Goal: Task Accomplishment & Management: Manage account settings

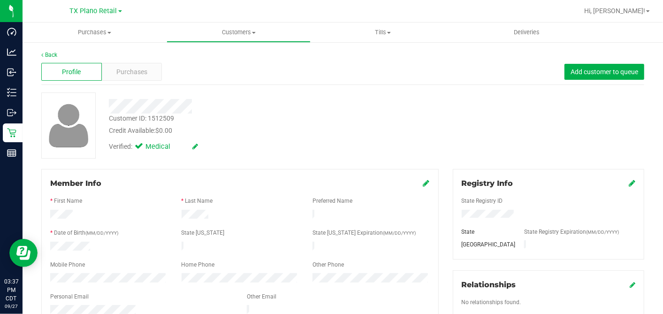
click at [364, 132] on div "Credit Available: $0.00" at bounding box center [256, 131] width 295 height 10
click at [261, 126] on div "Credit Available: $0.00" at bounding box center [256, 131] width 295 height 10
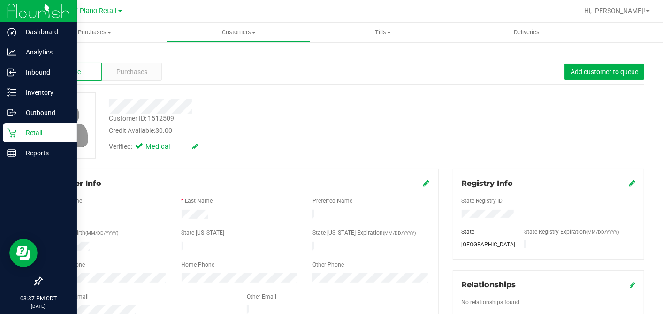
click at [8, 132] on icon at bounding box center [11, 132] width 9 height 9
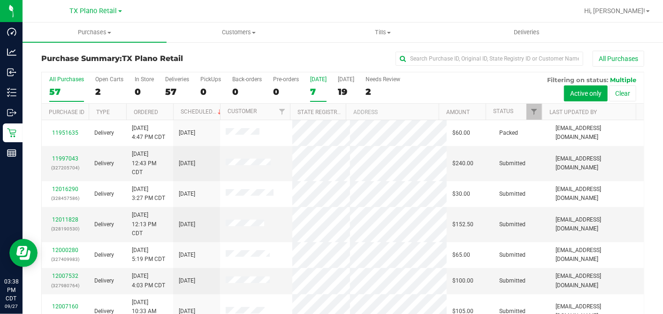
click at [318, 91] on div "7" at bounding box center [318, 91] width 16 height 11
click at [0, 0] on input "Today 7" at bounding box center [0, 0] width 0 height 0
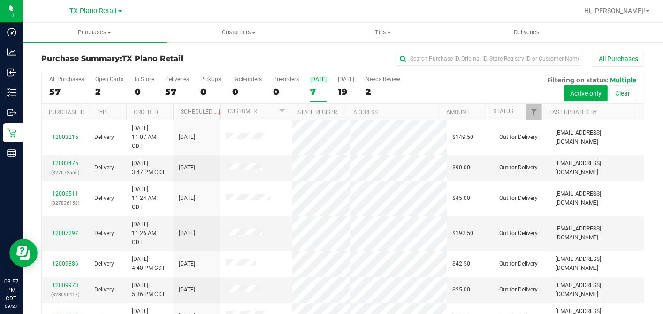
click at [311, 91] on div "7" at bounding box center [318, 91] width 16 height 11
click at [0, 0] on input "Today 7" at bounding box center [0, 0] width 0 height 0
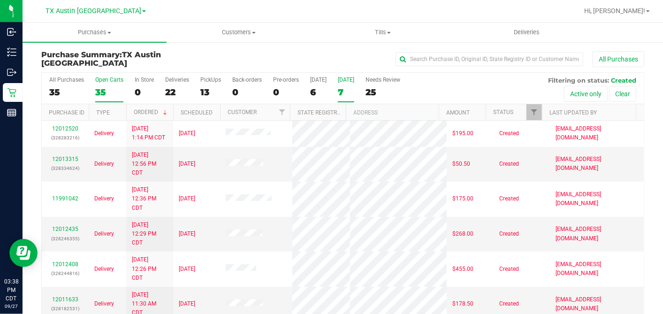
click at [101, 83] on label "Open Carts 35" at bounding box center [109, 90] width 28 height 26
click at [0, 0] on input "Open Carts 35" at bounding box center [0, 0] width 0 height 0
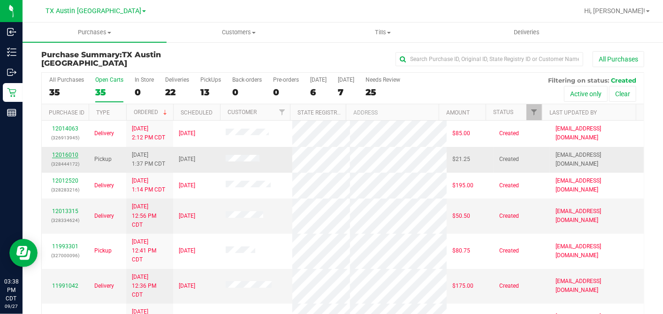
click at [73, 152] on link "12016010" at bounding box center [65, 155] width 26 height 7
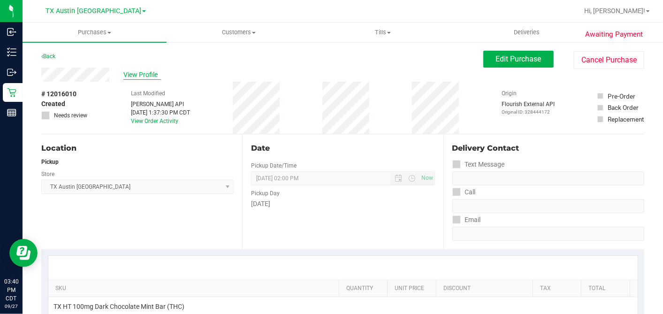
click at [149, 70] on span "View Profile" at bounding box center [142, 75] width 38 height 10
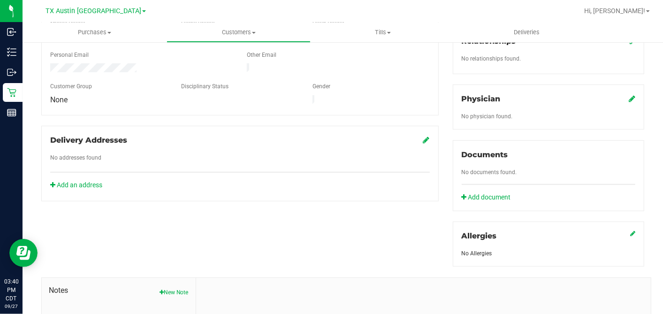
scroll to position [352, 0]
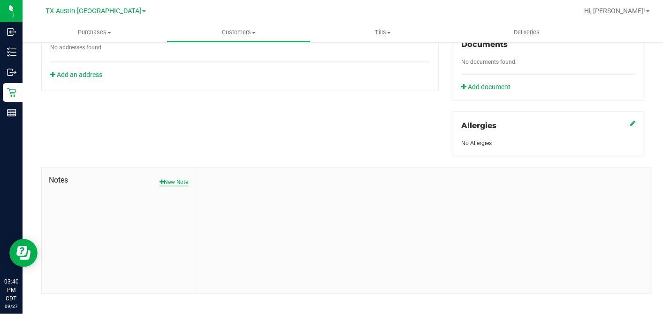
click at [168, 178] on button "New Note" at bounding box center [174, 182] width 29 height 8
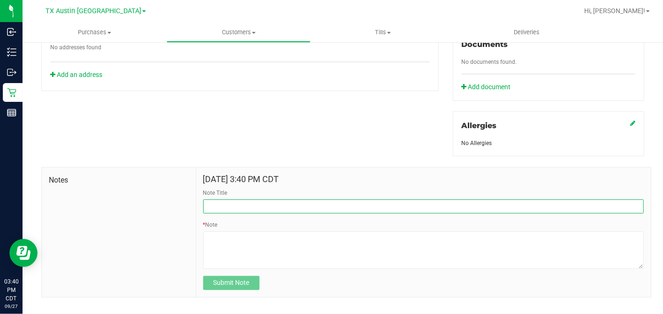
click at [227, 200] on input "Note Title" at bounding box center [423, 207] width 441 height 14
type input "c"
type input "[PERSON_NAME]"
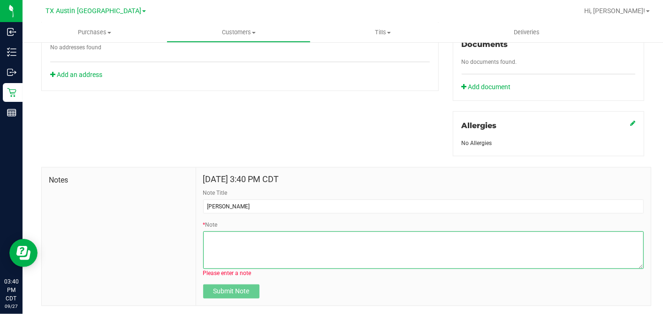
paste textarea "Patient Name: [PERSON_NAME] Address: [STREET_ADDRESS][PERSON_NAME] Phone Number…"
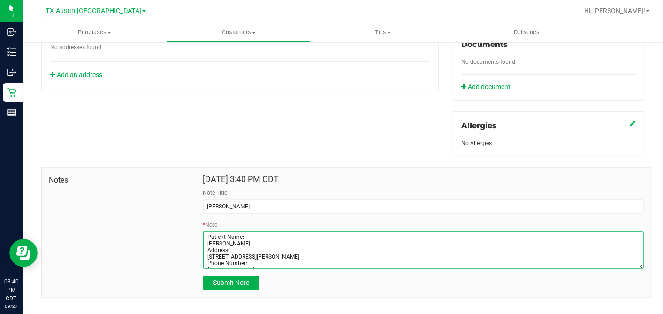
scroll to position [38, 0]
type textarea "Patient Name: [PERSON_NAME] Address: [STREET_ADDRESS][PERSON_NAME] Phone Number…"
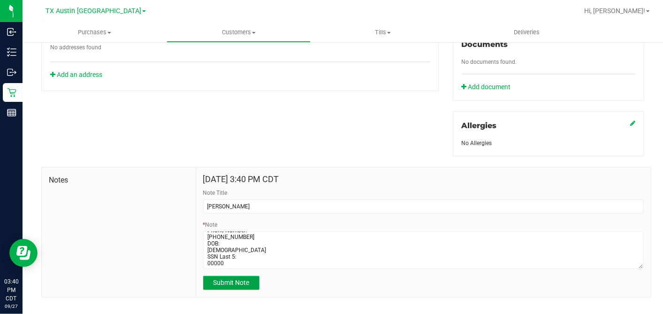
click at [221, 279] on span "Submit Note" at bounding box center [231, 283] width 36 height 8
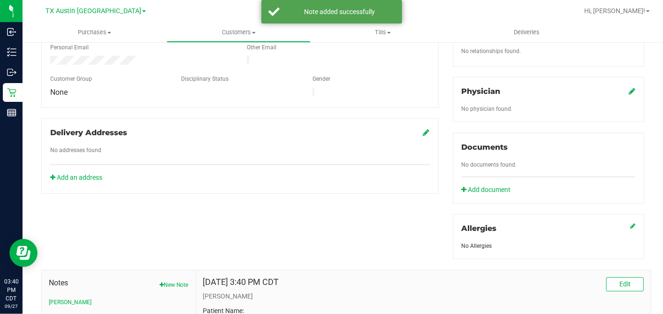
scroll to position [248, 0]
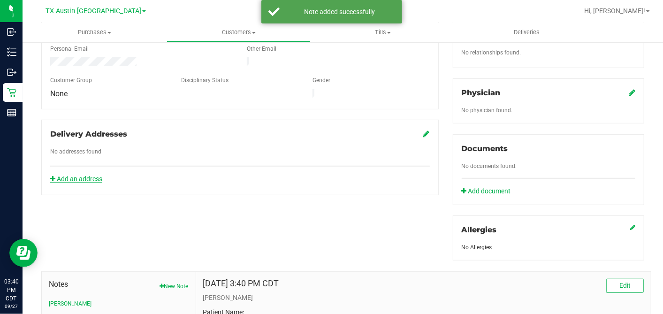
click at [88, 175] on link "Add an address" at bounding box center [76, 179] width 52 height 8
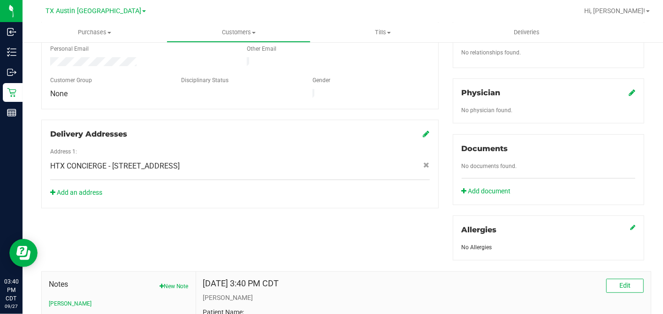
click at [629, 89] on icon at bounding box center [632, 93] width 7 height 8
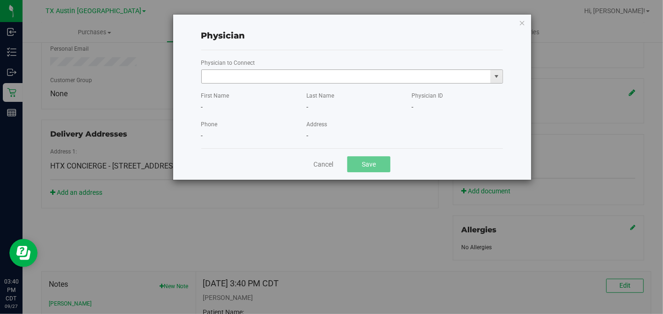
click at [362, 76] on input "text" at bounding box center [346, 76] width 289 height 13
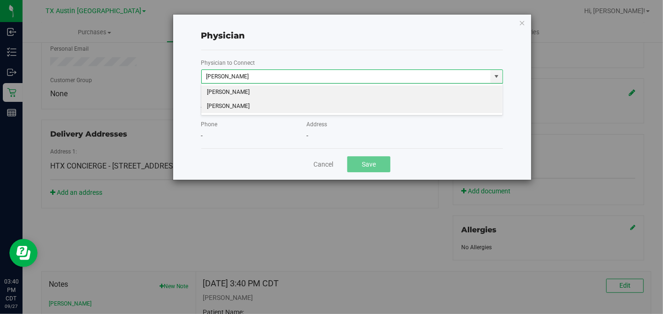
click at [312, 109] on li "[PERSON_NAME]" at bounding box center [351, 107] width 301 height 14
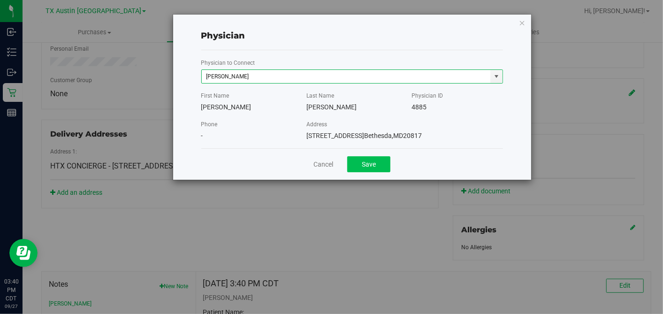
type input "[PERSON_NAME]"
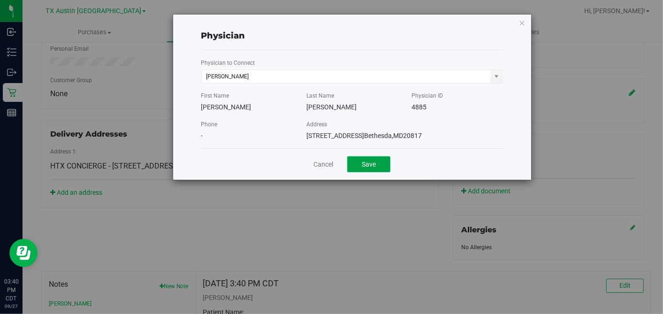
click at [366, 157] on button "Save" at bounding box center [368, 164] width 43 height 16
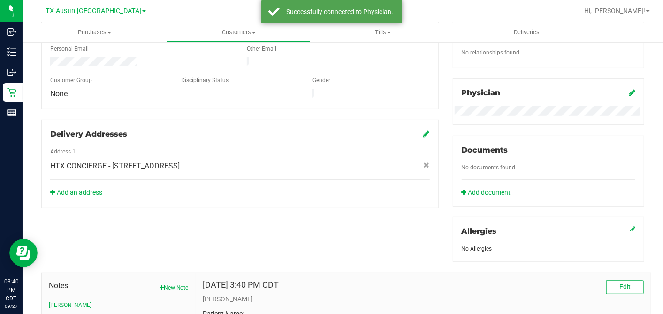
scroll to position [39, 0]
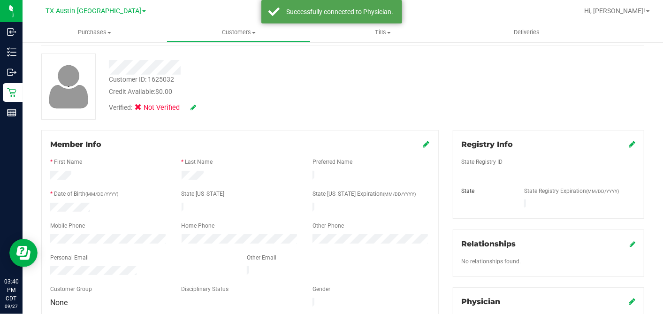
click at [629, 142] on icon at bounding box center [632, 144] width 7 height 8
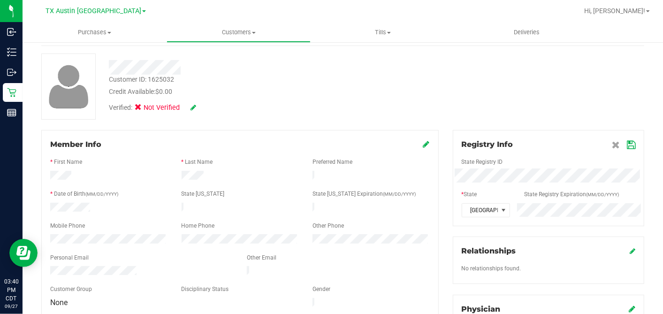
click at [627, 145] on icon at bounding box center [631, 145] width 8 height 8
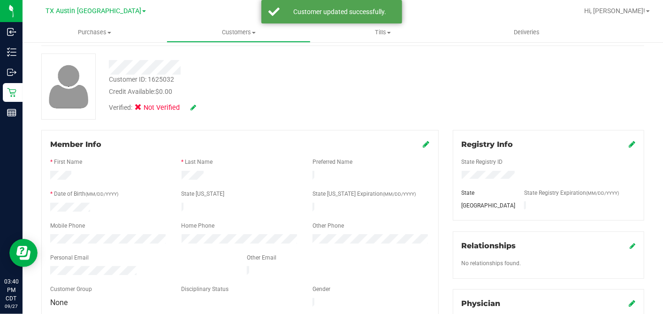
click at [423, 145] on icon at bounding box center [426, 144] width 7 height 8
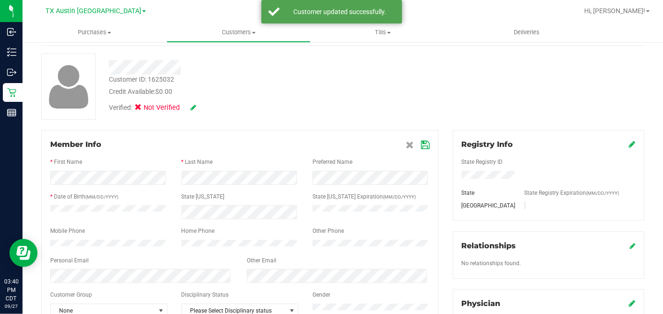
click at [422, 145] on icon at bounding box center [426, 145] width 8 height 8
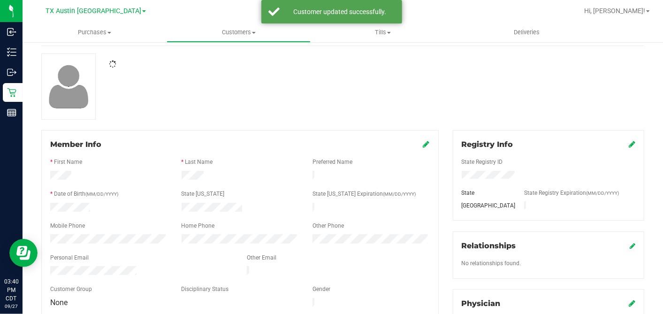
click at [360, 110] on div at bounding box center [342, 87] width 617 height 66
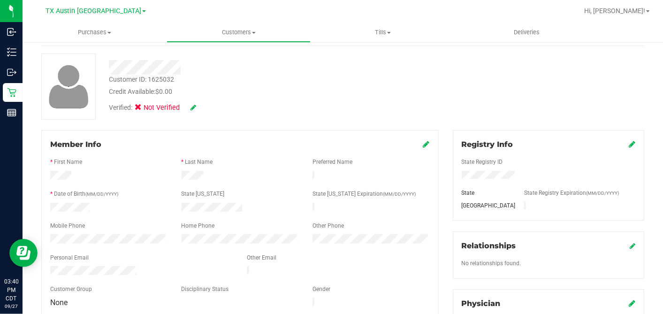
click at [194, 108] on icon at bounding box center [194, 107] width 6 height 7
click at [145, 108] on span at bounding box center [141, 109] width 8 height 8
click at [0, 0] on input "Medical" at bounding box center [0, 0] width 0 height 0
click at [209, 106] on icon at bounding box center [206, 108] width 8 height 7
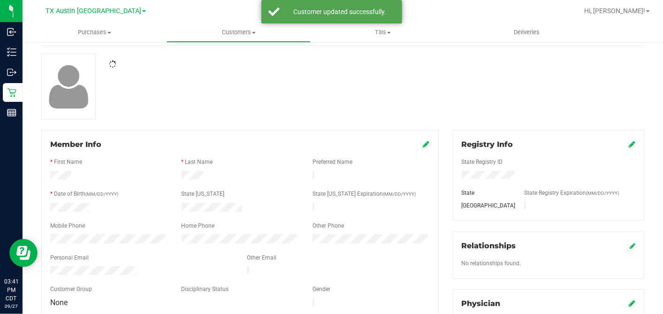
click at [271, 110] on div at bounding box center [342, 87] width 617 height 66
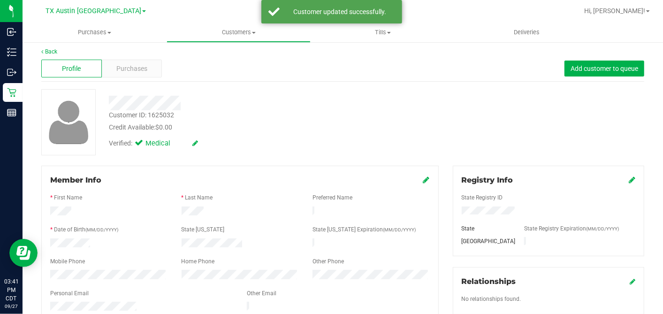
scroll to position [0, 0]
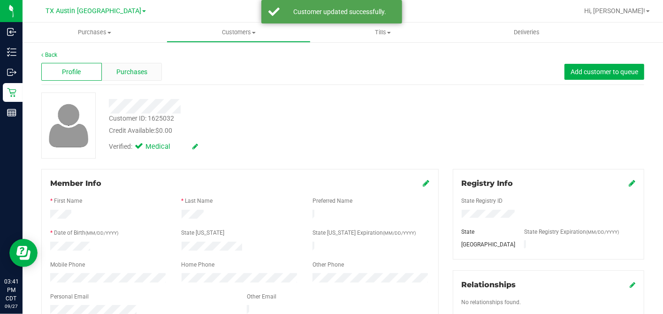
click at [146, 77] on div "Purchases" at bounding box center [132, 72] width 61 height 18
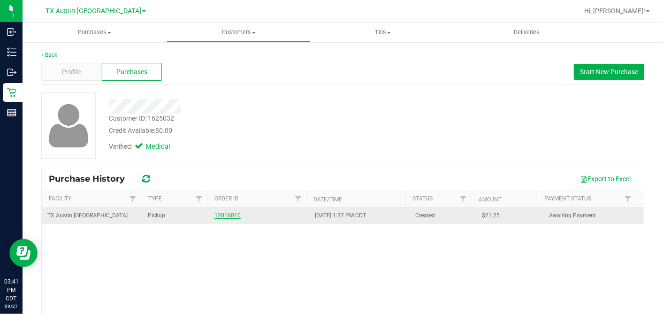
click at [223, 213] on link "12016010" at bounding box center [228, 215] width 26 height 7
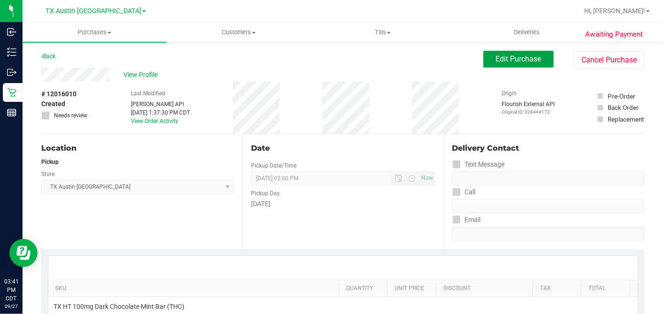
click at [514, 54] on button "Edit Purchase" at bounding box center [519, 59] width 70 height 17
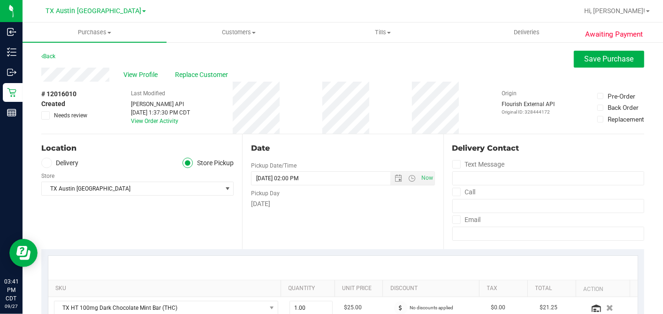
click at [54, 165] on label "Delivery" at bounding box center [60, 163] width 38 height 11
click at [0, 0] on input "Delivery" at bounding box center [0, 0] width 0 height 0
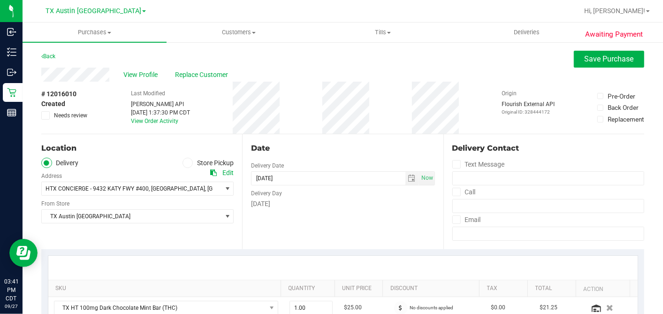
click at [324, 232] on div "Date Delivery Date [DATE] Now [DATE] 02:00 PM Now Delivery Day [DATE]" at bounding box center [342, 191] width 201 height 115
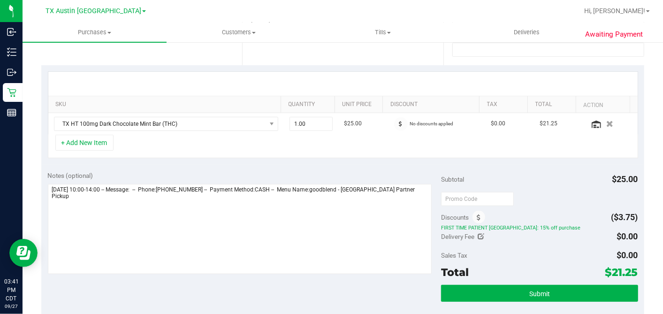
scroll to position [208, 0]
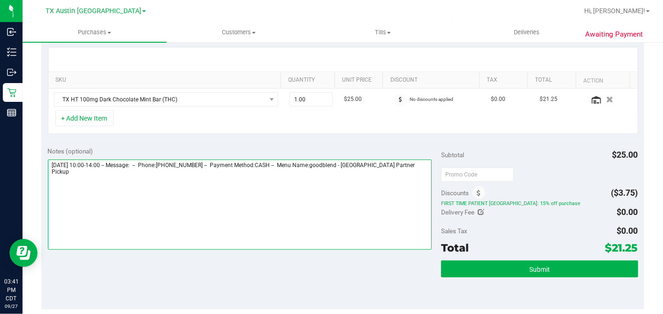
click at [421, 168] on textarea at bounding box center [240, 205] width 384 height 90
click at [115, 174] on textarea at bounding box center [240, 205] width 384 height 90
type textarea "[DATE] 10:00-14:00 -- Message: -- Phone:[PHONE_NUMBER] -- Payment Method:CASH -…"
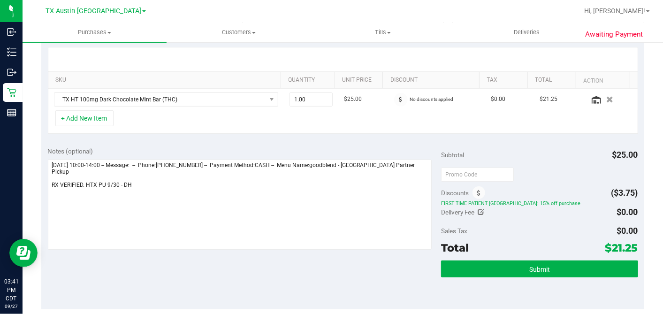
click at [496, 217] on div "Delivery Fee $0.00" at bounding box center [539, 212] width 197 height 17
click at [530, 266] on span "Submit" at bounding box center [540, 270] width 21 height 8
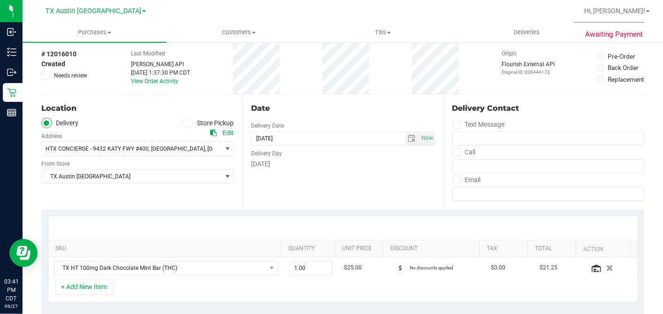
scroll to position [0, 0]
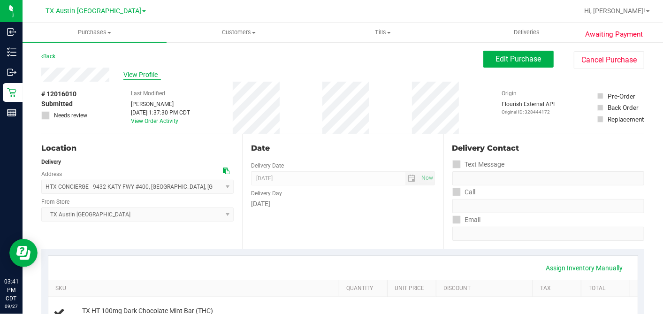
click at [155, 76] on span "View Profile" at bounding box center [142, 75] width 38 height 10
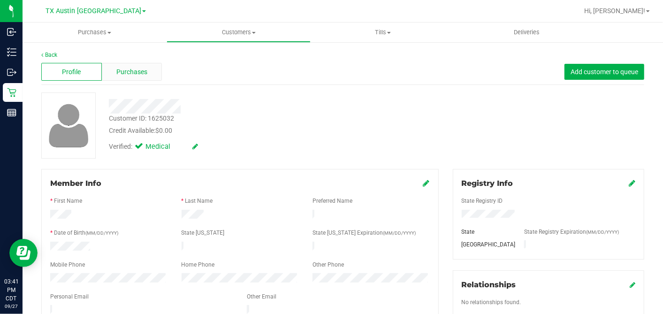
click at [135, 71] on span "Purchases" at bounding box center [131, 72] width 31 height 10
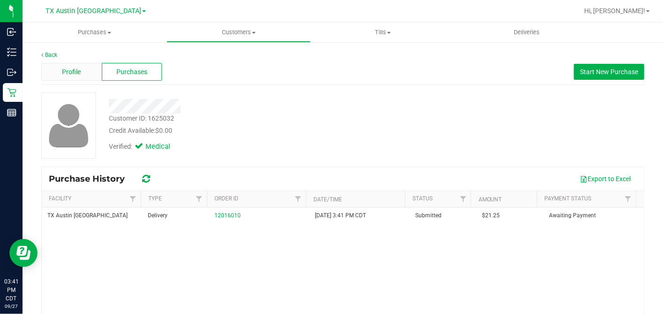
click at [79, 70] on span "Profile" at bounding box center [71, 72] width 19 height 10
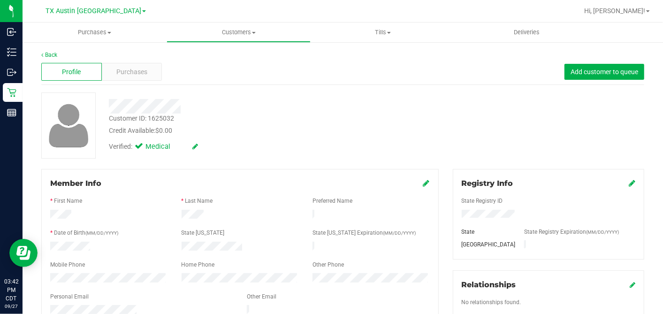
click at [77, 271] on div at bounding box center [240, 272] width 380 height 2
click at [132, 63] on div "Purchases" at bounding box center [132, 72] width 61 height 18
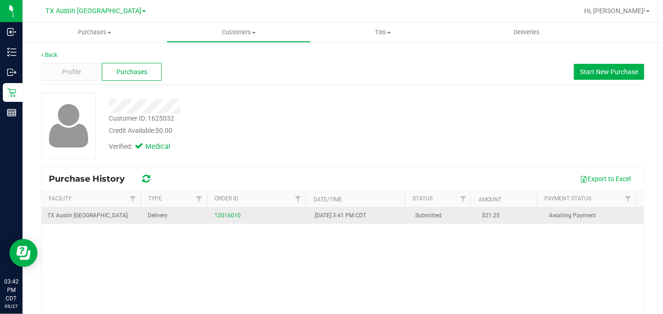
click at [483, 214] on span "$21.25" at bounding box center [492, 215] width 18 height 9
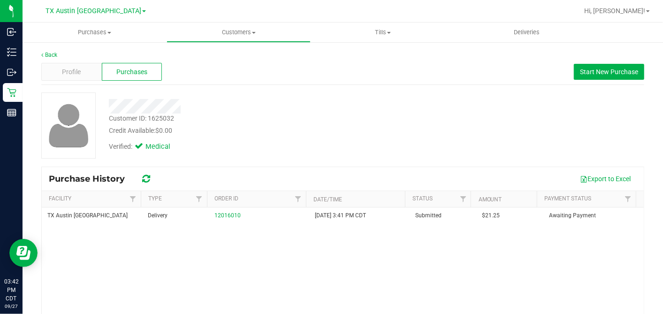
copy span "21.25"
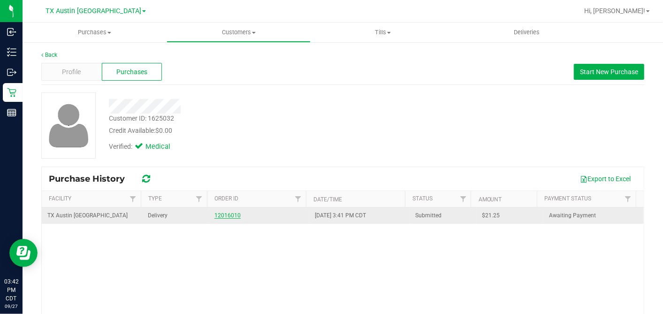
click at [227, 212] on link "12016010" at bounding box center [228, 215] width 26 height 7
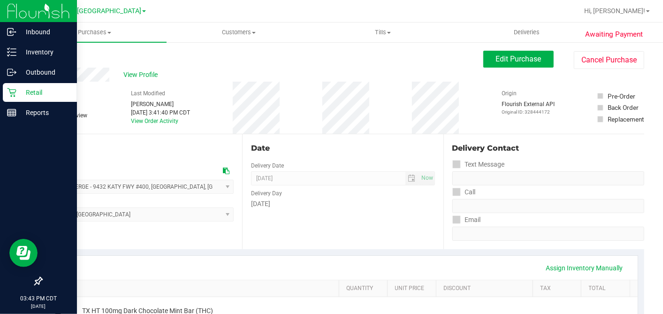
click at [18, 90] on p "Retail" at bounding box center [44, 92] width 56 height 11
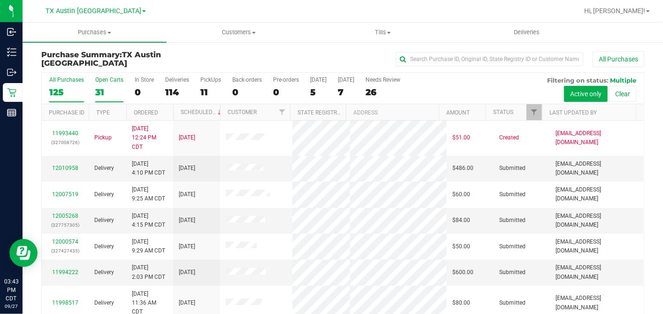
click at [104, 90] on div "31" at bounding box center [109, 92] width 28 height 11
click at [0, 0] on input "Open Carts 31" at bounding box center [0, 0] width 0 height 0
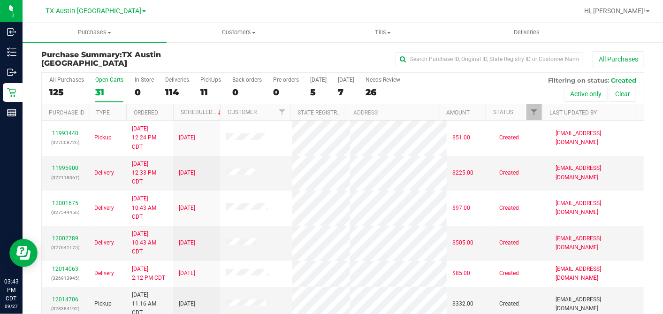
click at [162, 108] on th "Ordered" at bounding box center [149, 112] width 47 height 16
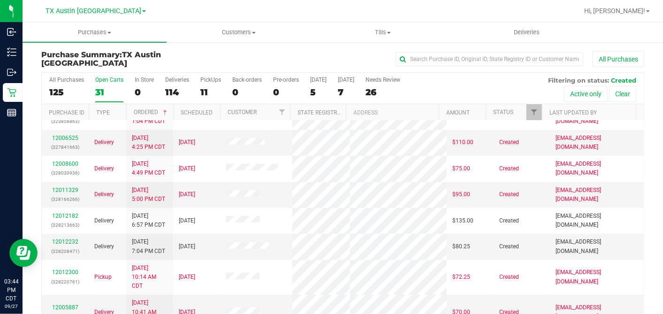
scroll to position [156, 0]
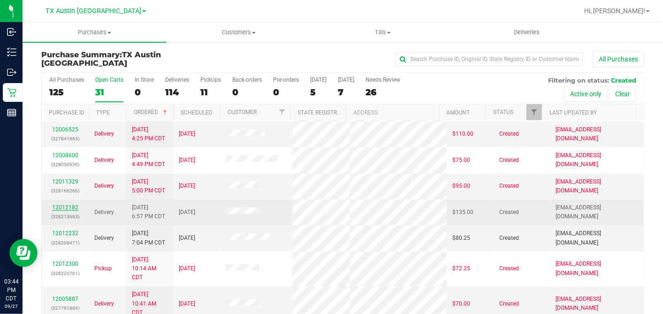
click at [70, 204] on link "12012182" at bounding box center [65, 207] width 26 height 7
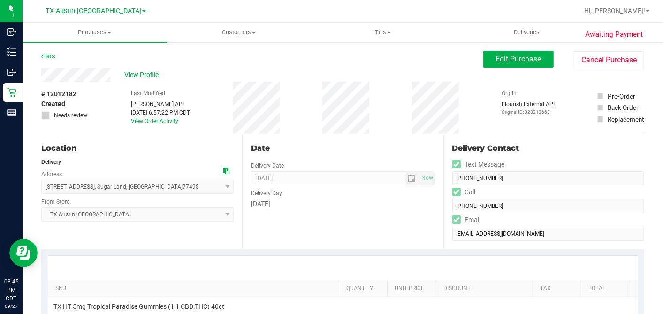
click at [225, 170] on icon at bounding box center [226, 171] width 7 height 7
drag, startPoint x: 493, startPoint y: 68, endPoint x: 482, endPoint y: 74, distance: 12.6
click at [493, 68] on div "Edit Purchase Cancel Purchase" at bounding box center [564, 60] width 161 height 18
click at [503, 61] on span "Edit Purchase" at bounding box center [519, 58] width 46 height 9
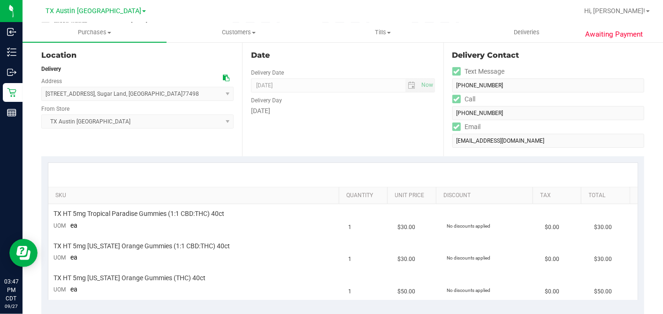
scroll to position [261, 0]
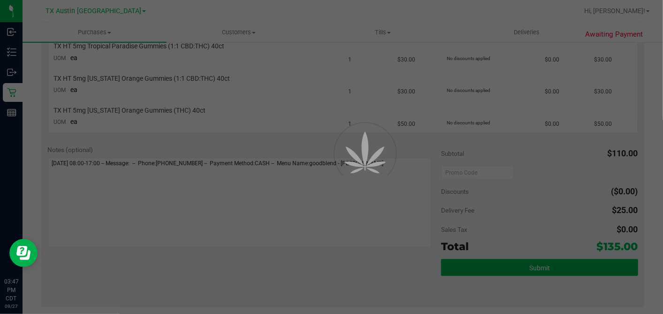
click at [399, 162] on div at bounding box center [331, 157] width 663 height 314
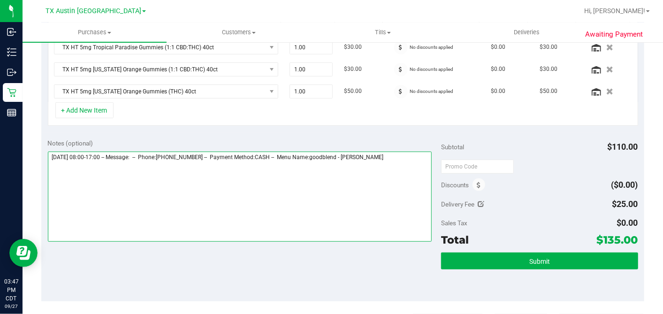
click at [401, 154] on textarea at bounding box center [240, 197] width 384 height 90
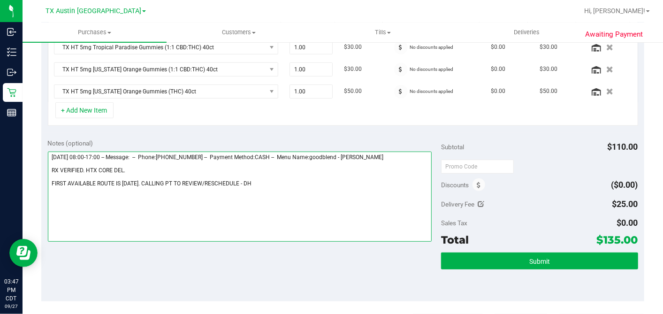
click at [149, 179] on textarea at bounding box center [240, 197] width 384 height 90
click at [243, 182] on textarea at bounding box center [240, 197] width 384 height 90
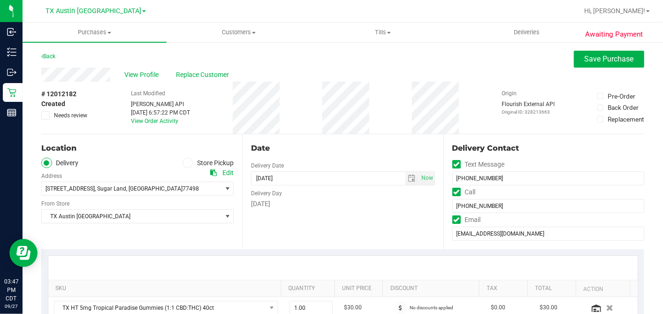
type textarea "[DATE] 08:00-17:00 -- Message: -- Phone:[PHONE_NUMBER] -- Payment Method:CASH -…"
click at [50, 118] on label "Needs review" at bounding box center [64, 115] width 47 height 8
click at [0, 0] on input "Needs review" at bounding box center [0, 0] width 0 height 0
drag, startPoint x: 597, startPoint y: 56, endPoint x: 535, endPoint y: 71, distance: 63.2
click at [597, 56] on span "Save Purchase" at bounding box center [609, 58] width 49 height 9
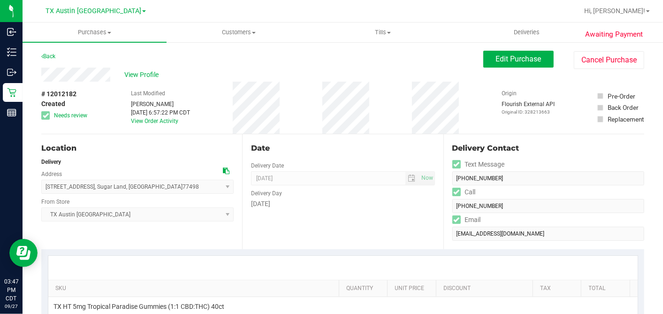
click at [212, 80] on div "View Profile" at bounding box center [262, 75] width 442 height 14
click at [138, 73] on span "View Profile" at bounding box center [143, 75] width 38 height 10
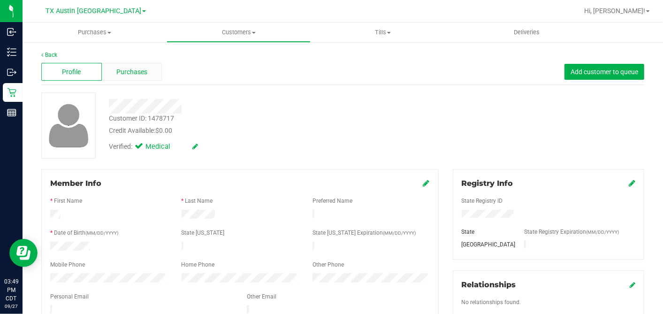
click at [139, 72] on span "Purchases" at bounding box center [131, 72] width 31 height 10
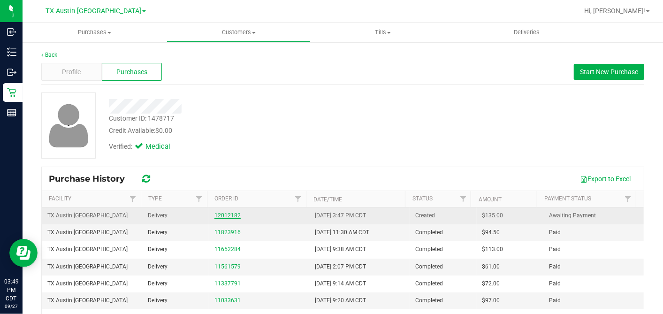
click at [226, 215] on link "12012182" at bounding box center [228, 215] width 26 height 7
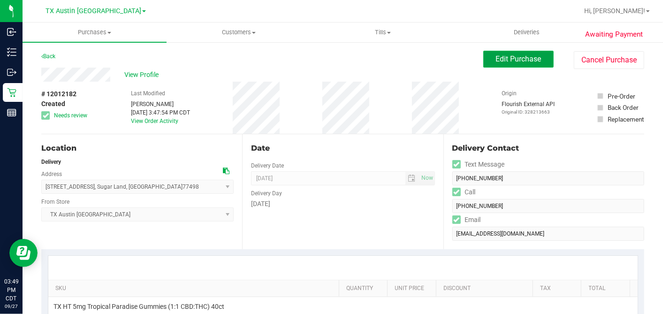
click at [513, 63] on span "Edit Purchase" at bounding box center [519, 58] width 46 height 9
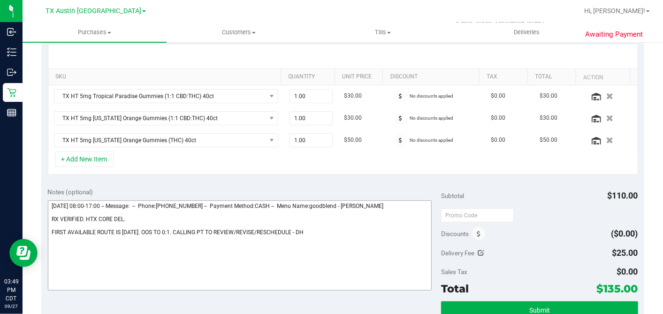
scroll to position [313, 0]
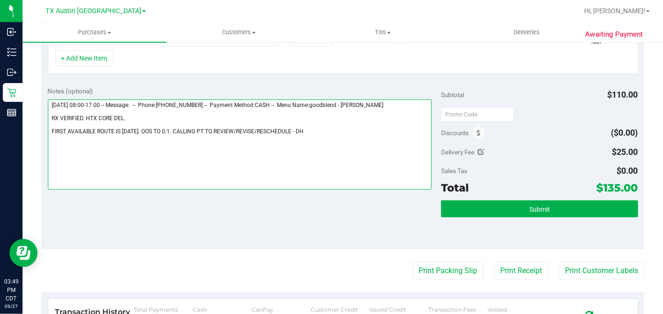
click at [299, 131] on textarea at bounding box center [240, 145] width 384 height 90
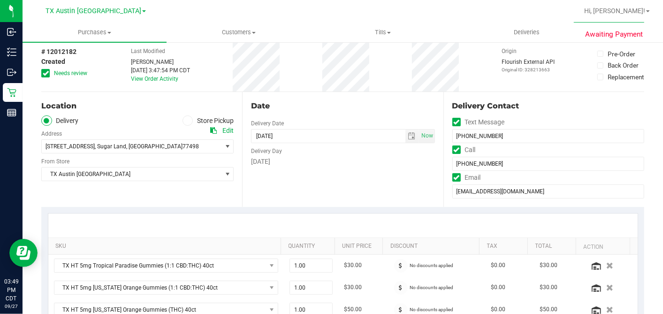
scroll to position [0, 0]
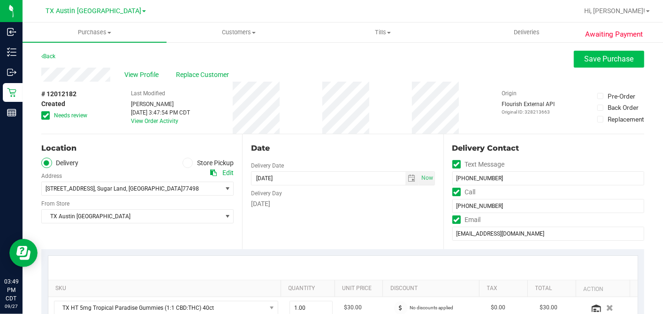
type textarea "[DATE] 08:00-17:00 -- Message: -- Phone:[PHONE_NUMBER] -- Payment Method:CASH -…"
click at [585, 57] on span "Save Purchase" at bounding box center [609, 58] width 49 height 9
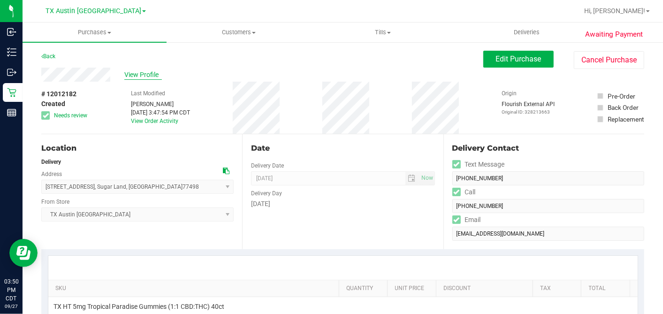
click at [146, 70] on span "View Profile" at bounding box center [143, 75] width 38 height 10
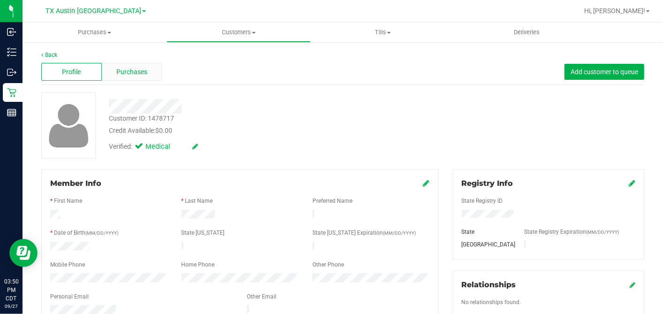
click at [140, 76] on span "Purchases" at bounding box center [131, 72] width 31 height 10
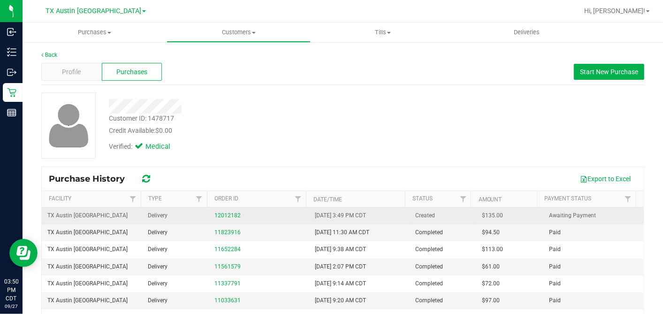
click at [483, 214] on span "$135.00" at bounding box center [493, 215] width 21 height 9
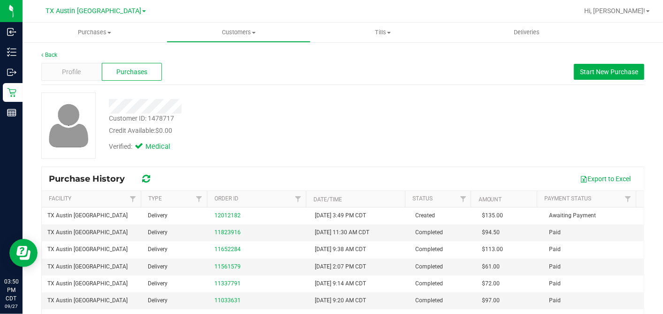
copy span "135.00"
drag, startPoint x: 261, startPoint y: 129, endPoint x: 151, endPoint y: 128, distance: 109.4
click at [261, 129] on div "Credit Available: $0.00" at bounding box center [256, 131] width 295 height 10
click at [318, 138] on div "Verified: Medical" at bounding box center [256, 146] width 309 height 21
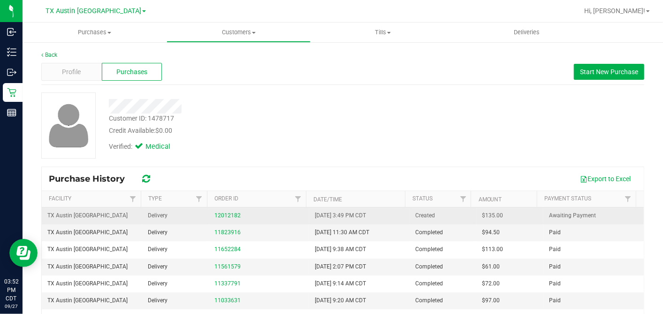
click at [228, 211] on div "12012182" at bounding box center [259, 215] width 89 height 9
click at [227, 214] on link "12012182" at bounding box center [228, 215] width 26 height 7
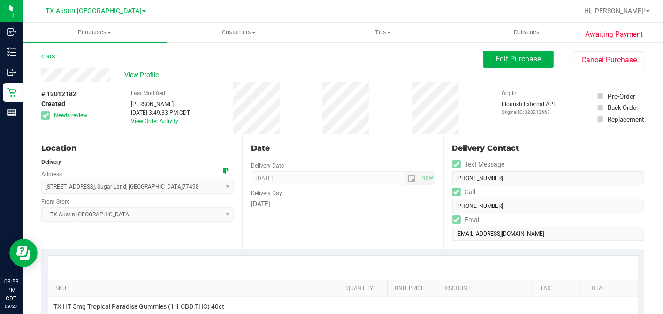
click at [215, 150] on div "Location" at bounding box center [137, 148] width 192 height 11
click at [405, 125] on div "# 12012182 Created Needs review Last Modified [PERSON_NAME] [DATE] 3:49:33 PM C…" at bounding box center [342, 108] width 603 height 52
click at [393, 139] on div "Date Delivery Date [DATE] Now [DATE] 07:00 AM Now Delivery Day [DATE]" at bounding box center [342, 191] width 201 height 115
click at [499, 58] on span "Edit Purchase" at bounding box center [519, 58] width 46 height 9
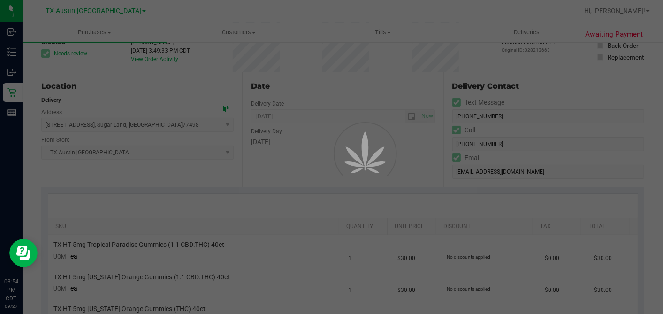
scroll to position [156, 0]
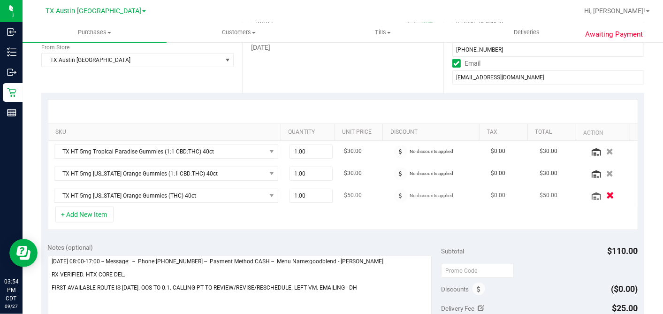
click at [607, 196] on icon "button" at bounding box center [611, 195] width 8 height 7
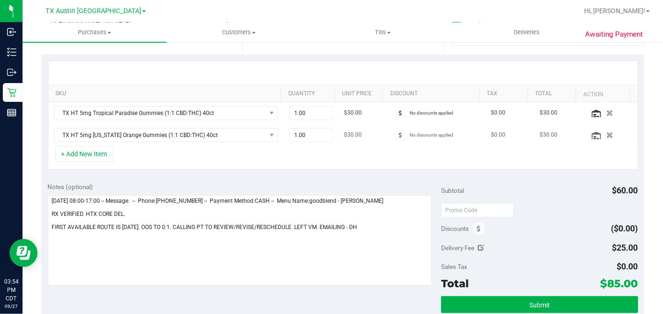
scroll to position [208, 0]
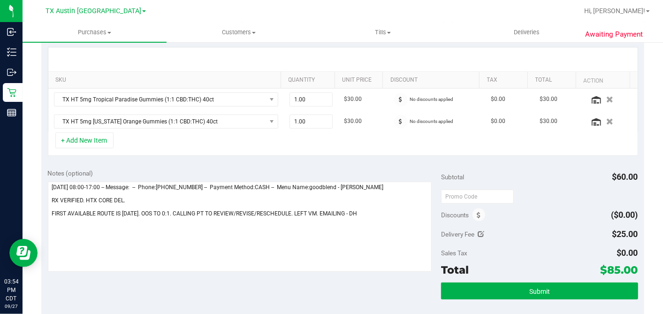
click at [357, 169] on div "Notes (optional)" at bounding box center [245, 173] width 394 height 9
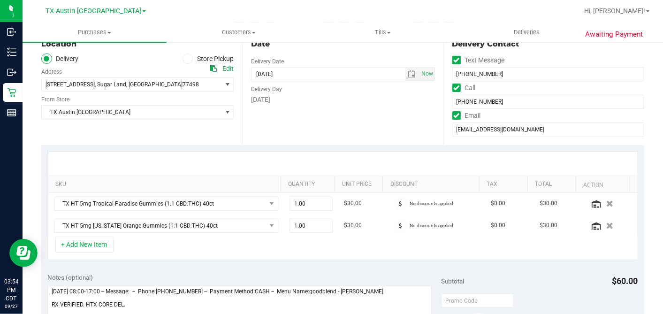
scroll to position [156, 0]
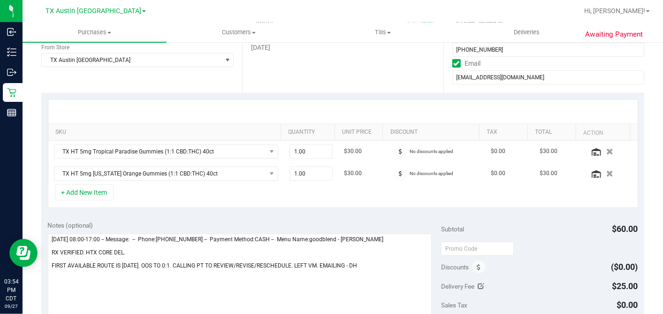
click at [321, 209] on div "SKU Quantity Unit Price Discount Tax Total Action TX HT 5mg Tropical Paradise G…" at bounding box center [342, 154] width 603 height 122
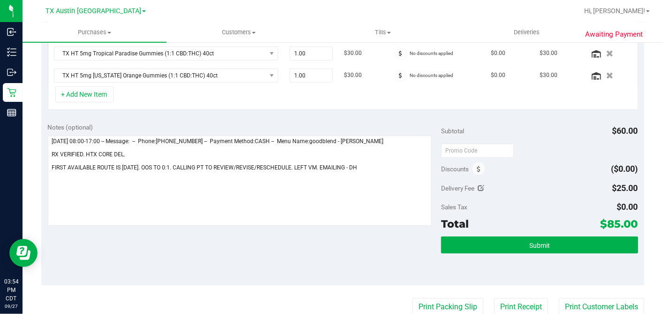
scroll to position [261, 0]
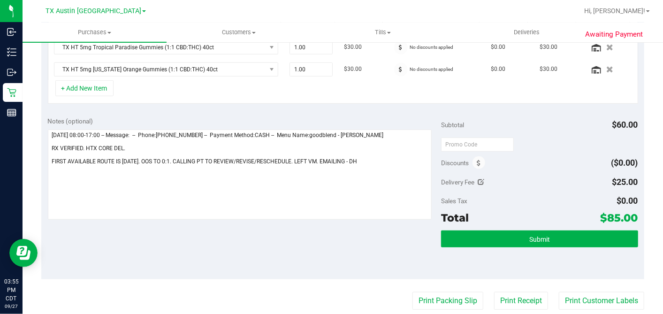
click at [516, 143] on div at bounding box center [539, 144] width 197 height 17
click at [561, 157] on div "Discounts ($0.00)" at bounding box center [539, 162] width 197 height 17
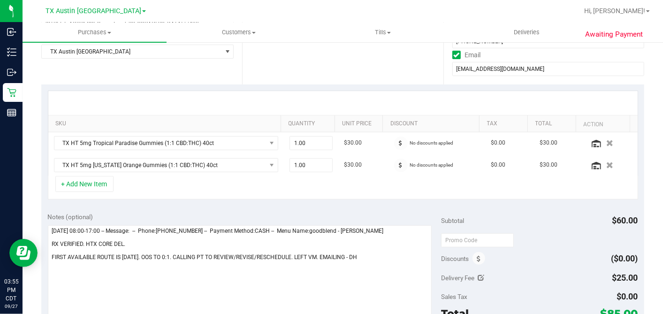
scroll to position [52, 0]
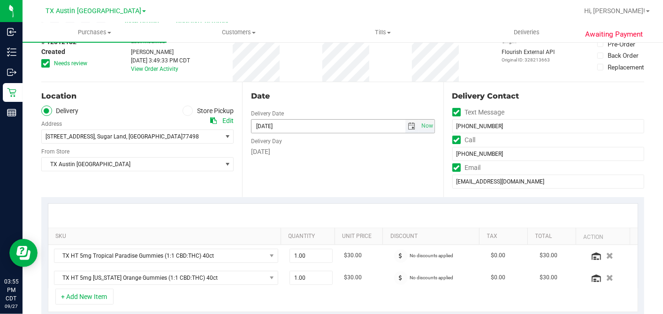
click at [408, 123] on span "select" at bounding box center [412, 127] width 8 height 8
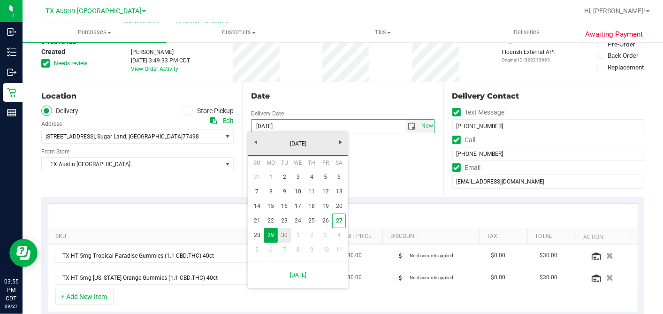
click at [279, 233] on link "30" at bounding box center [285, 235] width 14 height 15
type input "[DATE]"
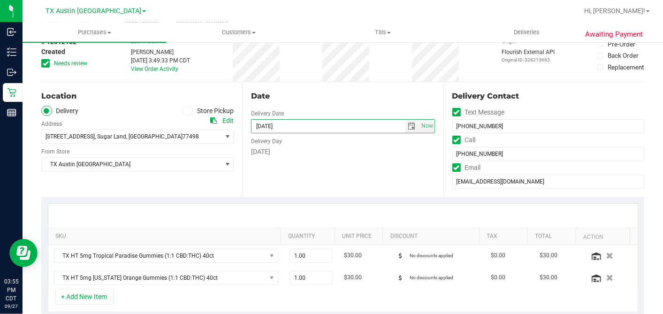
click at [359, 166] on div "Date Delivery Date [DATE] Now [DATE] 07:00 AM Now Delivery Day [DATE]" at bounding box center [342, 139] width 201 height 115
click at [48, 61] on span at bounding box center [45, 63] width 8 height 8
click at [0, 0] on input "Needs review" at bounding box center [0, 0] width 0 height 0
click at [363, 88] on div "Date Delivery Date [DATE] Now [DATE] 07:00 AM Now Delivery Day [DATE]" at bounding box center [342, 139] width 201 height 115
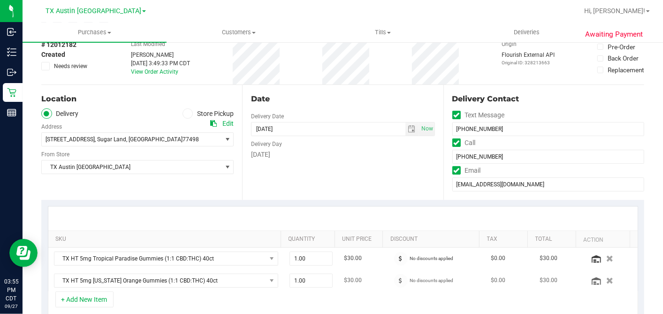
scroll to position [156, 0]
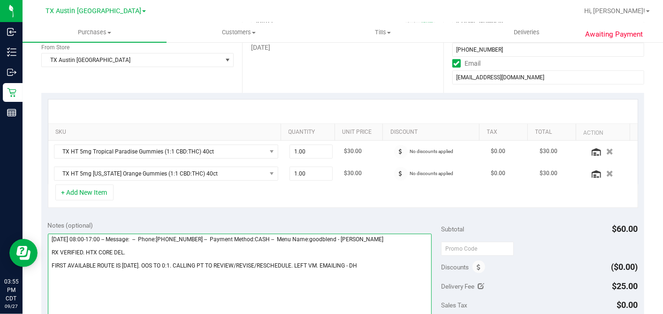
click at [378, 265] on textarea at bounding box center [240, 279] width 384 height 90
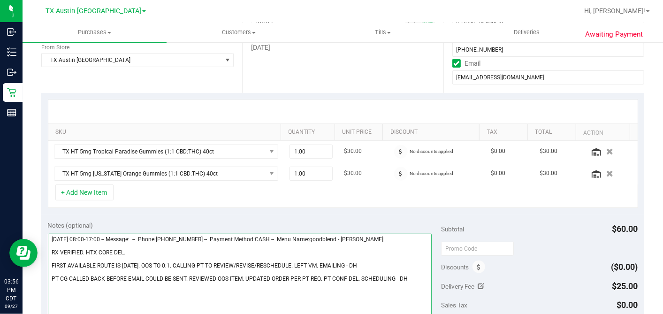
click at [174, 253] on textarea at bounding box center [240, 279] width 384 height 90
type textarea "[DATE] 08:00-17:00 -- Message: -- Phone:[PHONE_NUMBER] -- Payment Method:CASH -…"
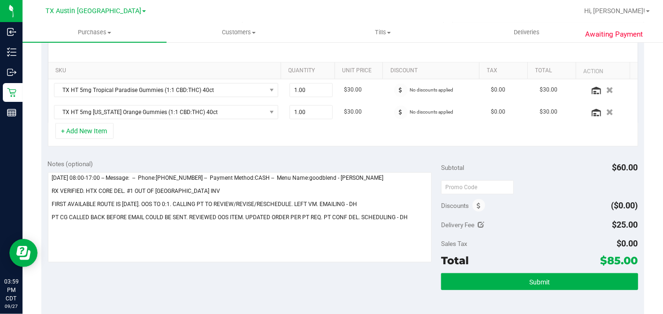
scroll to position [313, 0]
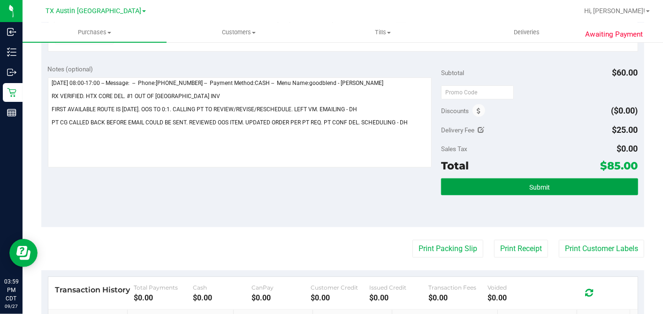
drag, startPoint x: 525, startPoint y: 187, endPoint x: 480, endPoint y: 190, distance: 45.6
click at [530, 187] on span "Submit" at bounding box center [540, 188] width 21 height 8
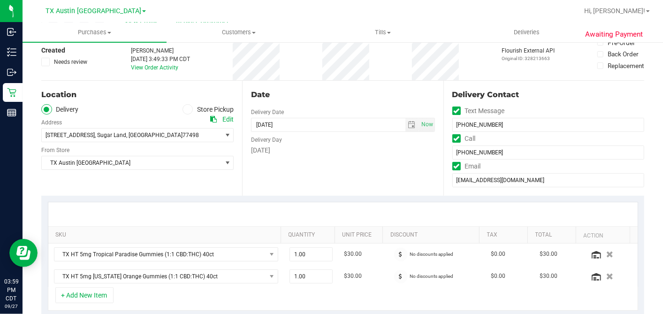
scroll to position [0, 0]
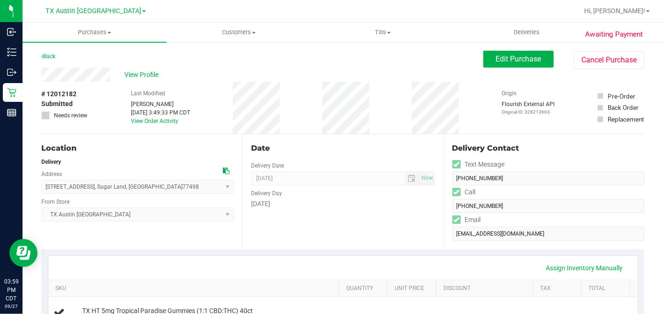
drag, startPoint x: 111, startPoint y: 185, endPoint x: 166, endPoint y: 192, distance: 55.7
click at [166, 192] on span "[STREET_ADDRESS] , [GEOGRAPHIC_DATA] , [GEOGRAPHIC_DATA] 77498 Select address H…" at bounding box center [137, 187] width 192 height 14
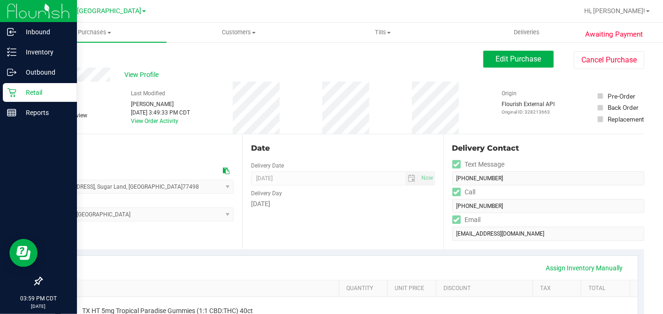
copy span "[GEOGRAPHIC_DATA]"
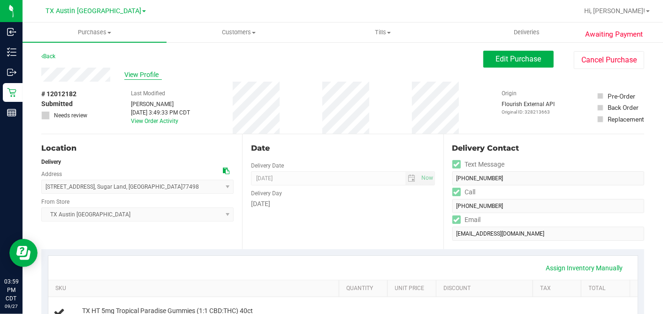
click at [132, 72] on span "View Profile" at bounding box center [143, 75] width 38 height 10
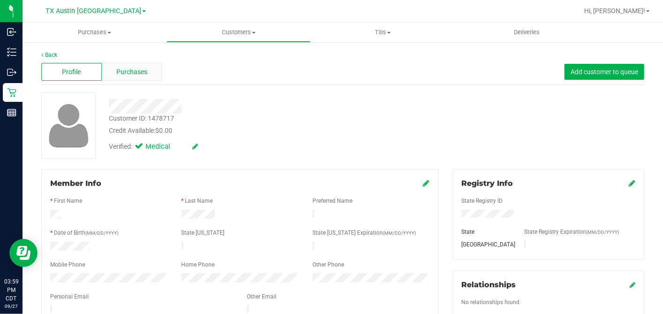
click at [142, 72] on span "Purchases" at bounding box center [131, 72] width 31 height 10
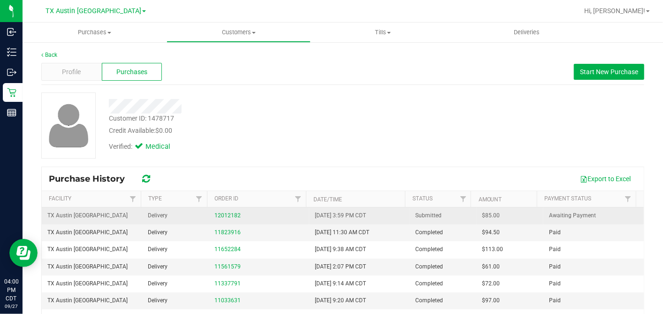
click at [483, 216] on span "$85.00" at bounding box center [492, 215] width 18 height 9
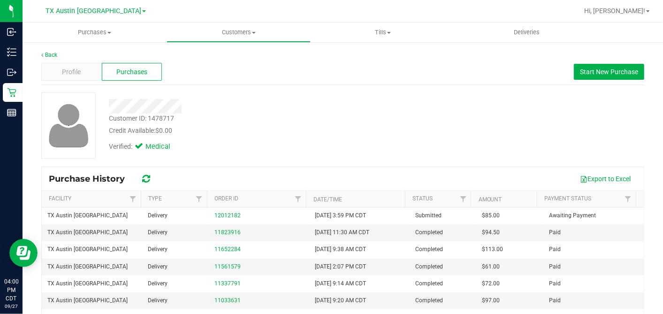
copy span "85.00"
click at [387, 121] on div "Customer ID: 1478717 Credit Available: $0.00" at bounding box center [256, 125] width 309 height 22
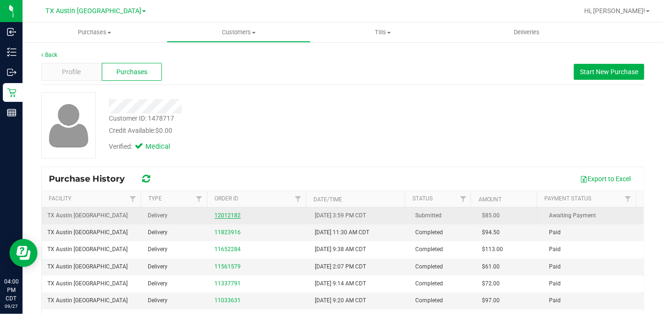
click at [217, 215] on link "12012182" at bounding box center [228, 215] width 26 height 7
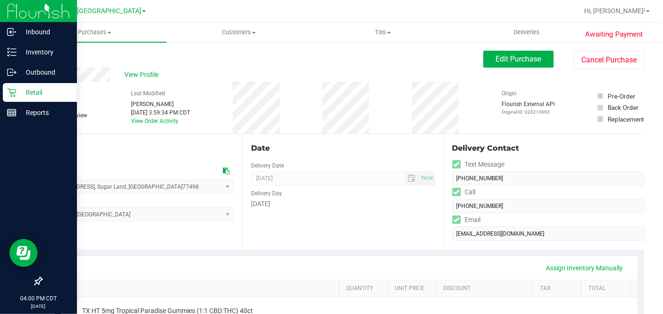
click at [8, 89] on icon at bounding box center [11, 92] width 9 height 9
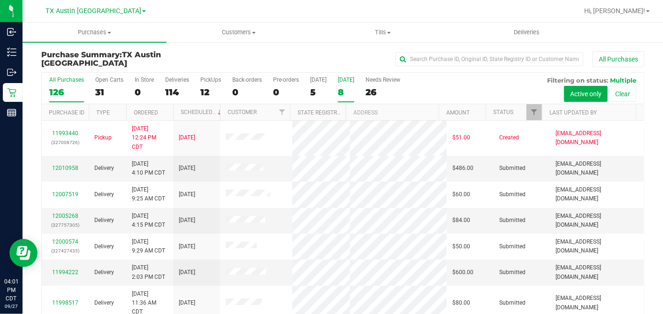
click at [340, 92] on div "8" at bounding box center [346, 92] width 16 height 11
click at [0, 0] on input "[DATE] 8" at bounding box center [0, 0] width 0 height 0
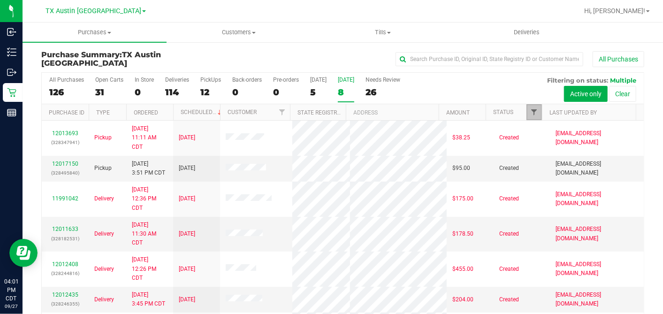
click at [530, 110] on span "Filter" at bounding box center [534, 112] width 8 height 8
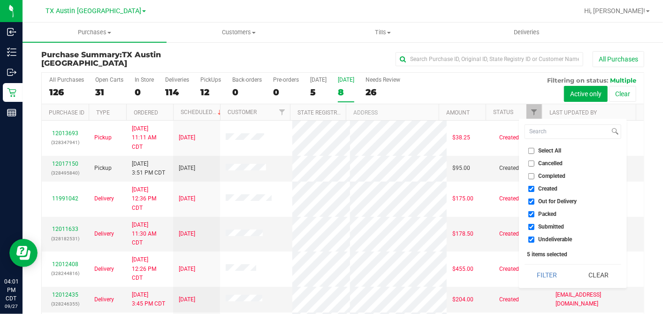
click at [532, 149] on input "Select All" at bounding box center [532, 151] width 6 height 6
checkbox input "true"
click at [532, 149] on input "Select All" at bounding box center [532, 151] width 6 height 6
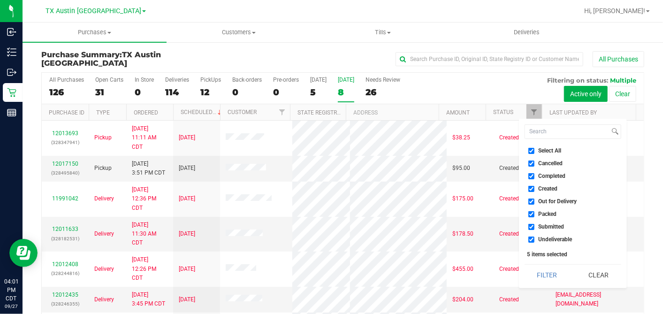
checkbox input "false"
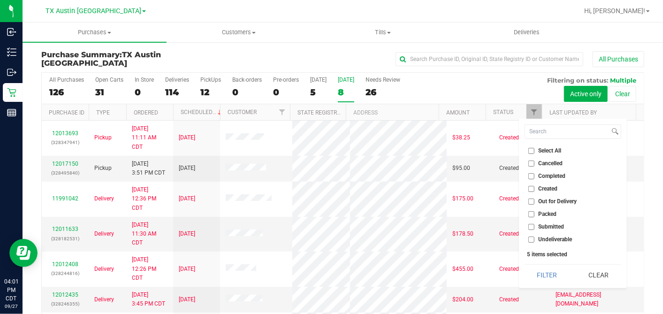
checkbox input "false"
click at [529, 188] on input "Created" at bounding box center [532, 189] width 6 height 6
checkbox input "true"
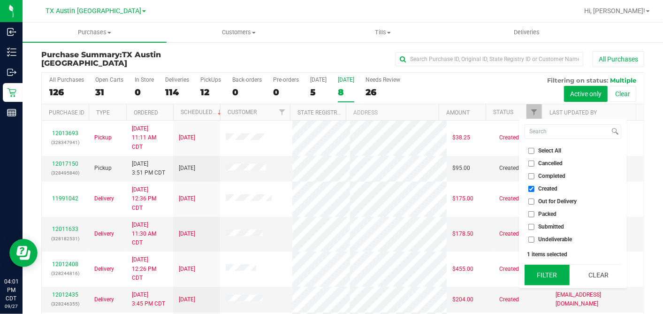
click at [545, 267] on button "Filter" at bounding box center [547, 275] width 45 height 21
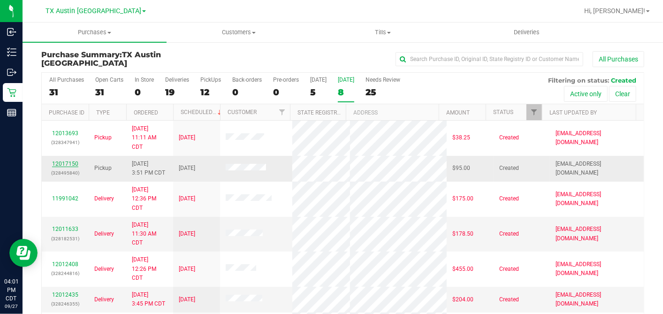
click at [62, 162] on link "12017150" at bounding box center [65, 164] width 26 height 7
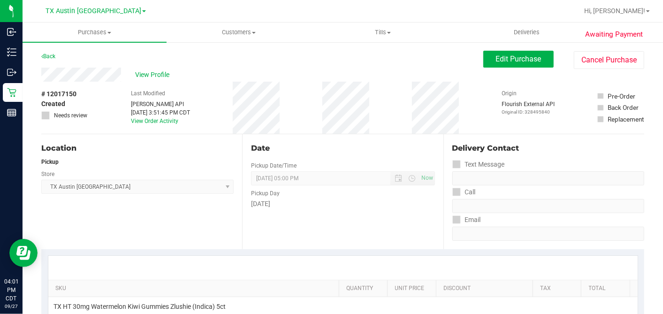
click at [360, 202] on div "[DATE]" at bounding box center [343, 204] width 184 height 10
click at [327, 147] on div "Date" at bounding box center [343, 148] width 184 height 11
click at [334, 153] on div "Date" at bounding box center [343, 148] width 184 height 11
click at [338, 140] on div "Date Pickup Date/Time [DATE] Now [DATE] 05:00 PM Now Pickup Day [DATE]" at bounding box center [342, 191] width 201 height 115
click at [331, 147] on div "Date" at bounding box center [343, 148] width 184 height 11
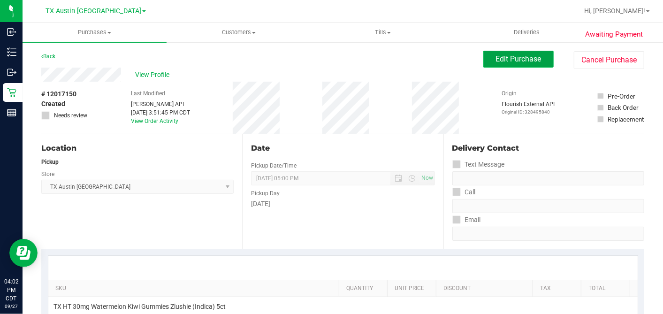
click at [496, 60] on span "Edit Purchase" at bounding box center [519, 58] width 46 height 9
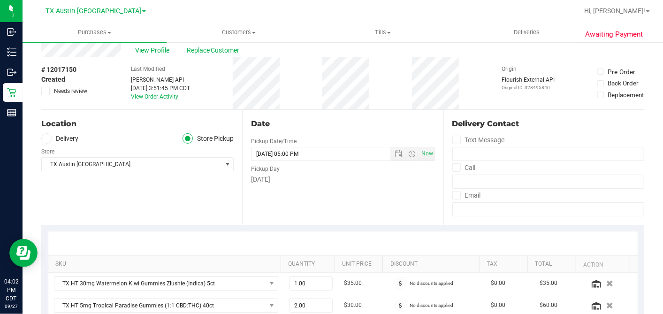
scroll to position [104, 0]
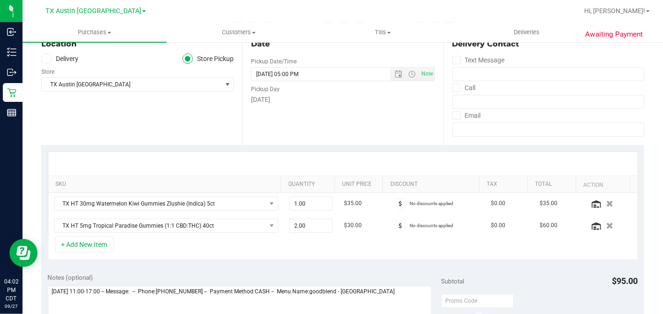
click at [52, 58] on label "Delivery" at bounding box center [60, 59] width 38 height 11
click at [0, 0] on input "Delivery" at bounding box center [0, 0] width 0 height 0
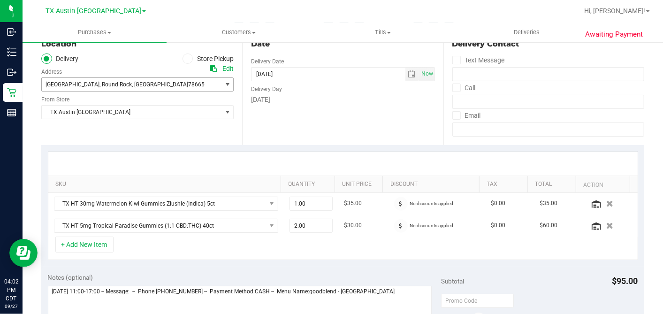
click at [88, 85] on span "[GEOGRAPHIC_DATA]" at bounding box center [73, 84] width 54 height 7
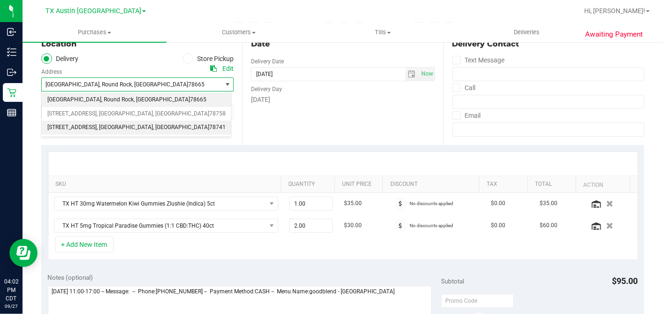
click at [99, 129] on span ", [GEOGRAPHIC_DATA]" at bounding box center [125, 128] width 56 height 12
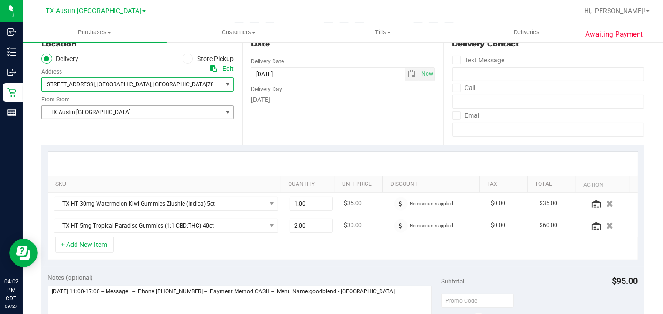
click at [97, 106] on span "TX Austin [GEOGRAPHIC_DATA]" at bounding box center [132, 112] width 180 height 13
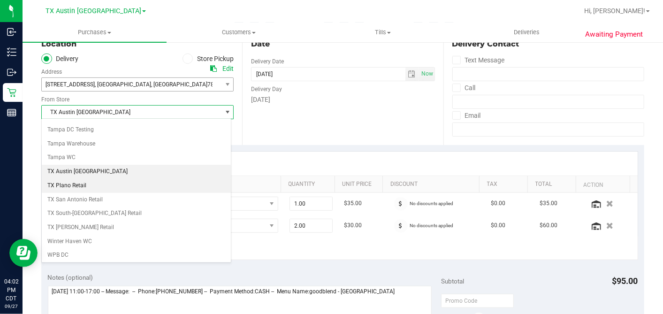
scroll to position [668, 0]
click at [88, 206] on li "TX South-[GEOGRAPHIC_DATA] Retail" at bounding box center [136, 213] width 189 height 14
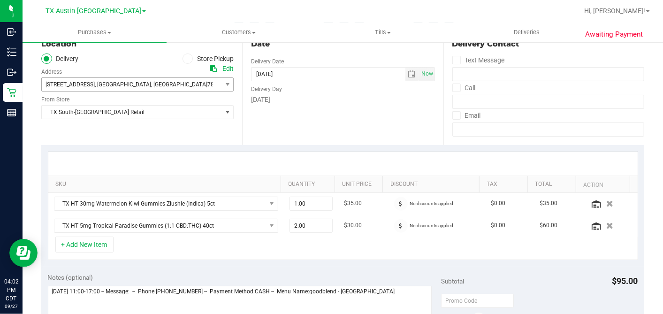
click at [301, 127] on div "Date Delivery Date [DATE] Now [DATE] 05:00 PM Now Delivery Day [DATE]" at bounding box center [342, 87] width 201 height 115
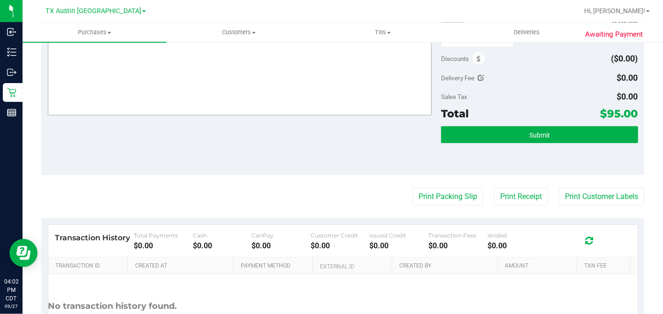
scroll to position [285, 0]
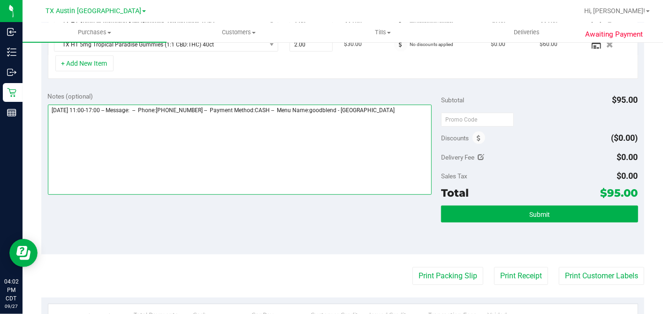
click at [401, 113] on textarea at bounding box center [240, 150] width 384 height 90
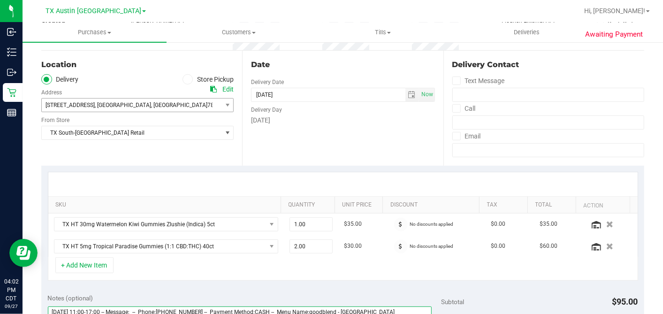
scroll to position [208, 0]
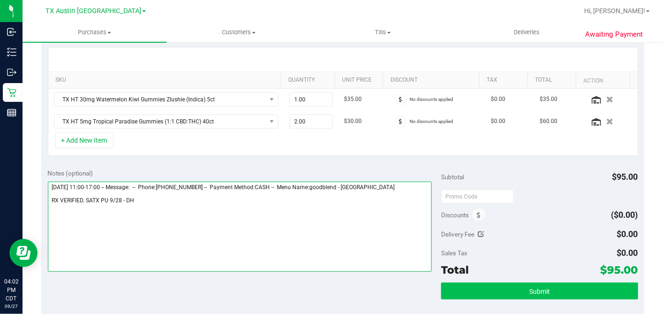
type textarea "[DATE] 11:00-17:00 -- Message: -- Phone:[PHONE_NUMBER] -- Payment Method:CASH -…"
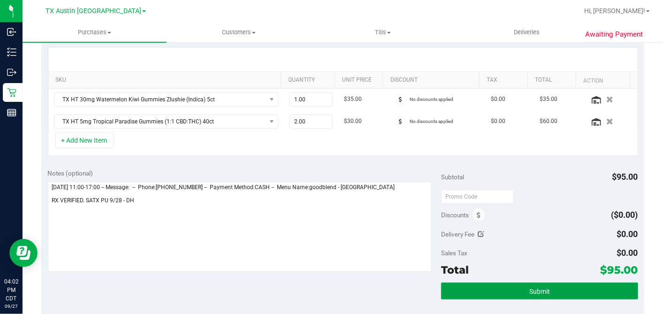
click at [530, 288] on span "Submit" at bounding box center [540, 292] width 21 height 8
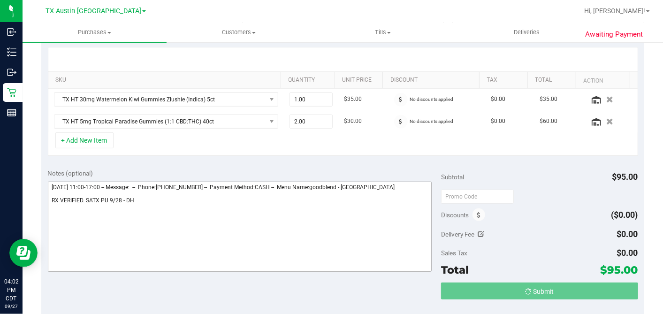
scroll to position [0, 0]
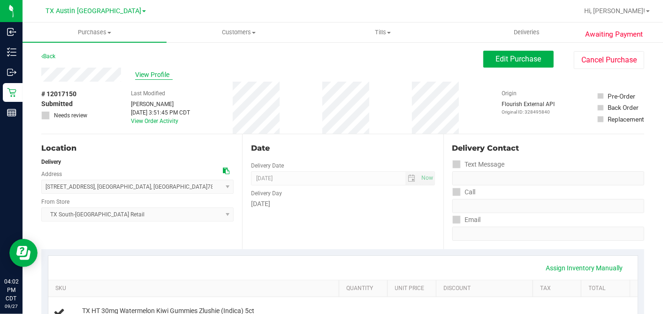
click at [144, 72] on span "View Profile" at bounding box center [154, 75] width 38 height 10
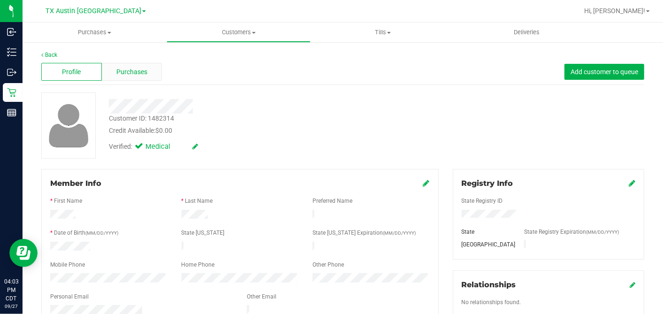
click at [157, 74] on div "Purchases" at bounding box center [132, 72] width 61 height 18
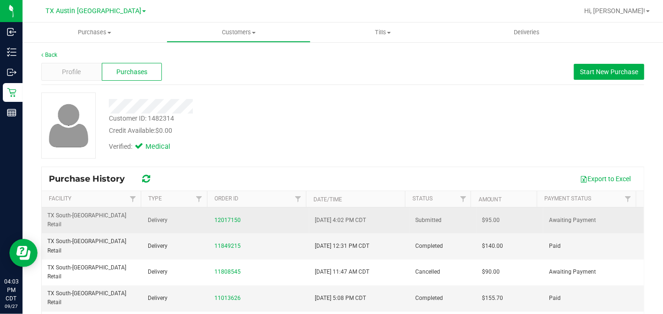
click at [483, 216] on span "$95.00" at bounding box center [492, 220] width 18 height 9
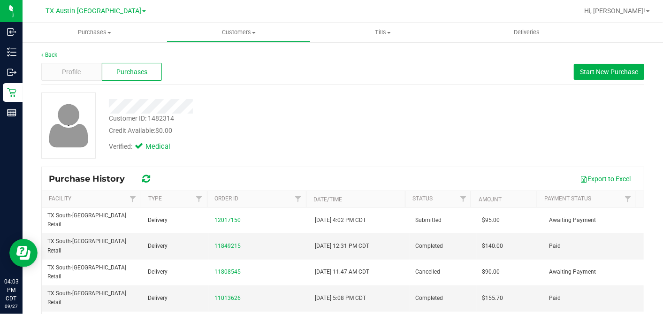
copy span "95.00"
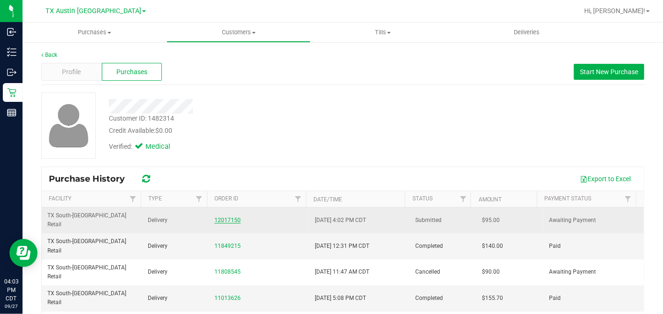
click at [228, 217] on link "12017150" at bounding box center [228, 220] width 26 height 7
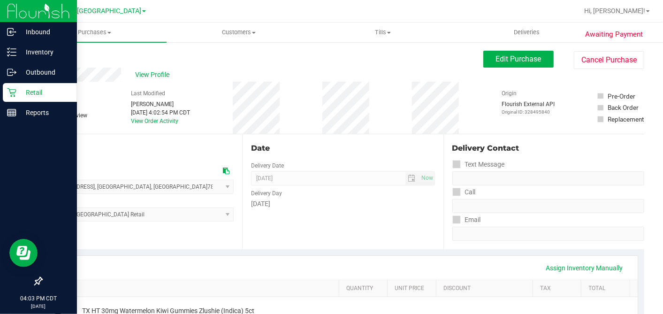
drag, startPoint x: 26, startPoint y: 91, endPoint x: 5, endPoint y: 88, distance: 21.3
click at [26, 91] on p "Retail" at bounding box center [44, 92] width 56 height 11
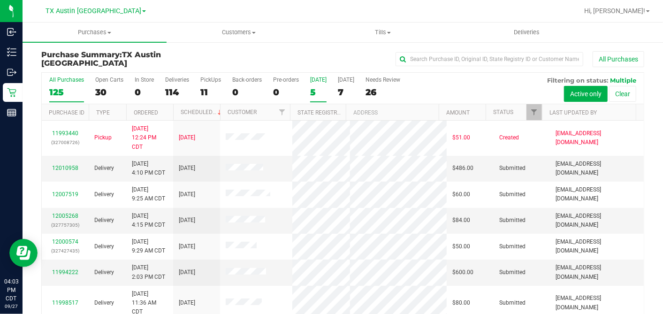
click at [311, 89] on div "5" at bounding box center [318, 92] width 16 height 11
click at [0, 0] on input "[DATE] 5" at bounding box center [0, 0] width 0 height 0
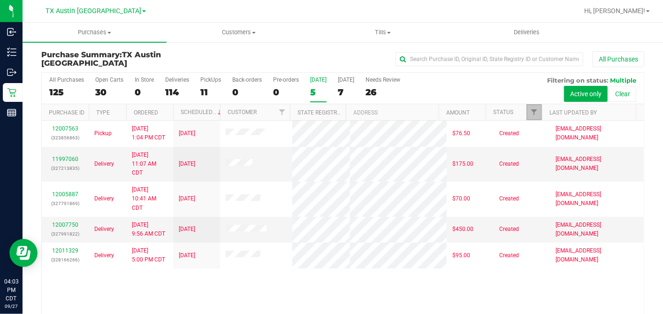
click at [530, 109] on span "Filter" at bounding box center [534, 112] width 8 height 8
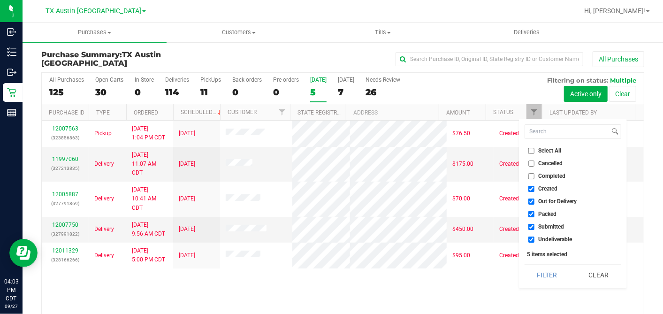
click at [530, 149] on input "Select All" at bounding box center [532, 151] width 6 height 6
checkbox input "true"
drag, startPoint x: 530, startPoint y: 149, endPoint x: 531, endPoint y: 158, distance: 9.5
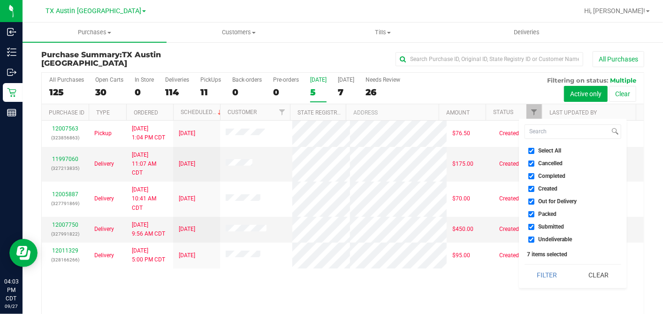
click at [530, 149] on input "Select All" at bounding box center [532, 151] width 6 height 6
checkbox input "false"
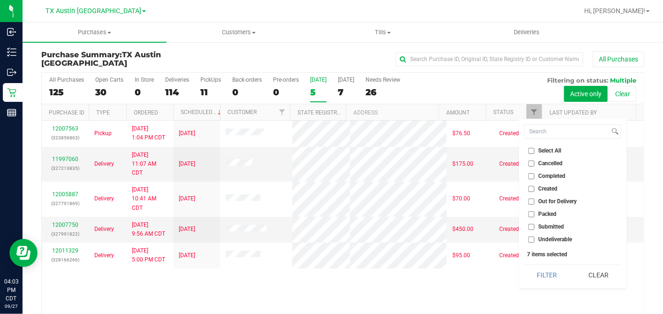
checkbox input "false"
click at [530, 187] on input "Created" at bounding box center [532, 189] width 6 height 6
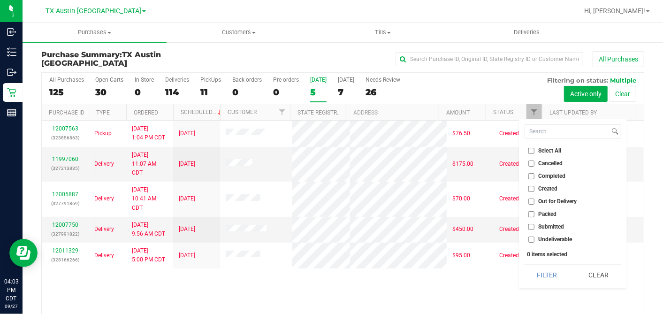
checkbox input "true"
click at [550, 275] on button "Filter" at bounding box center [547, 275] width 45 height 21
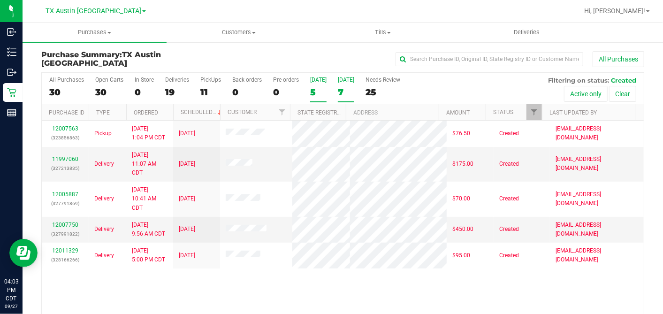
click at [342, 88] on div "7" at bounding box center [346, 92] width 16 height 11
click at [0, 0] on input "[DATE] 7" at bounding box center [0, 0] width 0 height 0
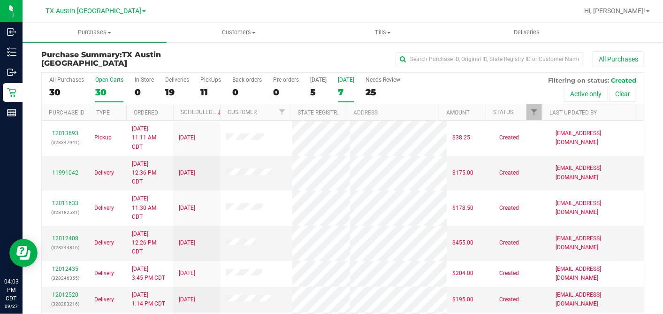
click at [98, 91] on div "30" at bounding box center [109, 92] width 28 height 11
click at [0, 0] on input "Open Carts 30" at bounding box center [0, 0] width 0 height 0
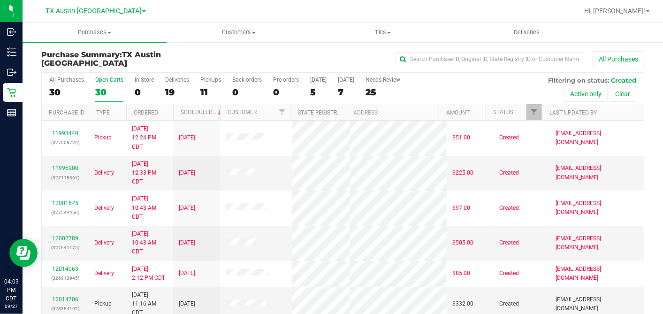
click at [169, 110] on th "Ordered" at bounding box center [149, 112] width 47 height 16
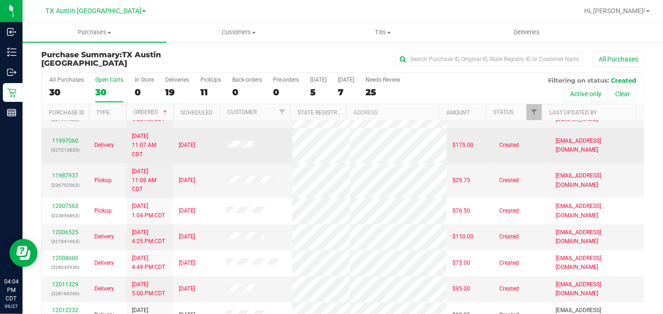
scroll to position [104, 0]
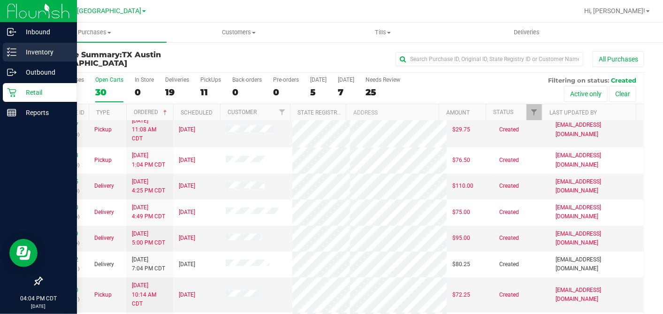
click at [34, 56] on p "Inventory" at bounding box center [44, 51] width 56 height 11
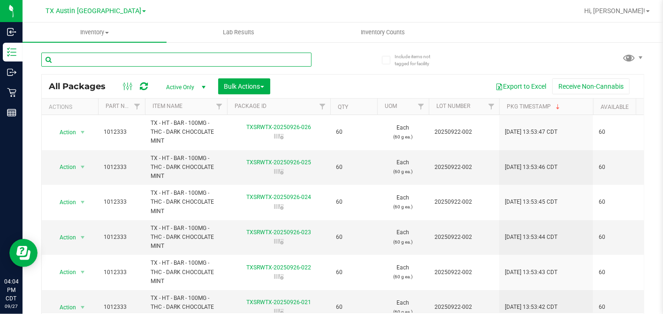
click at [108, 61] on input "text" at bounding box center [176, 60] width 270 height 14
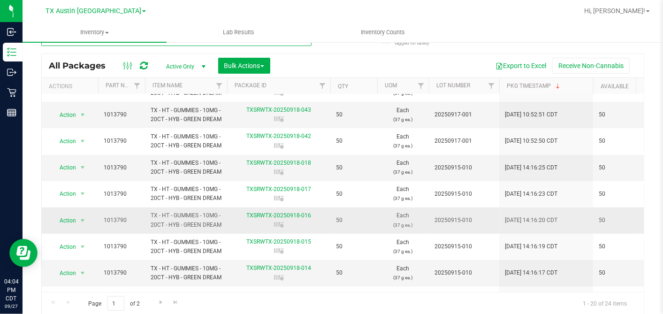
scroll to position [335, 0]
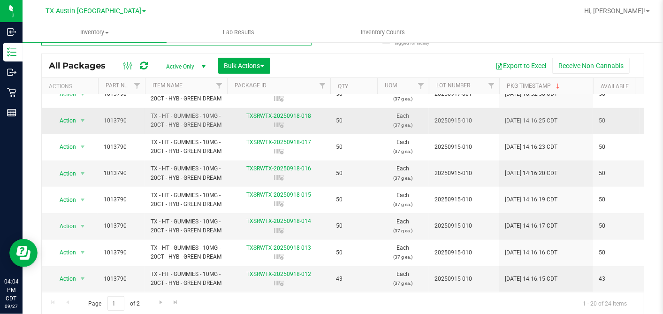
type input "GREEN DREAM"
click at [342, 116] on span "50" at bounding box center [354, 120] width 36 height 9
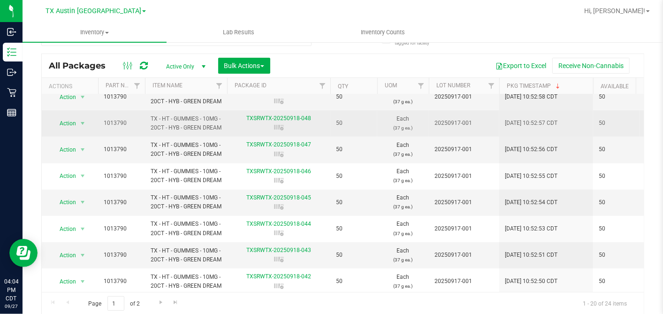
scroll to position [126, 0]
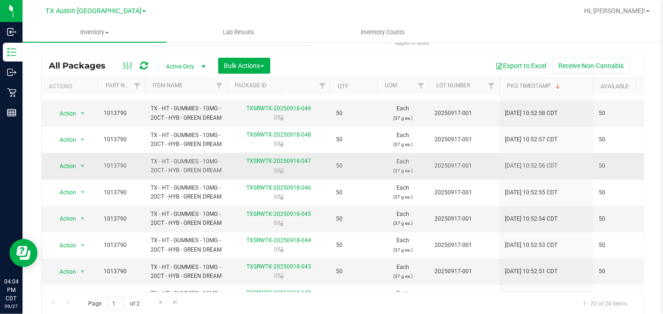
click at [338, 163] on span "50" at bounding box center [354, 165] width 36 height 9
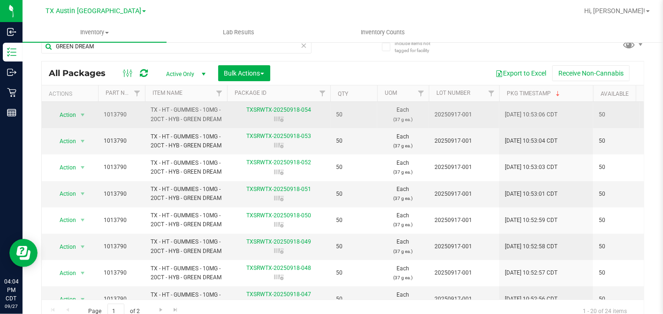
scroll to position [0, 0]
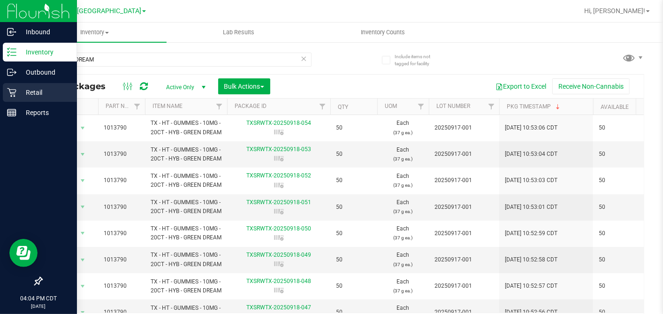
drag, startPoint x: 13, startPoint y: 92, endPoint x: 35, endPoint y: 94, distance: 21.7
click at [13, 92] on icon at bounding box center [11, 92] width 9 height 9
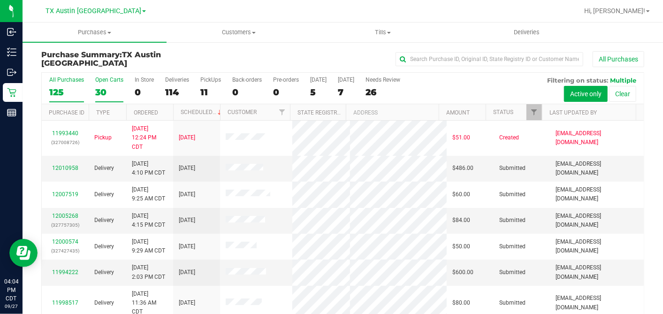
click at [102, 88] on div "30" at bounding box center [109, 92] width 28 height 11
click at [0, 0] on input "Open Carts 30" at bounding box center [0, 0] width 0 height 0
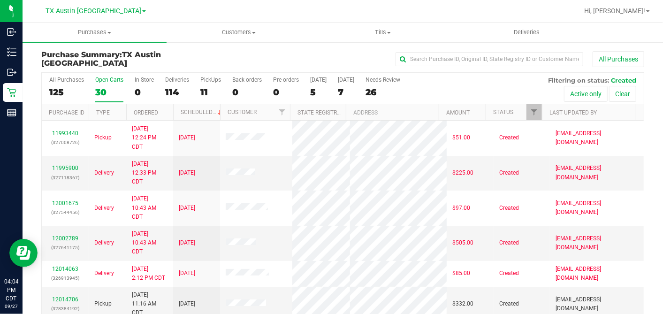
click at [161, 110] on th "Ordered" at bounding box center [149, 112] width 47 height 16
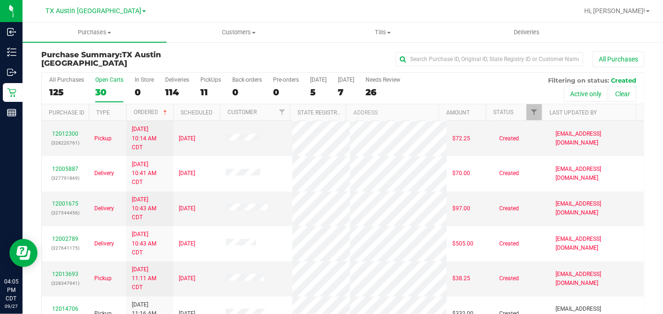
scroll to position [156, 0]
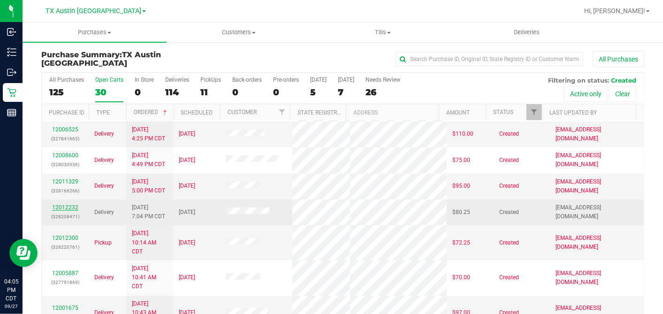
click at [71, 204] on link "12012232" at bounding box center [65, 207] width 26 height 7
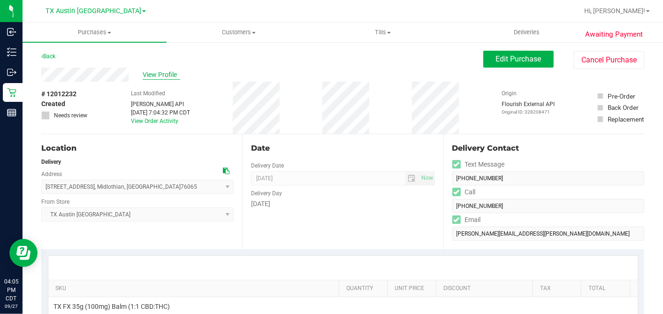
click at [161, 79] on span "View Profile" at bounding box center [162, 75] width 38 height 10
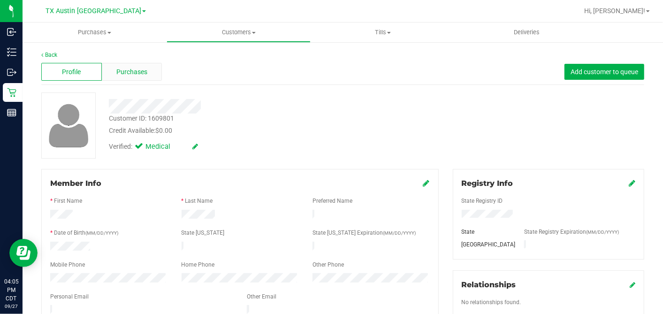
click at [143, 75] on span "Purchases" at bounding box center [131, 72] width 31 height 10
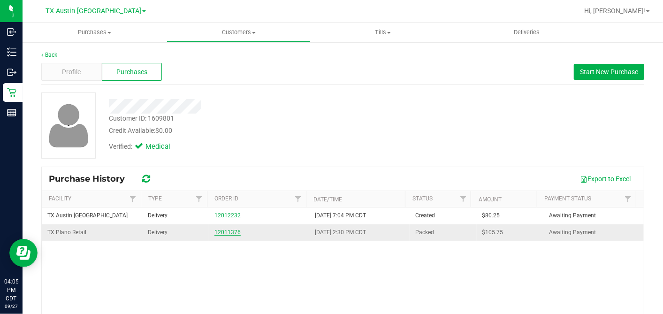
click at [215, 230] on link "12011376" at bounding box center [228, 232] width 26 height 7
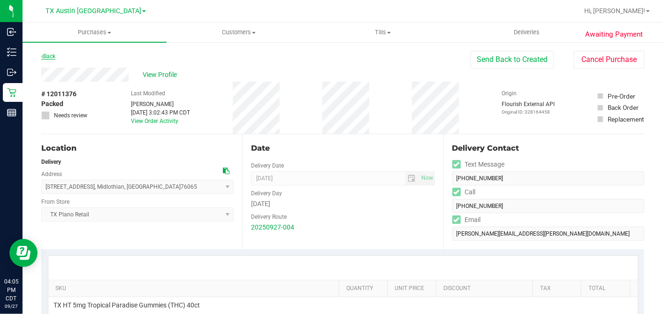
click at [51, 53] on link "Back" at bounding box center [48, 56] width 14 height 7
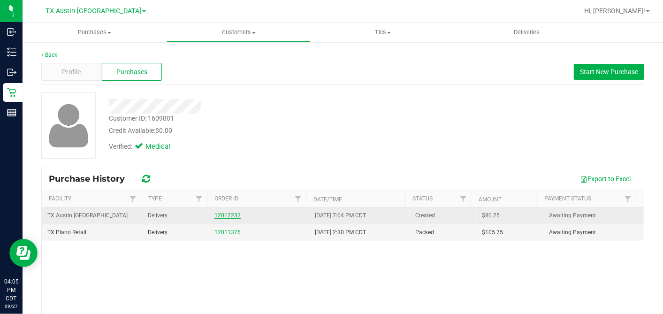
click at [215, 216] on link "12012232" at bounding box center [228, 215] width 26 height 7
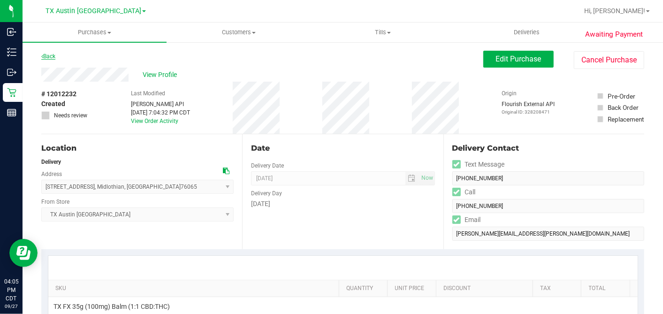
click at [48, 57] on link "Back" at bounding box center [48, 56] width 14 height 7
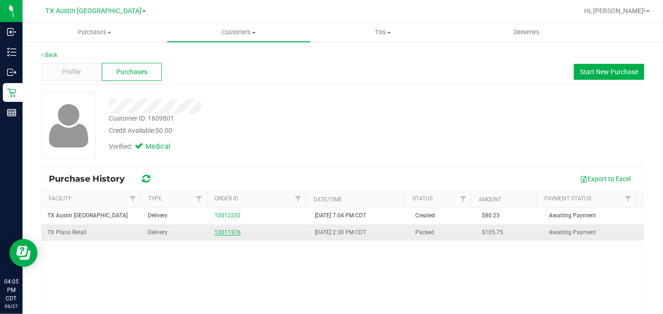
click at [226, 230] on link "12011376" at bounding box center [228, 232] width 26 height 7
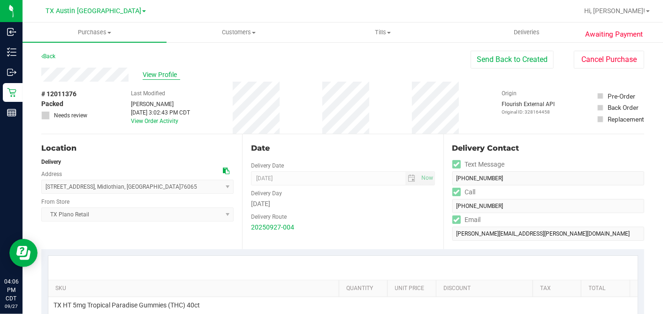
click at [158, 72] on span "View Profile" at bounding box center [162, 75] width 38 height 10
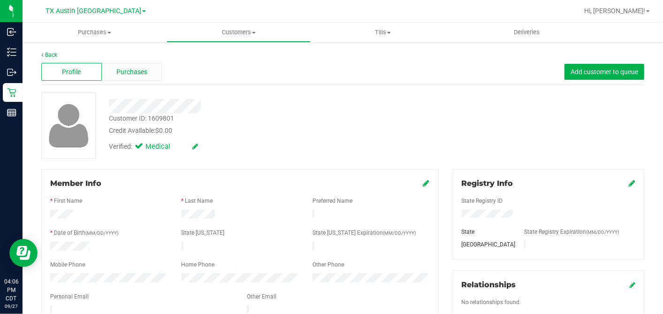
click at [121, 69] on span "Purchases" at bounding box center [131, 72] width 31 height 10
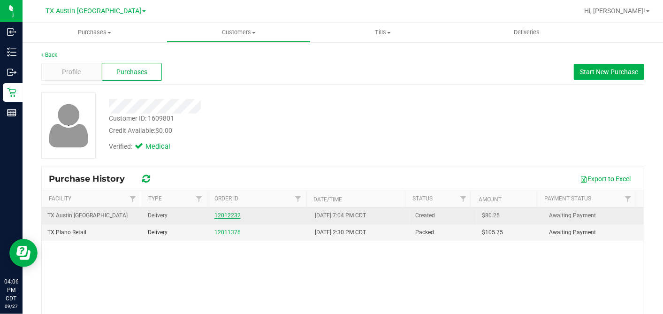
click at [223, 216] on link "12012232" at bounding box center [228, 215] width 26 height 7
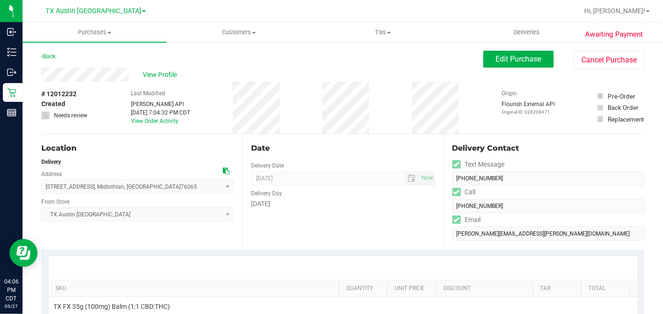
click at [52, 52] on div "Back" at bounding box center [48, 56] width 14 height 11
click at [53, 55] on link "Back" at bounding box center [48, 56] width 14 height 7
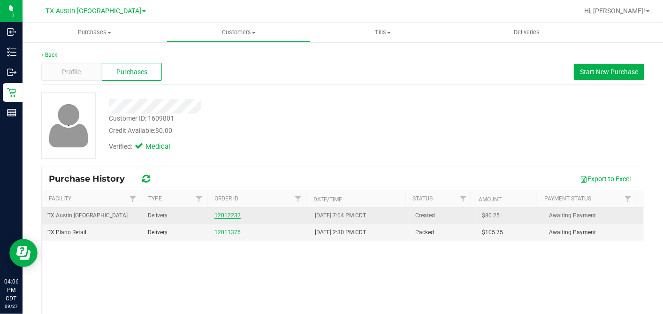
click at [222, 215] on link "12012232" at bounding box center [228, 215] width 26 height 7
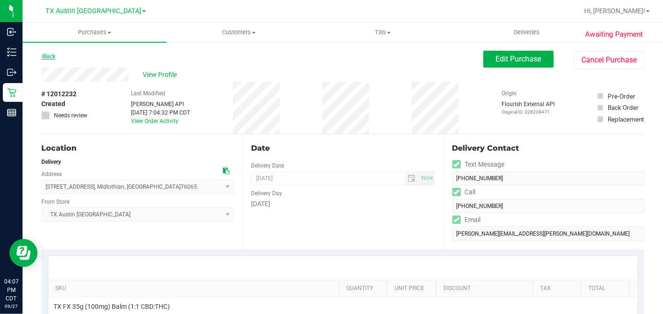
click at [50, 53] on link "Back" at bounding box center [48, 56] width 14 height 7
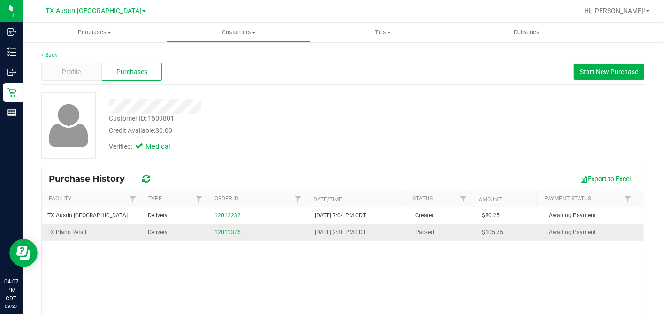
click at [226, 228] on div "12011376" at bounding box center [259, 232] width 89 height 9
click at [224, 229] on link "12011376" at bounding box center [228, 232] width 26 height 7
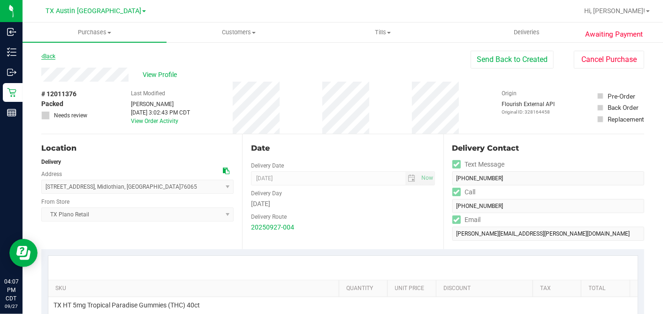
click at [53, 55] on link "Back" at bounding box center [48, 56] width 14 height 7
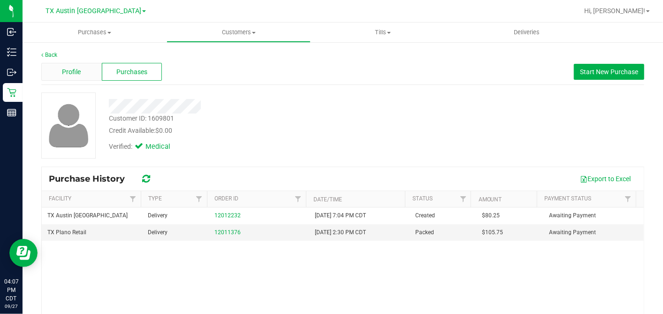
click at [71, 74] on span "Profile" at bounding box center [71, 72] width 19 height 10
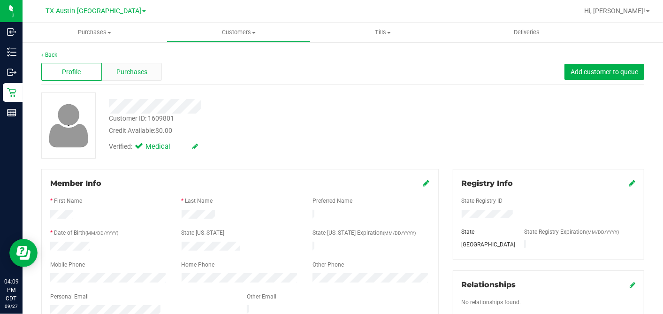
click at [134, 74] on span "Purchases" at bounding box center [131, 72] width 31 height 10
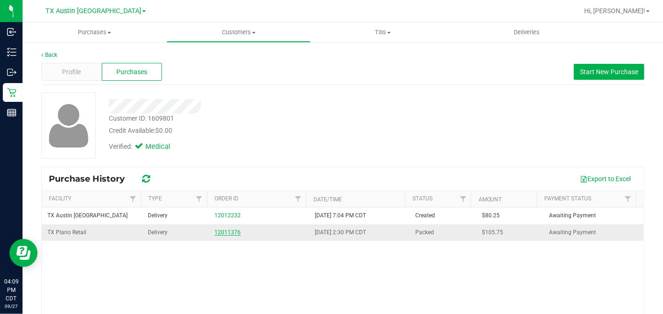
click at [229, 231] on link "12011376" at bounding box center [228, 232] width 26 height 7
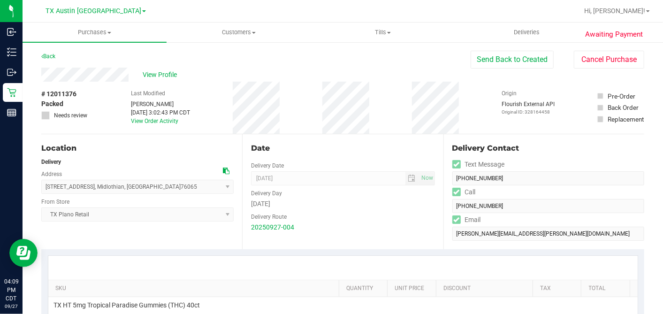
click at [68, 90] on span "# 12011376" at bounding box center [58, 94] width 35 height 10
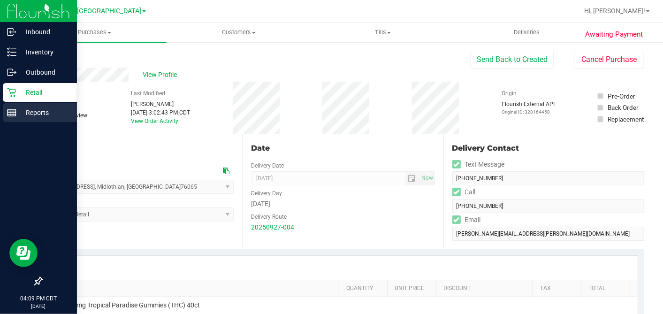
copy span "12011376"
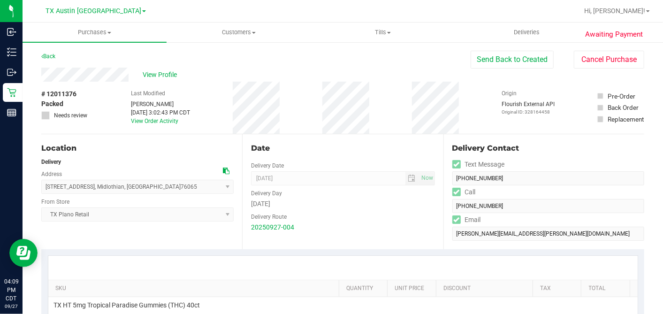
click at [52, 51] on div "Back" at bounding box center [48, 56] width 14 height 11
click at [49, 55] on link "Back" at bounding box center [48, 56] width 14 height 7
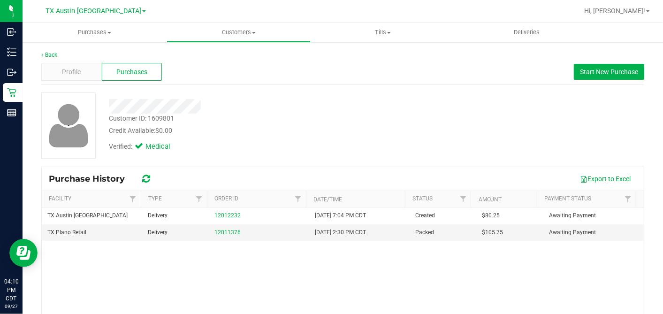
click at [295, 159] on div "Customer ID: 1609801 Credit Available: $0.00 Verified: Medical" at bounding box center [342, 129] width 603 height 74
click at [222, 229] on link "12011376" at bounding box center [228, 232] width 26 height 7
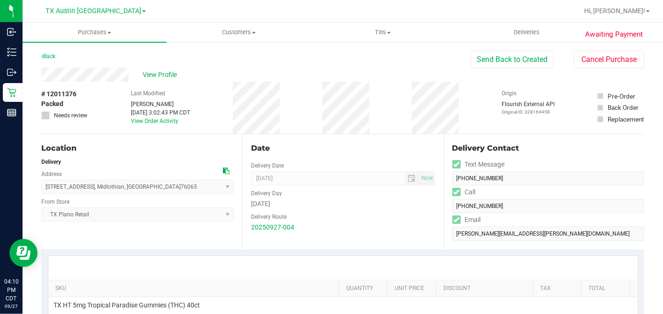
click at [353, 143] on div "Date" at bounding box center [343, 148] width 184 height 11
click at [320, 135] on div "Date Delivery Date [DATE] Now [DATE] 07:00 AM Now Delivery Day [DATE] Delivery …" at bounding box center [342, 191] width 201 height 115
click at [52, 54] on link "Back" at bounding box center [48, 56] width 14 height 7
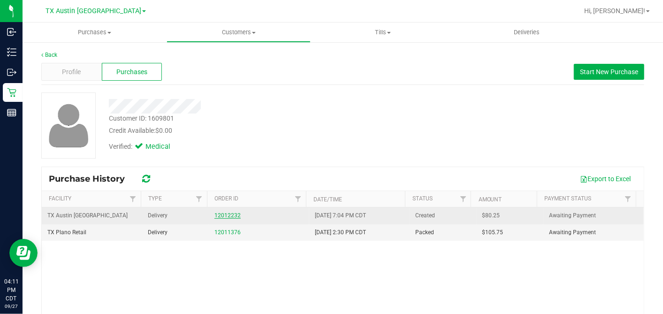
click at [216, 217] on link "12012232" at bounding box center [228, 215] width 26 height 7
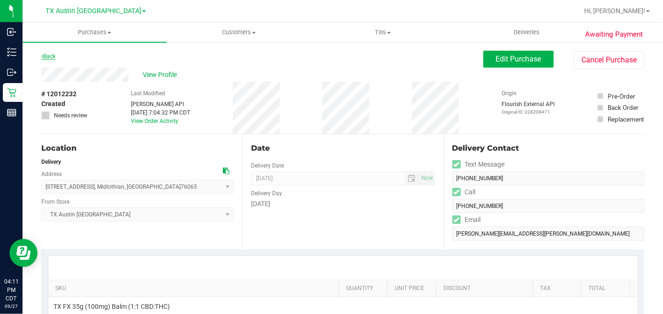
click at [54, 53] on link "Back" at bounding box center [48, 56] width 14 height 7
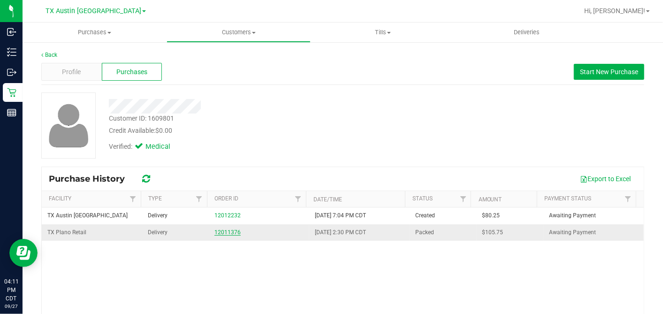
click at [230, 229] on link "12011376" at bounding box center [228, 232] width 26 height 7
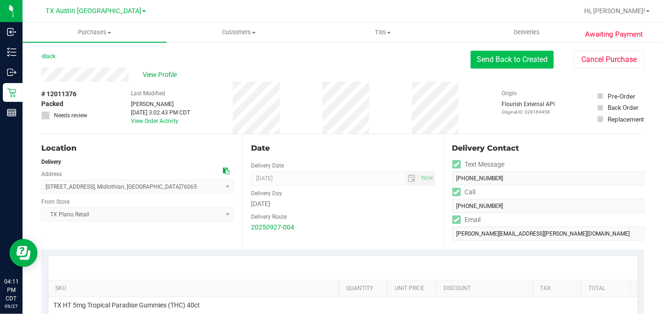
click at [485, 60] on button "Send Back to Created" at bounding box center [512, 60] width 83 height 18
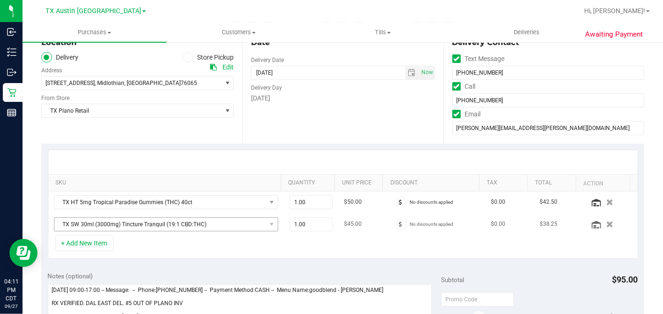
scroll to position [156, 0]
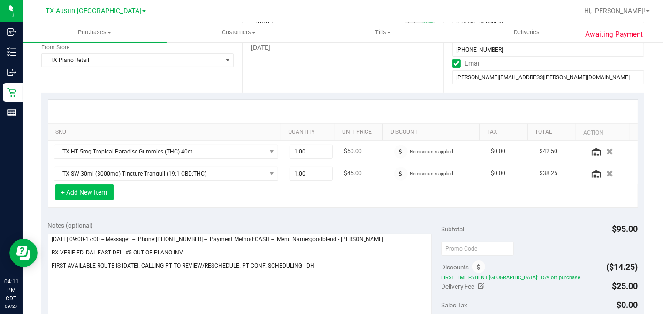
click at [104, 186] on button "+ Add New Item" at bounding box center [84, 192] width 58 height 16
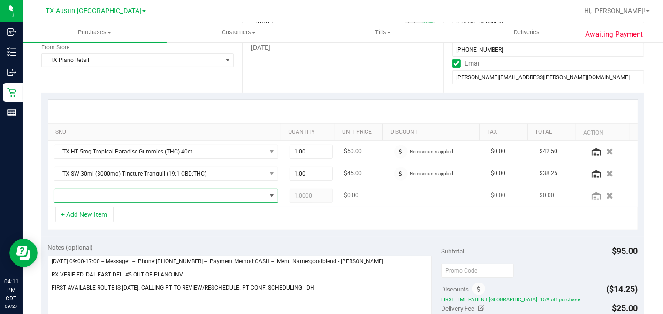
click at [108, 198] on span "NO DATA FOUND" at bounding box center [160, 195] width 212 height 13
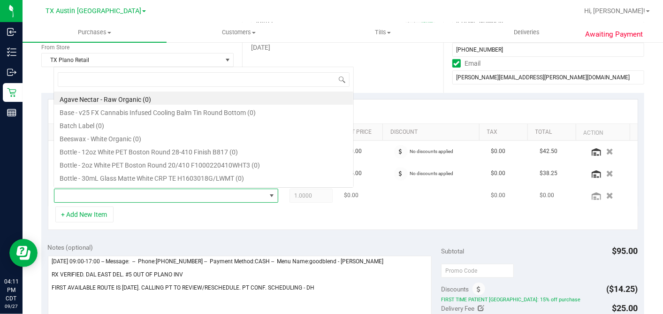
scroll to position [14, 215]
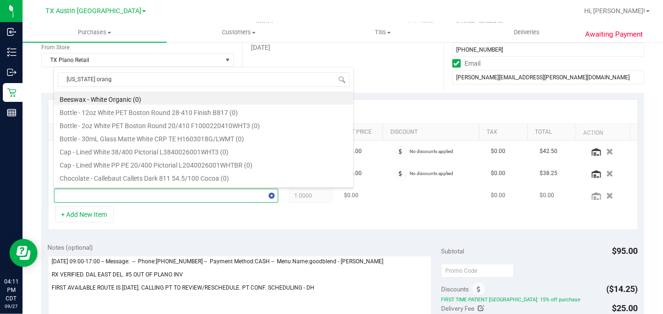
type input "[US_STATE] orange"
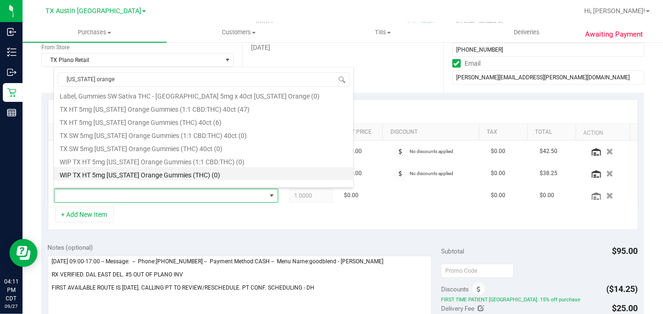
scroll to position [155, 0]
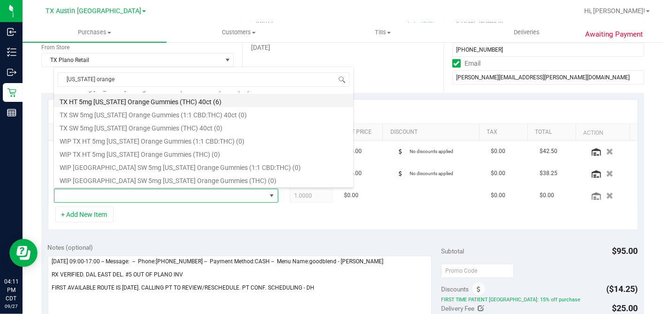
click at [161, 102] on li "TX HT 5mg [US_STATE] Orange Gummies (THC) 40ct (6)" at bounding box center [203, 100] width 299 height 13
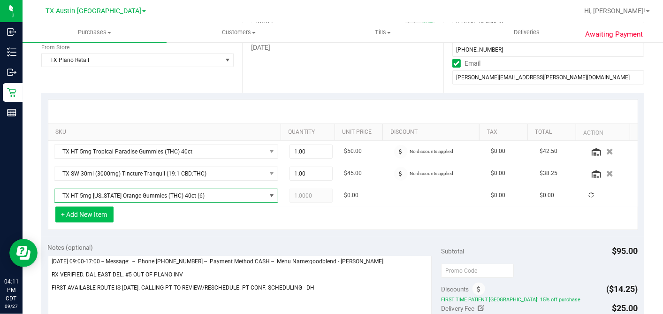
click at [100, 211] on button "+ Add New Item" at bounding box center [84, 215] width 58 height 16
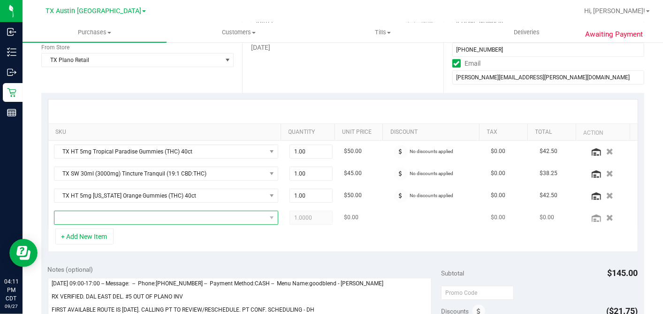
click at [109, 215] on span "NO DATA FOUND" at bounding box center [160, 217] width 212 height 13
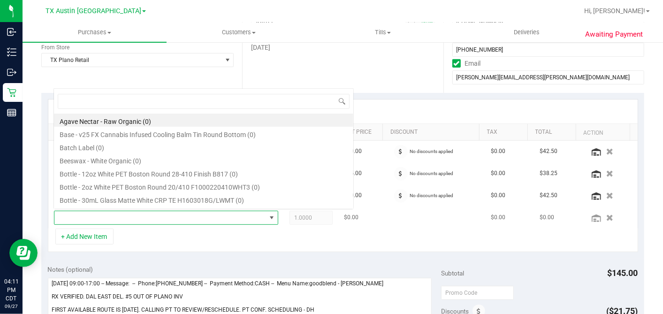
scroll to position [14, 215]
type input "balm"
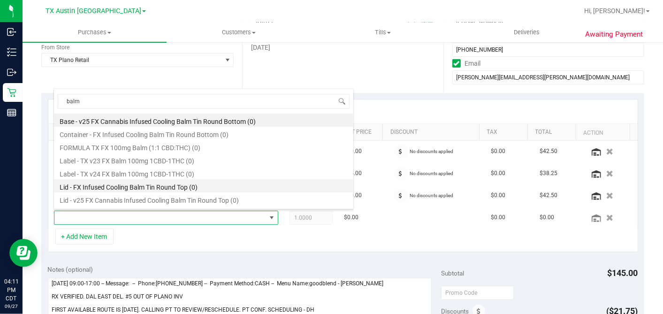
scroll to position [11, 0]
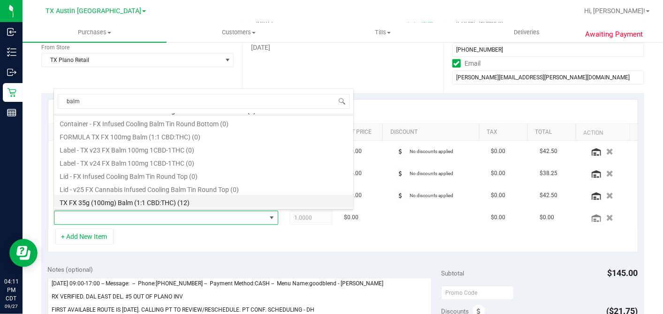
click at [172, 201] on li "TX FX 35g (100mg) Balm (1:1 CBD:THC) (12)" at bounding box center [203, 201] width 299 height 13
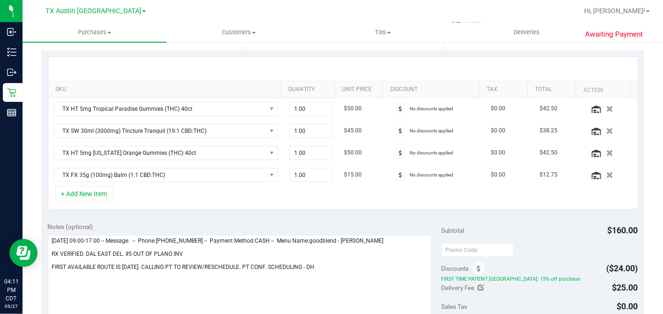
scroll to position [313, 0]
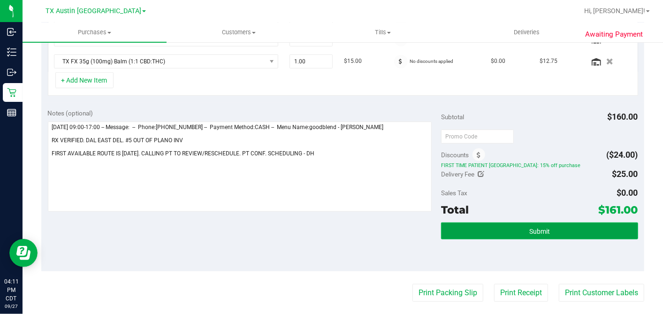
click at [523, 224] on button "Submit" at bounding box center [539, 231] width 197 height 17
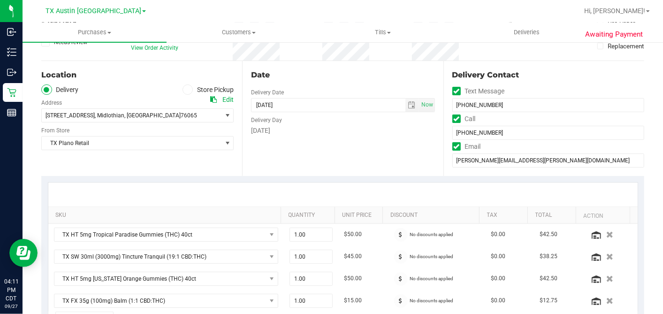
scroll to position [0, 0]
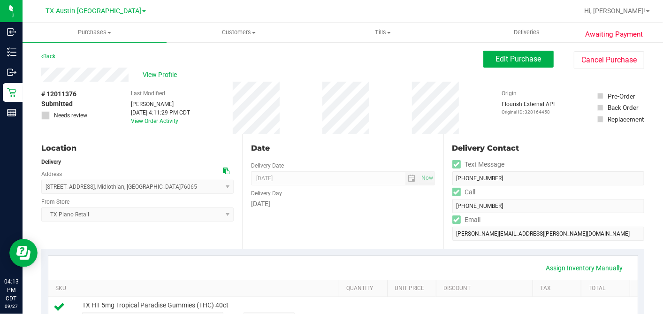
click at [319, 132] on div "# 12011376 Submitted Needs review Last Modified [PERSON_NAME] [DATE] 4:11:29 PM…" at bounding box center [342, 108] width 603 height 52
click at [47, 56] on link "Back" at bounding box center [48, 56] width 14 height 7
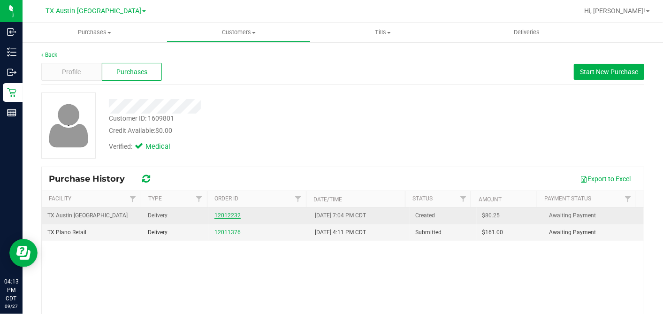
click at [221, 212] on link "12012232" at bounding box center [228, 215] width 26 height 7
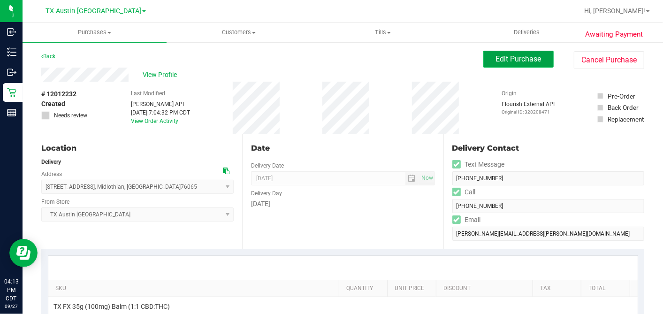
click at [508, 59] on span "Edit Purchase" at bounding box center [519, 58] width 46 height 9
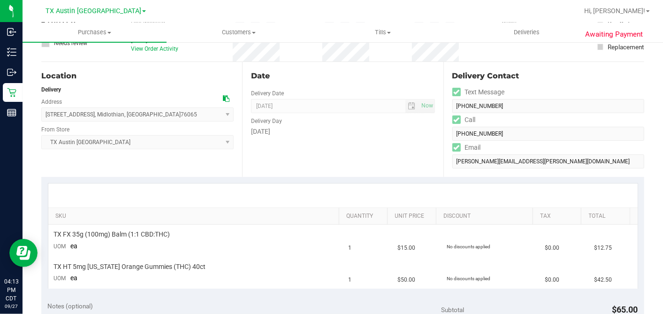
scroll to position [104, 0]
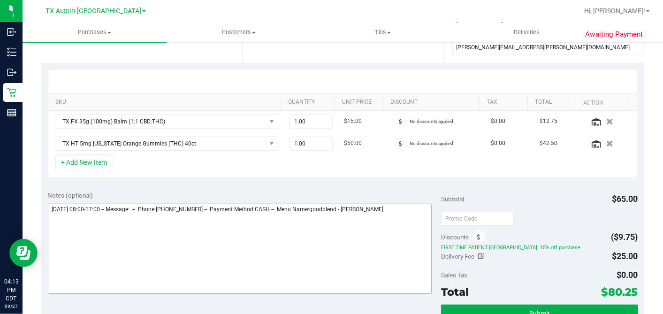
scroll to position [261, 0]
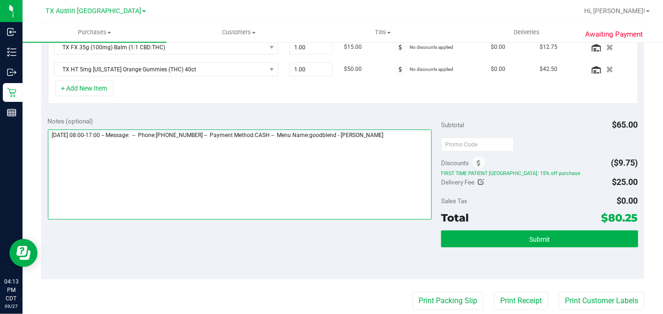
click at [399, 131] on textarea at bounding box center [240, 175] width 384 height 90
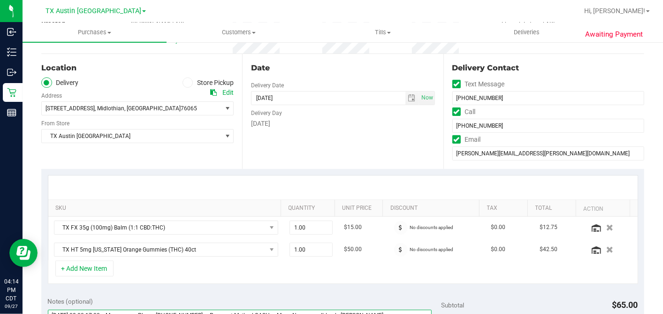
scroll to position [0, 0]
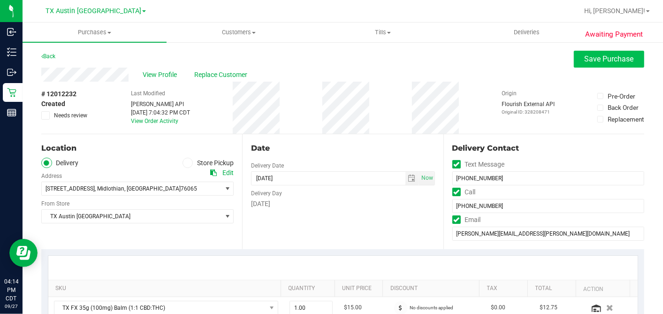
type textarea "[DATE] 08:00-17:00 -- Message: -- Phone:[PHONE_NUMBER] -- Payment Method:CASH -…"
click at [587, 60] on span "Save Purchase" at bounding box center [609, 58] width 49 height 9
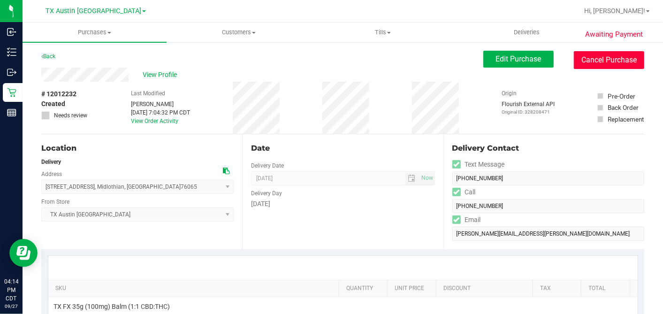
drag, startPoint x: 591, startPoint y: 65, endPoint x: 388, endPoint y: 66, distance: 202.8
click at [591, 65] on button "Cancel Purchase" at bounding box center [609, 60] width 70 height 18
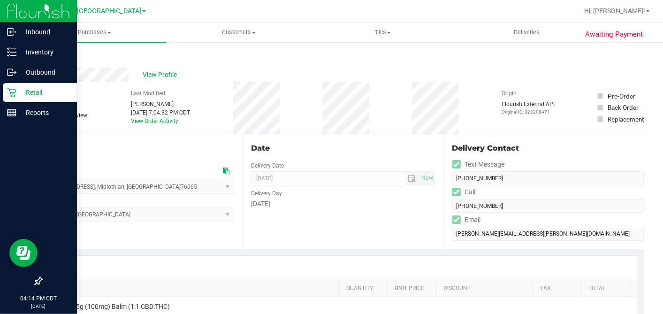
click at [18, 95] on p "Retail" at bounding box center [44, 92] width 56 height 11
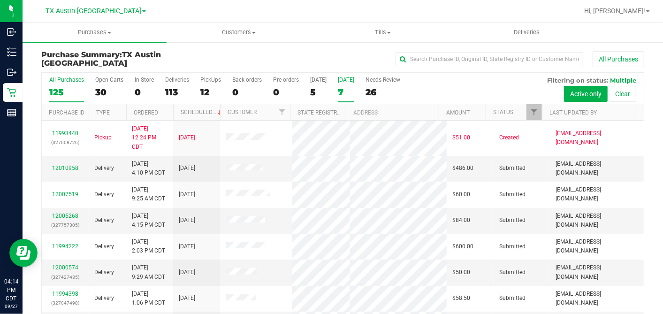
click at [345, 87] on div "7" at bounding box center [346, 92] width 16 height 11
click at [0, 0] on input "[DATE] 7" at bounding box center [0, 0] width 0 height 0
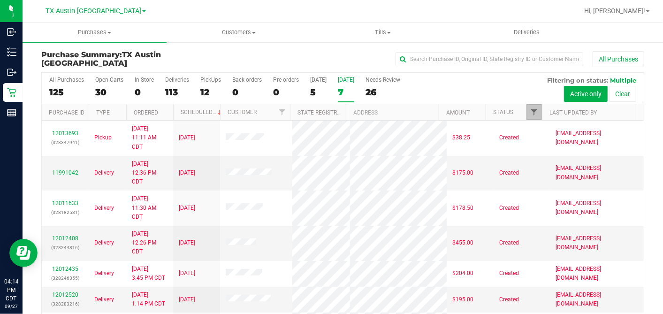
click at [530, 108] on span "Filter" at bounding box center [534, 112] width 8 height 8
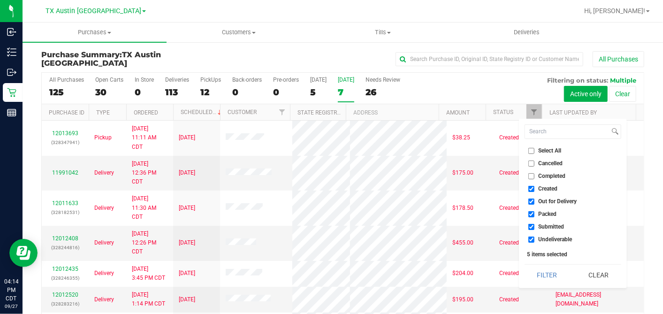
click at [535, 150] on label "Select All" at bounding box center [545, 151] width 33 height 6
click at [535, 150] on input "Select All" at bounding box center [532, 151] width 6 height 6
checkbox input "true"
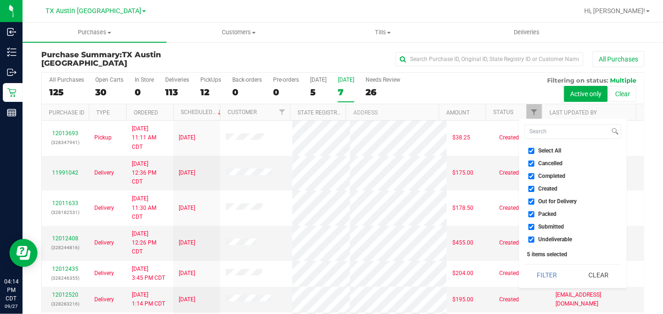
click at [535, 150] on label "Select All" at bounding box center [545, 151] width 33 height 6
click at [535, 150] on input "Select All" at bounding box center [532, 151] width 6 height 6
checkbox input "false"
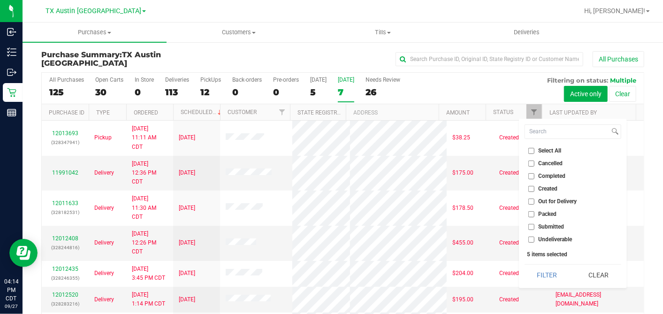
checkbox input "false"
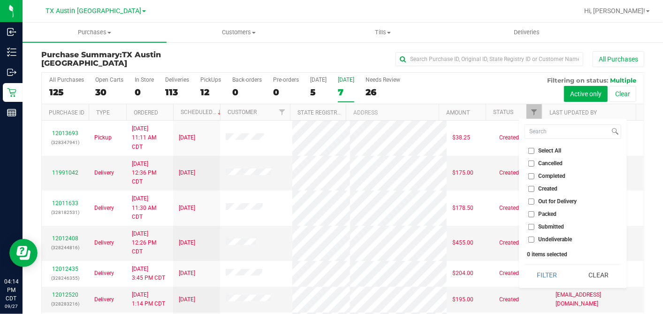
drag, startPoint x: 535, startPoint y: 150, endPoint x: 530, endPoint y: 186, distance: 36.9
click at [530, 186] on input "Created" at bounding box center [532, 189] width 6 height 6
checkbox input "true"
click at [540, 275] on button "Filter" at bounding box center [547, 275] width 45 height 21
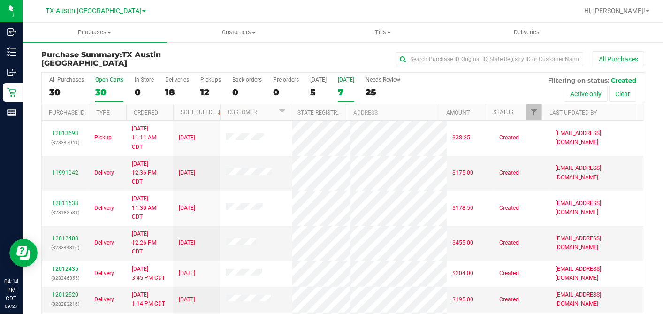
click at [106, 83] on label "Open Carts 30" at bounding box center [109, 90] width 28 height 26
click at [0, 0] on input "Open Carts 30" at bounding box center [0, 0] width 0 height 0
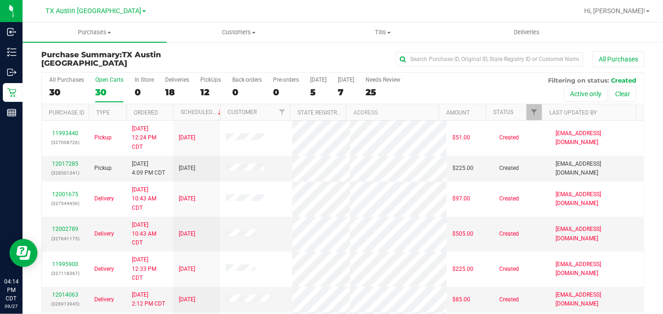
click at [165, 112] on th "Ordered" at bounding box center [149, 112] width 47 height 16
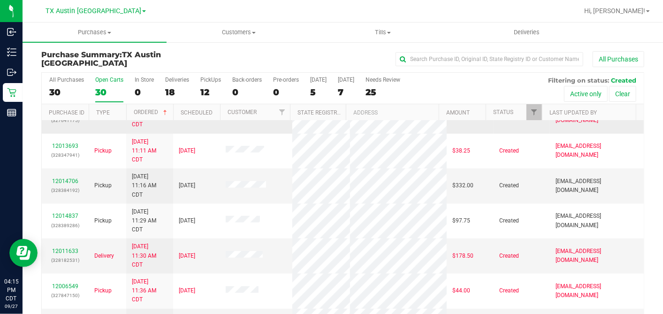
scroll to position [365, 0]
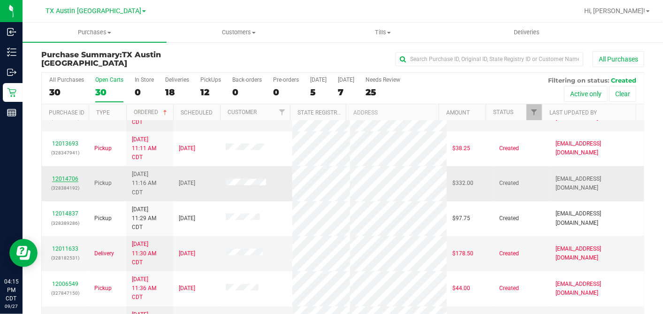
click at [71, 176] on link "12014706" at bounding box center [65, 179] width 26 height 7
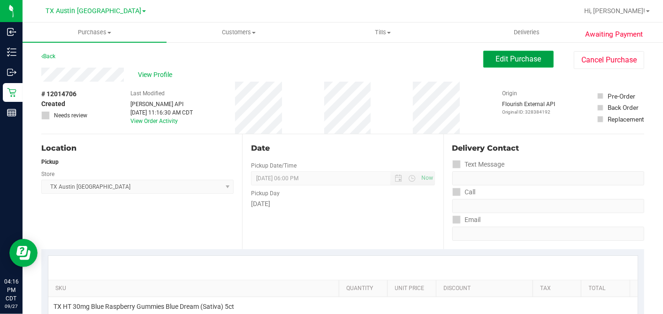
click at [496, 56] on span "Edit Purchase" at bounding box center [519, 58] width 46 height 9
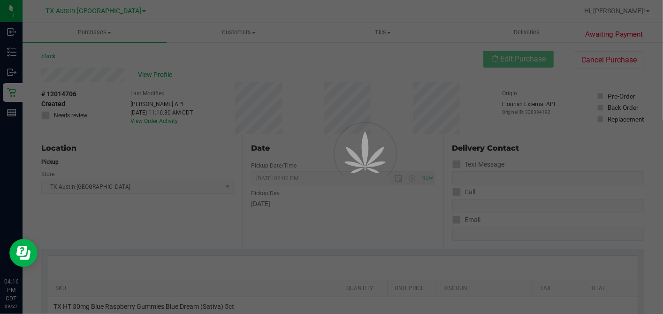
click at [51, 167] on div at bounding box center [331, 157] width 663 height 314
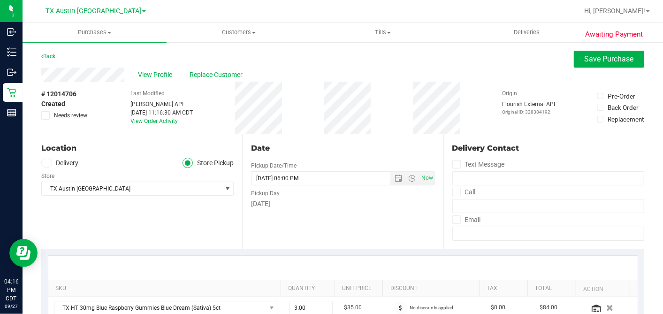
click at [47, 159] on span at bounding box center [46, 163] width 11 height 11
click at [55, 164] on label "Delivery" at bounding box center [60, 163] width 38 height 11
click at [0, 0] on input "Delivery" at bounding box center [0, 0] width 0 height 0
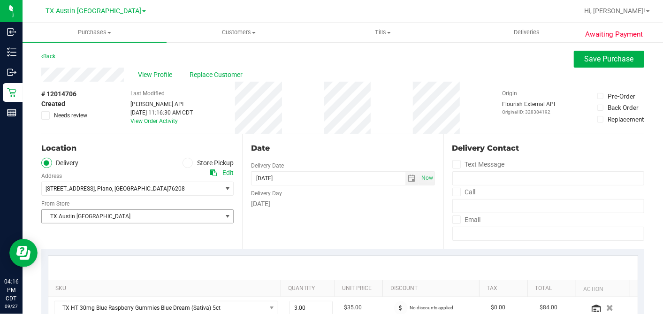
click at [83, 221] on span "TX Austin [GEOGRAPHIC_DATA]" at bounding box center [132, 216] width 180 height 13
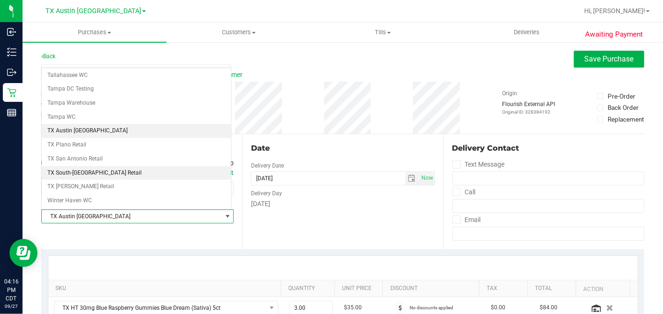
scroll to position [668, 0]
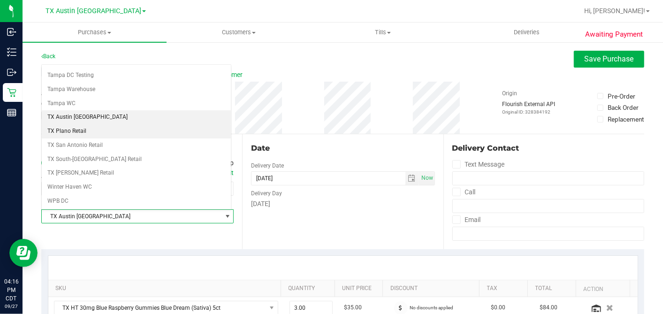
click at [72, 124] on li "TX Plano Retail" at bounding box center [136, 131] width 189 height 14
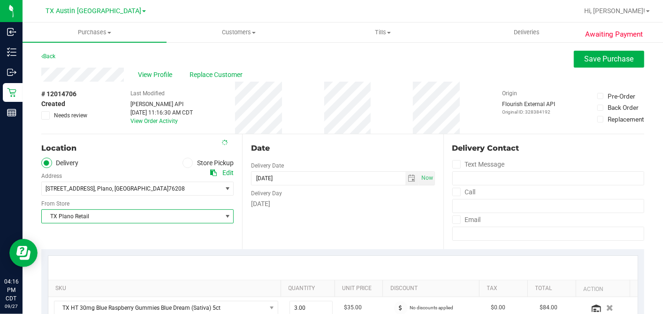
click at [319, 132] on div "# 12014706 Created Needs review Last Modified [PERSON_NAME] API [DATE] 11:16:30…" at bounding box center [342, 108] width 603 height 52
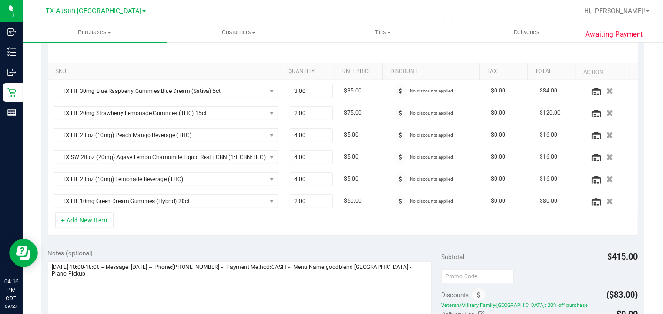
scroll to position [261, 0]
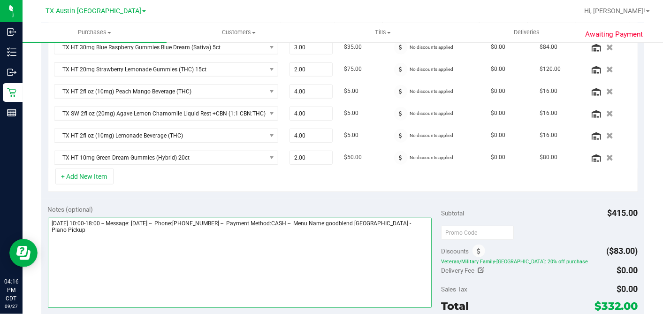
click at [256, 239] on textarea at bounding box center [240, 263] width 384 height 90
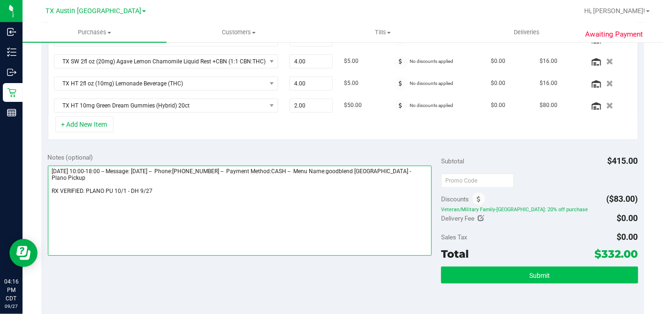
type textarea "[DATE] 10:00-18:00 -- Message: [DATE] -- Phone:[PHONE_NUMBER] -- Payment Method…"
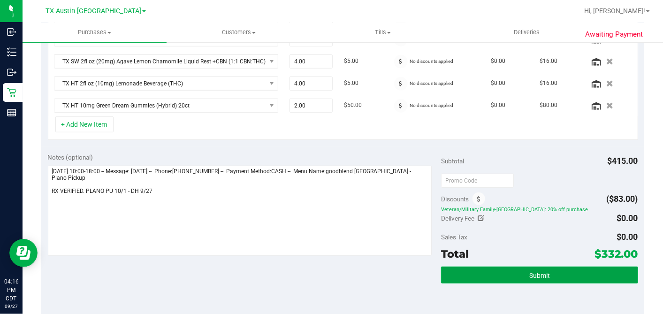
click at [521, 270] on button "Submit" at bounding box center [539, 275] width 197 height 17
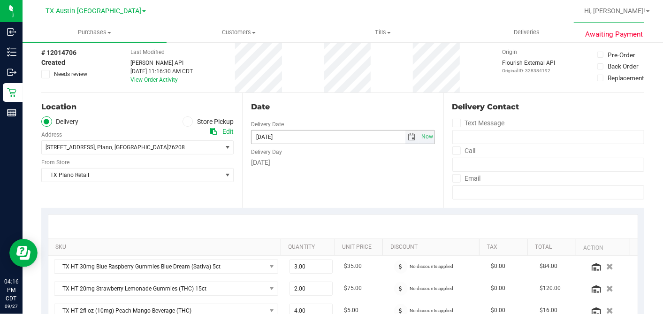
scroll to position [0, 0]
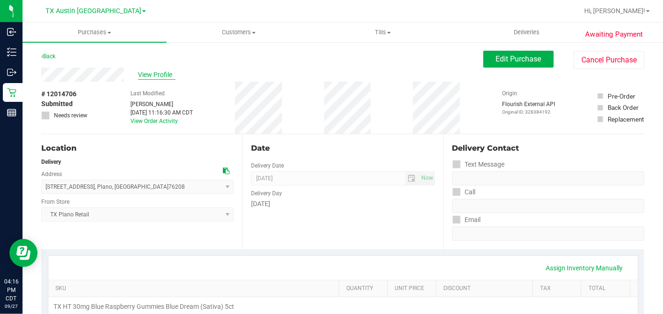
click at [151, 76] on span "View Profile" at bounding box center [157, 75] width 38 height 10
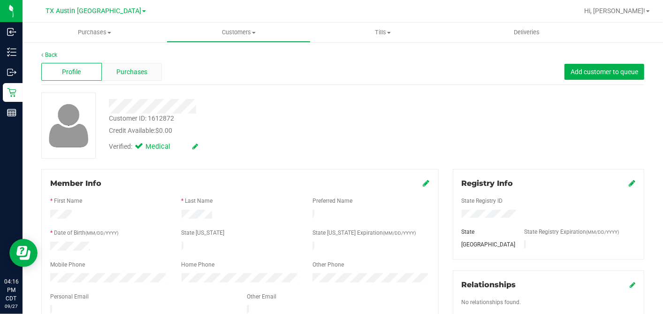
click at [134, 68] on span "Purchases" at bounding box center [131, 72] width 31 height 10
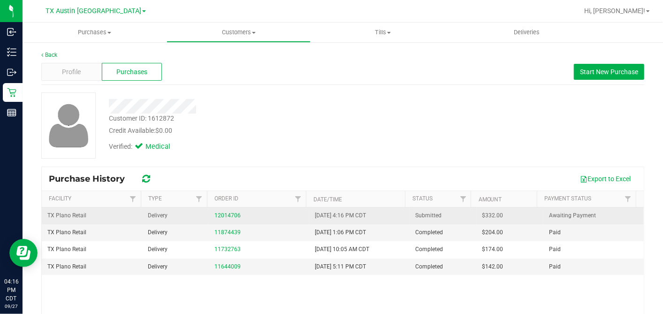
click at [483, 213] on span "$332.00" at bounding box center [493, 215] width 21 height 9
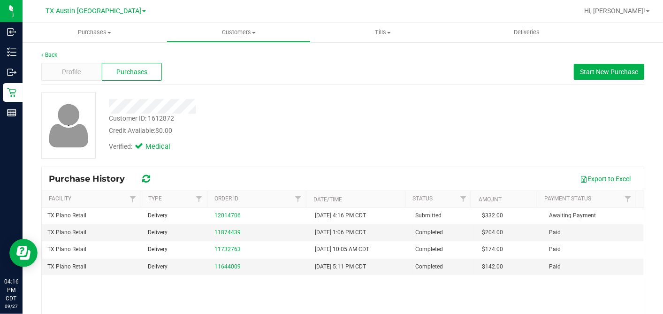
copy span "332.00"
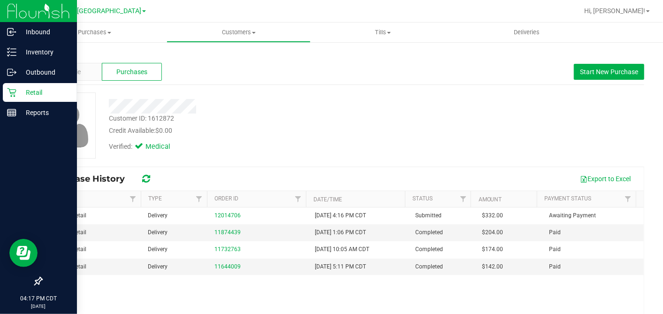
click at [14, 90] on icon at bounding box center [11, 92] width 9 height 9
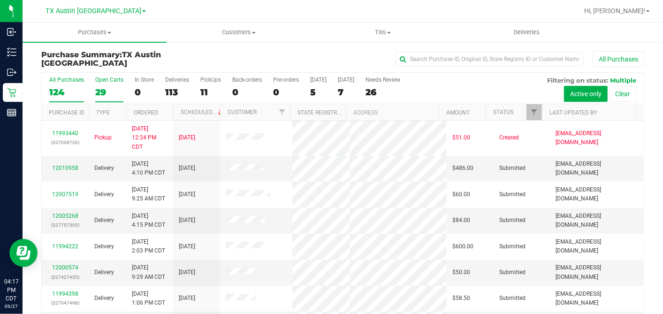
click at [113, 92] on div "29" at bounding box center [109, 92] width 28 height 11
click at [0, 0] on input "Open Carts 29" at bounding box center [0, 0] width 0 height 0
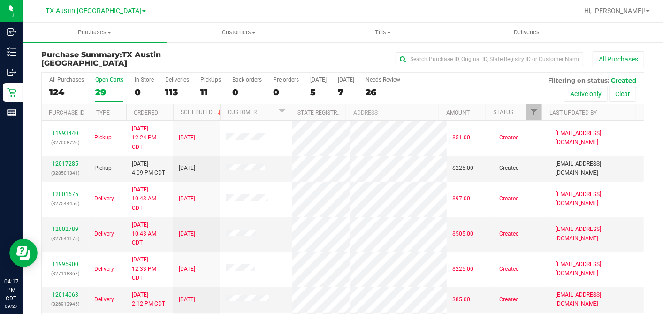
click at [161, 111] on th "Ordered" at bounding box center [149, 112] width 47 height 16
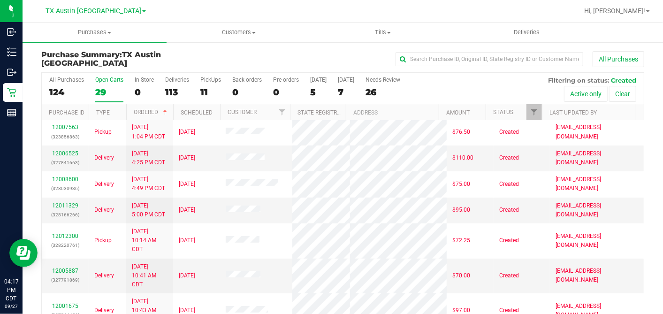
scroll to position [313, 0]
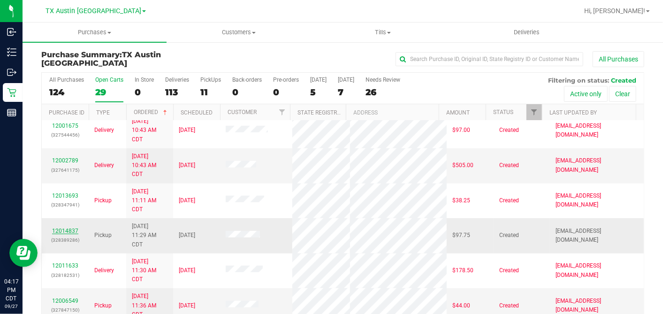
click at [70, 228] on link "12014837" at bounding box center [65, 231] width 26 height 7
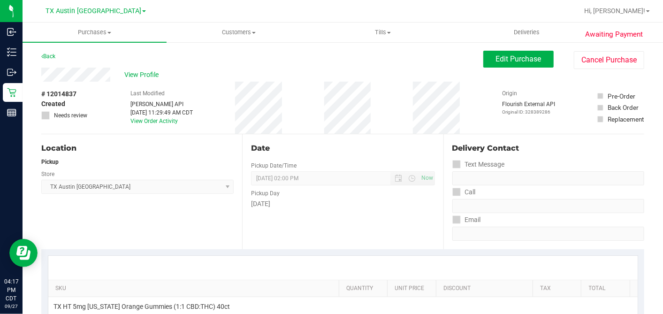
click at [337, 135] on div "Date Pickup Date/Time [DATE] Now [DATE] 02:00 PM Now Pickup Day [DATE]" at bounding box center [342, 191] width 201 height 115
click at [137, 73] on span "View Profile" at bounding box center [143, 75] width 38 height 10
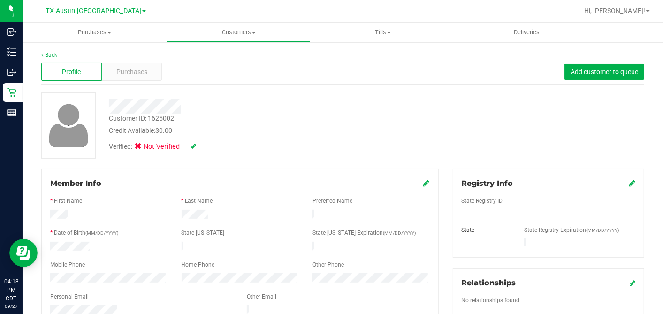
scroll to position [313, 0]
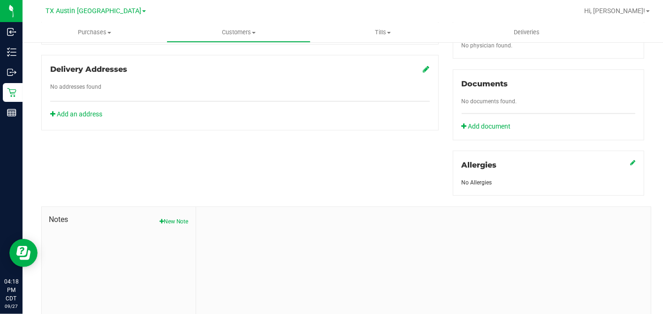
click at [179, 216] on div "Notes New Note" at bounding box center [119, 270] width 154 height 126
drag, startPoint x: 180, startPoint y: 213, endPoint x: 199, endPoint y: 217, distance: 18.8
click at [181, 217] on button "New Note" at bounding box center [174, 221] width 29 height 8
click at [235, 239] on input "Note Title" at bounding box center [423, 246] width 441 height 14
type input "[PERSON_NAME]"
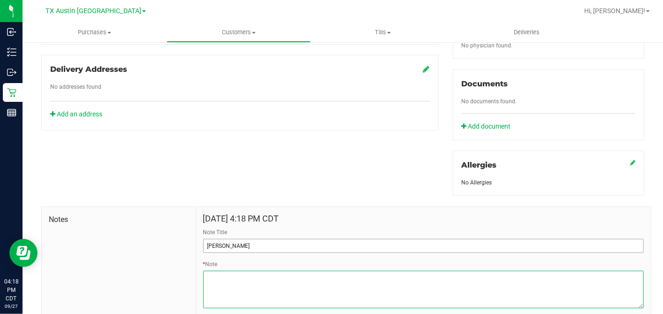
paste textarea "Patient Name: [PERSON_NAME] Address: [STREET_ADDRESS] Phone Number: [PHONE_NUMB…"
type textarea "Patient Name: [PERSON_NAME] Address: [STREET_ADDRESS] Phone Number: [PHONE_NUMB…"
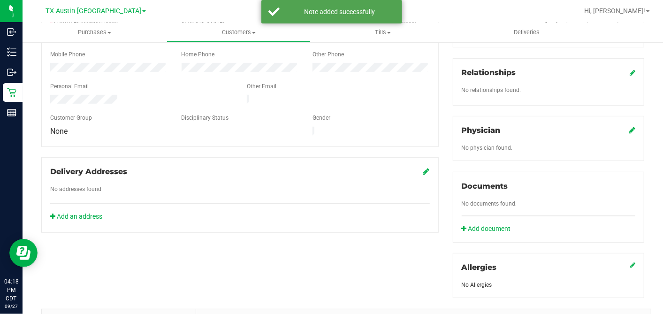
scroll to position [208, 0]
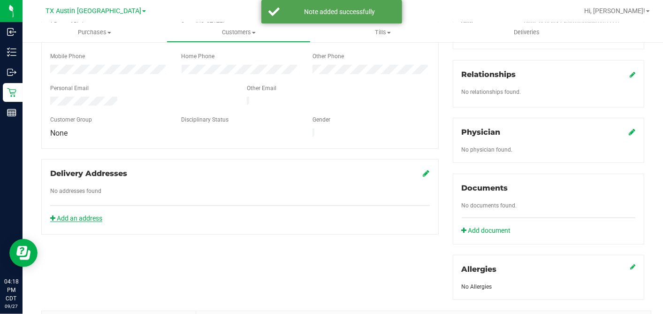
click at [87, 215] on link "Add an address" at bounding box center [76, 219] width 52 height 8
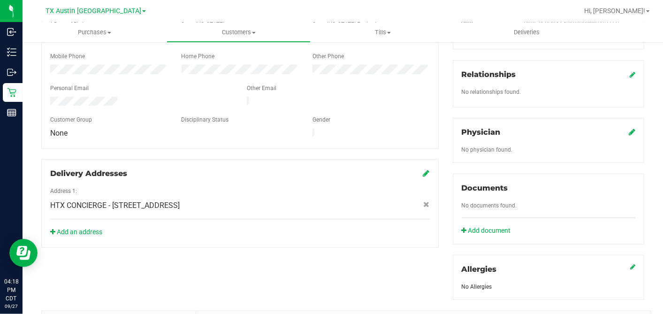
click at [629, 128] on icon at bounding box center [632, 132] width 7 height 8
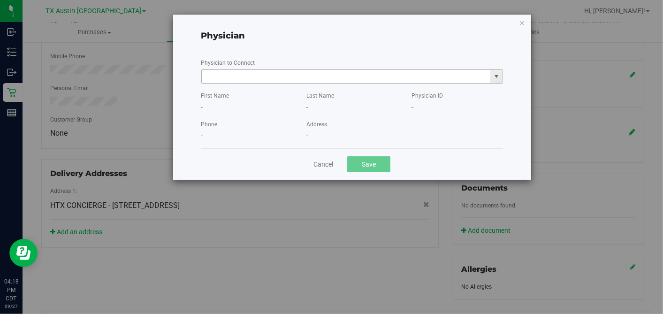
click at [319, 77] on input "text" at bounding box center [346, 76] width 289 height 13
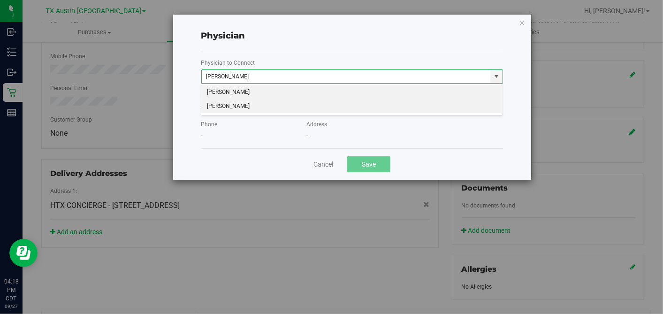
click at [309, 103] on li "[PERSON_NAME]" at bounding box center [351, 107] width 301 height 14
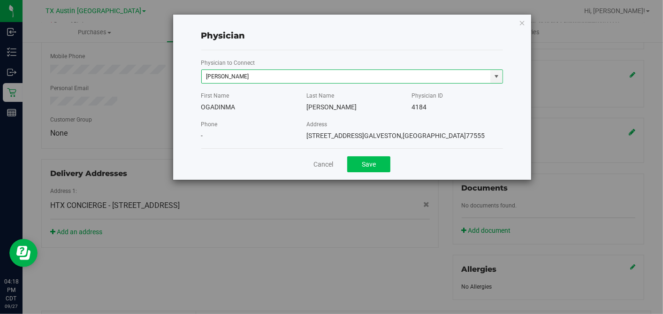
type input "[PERSON_NAME]"
click at [378, 158] on button "Save" at bounding box center [368, 164] width 43 height 16
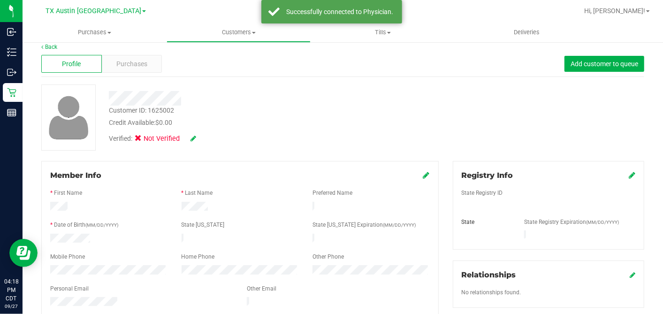
scroll to position [0, 0]
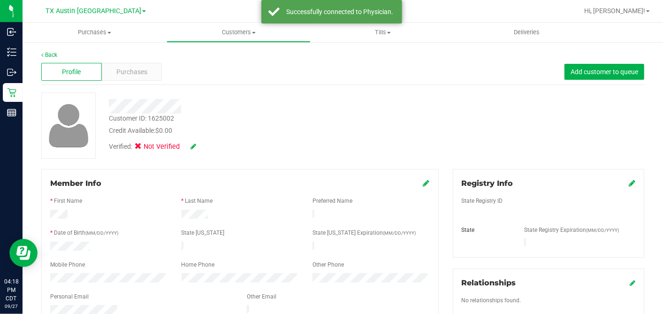
click at [629, 182] on icon at bounding box center [632, 183] width 7 height 8
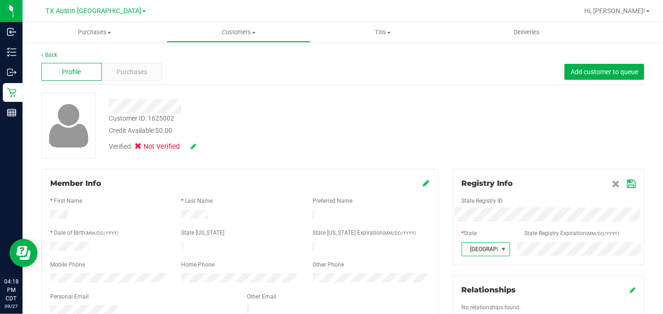
click at [627, 183] on icon at bounding box center [631, 184] width 8 height 8
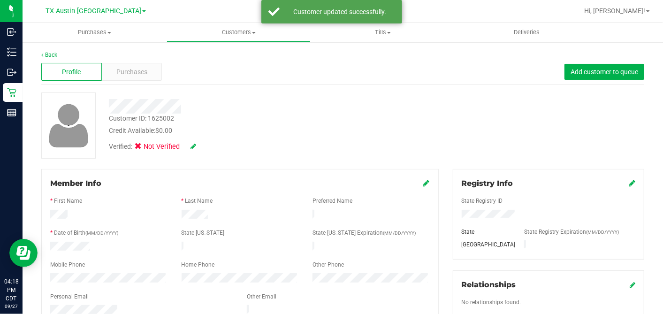
click at [423, 183] on icon at bounding box center [426, 183] width 7 height 8
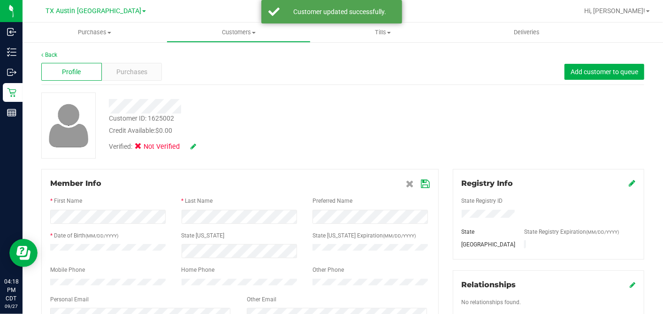
click at [422, 185] on icon at bounding box center [426, 184] width 8 height 8
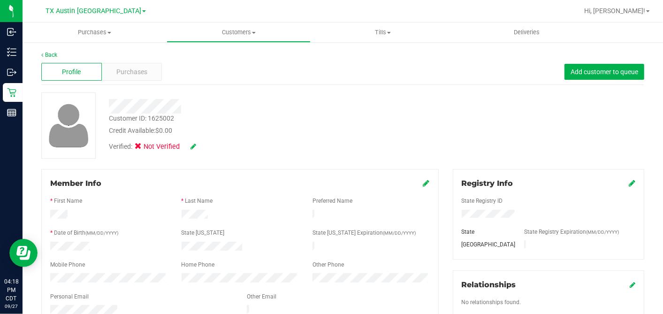
click at [192, 145] on icon at bounding box center [194, 146] width 6 height 7
click at [137, 147] on span at bounding box center [141, 148] width 8 height 8
click at [0, 0] on input "Medical" at bounding box center [0, 0] width 0 height 0
click at [204, 146] on icon at bounding box center [206, 147] width 8 height 7
click at [248, 144] on div at bounding box center [342, 125] width 617 height 66
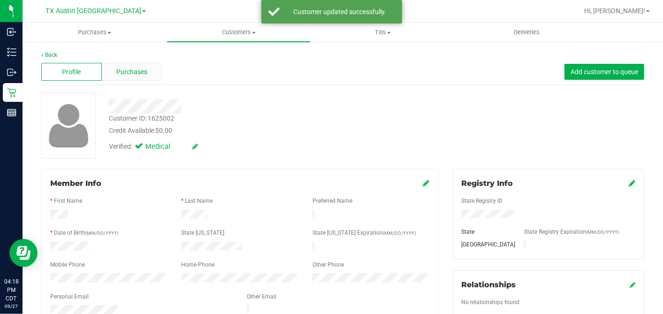
click at [127, 74] on span "Purchases" at bounding box center [131, 72] width 31 height 10
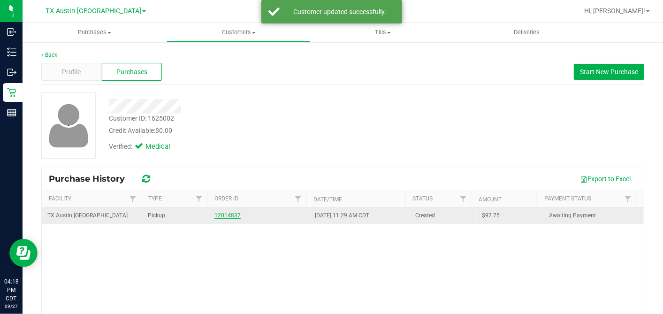
click at [217, 216] on link "12014837" at bounding box center [228, 215] width 26 height 7
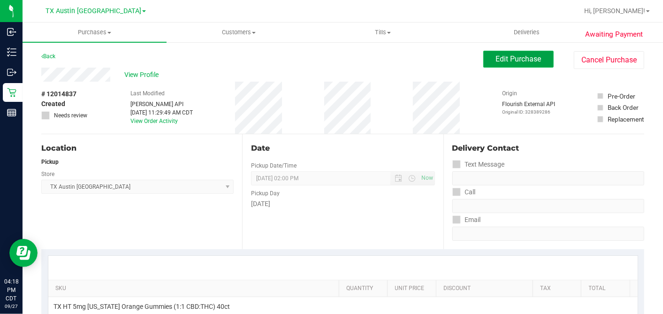
click at [496, 62] on span "Edit Purchase" at bounding box center [519, 58] width 46 height 9
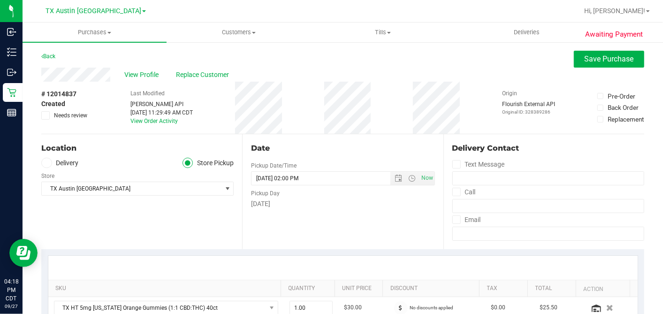
click at [47, 115] on icon at bounding box center [46, 115] width 6 height 0
click at [0, 0] on input "Needs review" at bounding box center [0, 0] width 0 height 0
click at [407, 124] on div "# 12014837 Created Needs review Last Modified [PERSON_NAME] API [DATE] 11:29:49…" at bounding box center [342, 108] width 603 height 52
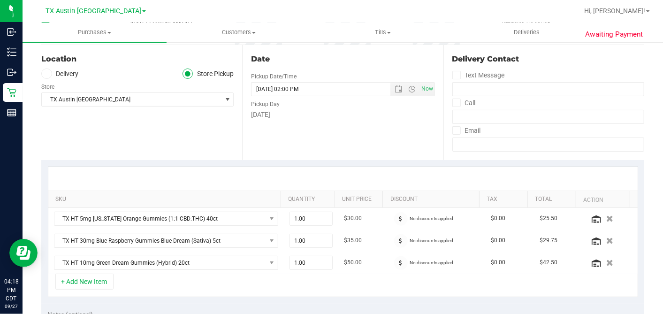
scroll to position [261, 0]
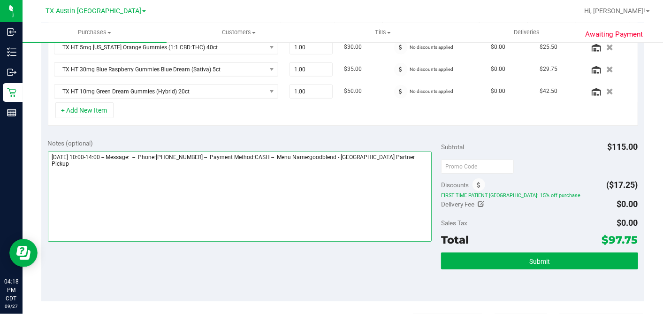
click at [423, 155] on textarea at bounding box center [240, 197] width 384 height 90
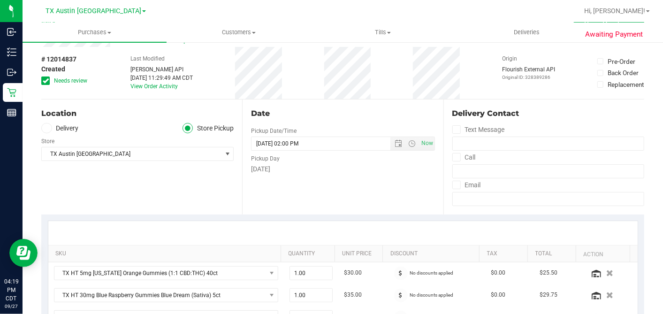
scroll to position [0, 0]
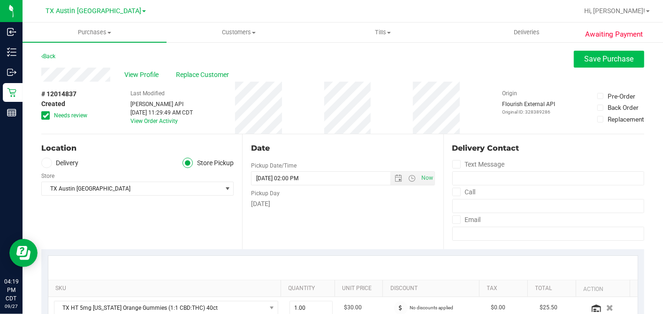
type textarea "[DATE] 10:00-14:00 -- Message: -- Phone:[PHONE_NUMBER] -- Payment Method:CASH -…"
click at [586, 64] on button "Save Purchase" at bounding box center [609, 59] width 70 height 17
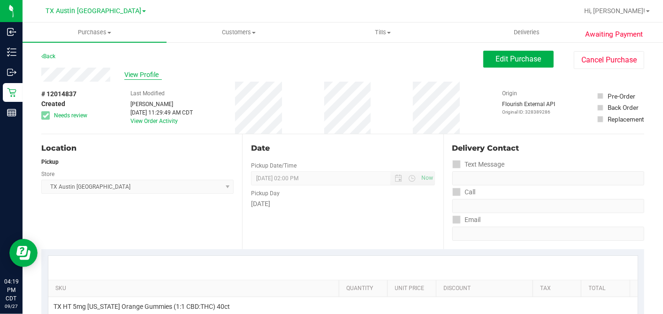
click at [146, 72] on span "View Profile" at bounding box center [143, 75] width 38 height 10
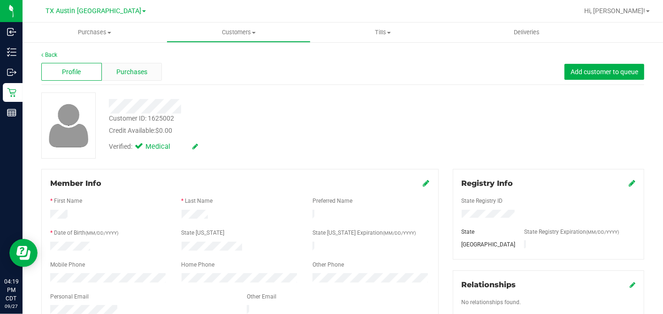
click at [145, 66] on div "Purchases" at bounding box center [132, 72] width 61 height 18
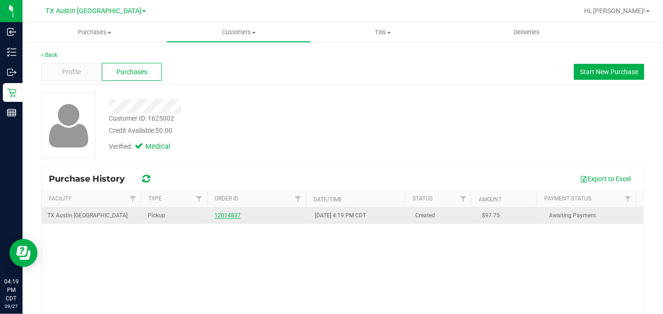
click at [230, 216] on link "12014837" at bounding box center [228, 215] width 26 height 7
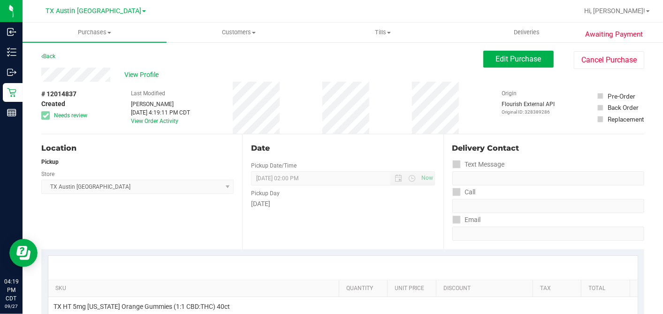
click at [399, 139] on div "Date Pickup Date/Time [DATE] Now [DATE] 02:00 PM Now Pickup Day [DATE]" at bounding box center [342, 191] width 201 height 115
click at [484, 59] on button "Edit Purchase" at bounding box center [519, 59] width 70 height 17
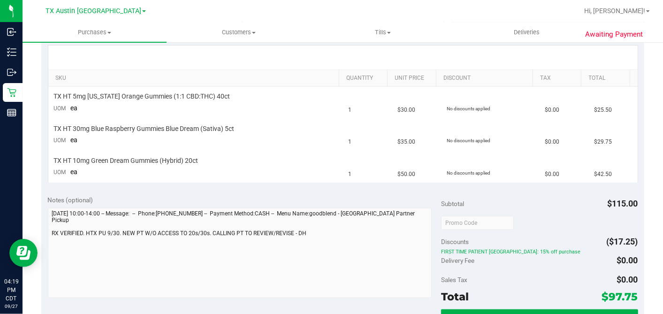
scroll to position [313, 0]
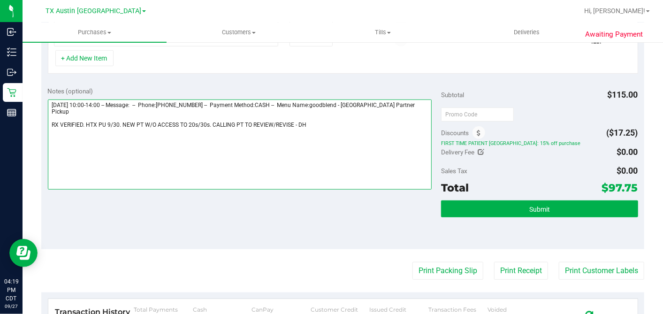
click at [291, 122] on textarea at bounding box center [240, 145] width 384 height 90
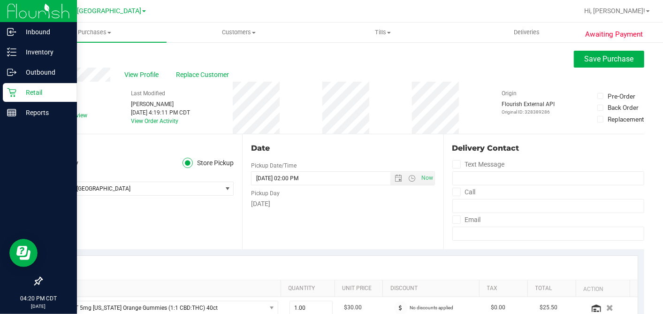
type textarea "[DATE] 10:00-14:00 -- Message: -- Phone:[PHONE_NUMBER] -- Payment Method:CASH -…"
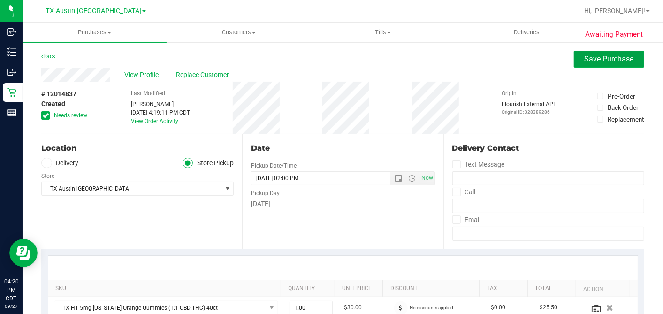
drag, startPoint x: 583, startPoint y: 63, endPoint x: 534, endPoint y: 69, distance: 49.3
click at [585, 62] on span "Save Purchase" at bounding box center [609, 58] width 49 height 9
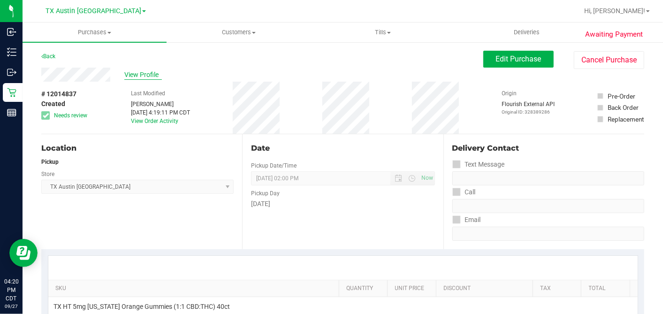
click at [138, 76] on span "View Profile" at bounding box center [143, 75] width 38 height 10
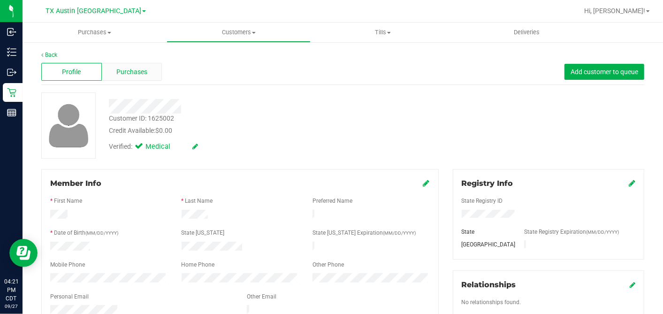
click at [151, 72] on div "Purchases" at bounding box center [132, 72] width 61 height 18
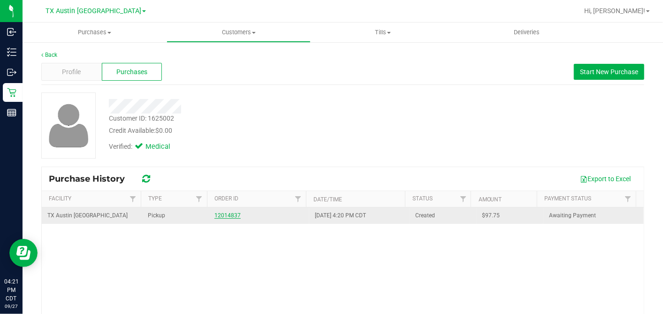
click at [223, 214] on link "12014837" at bounding box center [228, 215] width 26 height 7
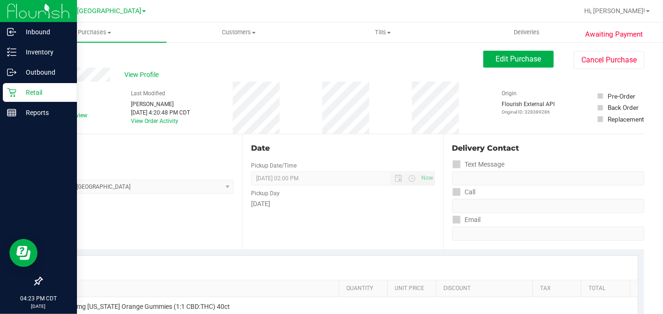
click at [19, 91] on p "Retail" at bounding box center [44, 92] width 56 height 11
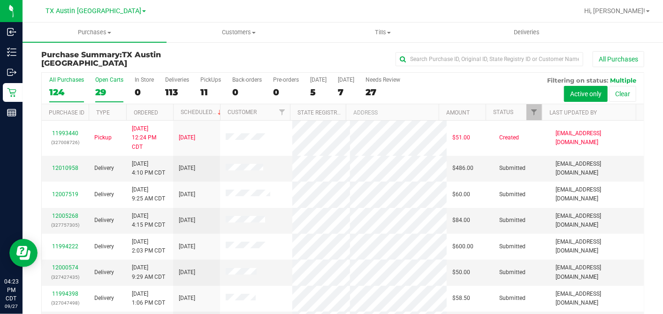
click at [101, 92] on div "29" at bounding box center [109, 92] width 28 height 11
click at [0, 0] on input "Open Carts 29" at bounding box center [0, 0] width 0 height 0
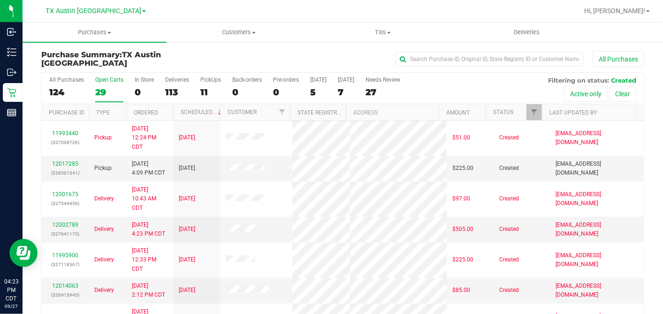
click at [162, 111] on th "Ordered" at bounding box center [149, 112] width 47 height 16
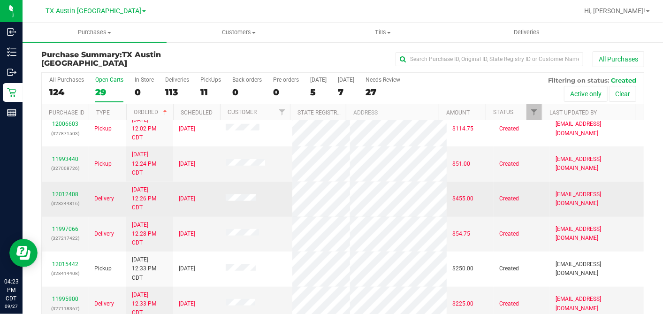
scroll to position [35, 0]
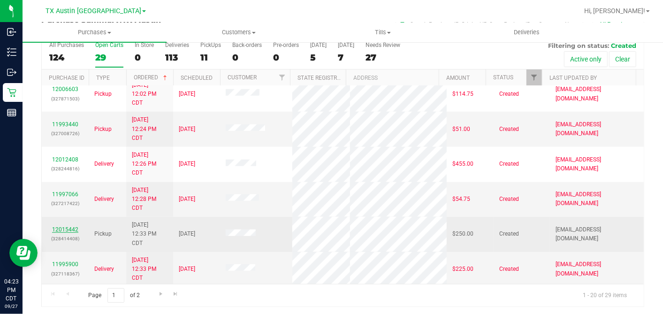
click at [59, 226] on link "12015442" at bounding box center [65, 229] width 26 height 7
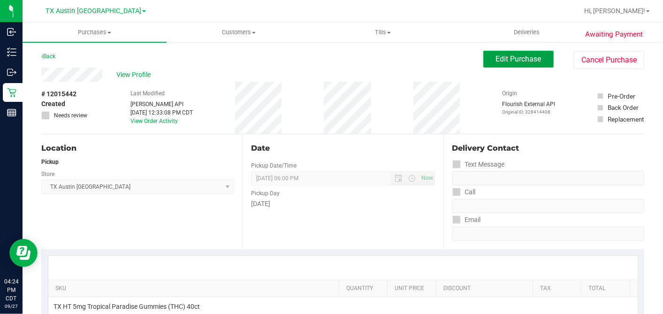
click at [494, 66] on button "Edit Purchase" at bounding box center [519, 59] width 70 height 17
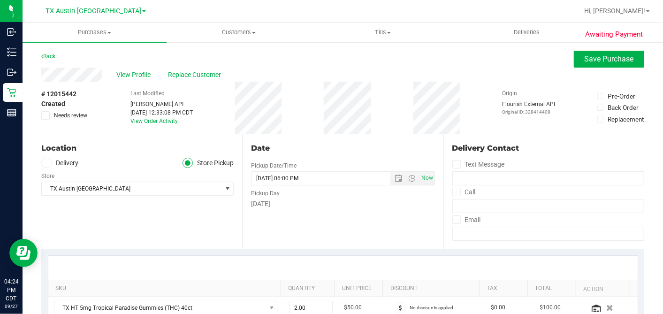
click at [49, 162] on span at bounding box center [46, 163] width 11 height 11
click at [0, 0] on input "Delivery" at bounding box center [0, 0] width 0 height 0
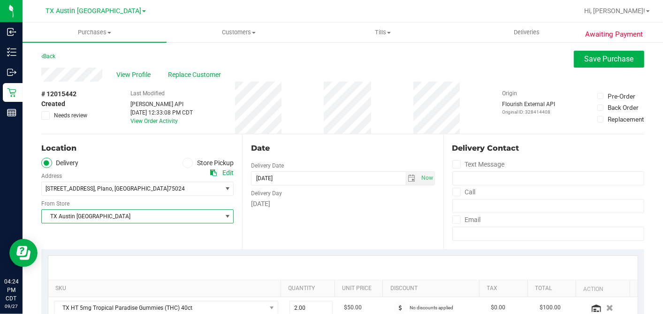
click at [81, 211] on span "TX Austin [GEOGRAPHIC_DATA]" at bounding box center [132, 216] width 180 height 13
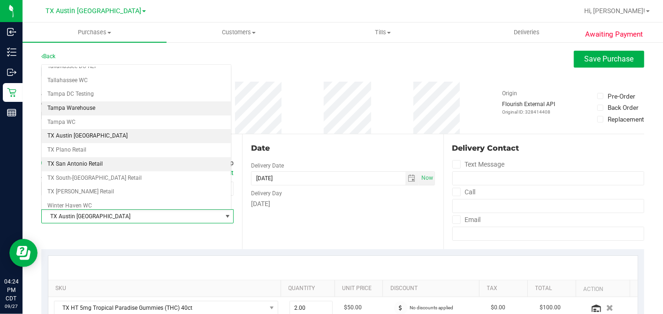
scroll to position [668, 0]
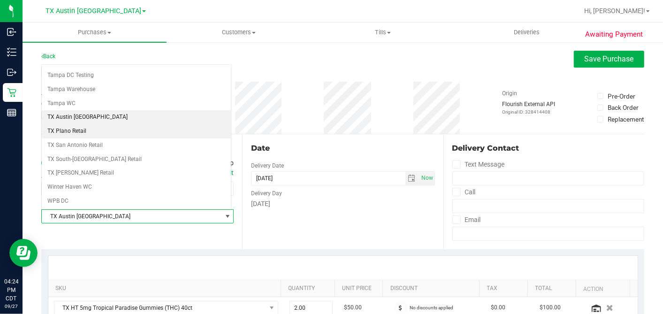
click at [71, 124] on li "TX Plano Retail" at bounding box center [136, 131] width 189 height 14
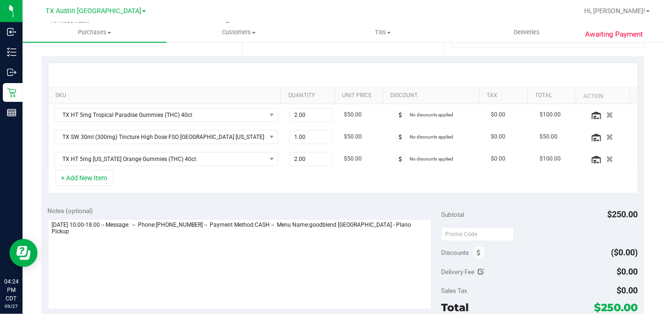
scroll to position [208, 0]
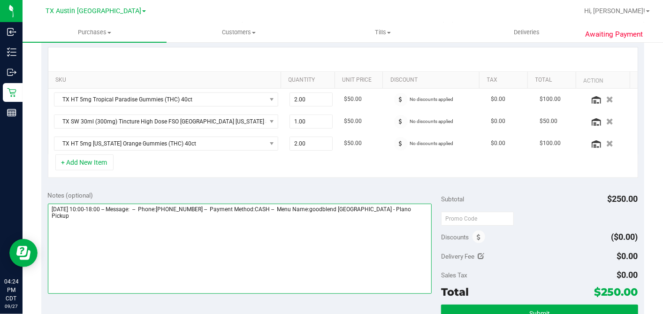
click at [408, 208] on textarea at bounding box center [240, 249] width 384 height 90
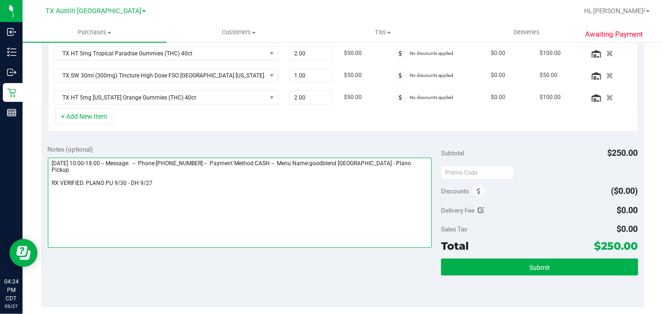
scroll to position [464, 0]
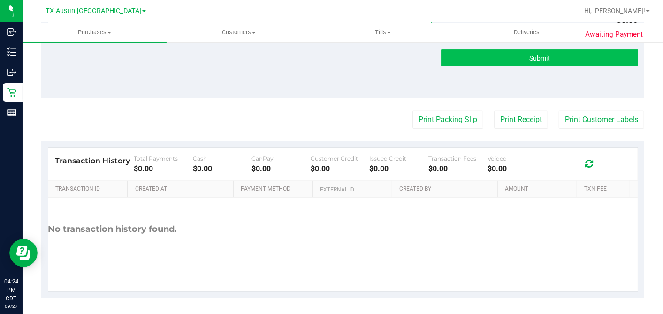
type textarea "[DATE] 10:00-18:00 -- Message: -- Phone:[PHONE_NUMBER] -- Payment Method:CASH -…"
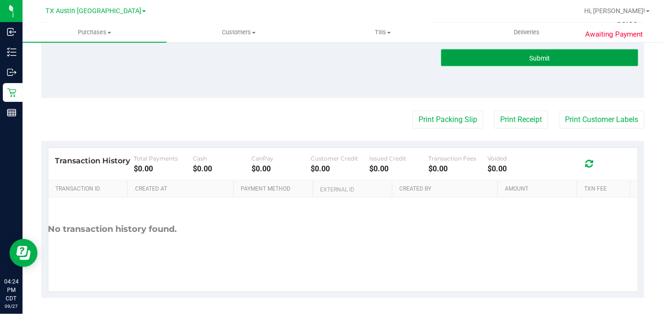
click at [520, 54] on button "Submit" at bounding box center [539, 57] width 197 height 17
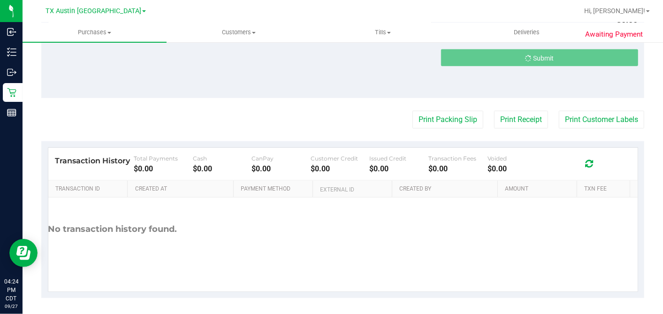
scroll to position [0, 0]
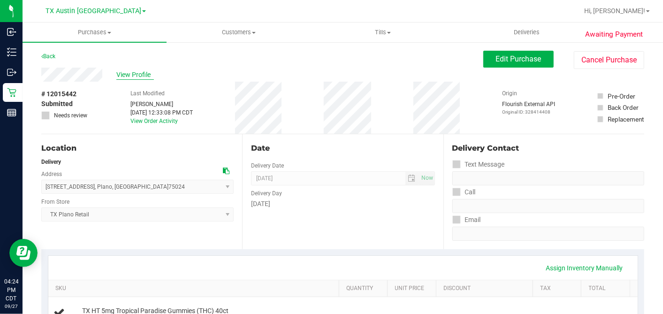
click at [130, 73] on span "View Profile" at bounding box center [135, 75] width 38 height 10
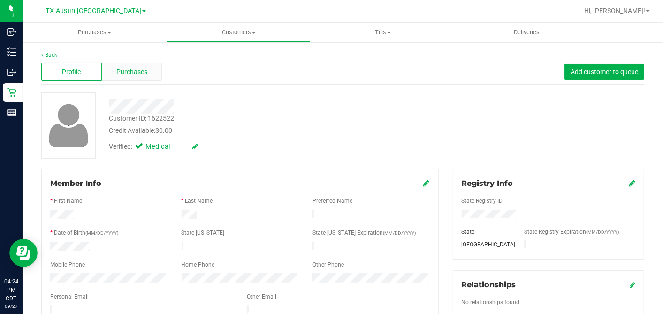
click at [145, 71] on span "Purchases" at bounding box center [131, 72] width 31 height 10
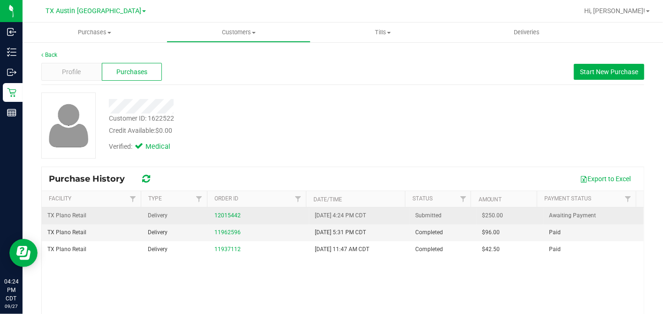
click at [483, 212] on span "$250.00" at bounding box center [493, 215] width 21 height 9
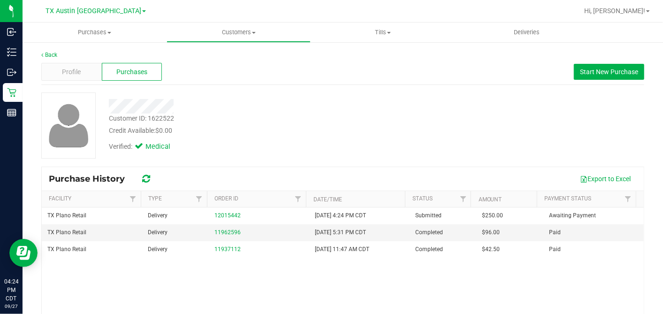
copy span "250.00"
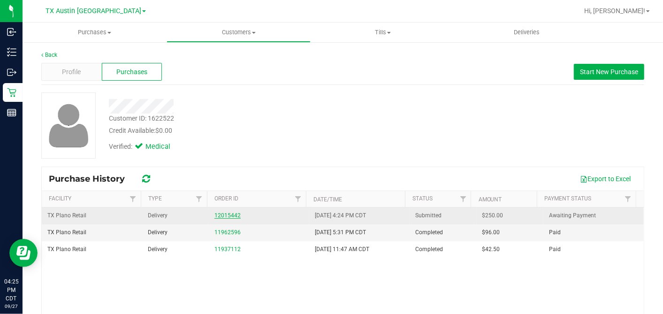
click at [228, 214] on link "12015442" at bounding box center [228, 215] width 26 height 7
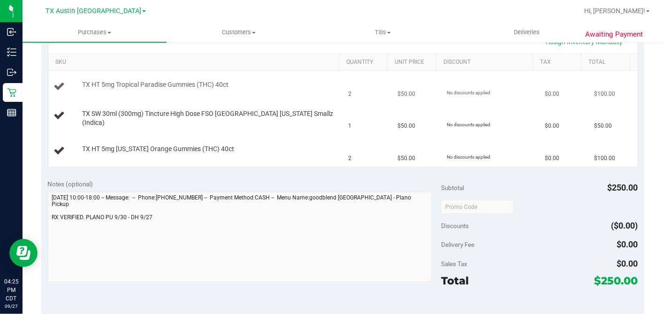
scroll to position [261, 0]
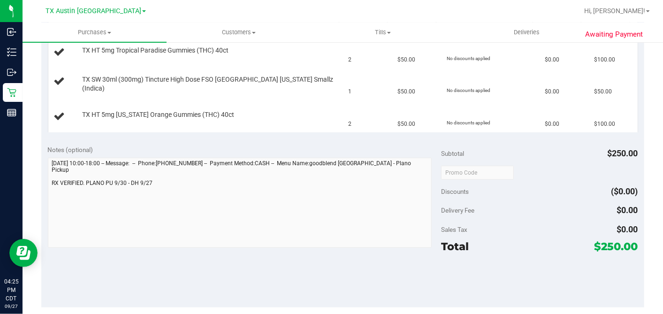
drag, startPoint x: 267, startPoint y: 171, endPoint x: 602, endPoint y: 244, distance: 342.4
click at [602, 244] on span "$250.00" at bounding box center [617, 246] width 44 height 13
copy span "250.00"
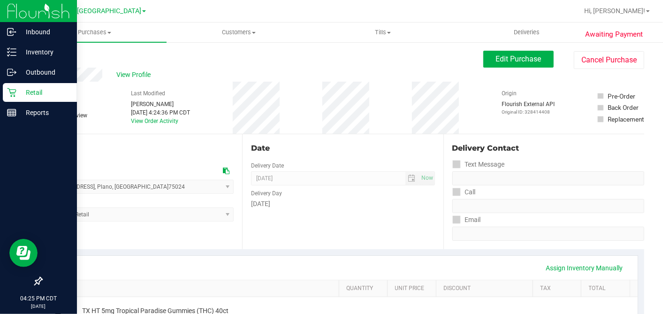
click at [15, 91] on icon at bounding box center [11, 92] width 9 height 9
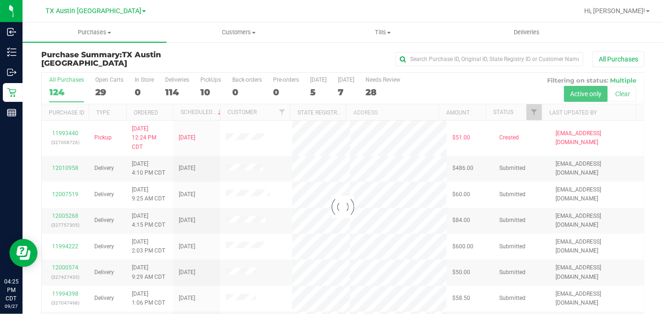
click at [101, 91] on div at bounding box center [343, 207] width 602 height 268
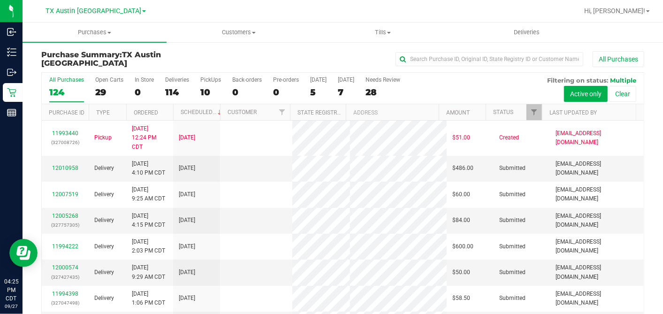
click at [101, 91] on div "29" at bounding box center [109, 92] width 28 height 11
click at [0, 0] on input "Open Carts 29" at bounding box center [0, 0] width 0 height 0
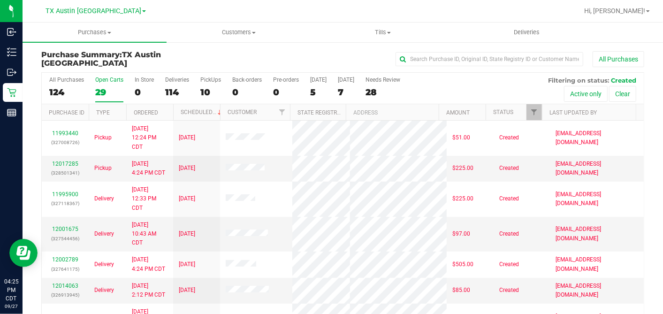
click at [166, 110] on th "Ordered" at bounding box center [149, 112] width 47 height 16
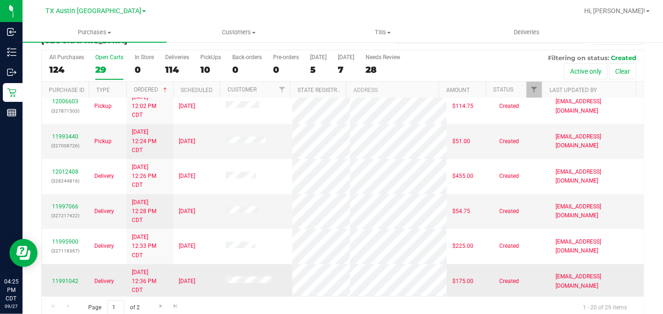
scroll to position [35, 0]
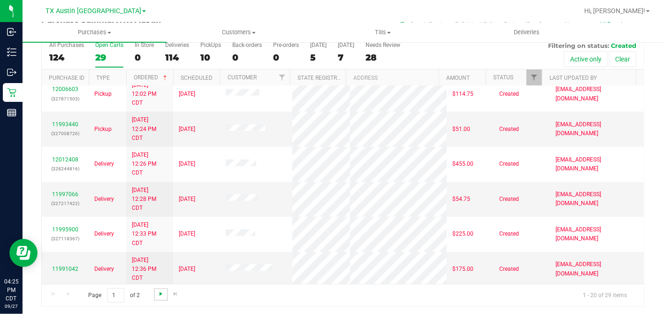
click at [160, 292] on span "Go to the next page" at bounding box center [161, 294] width 8 height 8
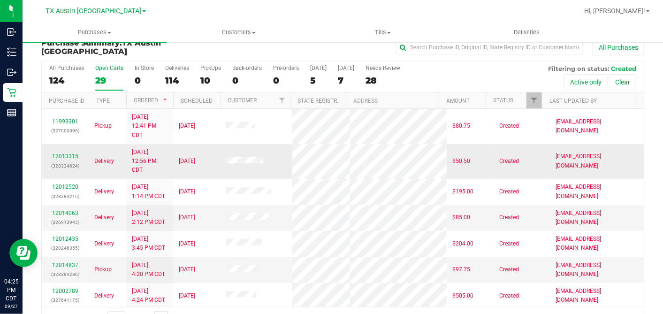
scroll to position [0, 0]
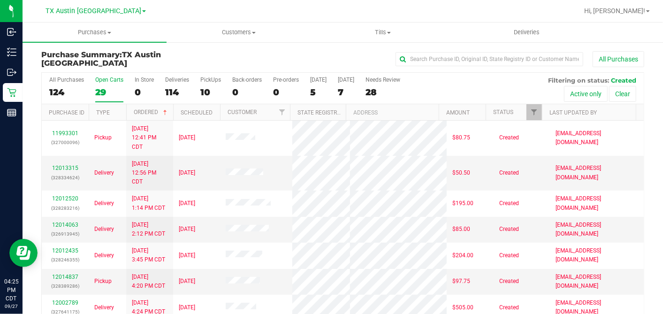
click at [111, 82] on label "Open Carts 29" at bounding box center [109, 90] width 28 height 26
click at [0, 0] on input "Open Carts 29" at bounding box center [0, 0] width 0 height 0
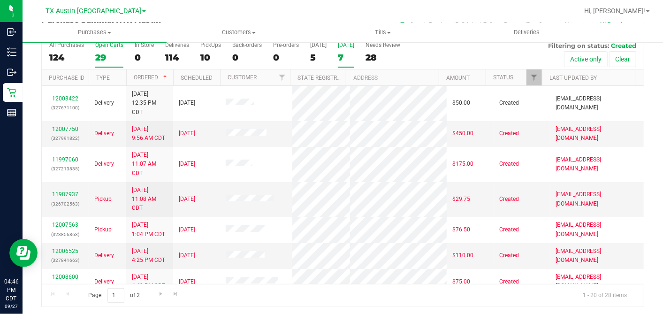
click at [348, 50] on label "[DATE] 7" at bounding box center [346, 55] width 16 height 26
click at [0, 0] on input "[DATE] 7" at bounding box center [0, 0] width 0 height 0
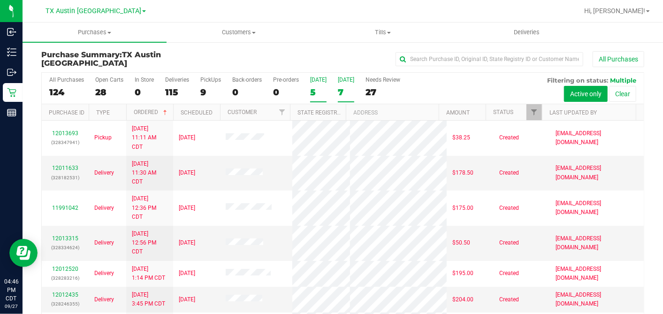
click at [311, 85] on label "[DATE] 5" at bounding box center [318, 90] width 16 height 26
click at [0, 0] on input "[DATE] 5" at bounding box center [0, 0] width 0 height 0
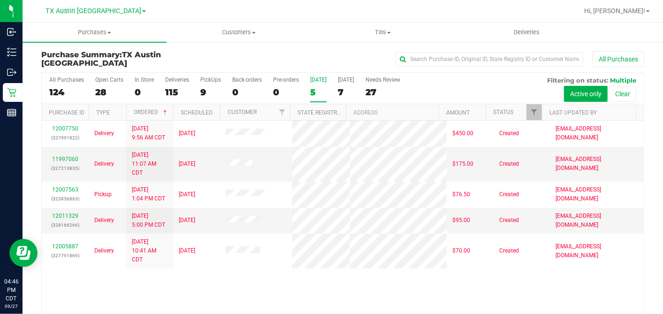
click at [105, 89] on div "28" at bounding box center [109, 92] width 28 height 11
click at [0, 0] on input "Open Carts 28" at bounding box center [0, 0] width 0 height 0
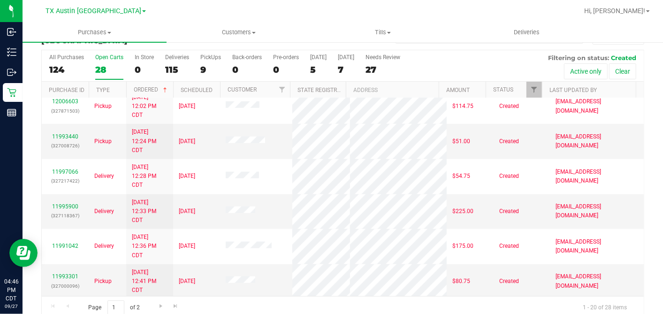
scroll to position [35, 0]
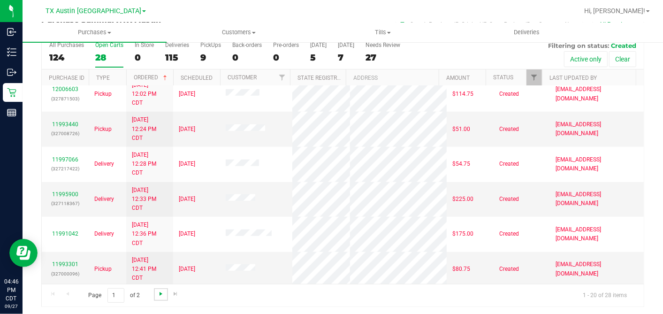
click at [158, 291] on span "Go to the next page" at bounding box center [161, 294] width 8 height 8
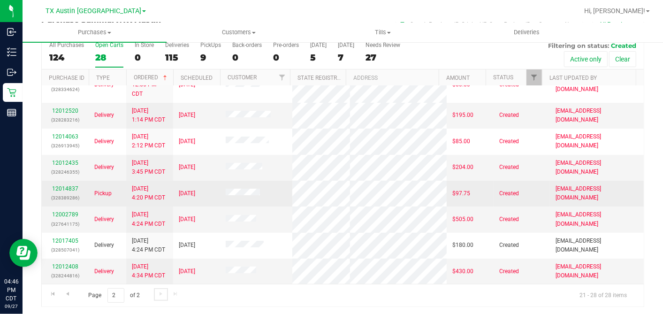
scroll to position [27, 0]
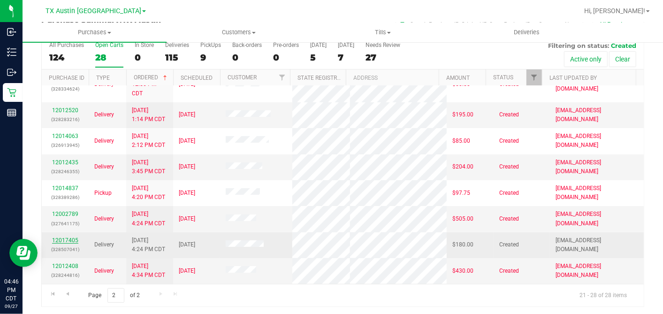
click at [69, 238] on link "12017405" at bounding box center [65, 240] width 26 height 7
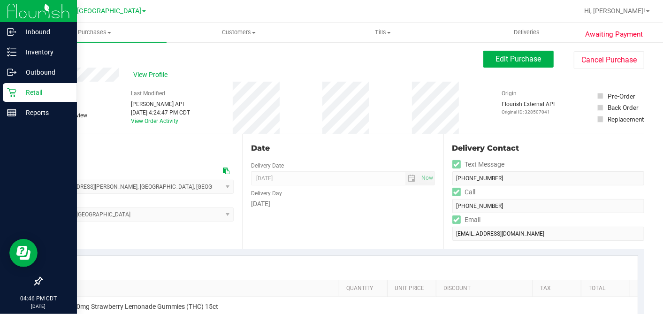
click at [20, 94] on p "Retail" at bounding box center [44, 92] width 56 height 11
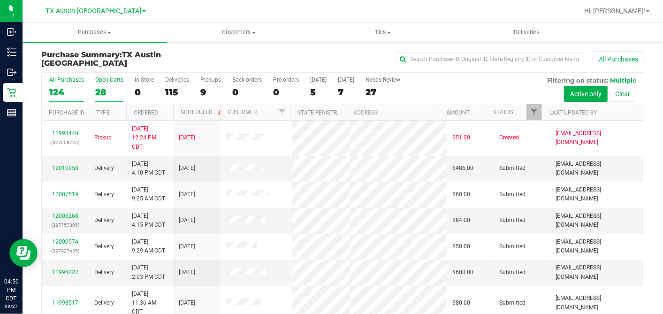
click at [104, 96] on div "28" at bounding box center [109, 92] width 28 height 11
click at [0, 0] on input "Open Carts 28" at bounding box center [0, 0] width 0 height 0
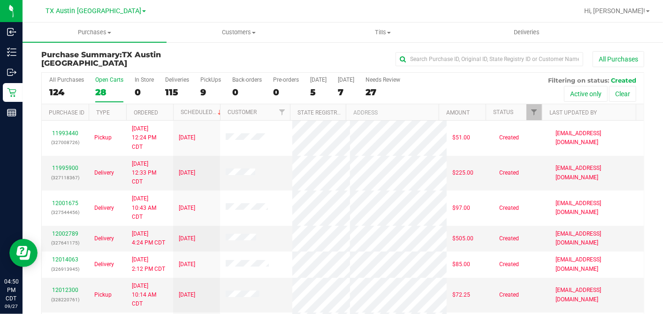
click at [162, 112] on th "Ordered" at bounding box center [149, 112] width 47 height 16
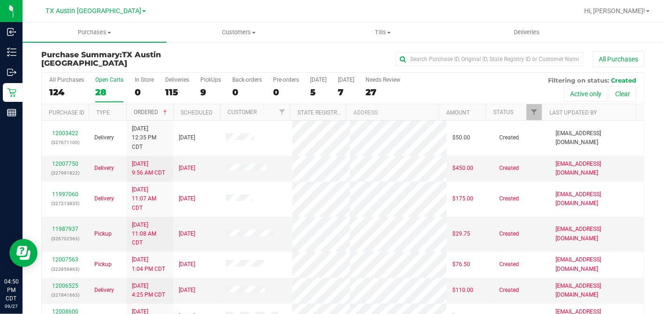
click at [162, 112] on span at bounding box center [165, 113] width 8 height 8
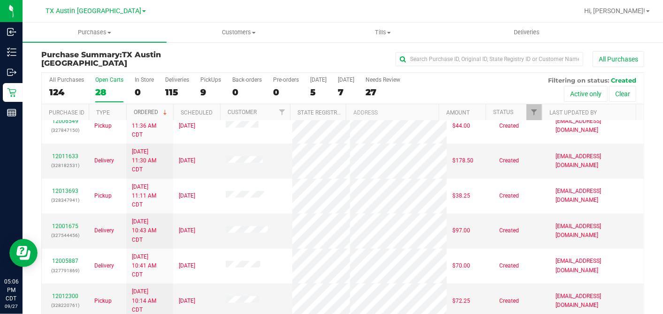
scroll to position [35, 0]
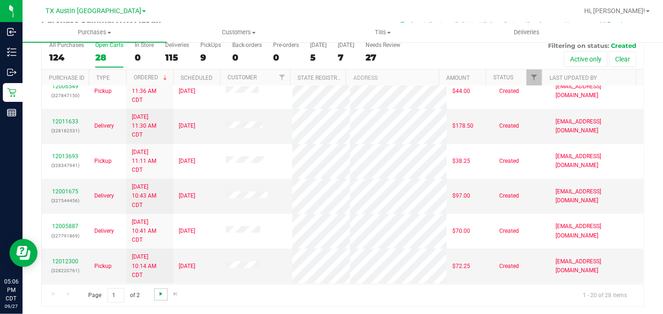
click at [158, 293] on span "Go to the next page" at bounding box center [161, 294] width 8 height 8
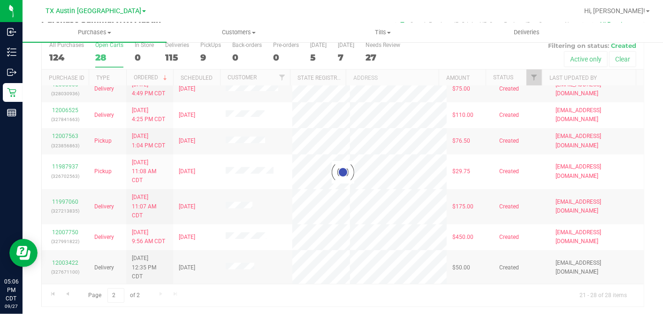
scroll to position [0, 0]
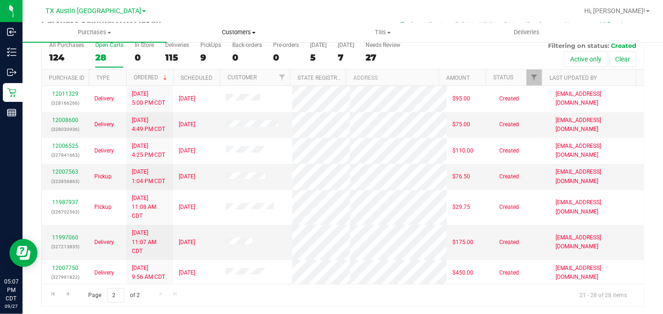
click at [246, 31] on span "Customers" at bounding box center [238, 32] width 143 height 8
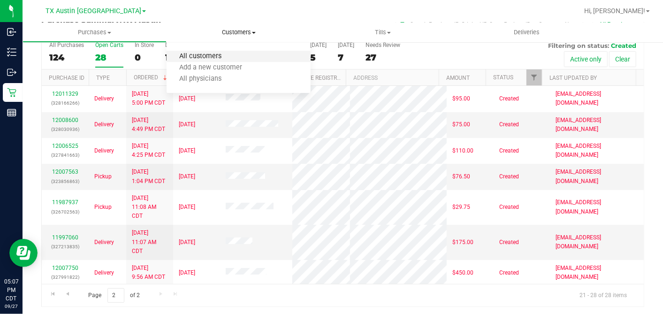
click at [215, 54] on span "All customers" at bounding box center [201, 57] width 68 height 8
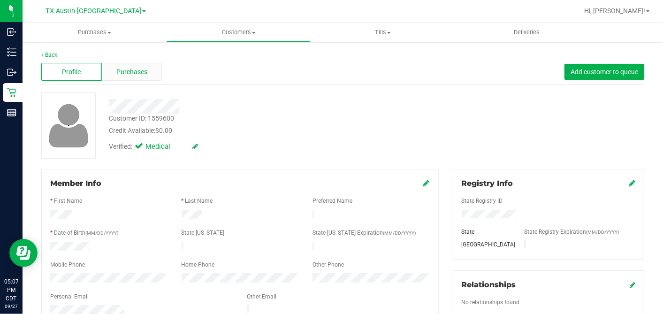
click at [120, 68] on span "Purchases" at bounding box center [131, 72] width 31 height 10
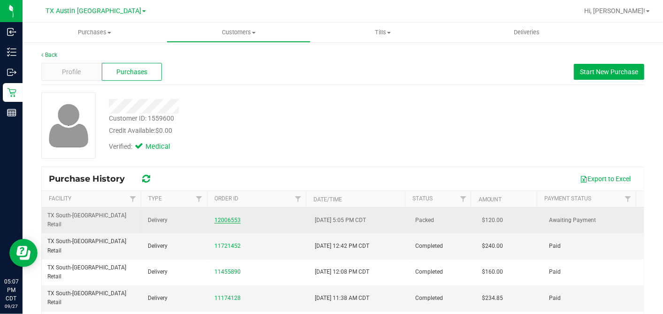
click at [227, 217] on link "12006553" at bounding box center [228, 220] width 26 height 7
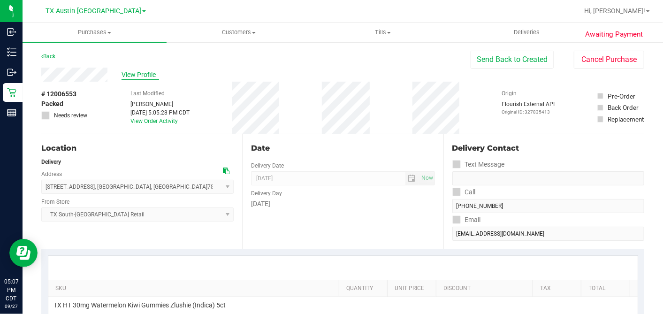
click at [147, 72] on span "View Profile" at bounding box center [141, 75] width 38 height 10
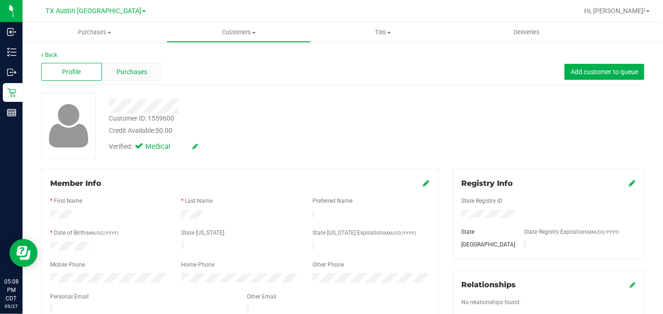
click at [142, 75] on span "Purchases" at bounding box center [131, 72] width 31 height 10
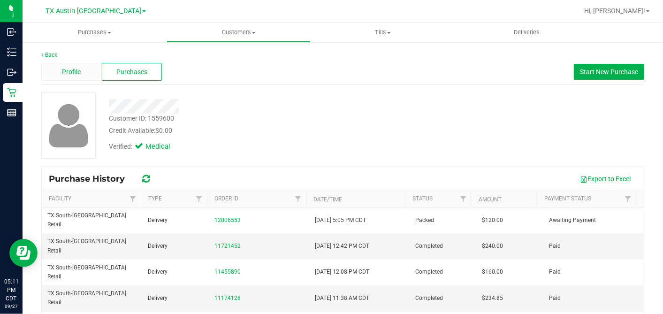
click at [89, 66] on div "Profile" at bounding box center [71, 72] width 61 height 18
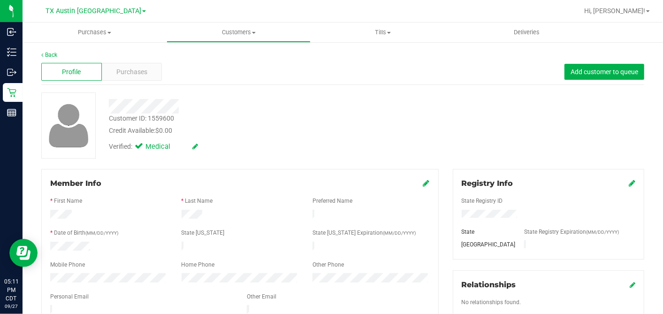
click at [287, 156] on div "Customer ID: 1559600 Credit Available: $0.00 Verified: Medical" at bounding box center [342, 125] width 617 height 66
click at [149, 68] on div "Purchases" at bounding box center [132, 72] width 61 height 18
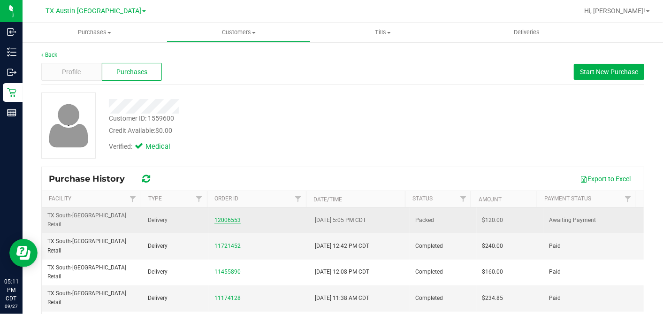
click at [226, 217] on link "12006553" at bounding box center [228, 220] width 26 height 7
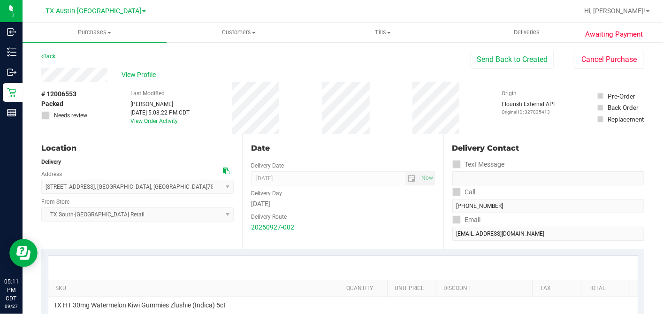
click at [304, 146] on div "Date" at bounding box center [343, 148] width 184 height 11
click at [310, 149] on div "Date" at bounding box center [343, 148] width 184 height 11
click at [260, 143] on div "Date" at bounding box center [343, 148] width 184 height 11
click at [233, 138] on div "Location Delivery Address [STREET_ADDRESS] , [GEOGRAPHIC_DATA] , [GEOGRAPHIC_DA…" at bounding box center [141, 191] width 201 height 115
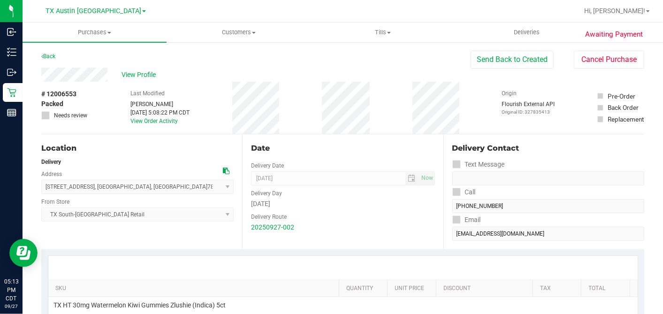
click at [236, 138] on div "Location Delivery Address [STREET_ADDRESS] , [GEOGRAPHIC_DATA] , [GEOGRAPHIC_DA…" at bounding box center [141, 191] width 201 height 115
click at [233, 135] on div "Location Delivery Address [STREET_ADDRESS] , [GEOGRAPHIC_DATA] , [GEOGRAPHIC_DA…" at bounding box center [141, 191] width 201 height 115
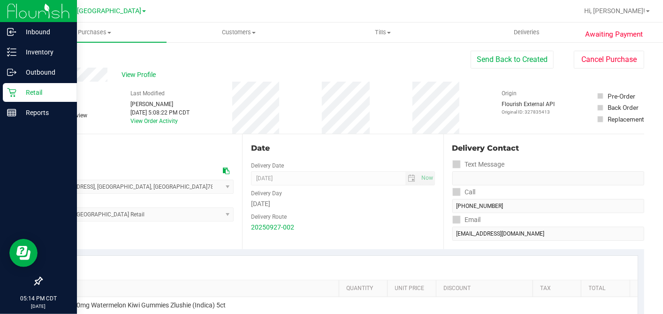
drag, startPoint x: 13, startPoint y: 93, endPoint x: 20, endPoint y: 93, distance: 7.0
click at [14, 92] on icon at bounding box center [11, 92] width 9 height 9
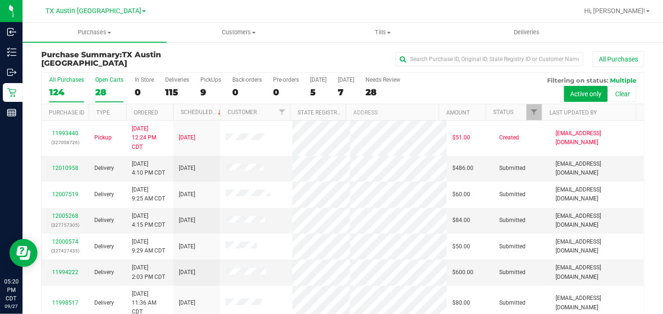
click at [102, 84] on label "Open Carts 28" at bounding box center [109, 90] width 28 height 26
click at [0, 0] on input "Open Carts 28" at bounding box center [0, 0] width 0 height 0
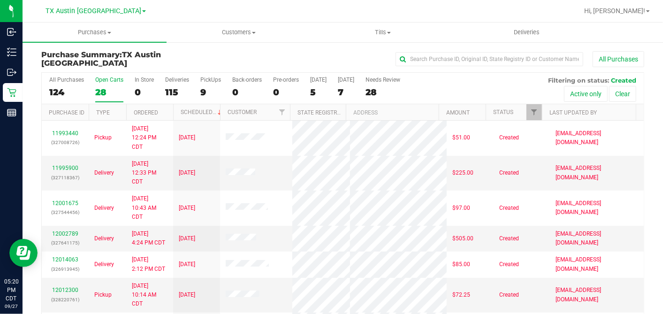
click at [164, 108] on th "Ordered" at bounding box center [149, 112] width 47 height 16
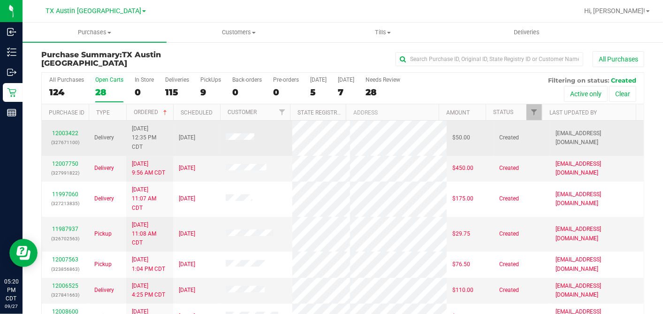
click at [70, 129] on div "12003422 (327671100)" at bounding box center [65, 138] width 36 height 18
click at [72, 131] on link "12003422" at bounding box center [65, 133] width 26 height 7
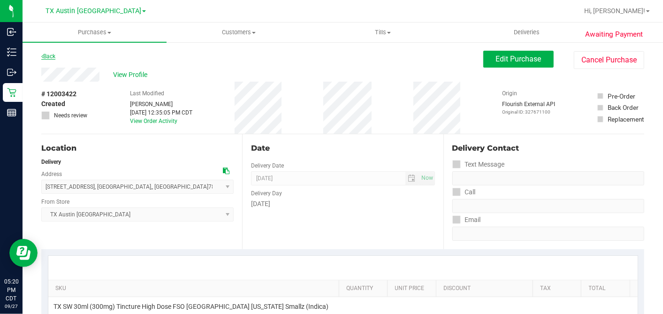
click at [51, 57] on link "Back" at bounding box center [48, 56] width 14 height 7
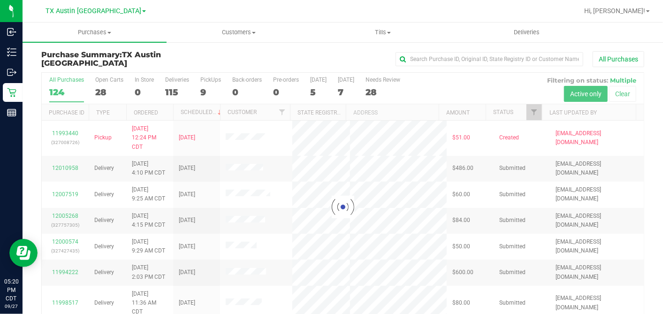
click at [103, 91] on div at bounding box center [343, 207] width 602 height 268
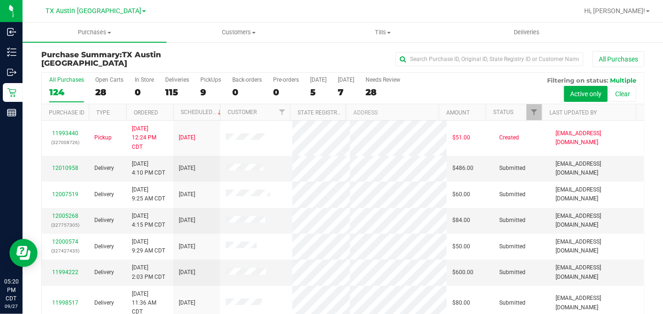
click at [103, 91] on div "28" at bounding box center [109, 92] width 28 height 11
click at [0, 0] on input "Open Carts 28" at bounding box center [0, 0] width 0 height 0
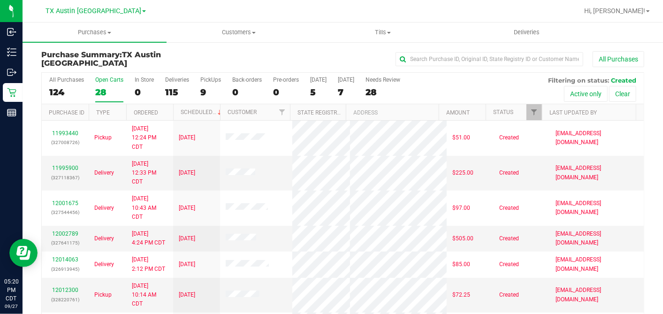
click at [162, 110] on th "Ordered" at bounding box center [149, 112] width 47 height 16
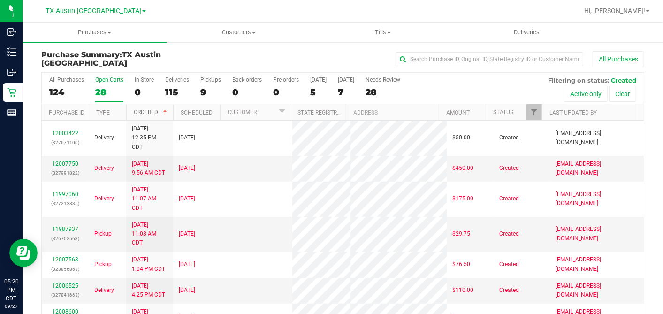
click at [164, 112] on span at bounding box center [165, 113] width 8 height 8
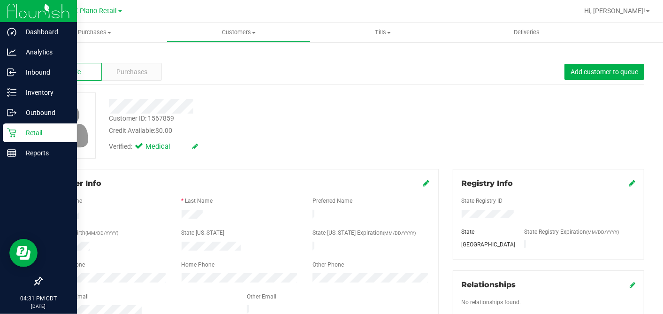
click at [9, 131] on icon at bounding box center [11, 132] width 9 height 9
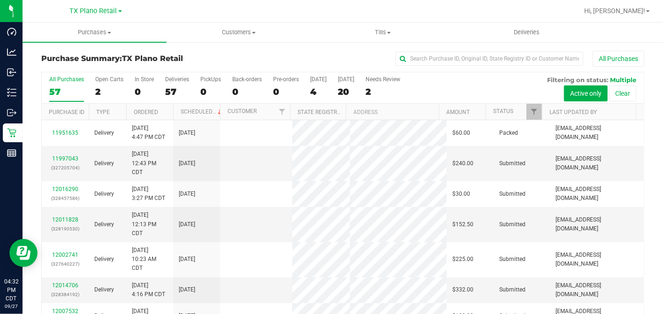
click at [308, 94] on div "All Purchases 57 Open Carts 2 In Store 0 Deliveries 57 PickUps 0 Back-orders 0 …" at bounding box center [343, 87] width 602 height 31
click at [311, 91] on div "4" at bounding box center [318, 91] width 16 height 11
click at [0, 0] on input "Today 4" at bounding box center [0, 0] width 0 height 0
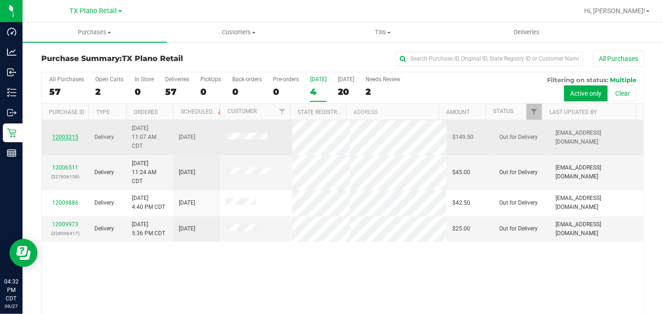
click at [61, 134] on link "12003215" at bounding box center [65, 137] width 26 height 7
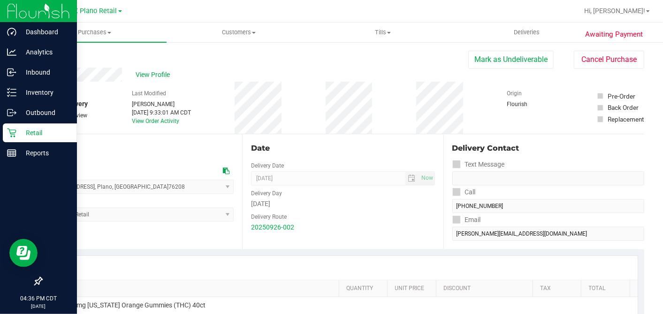
click at [19, 131] on p "Retail" at bounding box center [44, 132] width 56 height 11
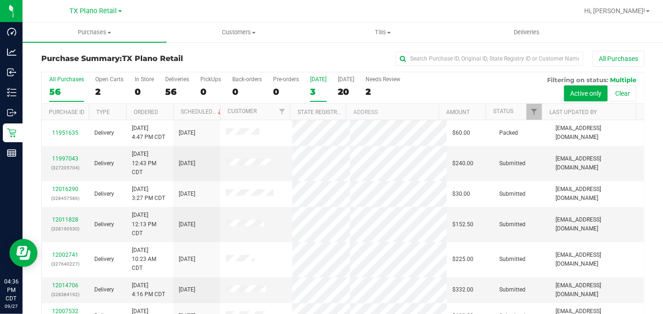
click at [311, 86] on div "3" at bounding box center [318, 91] width 16 height 11
click at [0, 0] on input "Today 3" at bounding box center [0, 0] width 0 height 0
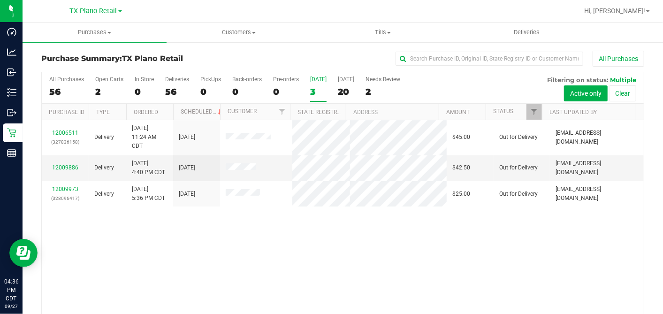
click at [254, 220] on div "12006511 (327836158) Delivery 9/26/2025 11:24 AM CDT 9/27/2025 $45.00 Out for D…" at bounding box center [343, 219] width 602 height 198
click at [240, 30] on span "Customers" at bounding box center [238, 32] width 143 height 8
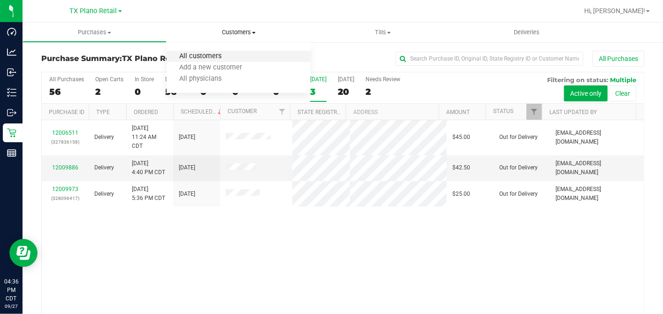
click at [208, 57] on span "All customers" at bounding box center [201, 57] width 68 height 8
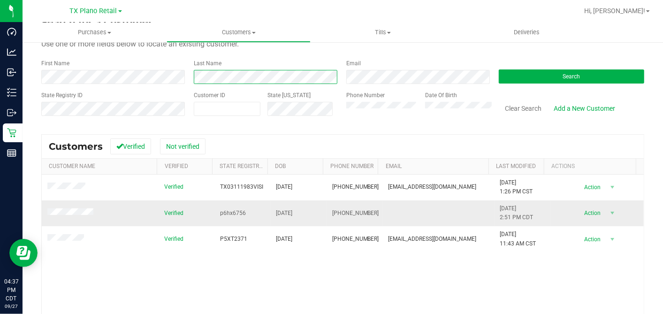
scroll to position [52, 0]
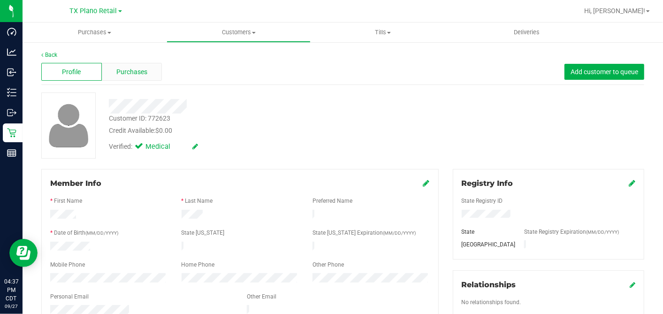
click at [139, 66] on div "Purchases" at bounding box center [132, 72] width 61 height 18
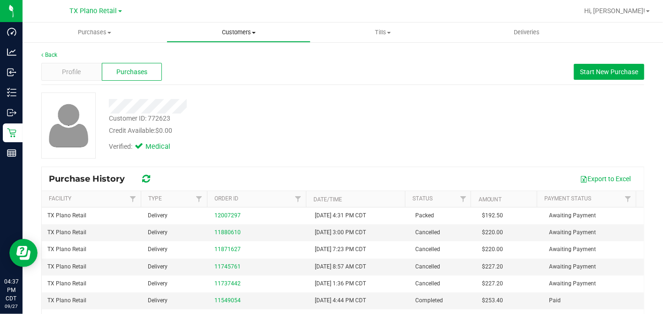
click at [239, 22] on nav "TX Plano Retail Hi, Dane!" at bounding box center [343, 11] width 641 height 23
click at [235, 29] on span "Customers" at bounding box center [238, 32] width 143 height 8
click at [215, 55] on span "All customers" at bounding box center [201, 57] width 68 height 8
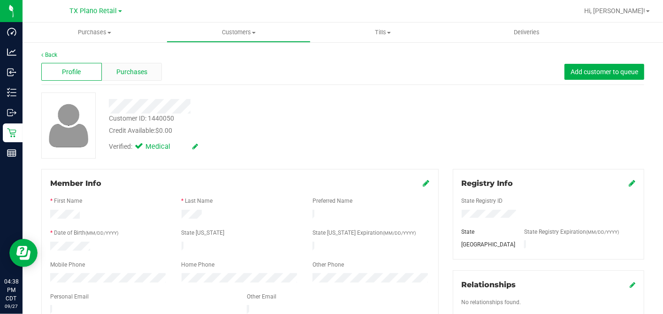
click at [142, 68] on span "Purchases" at bounding box center [131, 72] width 31 height 10
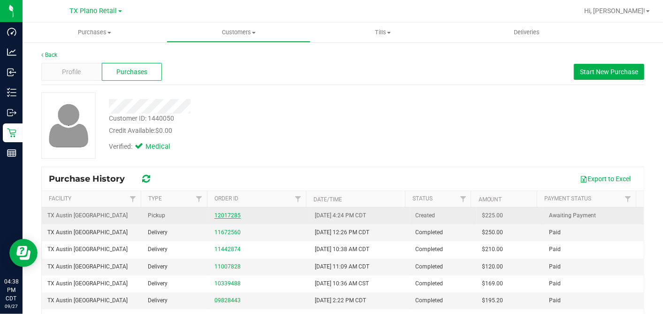
click at [220, 217] on link "12017285" at bounding box center [228, 215] width 26 height 7
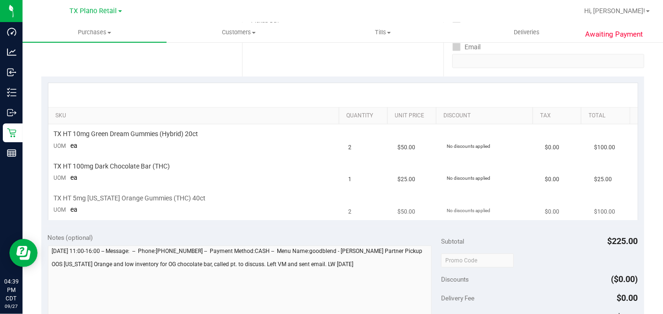
scroll to position [156, 0]
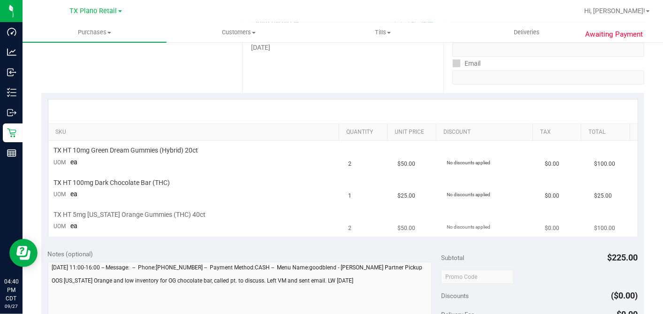
click at [243, 213] on div "TX HT 5mg [US_STATE] Orange Gummies (THC) 40ct" at bounding box center [196, 214] width 284 height 9
click at [303, 195] on td "TX HT 100mg Dark Chocolate Bar (THC) UOM ea" at bounding box center [195, 189] width 295 height 32
click at [330, 196] on td "TX HT 100mg Dark Chocolate Bar (THC) UOM ea" at bounding box center [195, 189] width 295 height 32
click at [236, 216] on div "TX HT 5mg [US_STATE] Orange Gummies (THC) 40ct" at bounding box center [196, 214] width 284 height 9
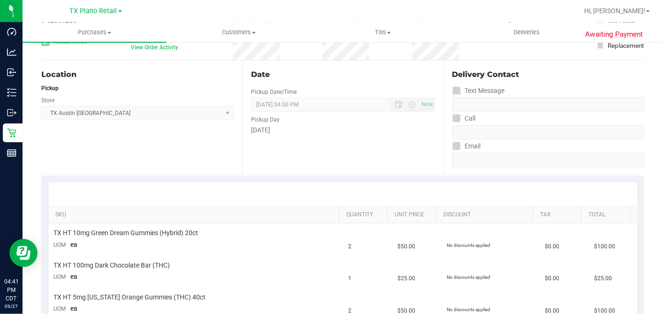
scroll to position [0, 0]
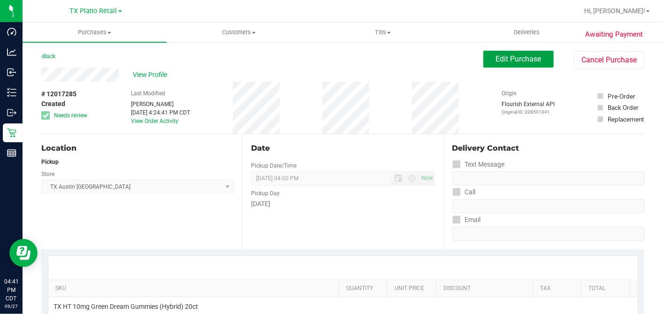
drag, startPoint x: 499, startPoint y: 62, endPoint x: 468, endPoint y: 77, distance: 34.2
click at [499, 62] on span "Edit Purchase" at bounding box center [519, 58] width 46 height 9
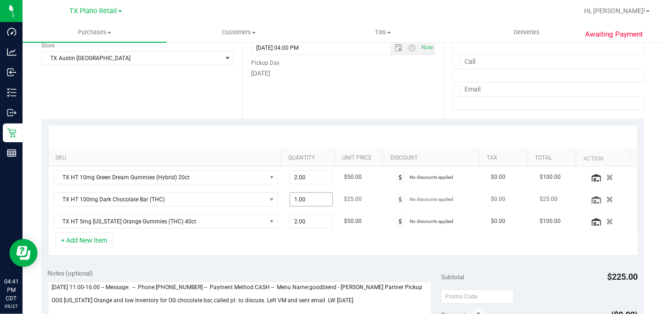
scroll to position [156, 0]
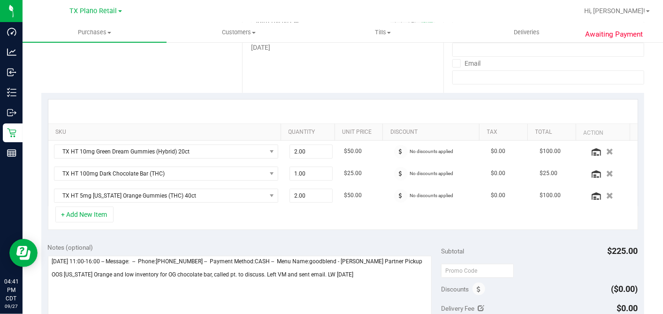
click at [342, 212] on div "+ Add New Item" at bounding box center [343, 218] width 591 height 23
click at [607, 194] on icon "button" at bounding box center [611, 195] width 8 height 7
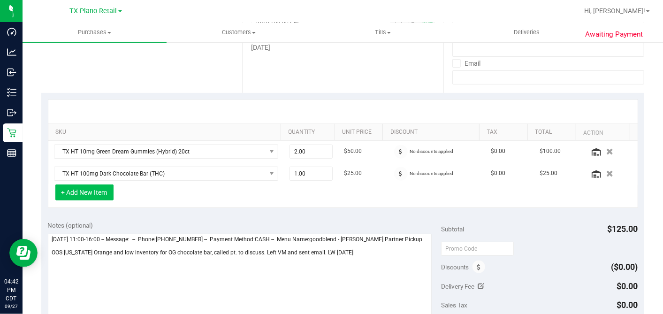
click at [91, 194] on button "+ Add New Item" at bounding box center [84, 192] width 58 height 16
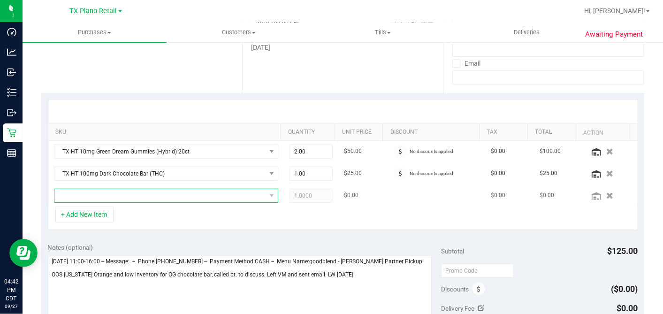
click at [106, 197] on span "NO DATA FOUND" at bounding box center [160, 195] width 212 height 13
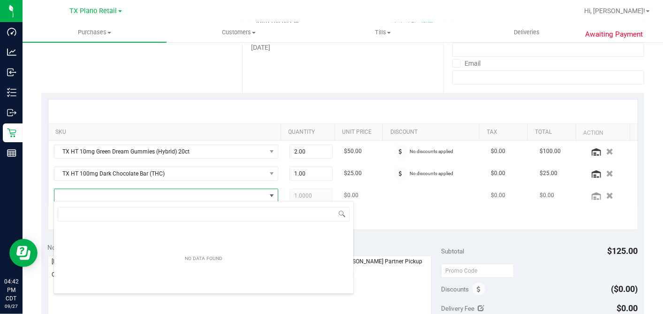
scroll to position [14, 215]
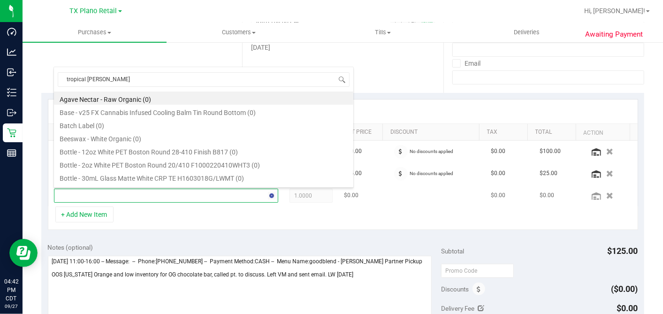
type input "tropical paradise"
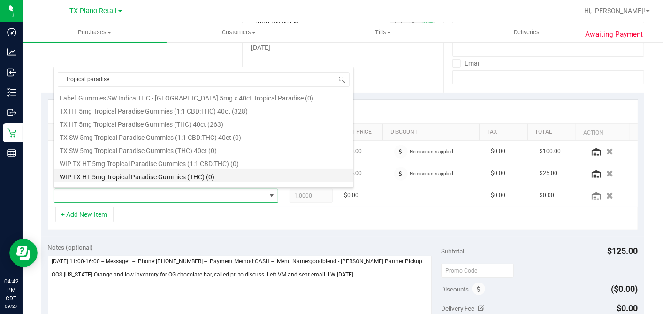
scroll to position [169, 0]
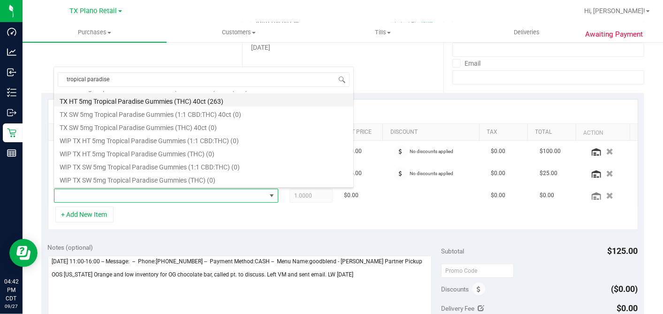
click at [137, 100] on li "TX HT 5mg Tropical Paradise Gummies (THC) 40ct (263)" at bounding box center [203, 99] width 299 height 13
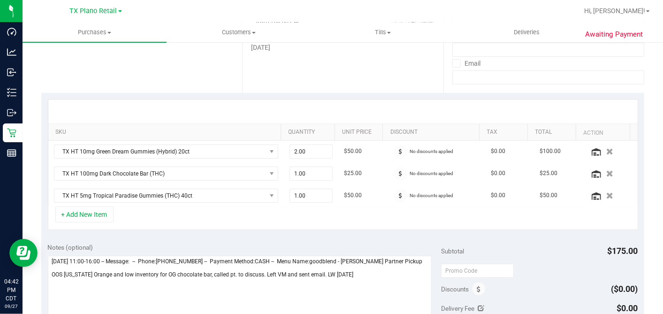
click at [259, 223] on div "+ Add New Item" at bounding box center [343, 218] width 591 height 23
click at [398, 223] on div "+ Add New Item" at bounding box center [343, 218] width 591 height 23
click at [381, 219] on div "+ Add New Item" at bounding box center [343, 218] width 591 height 23
click at [354, 214] on div "+ Add New Item" at bounding box center [343, 218] width 591 height 23
click at [365, 210] on div "+ Add New Item" at bounding box center [343, 218] width 591 height 23
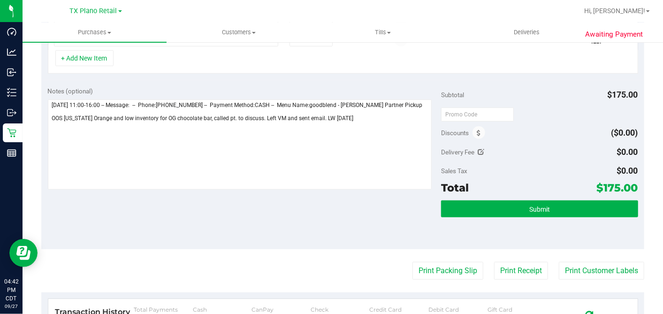
scroll to position [156, 0]
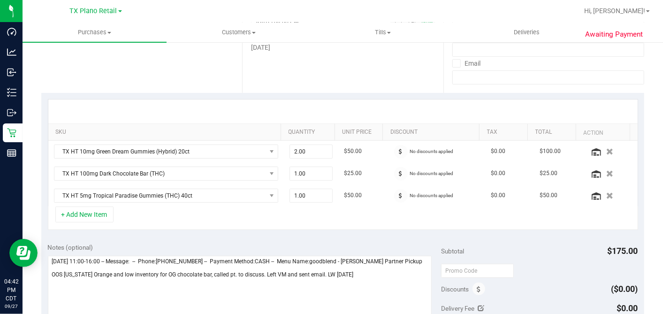
click at [347, 207] on div "+ Add New Item" at bounding box center [343, 218] width 591 height 23
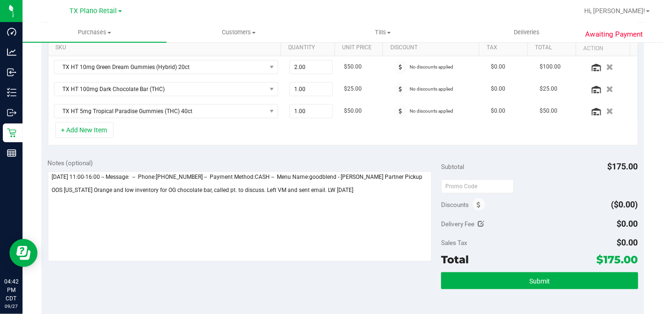
scroll to position [261, 0]
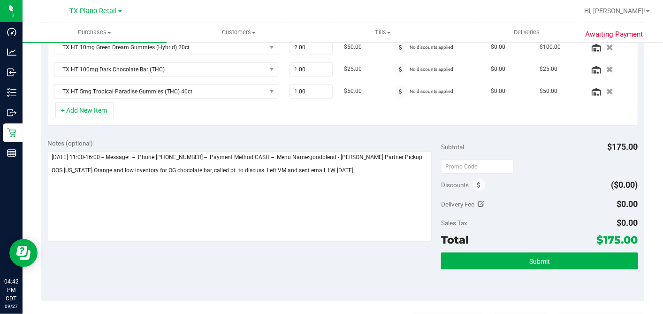
click at [516, 151] on div "Subtotal $175.00" at bounding box center [539, 146] width 197 height 17
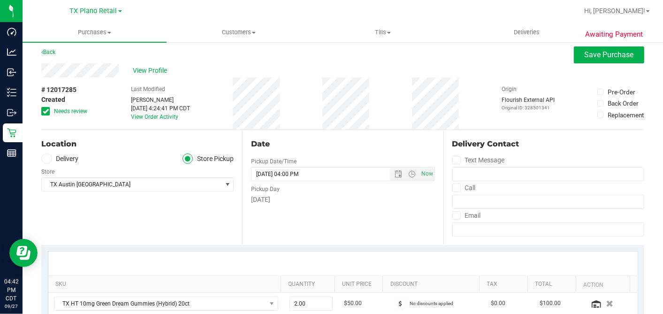
scroll to position [0, 0]
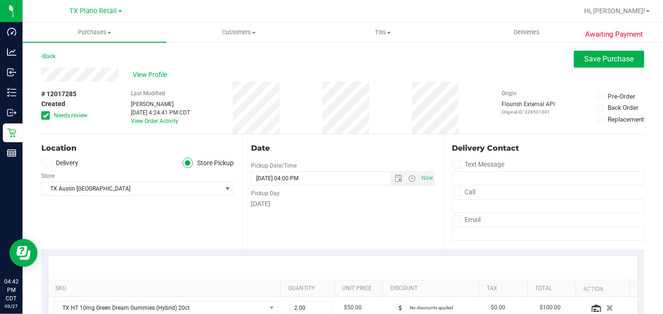
click at [417, 207] on div "[DATE]" at bounding box center [343, 204] width 184 height 10
click at [358, 146] on div "Date" at bounding box center [343, 148] width 184 height 11
click at [374, 224] on div "Date Pickup Date/Time 10/02/2025 Now 10/02/2025 04:00 PM Now Pickup Day Thursday" at bounding box center [342, 191] width 201 height 115
click at [297, 138] on div "Date Pickup Date/Time 10/02/2025 Now 10/02/2025 04:00 PM Now Pickup Day Thursday" at bounding box center [342, 191] width 201 height 115
click at [49, 118] on span at bounding box center [45, 115] width 8 height 8
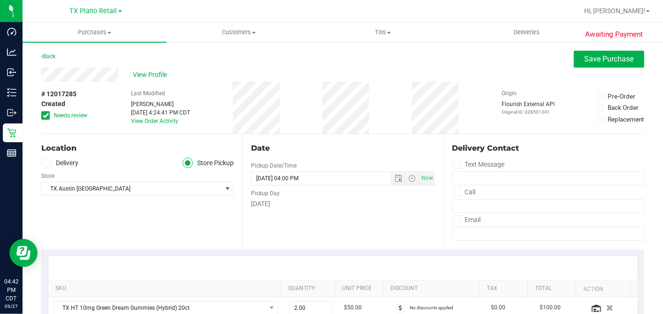
click at [0, 0] on input "Needs review" at bounding box center [0, 0] width 0 height 0
click at [381, 146] on div "Date" at bounding box center [343, 148] width 184 height 11
click at [56, 162] on label "Delivery" at bounding box center [60, 163] width 38 height 11
click at [0, 0] on input "Delivery" at bounding box center [0, 0] width 0 height 0
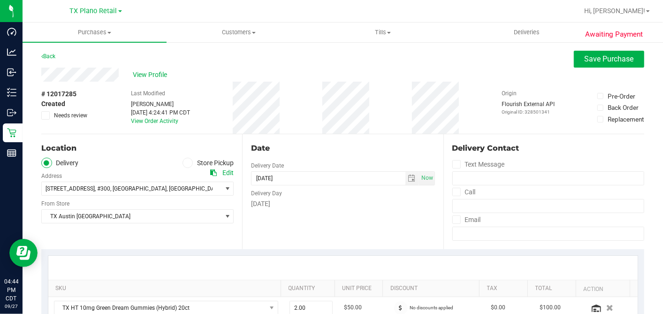
click at [357, 213] on div "Date Delivery Date 10/02/2025 Now 10/02/2025 04:00 PM Now Delivery Day Thursday" at bounding box center [342, 191] width 201 height 115
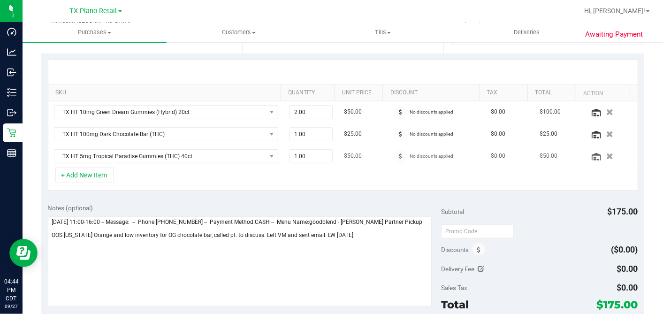
scroll to position [208, 0]
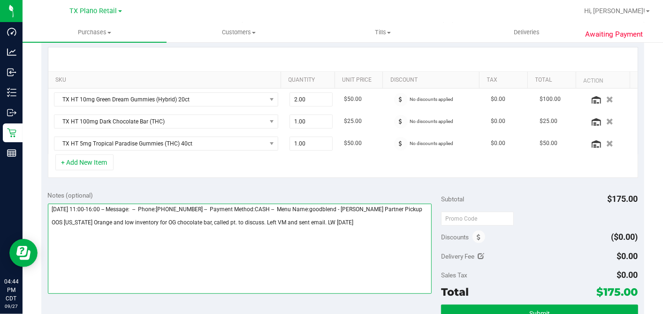
click at [351, 220] on textarea at bounding box center [240, 249] width 384 height 90
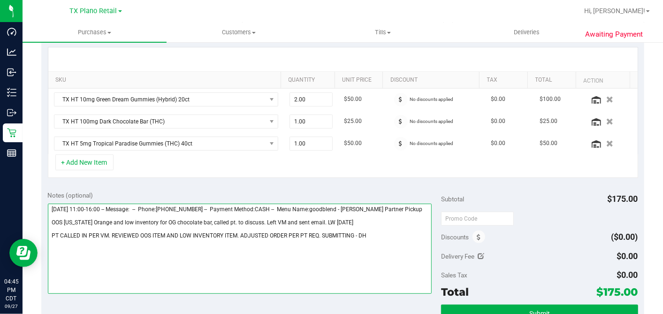
click at [322, 233] on textarea at bounding box center [240, 249] width 384 height 90
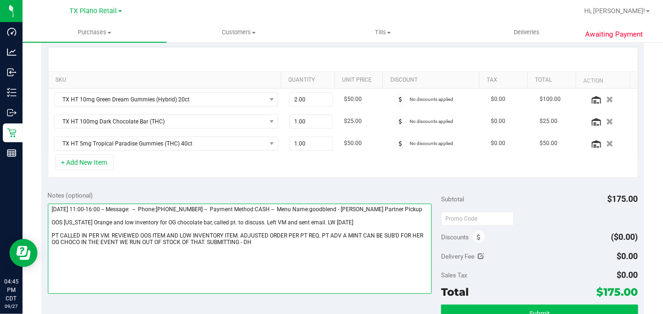
type textarea "Thursday 10/02/2025 11:00-16:00 -- Message: -- Phone:5129637535 -- Payment Meth…"
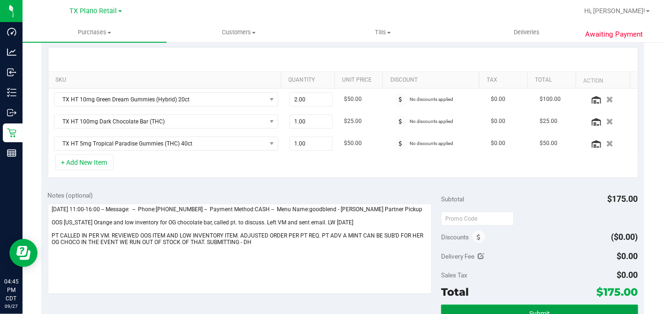
click at [507, 305] on button "Submit" at bounding box center [539, 313] width 197 height 17
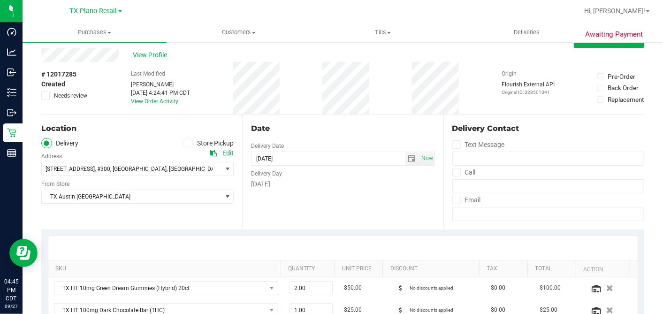
scroll to position [0, 0]
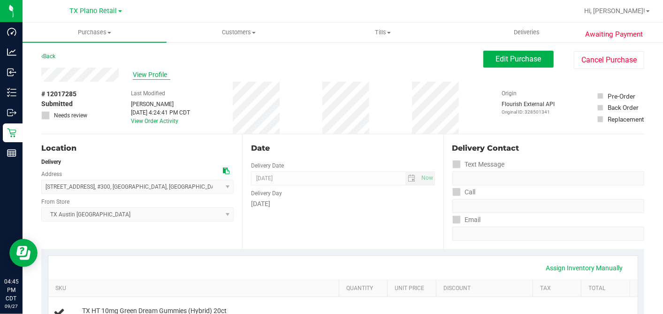
click at [159, 75] on span "View Profile" at bounding box center [152, 75] width 38 height 10
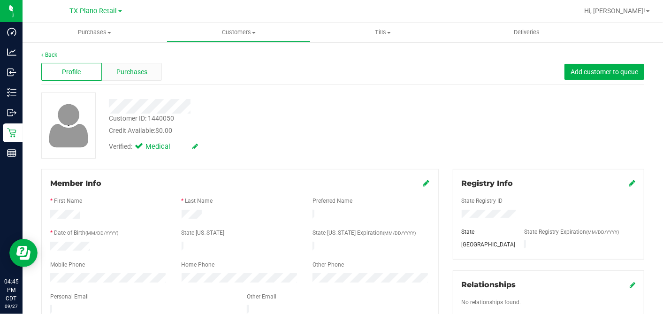
click at [135, 68] on span "Purchases" at bounding box center [131, 72] width 31 height 10
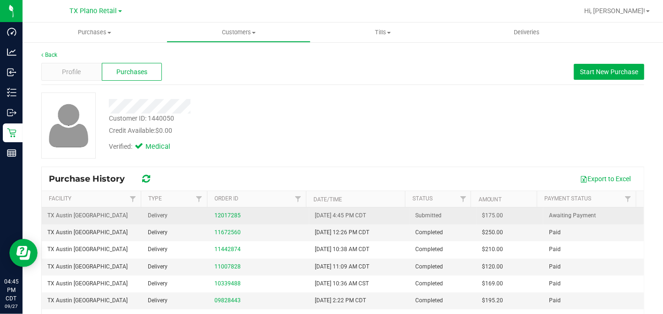
click at [483, 217] on span "$175.00" at bounding box center [493, 215] width 21 height 9
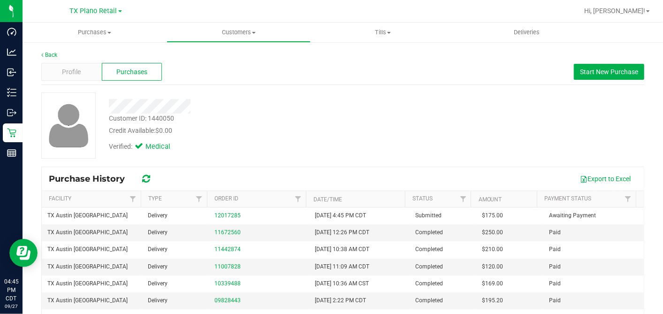
copy span "175.00"
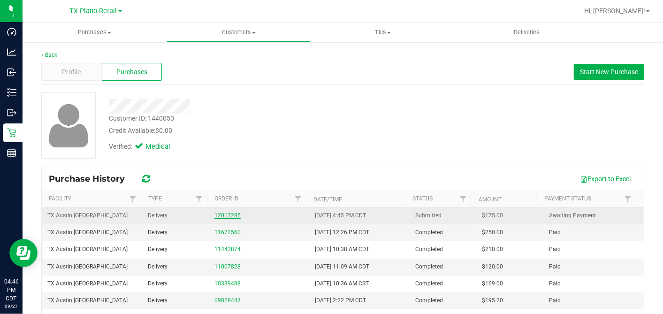
click at [227, 216] on link "12017285" at bounding box center [228, 215] width 26 height 7
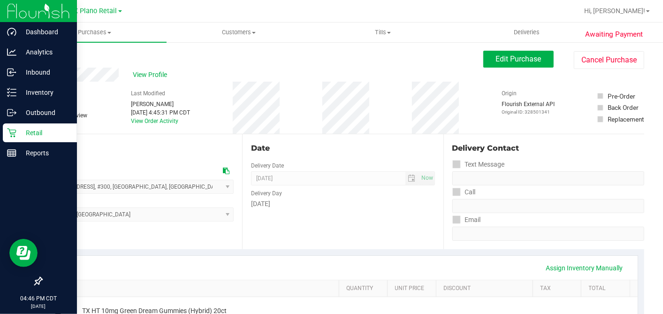
click at [11, 134] on icon at bounding box center [11, 133] width 9 height 9
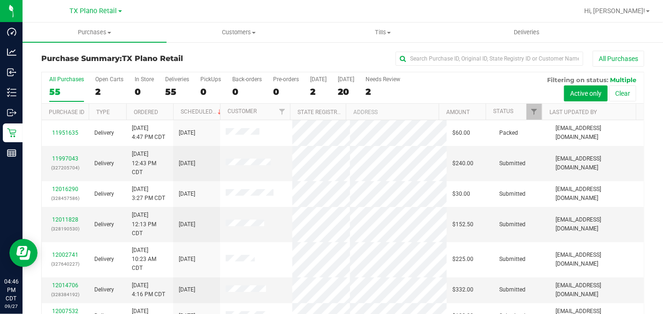
click at [309, 90] on div "All Purchases 55 Open Carts 2 In Store 0 Deliveries 55 PickUps 0 Back-orders 0 …" at bounding box center [343, 87] width 602 height 31
click at [315, 90] on div "2" at bounding box center [318, 91] width 16 height 11
click at [0, 0] on input "Today 2" at bounding box center [0, 0] width 0 height 0
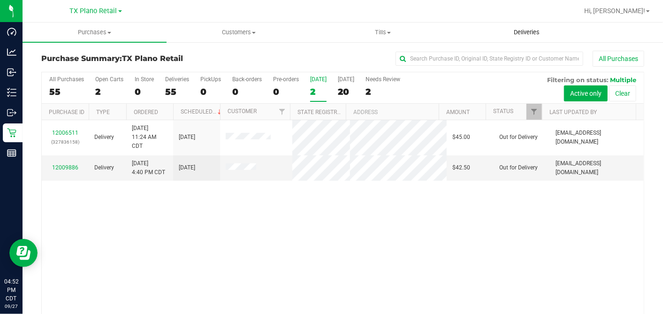
click at [533, 34] on span "Deliveries" at bounding box center [526, 32] width 51 height 8
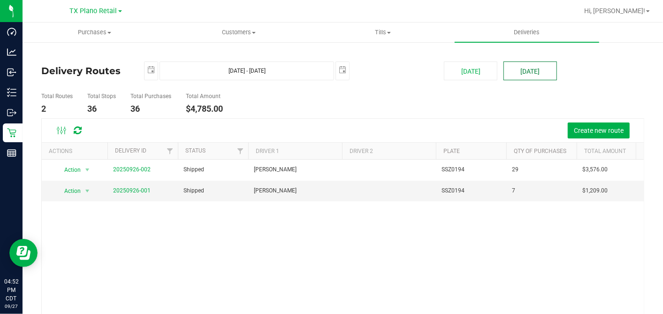
click at [525, 75] on button "[DATE]" at bounding box center [531, 70] width 54 height 19
type input "Sep 28, 2025 - Sep 28, 2025"
type input "2025-09-28"
click at [143, 189] on link "20250927-001" at bounding box center [132, 190] width 38 height 7
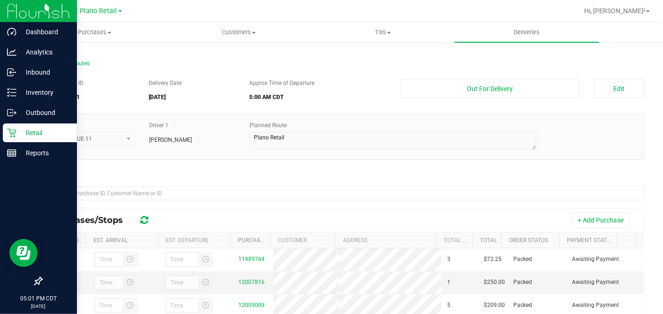
drag, startPoint x: 21, startPoint y: 134, endPoint x: 32, endPoint y: 134, distance: 10.8
click at [21, 135] on p "Retail" at bounding box center [44, 132] width 56 height 11
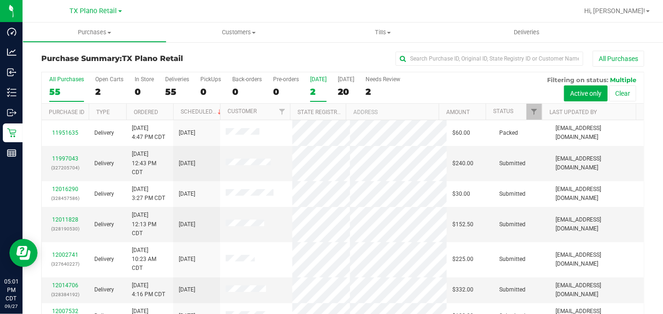
click at [317, 88] on div "2" at bounding box center [318, 91] width 16 height 11
click at [0, 0] on input "Today 2" at bounding box center [0, 0] width 0 height 0
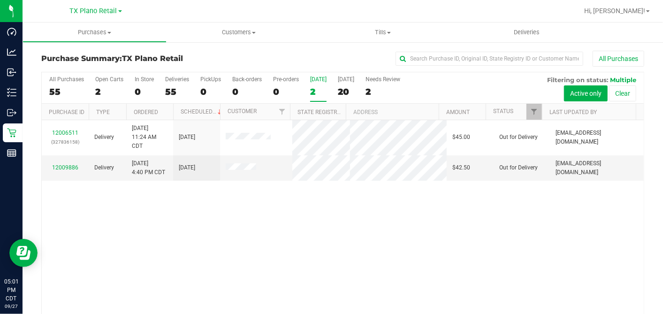
drag, startPoint x: 302, startPoint y: 222, endPoint x: 303, endPoint y: 204, distance: 18.3
click at [302, 220] on div "12006511 (327836158) Delivery 9/26/2025 11:24 AM CDT 9/27/2025 $45.00 Out for D…" at bounding box center [343, 219] width 602 height 198
click at [308, 55] on div "All Purchases" at bounding box center [443, 59] width 402 height 16
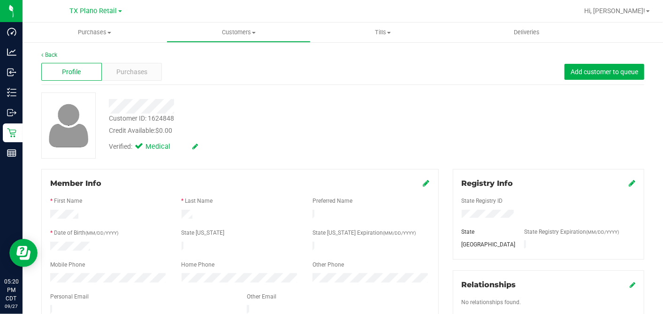
click at [269, 117] on div "Customer ID: 1624848 Credit Available: $0.00" at bounding box center [256, 125] width 309 height 22
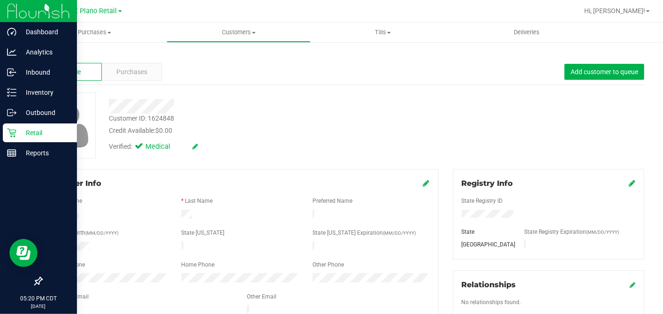
click at [9, 132] on icon at bounding box center [11, 132] width 9 height 9
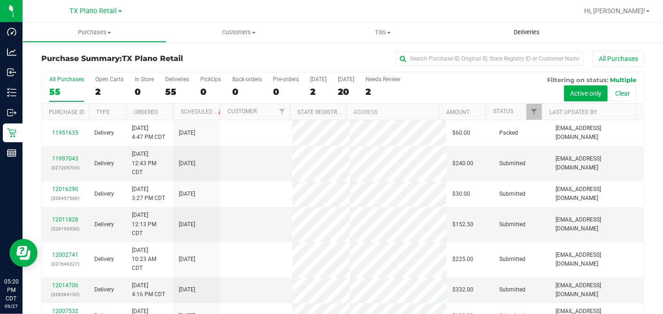
click at [540, 33] on span "Deliveries" at bounding box center [526, 32] width 51 height 8
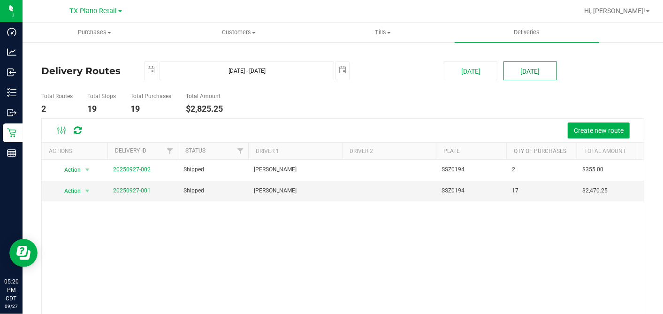
click at [513, 75] on button "[DATE]" at bounding box center [531, 70] width 54 height 19
click at [139, 188] on link "20250927-001" at bounding box center [132, 190] width 38 height 7
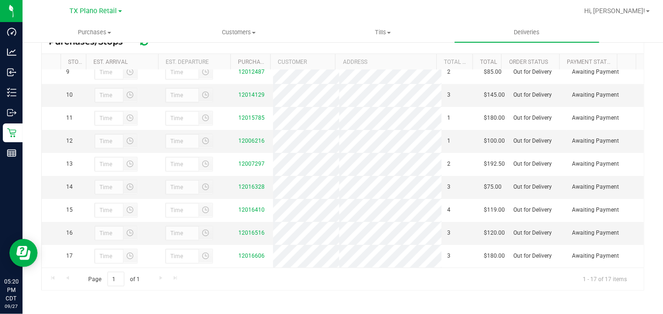
scroll to position [238, 0]
click at [248, 230] on link "12016516" at bounding box center [251, 233] width 26 height 7
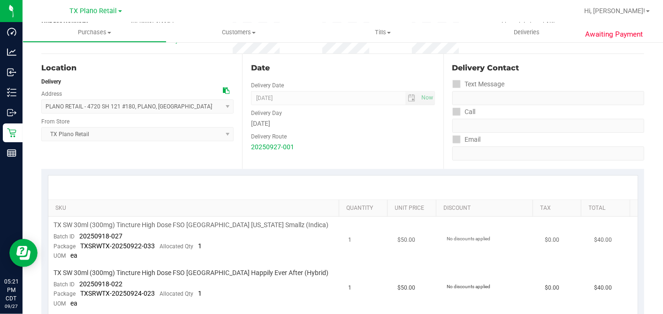
scroll to position [156, 0]
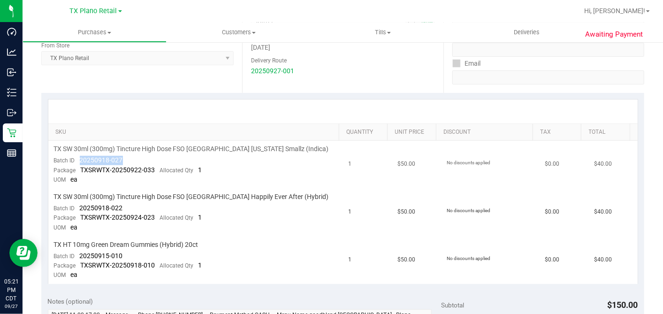
drag, startPoint x: 137, startPoint y: 157, endPoint x: 80, endPoint y: 157, distance: 56.8
click at [80, 157] on td "TX SW 30ml (300mg) Tincture High Dose FSO TX Georgia Smallz (Indica) Batch ID 2…" at bounding box center [195, 165] width 295 height 48
copy span "20250918-027"
drag, startPoint x: 123, startPoint y: 206, endPoint x: 77, endPoint y: 204, distance: 45.6
click at [77, 204] on td "TX SW 30ml (300mg) Tincture High Dose FSO TX Happily Ever After (Hybrid) Batch …" at bounding box center [195, 213] width 295 height 48
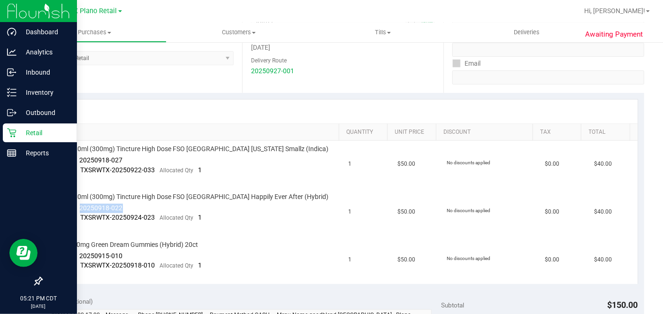
copy span "20250918-022"
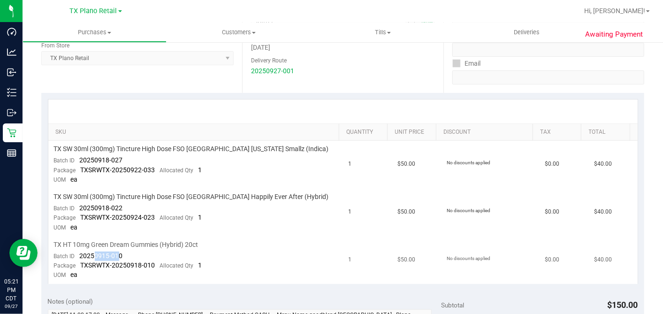
drag, startPoint x: 120, startPoint y: 254, endPoint x: 92, endPoint y: 253, distance: 27.3
click at [92, 253] on span "20250915-010" at bounding box center [101, 256] width 43 height 8
drag, startPoint x: 92, startPoint y: 253, endPoint x: 79, endPoint y: 254, distance: 13.6
click at [79, 254] on td "TX HT 10mg Green Dream Gummies (Hybrid) 20ct Batch ID 20250915-010 Package TXSR…" at bounding box center [195, 260] width 295 height 47
copy span "20250915-010"
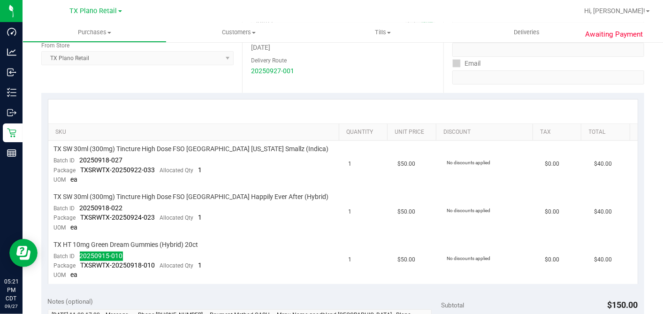
scroll to position [0, 0]
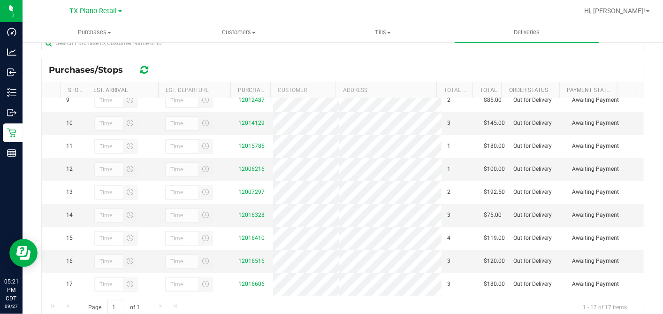
scroll to position [178, 0]
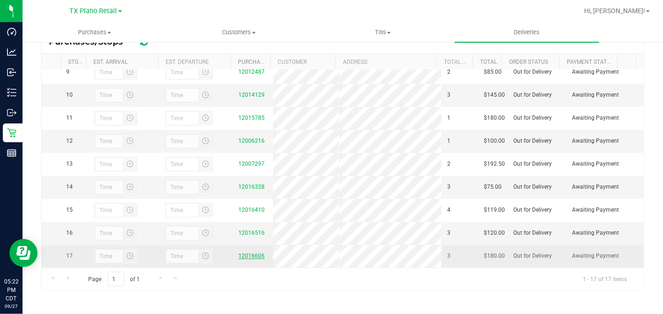
click at [249, 254] on link "12016606" at bounding box center [251, 256] width 26 height 7
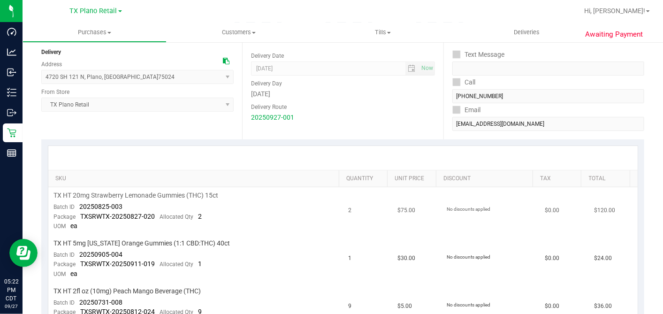
scroll to position [156, 0]
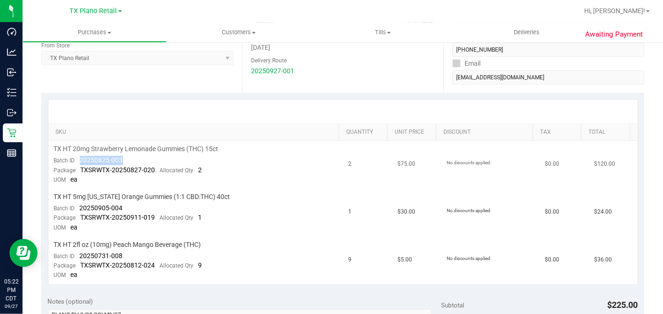
drag, startPoint x: 135, startPoint y: 159, endPoint x: 80, endPoint y: 159, distance: 54.9
click at [80, 159] on td "TX HT 20mg Strawberry Lemonade Gummies (THC) 15ct Batch ID 20250825-003 Package…" at bounding box center [195, 165] width 295 height 48
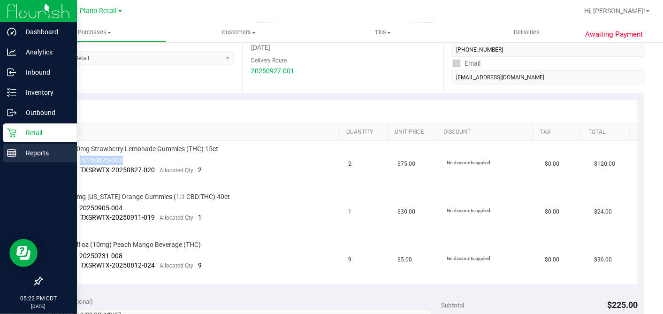
copy span "20250825-003"
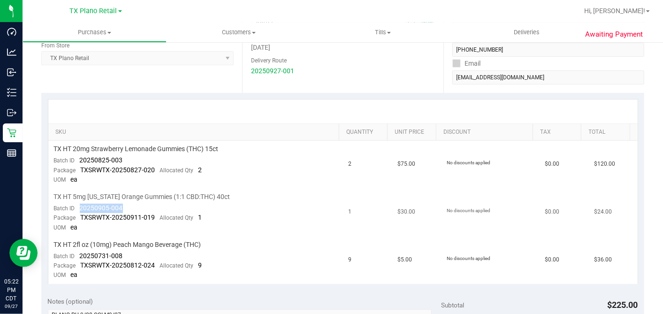
drag, startPoint x: 122, startPoint y: 204, endPoint x: 79, endPoint y: 204, distance: 42.3
click at [79, 204] on td "TX HT 5mg Texas Orange Gummies (1:1 CBD:THC) 40ct Batch ID 20250905-004 Package…" at bounding box center [195, 213] width 295 height 48
copy span "20250905-004"
drag, startPoint x: 134, startPoint y: 253, endPoint x: 77, endPoint y: 253, distance: 56.8
click at [77, 253] on td "TX HT 2fl oz (10mg) Peach Mango Beverage (THC) Batch ID 20250731-008 Package TX…" at bounding box center [195, 260] width 295 height 47
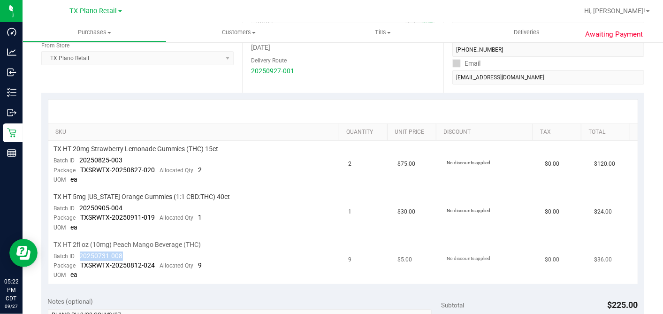
copy span "20250731-008"
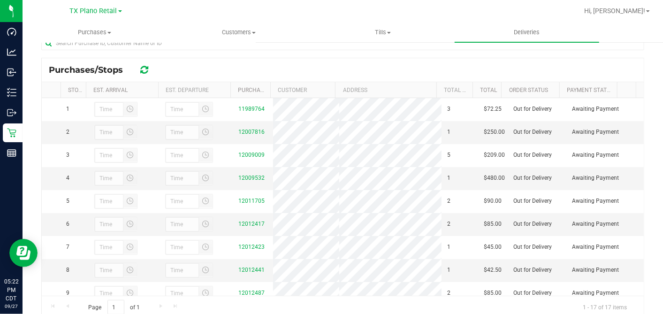
scroll to position [238, 0]
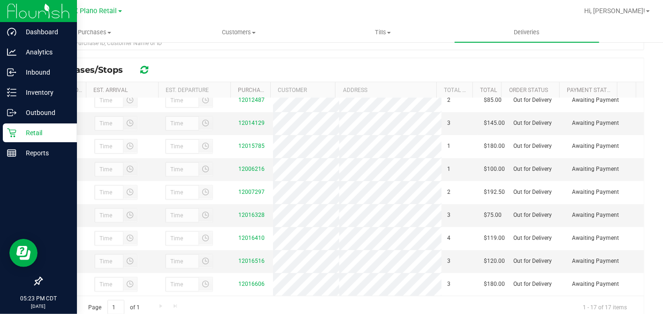
click at [10, 135] on icon at bounding box center [11, 132] width 9 height 9
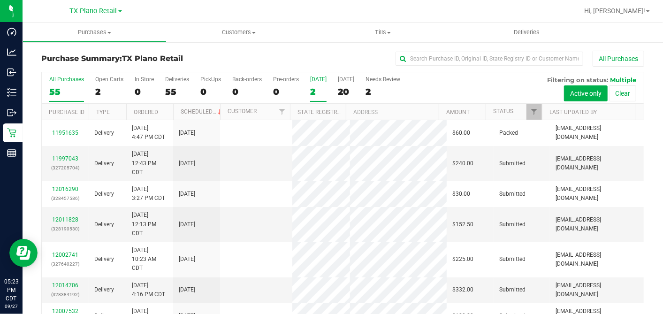
click at [314, 91] on div "2" at bounding box center [318, 91] width 16 height 11
click at [0, 0] on input "Today 2" at bounding box center [0, 0] width 0 height 0
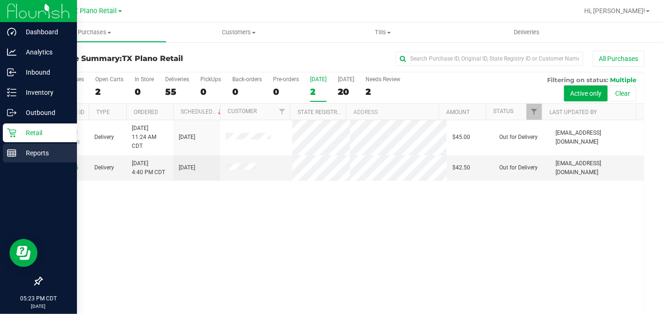
click at [15, 150] on icon at bounding box center [11, 152] width 9 height 9
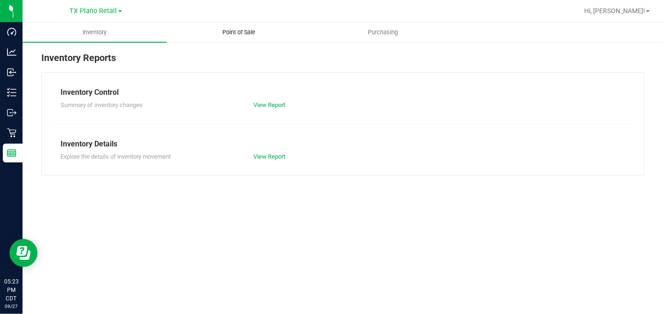
click at [246, 31] on span "Point of Sale" at bounding box center [239, 32] width 58 height 8
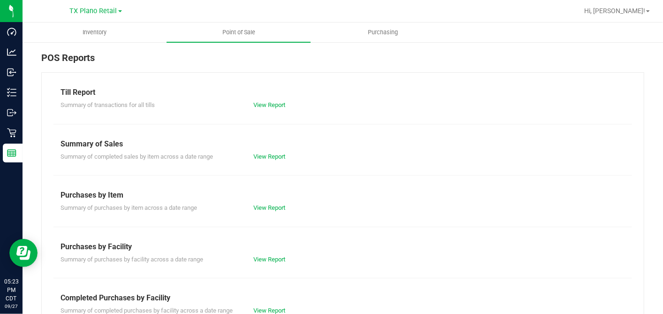
click at [259, 100] on div "View Report" at bounding box center [342, 104] width 193 height 9
click at [264, 103] on link "View Report" at bounding box center [269, 104] width 32 height 7
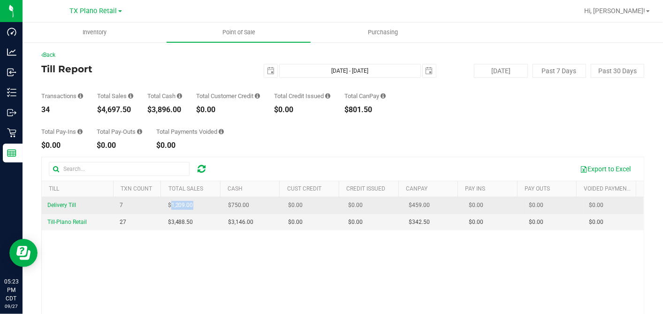
drag, startPoint x: 195, startPoint y: 207, endPoint x: 169, endPoint y: 206, distance: 25.8
click at [169, 206] on td "$1,209.00" at bounding box center [192, 205] width 60 height 17
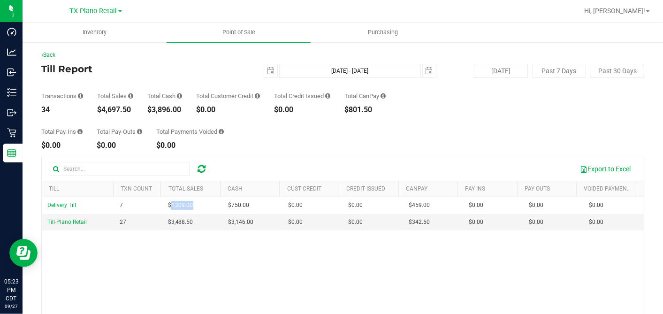
copy span "1,209.00"
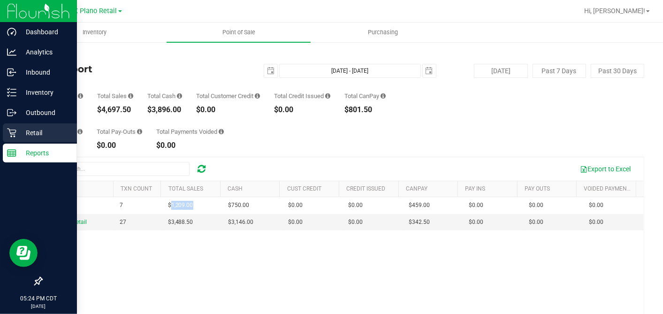
click at [12, 132] on icon at bounding box center [11, 132] width 9 height 9
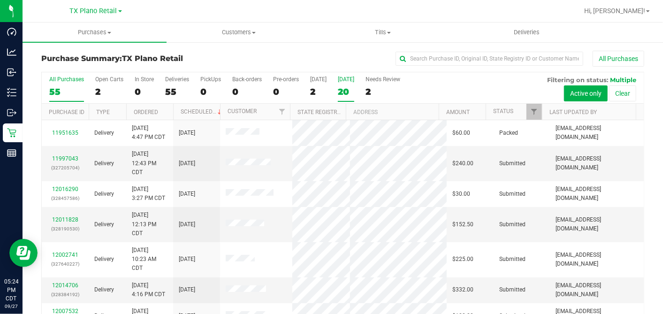
click at [341, 92] on div "20" at bounding box center [346, 91] width 16 height 11
click at [0, 0] on input "Tomorrow 20" at bounding box center [0, 0] width 0 height 0
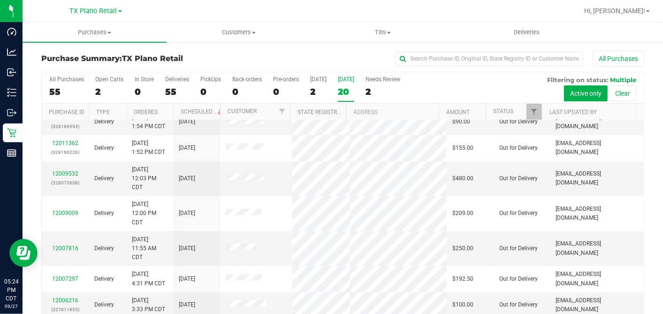
scroll to position [417, 0]
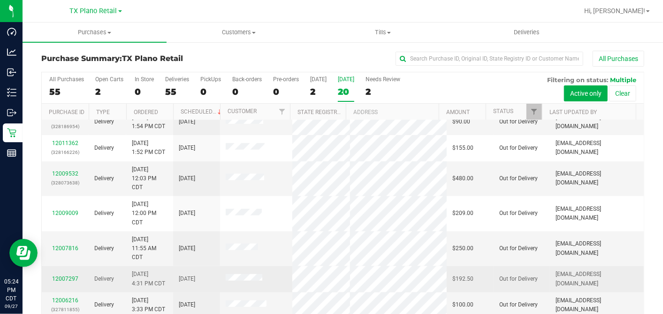
click at [453, 275] on span "$192.50" at bounding box center [463, 279] width 21 height 9
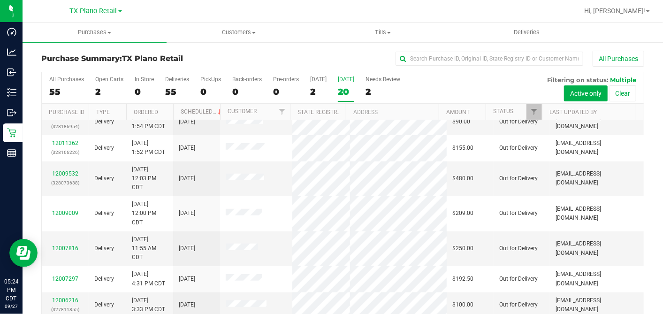
copy span "192.50"
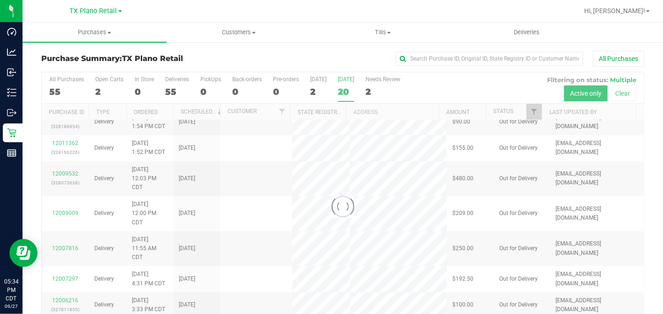
scroll to position [0, 0]
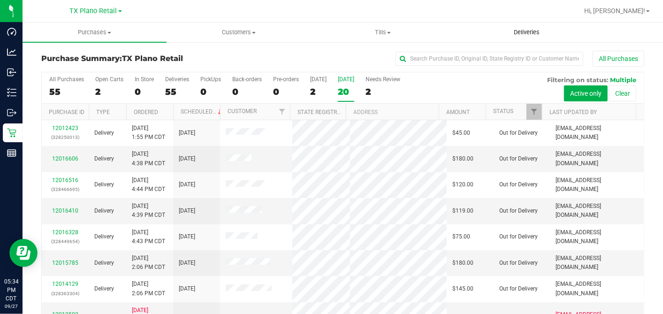
click at [521, 35] on span "Deliveries" at bounding box center [526, 32] width 51 height 8
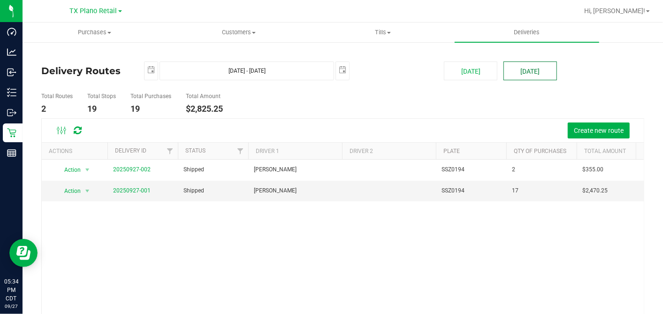
click at [530, 70] on button "[DATE]" at bounding box center [531, 70] width 54 height 19
click at [468, 75] on button "[DATE]" at bounding box center [471, 70] width 54 height 19
type input "Sep 27, 2025 - Sep 27, 2025"
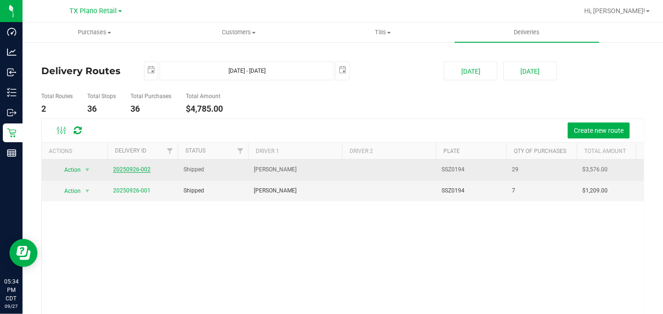
click at [139, 169] on link "20250926-002" at bounding box center [132, 169] width 38 height 7
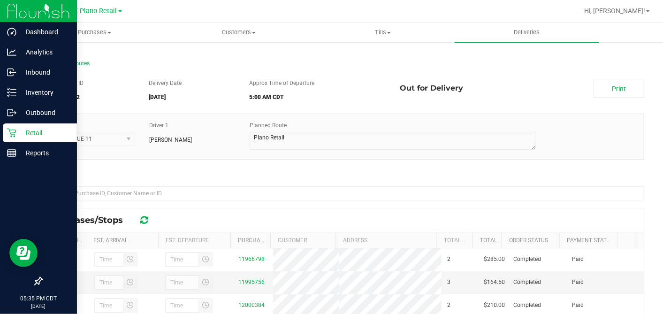
click at [10, 130] on icon at bounding box center [11, 133] width 9 height 9
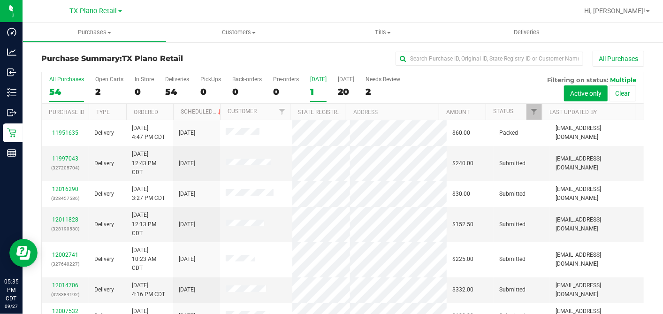
click at [316, 92] on div "1" at bounding box center [318, 91] width 16 height 11
click at [0, 0] on input "Today 1" at bounding box center [0, 0] width 0 height 0
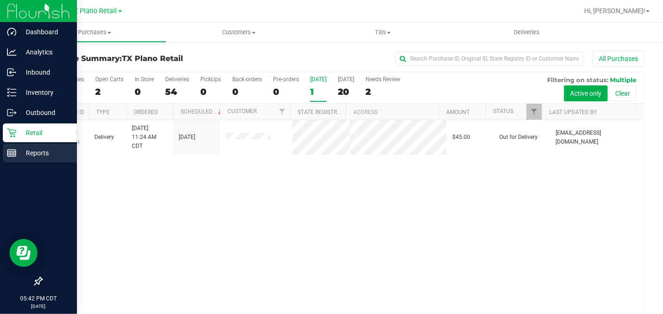
drag, startPoint x: 11, startPoint y: 155, endPoint x: 31, endPoint y: 154, distance: 20.2
click at [12, 155] on icon at bounding box center [11, 152] width 9 height 9
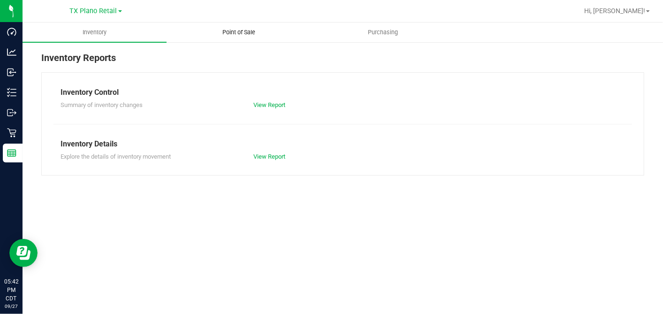
click at [253, 33] on span "Point of Sale" at bounding box center [239, 32] width 58 height 8
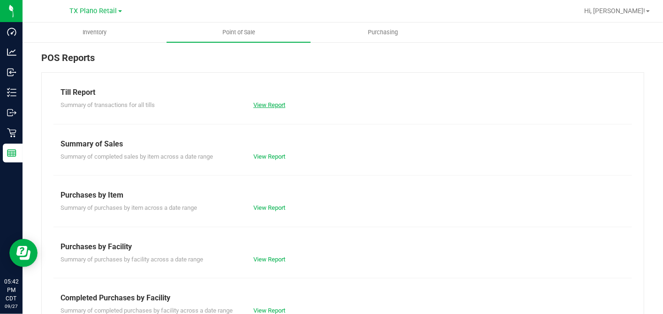
click at [276, 104] on link "View Report" at bounding box center [269, 104] width 32 height 7
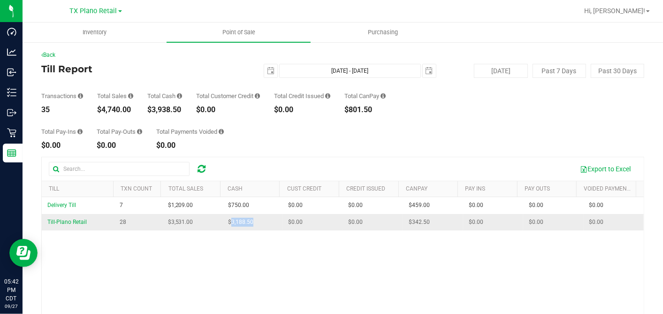
drag, startPoint x: 253, startPoint y: 222, endPoint x: 225, endPoint y: 222, distance: 27.7
click at [225, 222] on td "$3,188.50" at bounding box center [253, 222] width 60 height 16
copy span "3,188.50"
drag, startPoint x: 428, startPoint y: 219, endPoint x: 401, endPoint y: 222, distance: 26.4
click at [403, 222] on td "$342.50" at bounding box center [433, 222] width 60 height 16
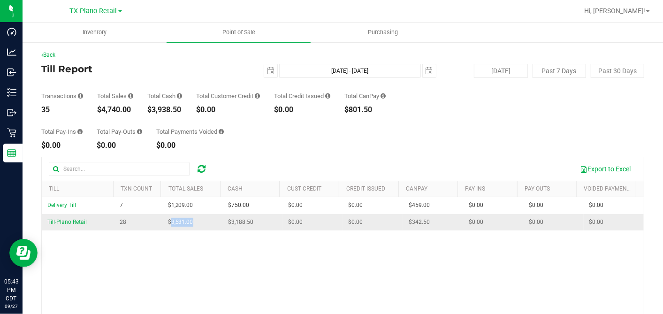
drag, startPoint x: 196, startPoint y: 223, endPoint x: 169, endPoint y: 223, distance: 26.8
click at [169, 223] on td "$3,531.00" at bounding box center [192, 222] width 60 height 16
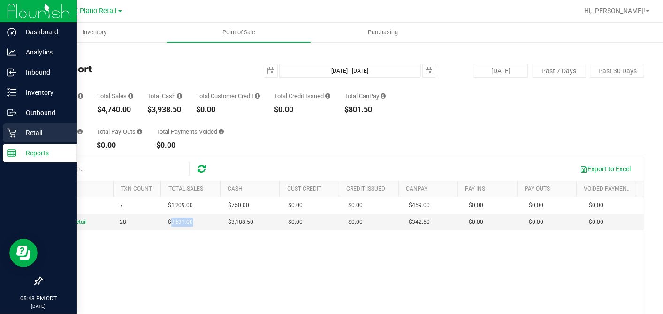
click at [18, 127] on p "Retail" at bounding box center [44, 132] width 56 height 11
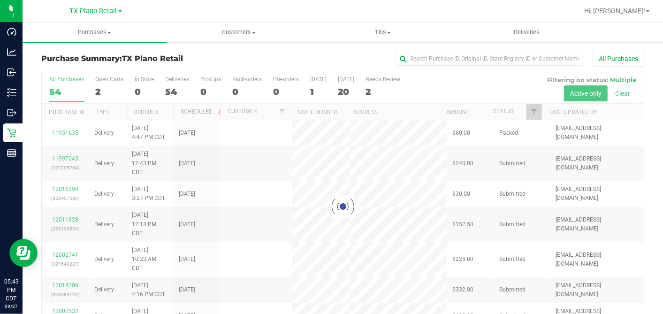
click at [310, 87] on div at bounding box center [343, 206] width 602 height 268
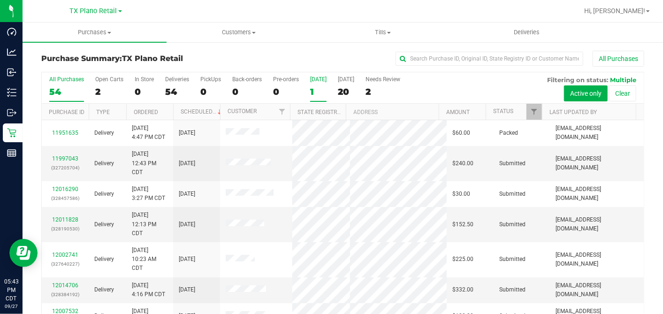
click at [318, 82] on div "[DATE]" at bounding box center [318, 79] width 16 height 7
click at [0, 0] on input "Today 1" at bounding box center [0, 0] width 0 height 0
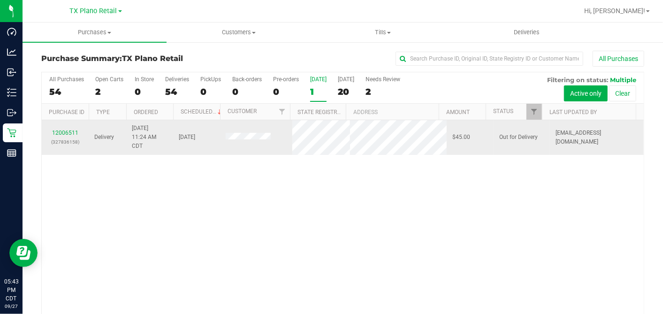
click at [68, 129] on div "12006511 (327836158)" at bounding box center [65, 138] width 36 height 18
click at [68, 130] on link "12006511" at bounding box center [65, 133] width 26 height 7
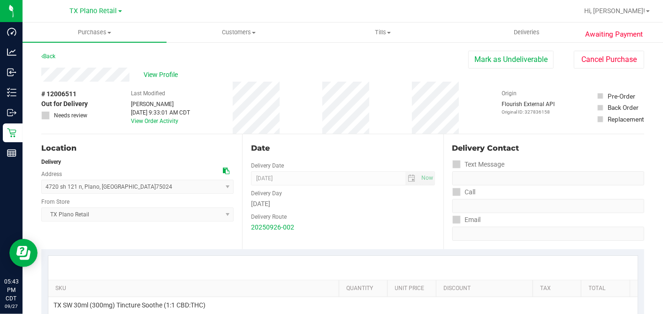
click at [102, 95] on div "# 12006511 Out for Delivery Needs review Last Modified Lauran Wallace Sep 27, 2…" at bounding box center [342, 108] width 603 height 52
click at [69, 92] on span "# 12006511" at bounding box center [58, 94] width 35 height 10
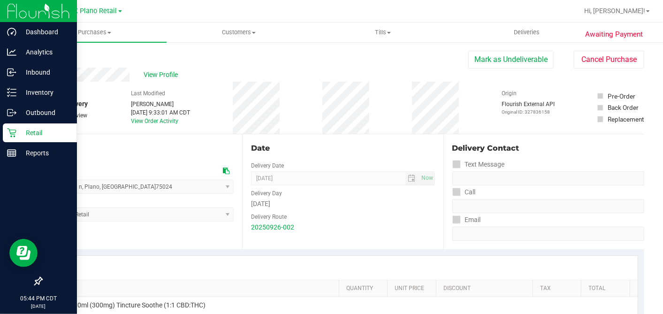
click at [8, 130] on icon at bounding box center [11, 132] width 9 height 9
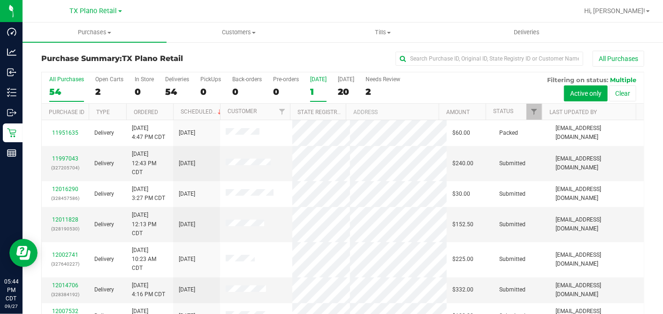
click at [312, 90] on div "1" at bounding box center [318, 91] width 16 height 11
click at [0, 0] on input "Today 1" at bounding box center [0, 0] width 0 height 0
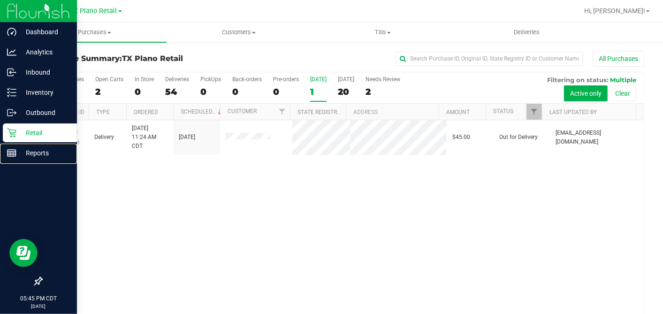
drag, startPoint x: 16, startPoint y: 148, endPoint x: 54, endPoint y: 139, distance: 38.5
click at [16, 148] on p "Reports" at bounding box center [44, 152] width 56 height 11
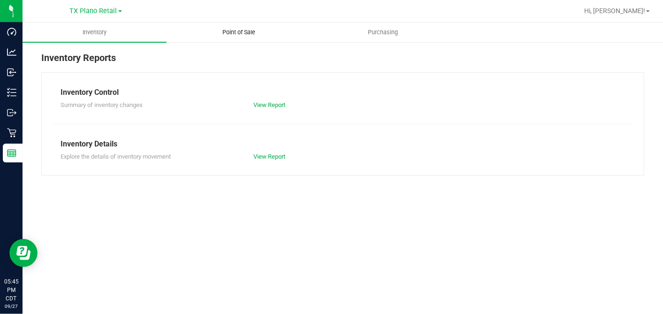
click at [228, 30] on span "Point of Sale" at bounding box center [239, 32] width 58 height 8
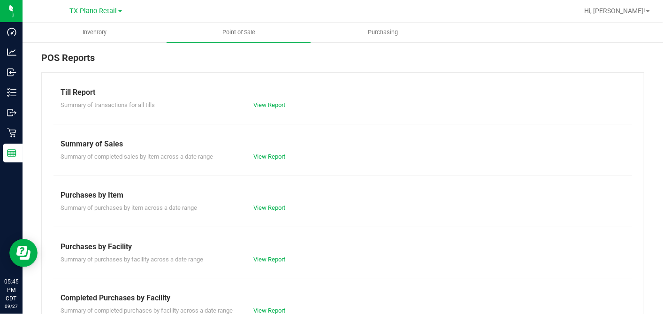
click at [260, 100] on div "Summary of transactions for all tills View Report" at bounding box center [343, 104] width 579 height 12
click at [260, 104] on link "View Report" at bounding box center [269, 104] width 32 height 7
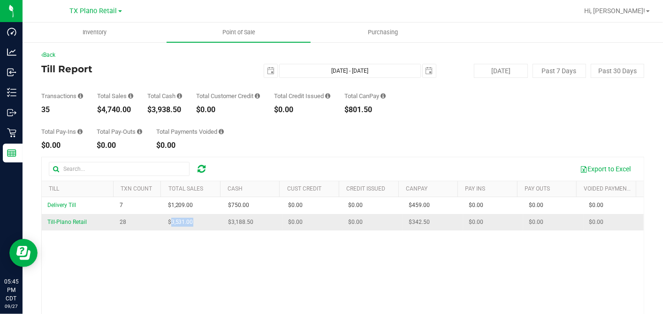
drag, startPoint x: 195, startPoint y: 225, endPoint x: 169, endPoint y: 223, distance: 26.8
click at [169, 223] on td "$3,531.00" at bounding box center [192, 222] width 60 height 16
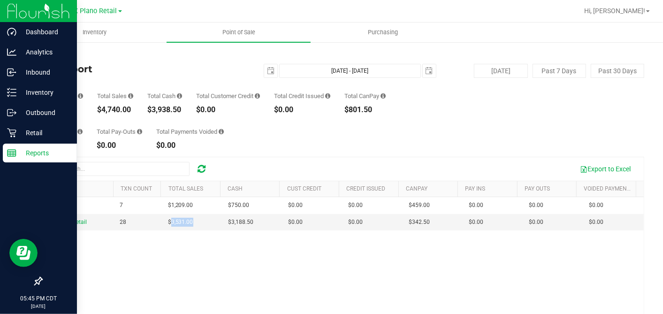
click at [9, 157] on icon at bounding box center [11, 152] width 9 height 9
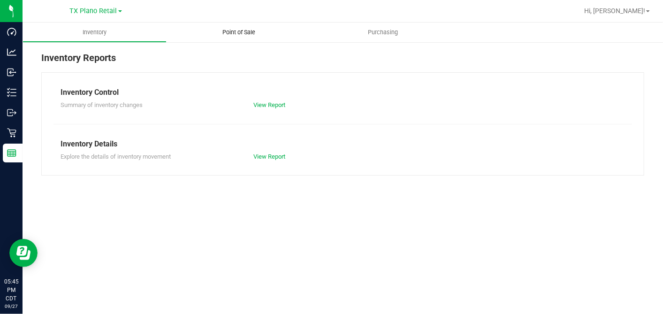
click at [235, 29] on span "Point of Sale" at bounding box center [239, 32] width 58 height 8
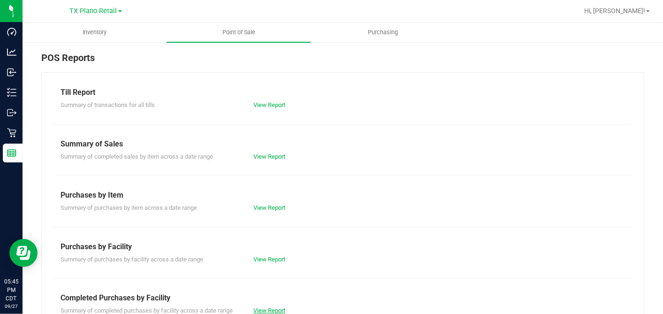
click at [260, 307] on link "View Report" at bounding box center [269, 310] width 32 height 7
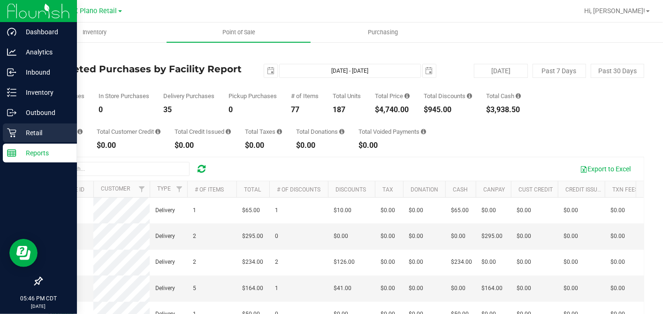
drag, startPoint x: 25, startPoint y: 129, endPoint x: 67, endPoint y: 129, distance: 41.3
click at [25, 130] on p "Retail" at bounding box center [44, 132] width 56 height 11
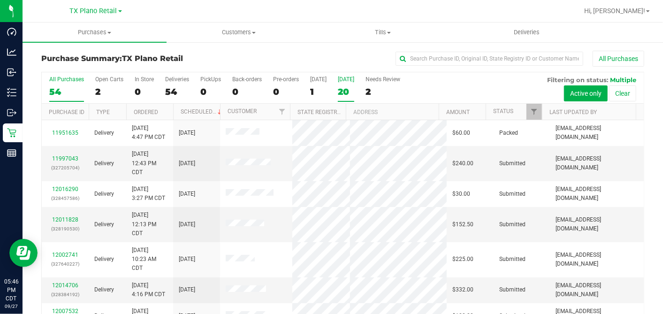
click at [341, 94] on div "20" at bounding box center [346, 91] width 16 height 11
click at [0, 0] on input "Tomorrow 20" at bounding box center [0, 0] width 0 height 0
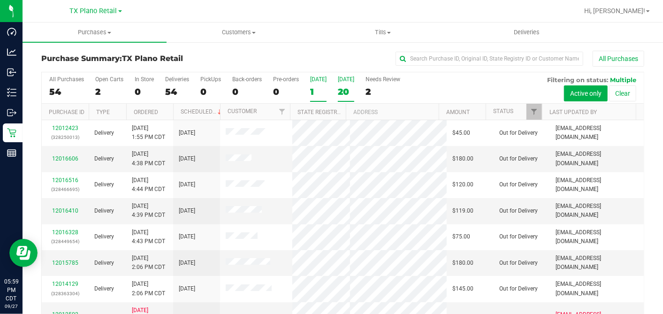
click at [320, 93] on div "1" at bounding box center [318, 91] width 16 height 11
click at [0, 0] on input "Today 1" at bounding box center [0, 0] width 0 height 0
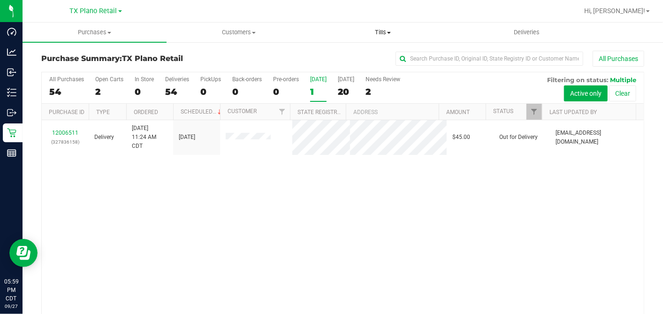
drag, startPoint x: 389, startPoint y: 32, endPoint x: 379, endPoint y: 51, distance: 21.8
click at [389, 32] on span at bounding box center [389, 33] width 4 height 2
click at [356, 55] on span "Manage tills" at bounding box center [342, 57] width 63 height 8
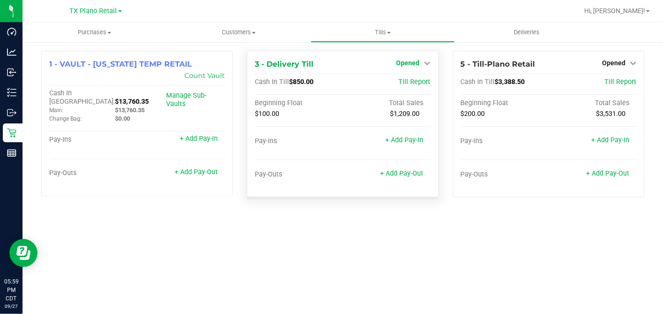
click at [407, 64] on span "Opened" at bounding box center [408, 63] width 23 height 8
click at [398, 82] on link "Close Till" at bounding box center [409, 83] width 25 height 8
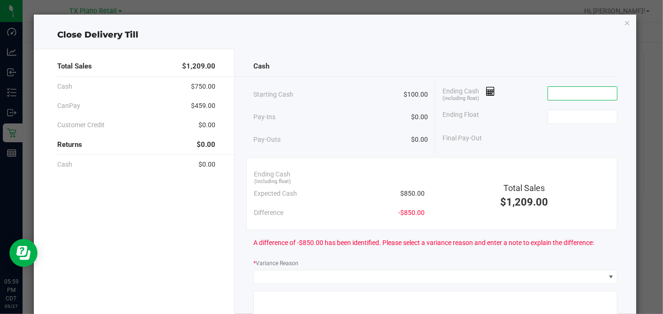
click at [561, 96] on input at bounding box center [582, 93] width 69 height 13
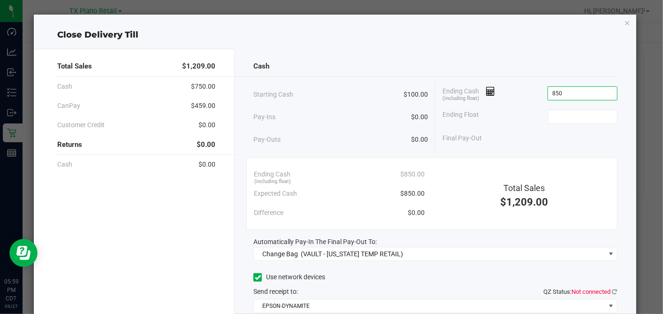
type input "$850.00"
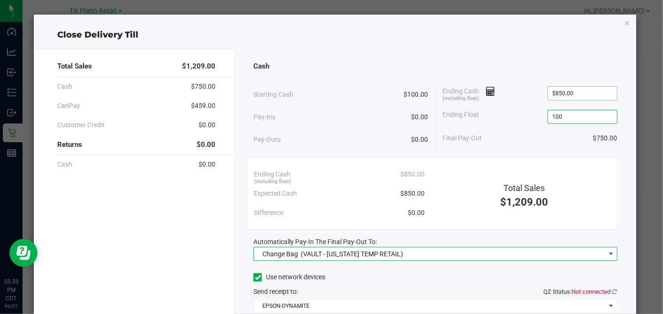
type input "$100.00"
click at [359, 127] on div "Pay-Outs $0.00" at bounding box center [340, 140] width 175 height 26
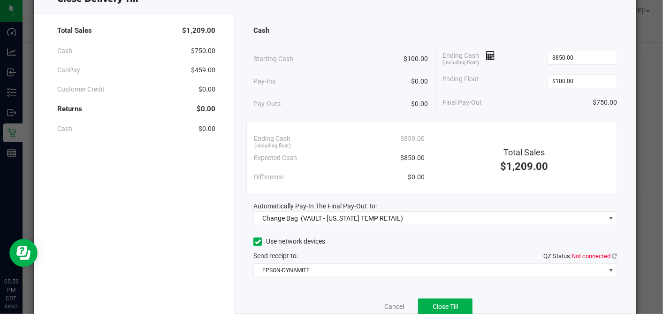
scroll to position [74, 0]
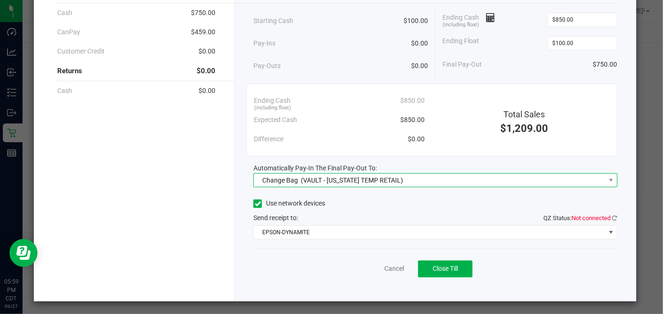
click at [311, 178] on span "(VAULT - TEXAS TEMP RETAIL)" at bounding box center [352, 181] width 102 height 8
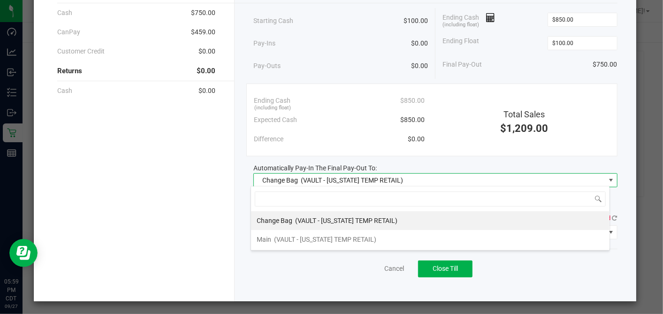
scroll to position [14, 359]
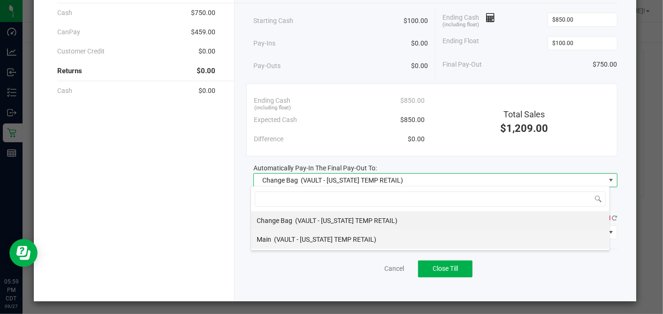
click at [288, 236] on span "(VAULT - TEXAS TEMP RETAIL)" at bounding box center [325, 240] width 102 height 8
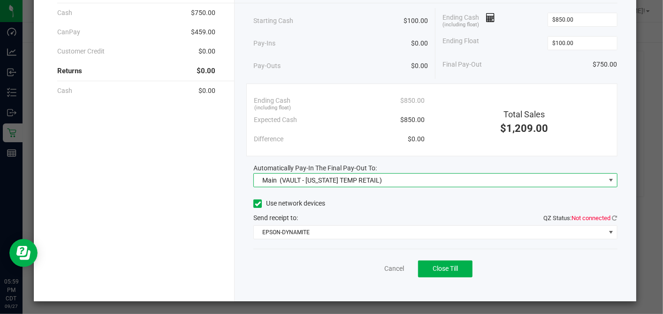
click at [256, 204] on icon at bounding box center [258, 204] width 6 height 0
click at [0, 0] on input "Use network devices" at bounding box center [0, 0] width 0 height 0
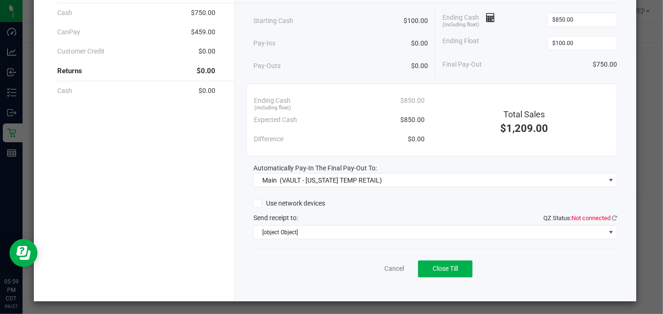
click at [326, 213] on div "Send receipt to: QZ Status: Not connected" at bounding box center [435, 218] width 364 height 10
click at [439, 270] on span "Close Till" at bounding box center [445, 269] width 25 height 8
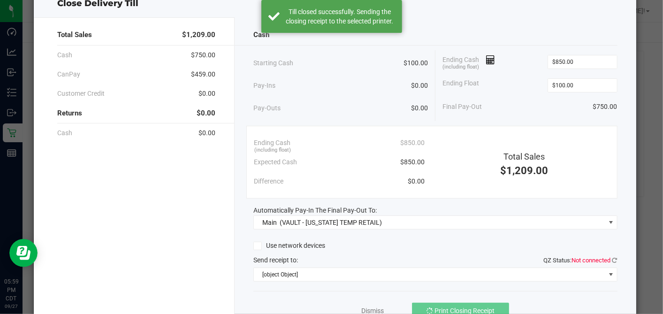
scroll to position [0, 0]
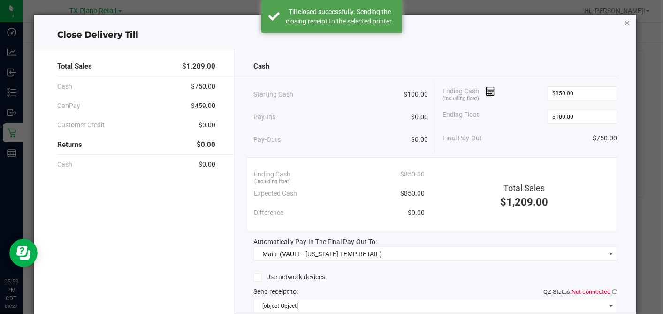
click at [624, 22] on icon "button" at bounding box center [627, 22] width 7 height 11
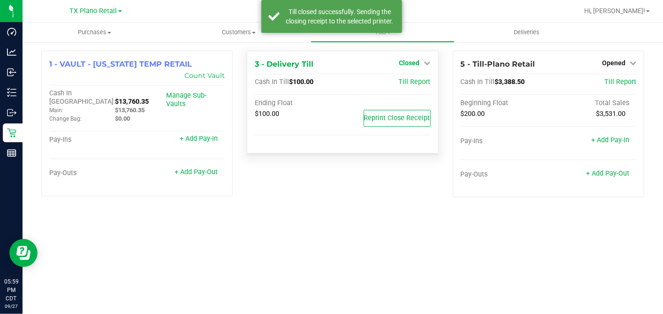
click at [402, 63] on span "Closed" at bounding box center [409, 63] width 21 height 8
click at [405, 84] on link "Open Till" at bounding box center [409, 83] width 25 height 8
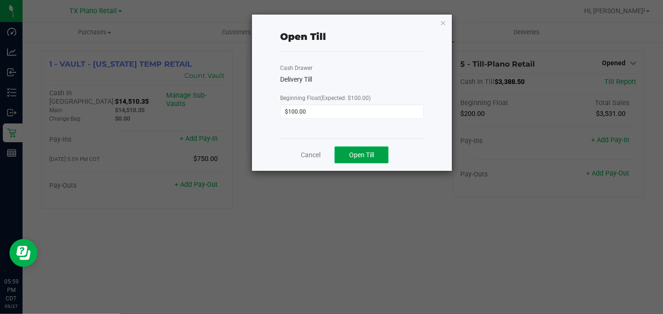
click at [358, 159] on button "Open Till" at bounding box center [362, 154] width 54 height 17
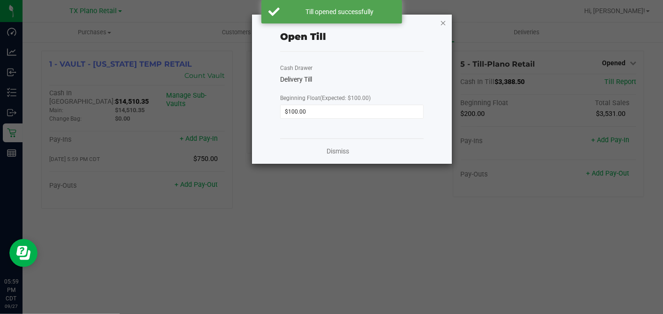
click at [445, 20] on icon "button" at bounding box center [443, 22] width 7 height 11
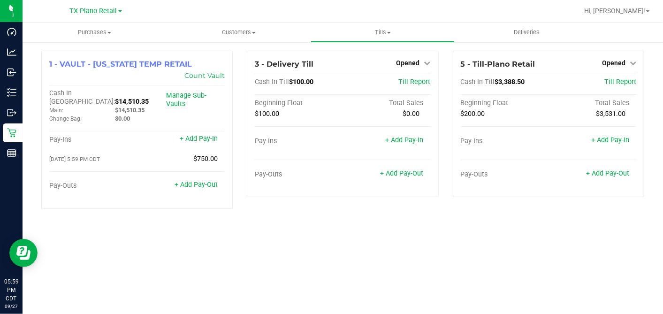
click at [421, 229] on div "Purchases Summary of purchases Fulfillment All purchases Customers All customer…" at bounding box center [343, 169] width 641 height 292
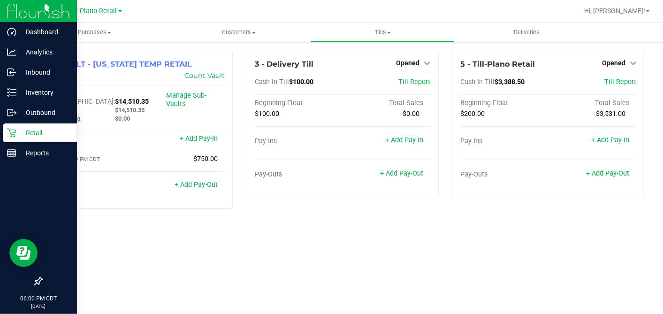
click at [10, 127] on div "Retail" at bounding box center [40, 132] width 74 height 19
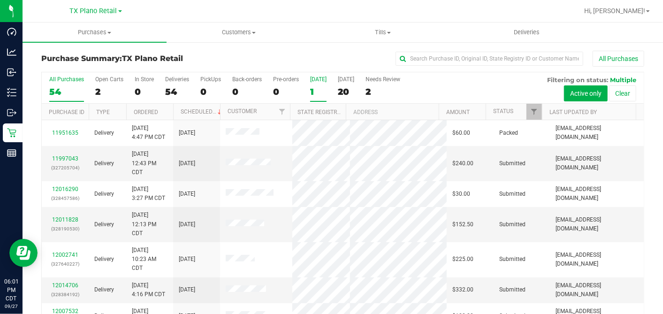
click at [313, 92] on div "1" at bounding box center [318, 91] width 16 height 11
click at [0, 0] on input "Today 1" at bounding box center [0, 0] width 0 height 0
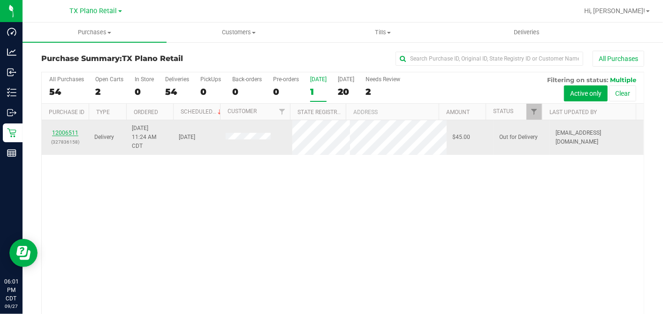
click at [64, 131] on link "12006511" at bounding box center [65, 133] width 26 height 7
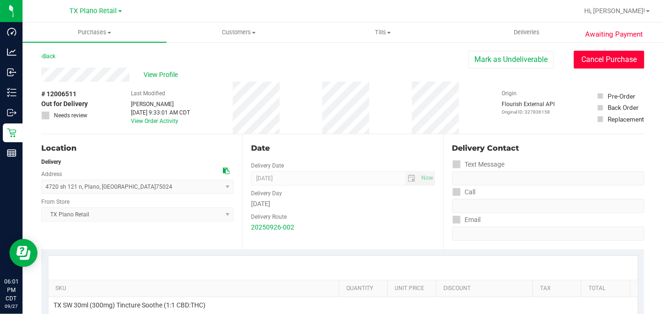
click at [579, 64] on button "Cancel Purchase" at bounding box center [609, 60] width 70 height 18
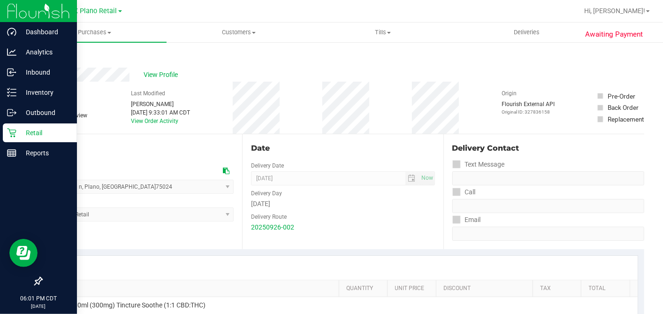
click at [16, 131] on icon at bounding box center [11, 133] width 9 height 9
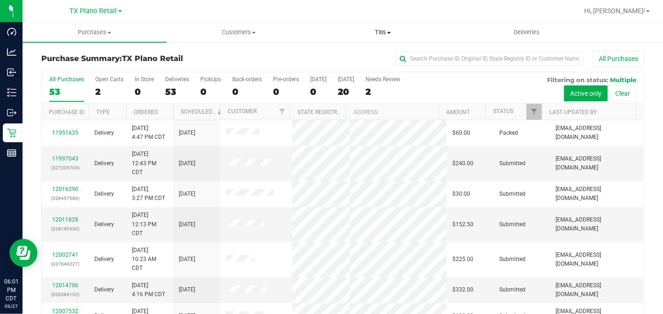
drag, startPoint x: 377, startPoint y: 32, endPoint x: 378, endPoint y: 38, distance: 5.7
click at [377, 31] on span "Tills" at bounding box center [382, 32] width 143 height 8
click at [351, 54] on span "Manage tills" at bounding box center [342, 57] width 63 height 8
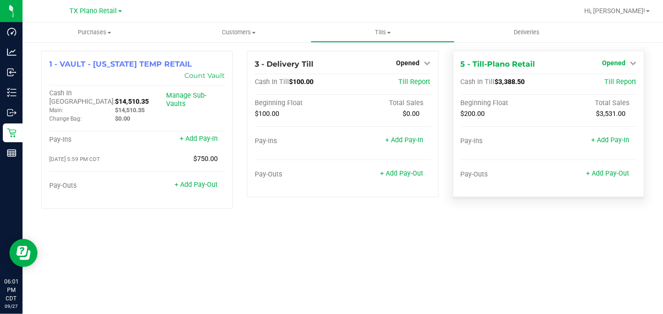
click at [617, 64] on span "Opened" at bounding box center [613, 63] width 23 height 8
click at [607, 81] on link "Close Till" at bounding box center [614, 83] width 25 height 8
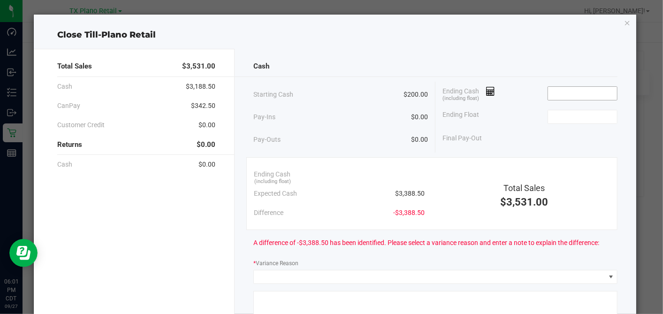
click at [553, 90] on input at bounding box center [582, 93] width 69 height 13
type input "$3,389.00"
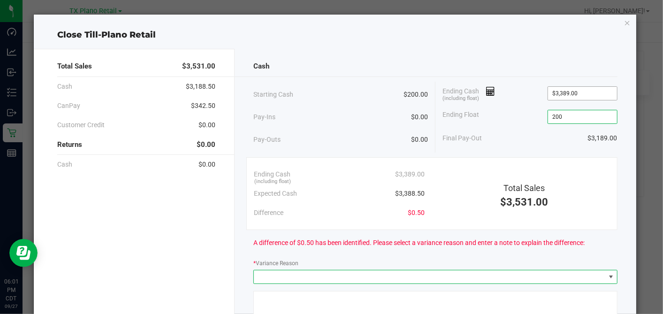
type input "$200.00"
click at [345, 273] on span at bounding box center [429, 276] width 351 height 13
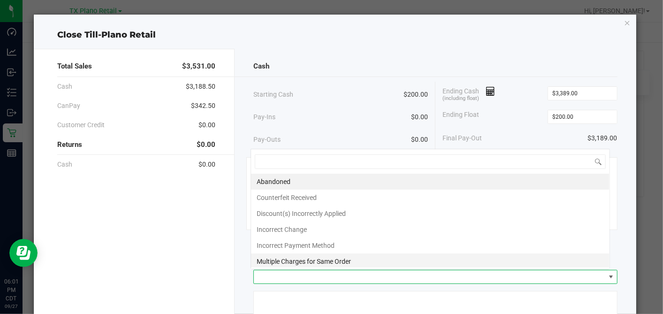
scroll to position [14, 359]
click at [304, 177] on li "Abandoned" at bounding box center [430, 182] width 359 height 16
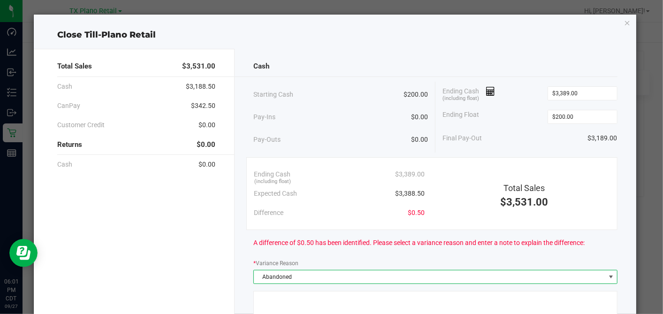
click at [331, 115] on div "Pay-Ins $0.00" at bounding box center [340, 117] width 175 height 19
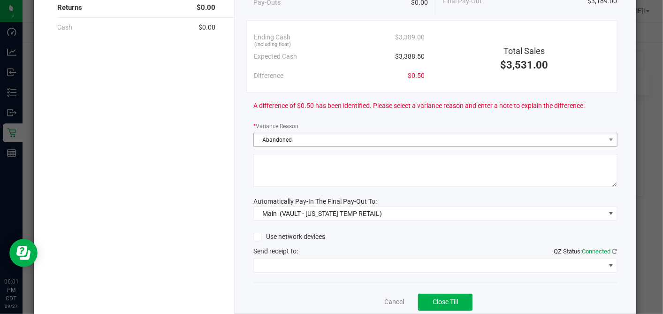
scroll to position [156, 0]
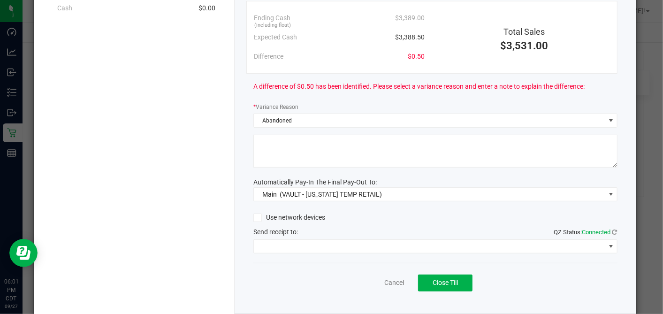
click at [293, 144] on textarea at bounding box center [435, 151] width 364 height 33
type textarea "PT Abandoned change"
click at [438, 283] on span "Close Till" at bounding box center [445, 283] width 25 height 8
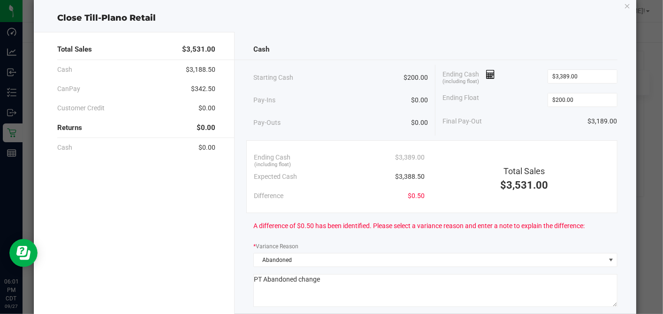
scroll to position [0, 0]
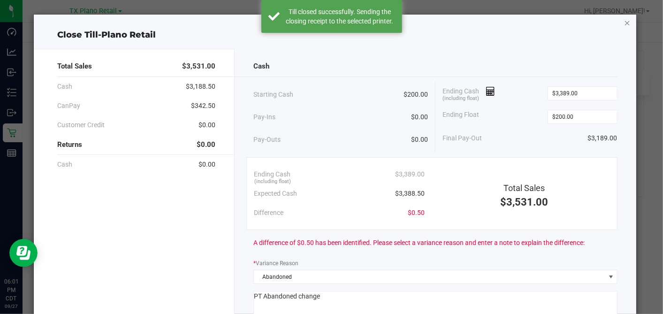
click at [624, 21] on icon "button" at bounding box center [627, 22] width 7 height 11
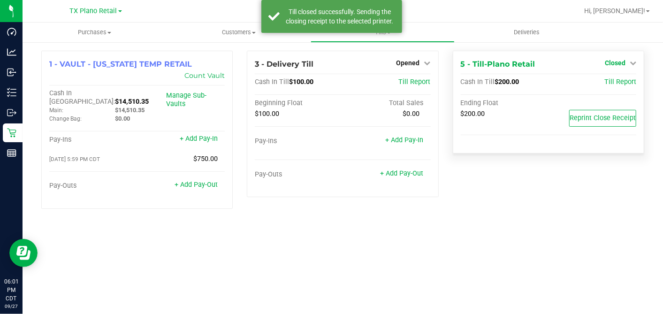
click at [620, 64] on span "Closed" at bounding box center [615, 63] width 21 height 8
click at [607, 80] on link "Open Till" at bounding box center [615, 83] width 25 height 8
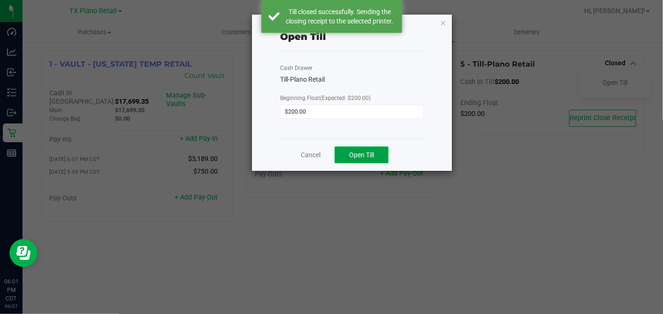
click at [353, 153] on span "Open Till" at bounding box center [361, 155] width 25 height 8
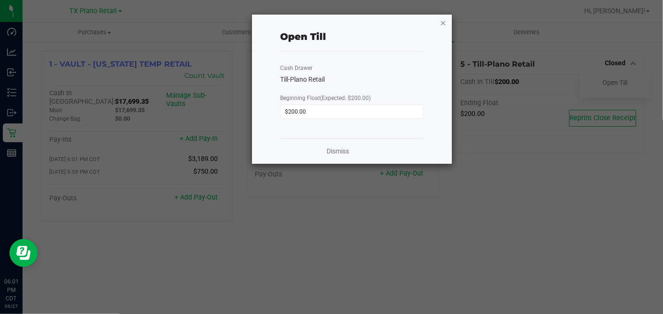
click at [443, 21] on icon "button" at bounding box center [443, 22] width 7 height 11
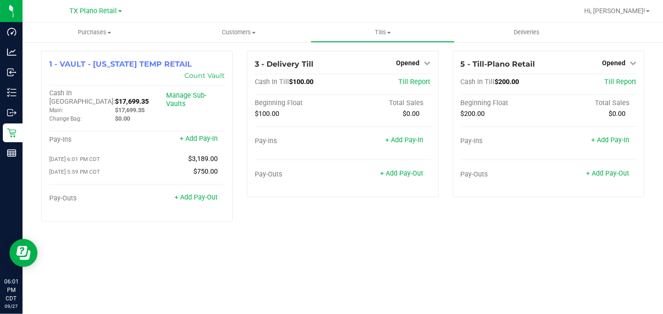
drag, startPoint x: 491, startPoint y: 220, endPoint x: 472, endPoint y: 216, distance: 19.1
click at [491, 220] on div "Purchases Summary of purchases Fulfillment All purchases Customers All customer…" at bounding box center [343, 169] width 641 height 292
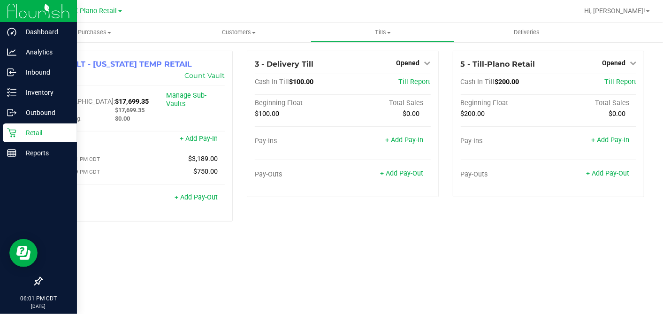
click at [10, 133] on icon at bounding box center [11, 132] width 9 height 9
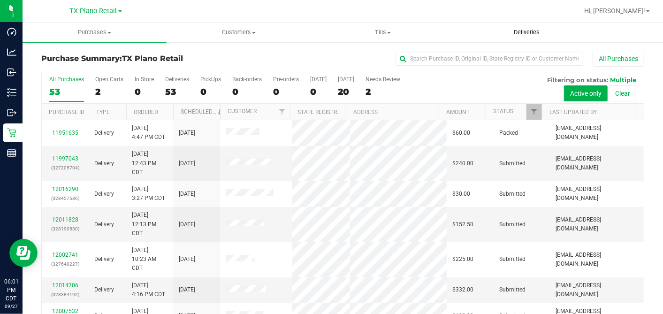
click at [532, 31] on span "Deliveries" at bounding box center [526, 32] width 51 height 8
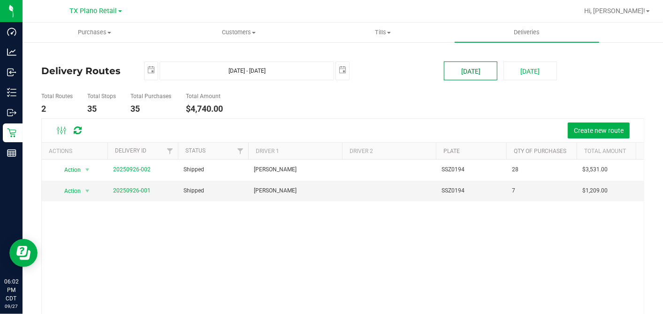
click at [470, 65] on button "[DATE]" at bounding box center [471, 70] width 54 height 19
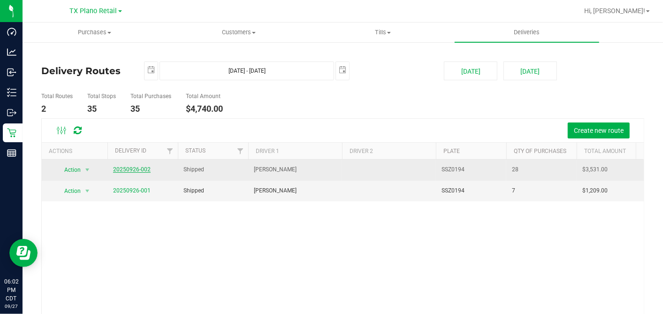
click at [136, 168] on link "20250926-002" at bounding box center [132, 169] width 38 height 7
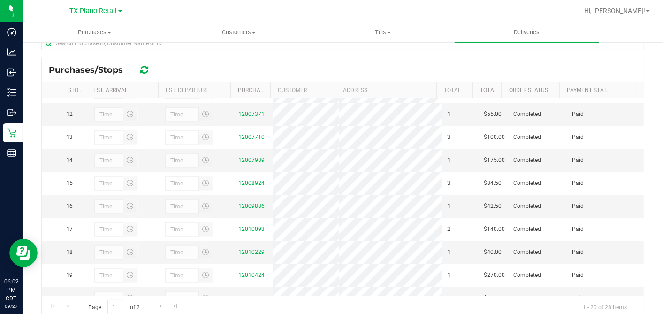
scroll to position [196, 0]
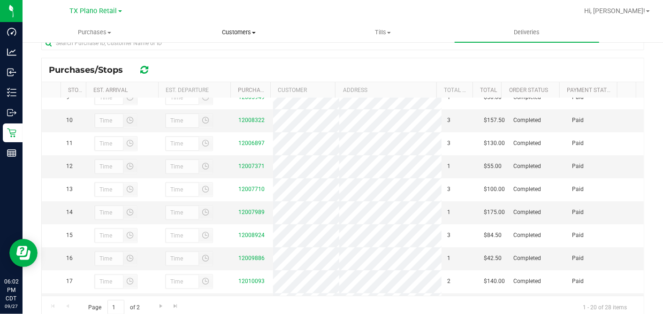
click at [242, 30] on span "Customers" at bounding box center [238, 32] width 143 height 8
click at [204, 57] on span "All customers" at bounding box center [201, 57] width 68 height 8
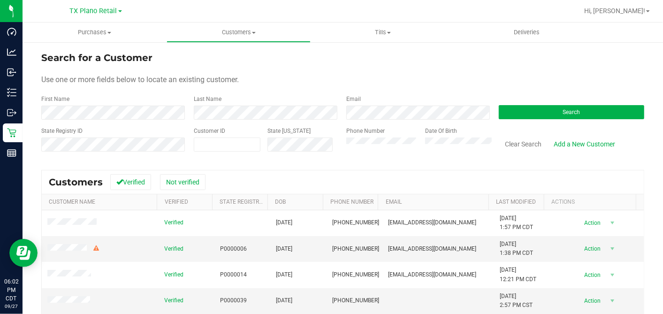
click at [114, 120] on form "Search for a Customer Use one or more fields below to locate an existing custom…" at bounding box center [342, 105] width 603 height 109
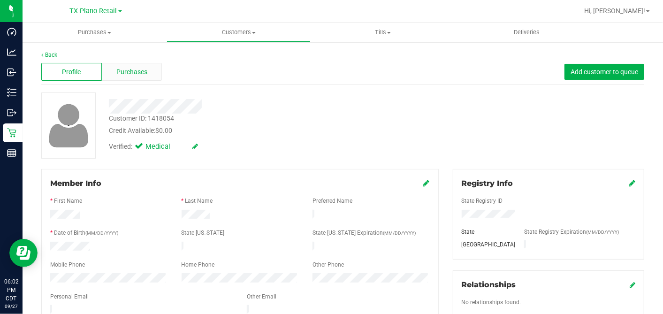
click at [155, 70] on div "Purchases" at bounding box center [132, 72] width 61 height 18
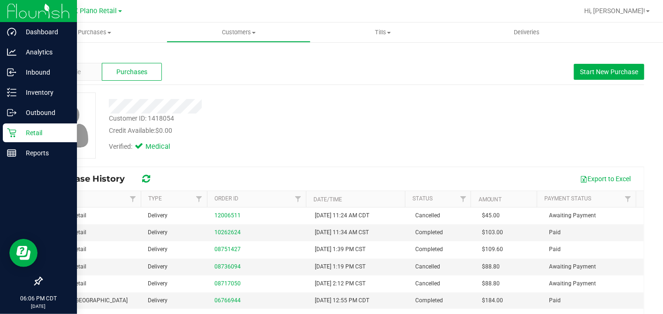
click at [23, 134] on p "Retail" at bounding box center [44, 132] width 56 height 11
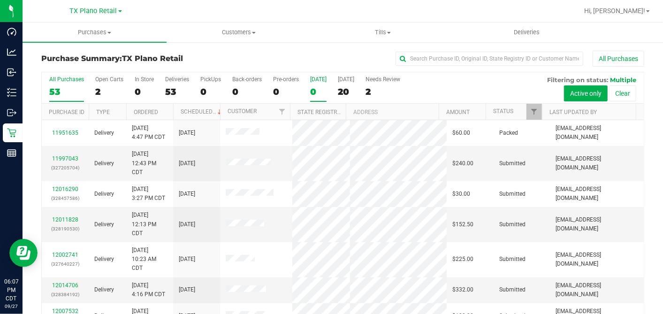
click at [311, 80] on div "[DATE]" at bounding box center [318, 79] width 16 height 7
click at [0, 0] on input "Today 0" at bounding box center [0, 0] width 0 height 0
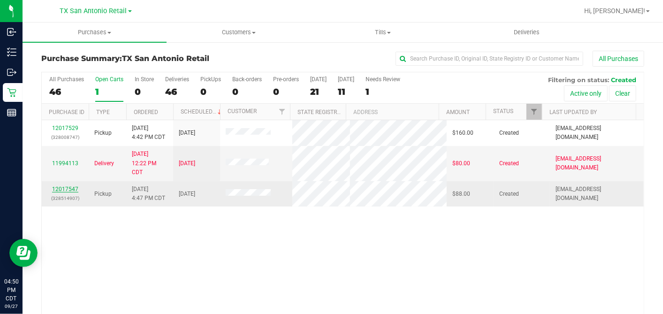
click at [68, 189] on link "12017547" at bounding box center [65, 189] width 26 height 7
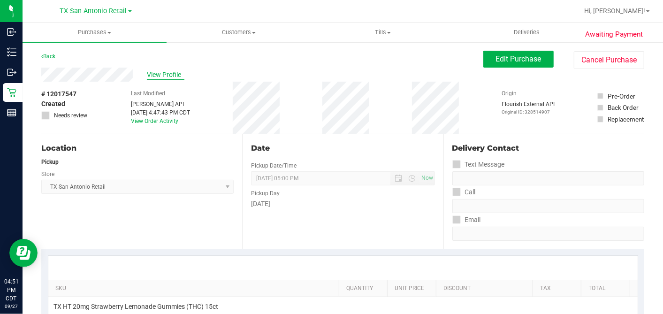
click at [156, 72] on span "View Profile" at bounding box center [166, 75] width 38 height 10
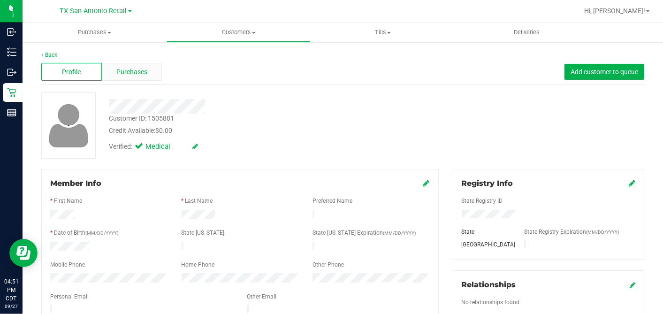
click at [140, 70] on span "Purchases" at bounding box center [131, 72] width 31 height 10
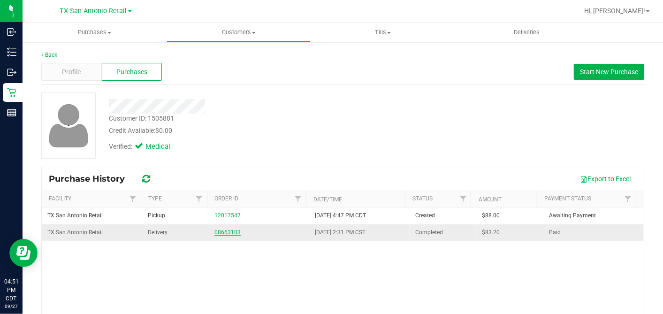
click at [222, 230] on link "08663103" at bounding box center [228, 232] width 26 height 7
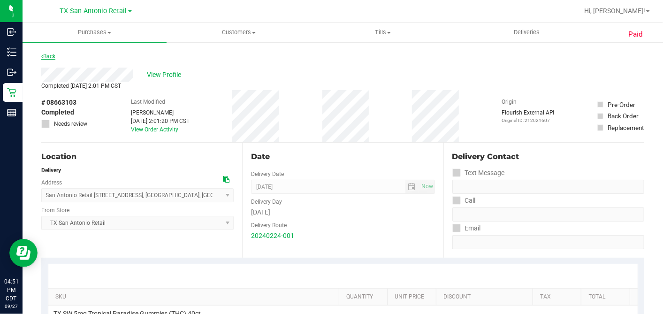
click at [52, 57] on link "Back" at bounding box center [48, 56] width 14 height 7
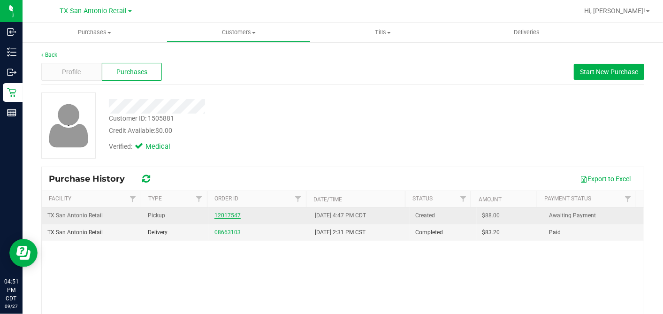
click at [221, 216] on link "12017547" at bounding box center [228, 215] width 26 height 7
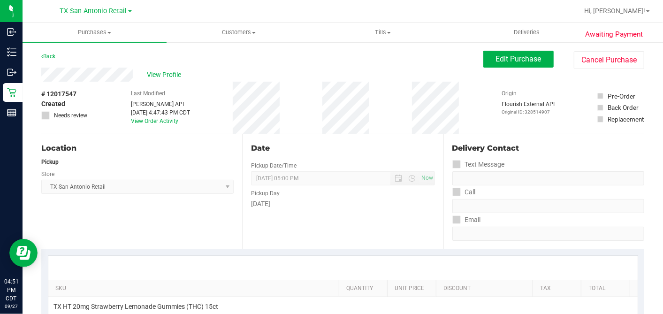
click at [504, 68] on div "Edit Purchase Cancel Purchase" at bounding box center [564, 60] width 161 height 18
click at [484, 64] on button "Edit Purchase" at bounding box center [519, 59] width 70 height 17
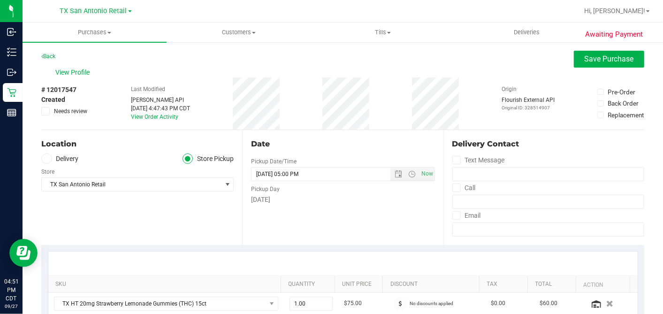
click at [46, 111] on icon at bounding box center [46, 111] width 6 height 0
click at [0, 0] on input "Needs review" at bounding box center [0, 0] width 0 height 0
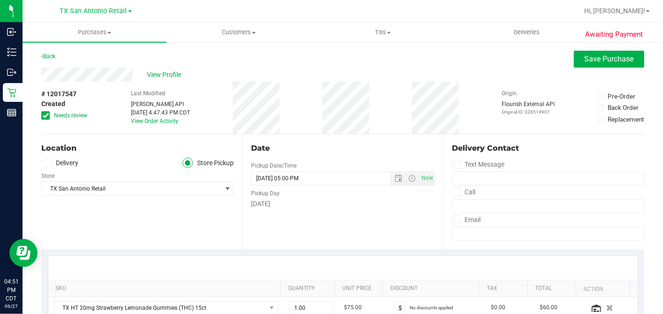
click at [300, 119] on div "# 12017547 Created Needs review Last Modified Jane API Sep 27, 2025 4:47:43 PM …" at bounding box center [342, 108] width 603 height 52
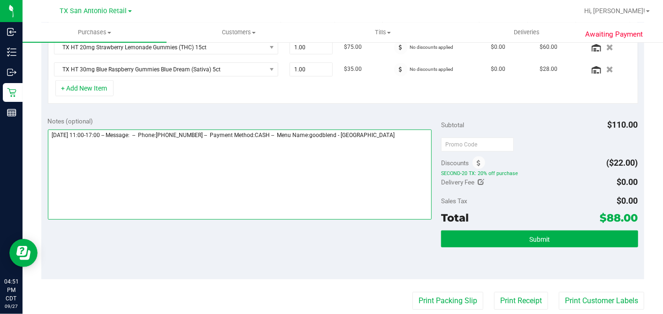
click at [393, 138] on textarea at bounding box center [240, 175] width 384 height 90
click at [107, 147] on textarea at bounding box center [240, 175] width 384 height 90
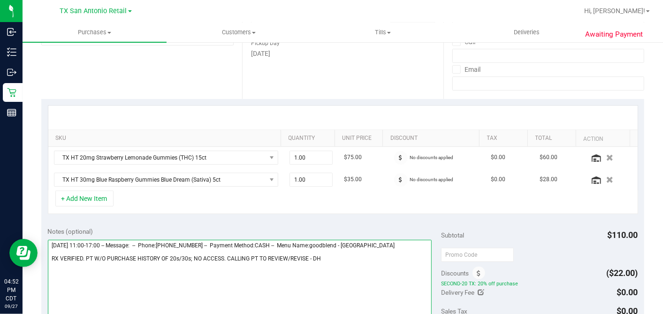
scroll to position [0, 0]
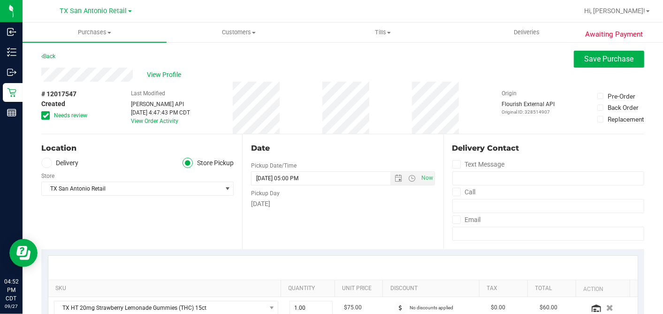
type textarea "Sunday 09/28/2025 11:00-17:00 -- Message: -- Phone:3054342075 -- Payment Method…"
click at [568, 72] on div "View Profile" at bounding box center [342, 75] width 603 height 14
click at [574, 62] on button "Save Purchase" at bounding box center [609, 59] width 70 height 17
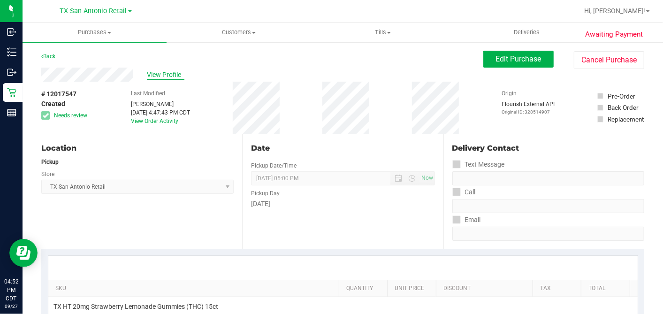
click at [169, 76] on span "View Profile" at bounding box center [166, 75] width 38 height 10
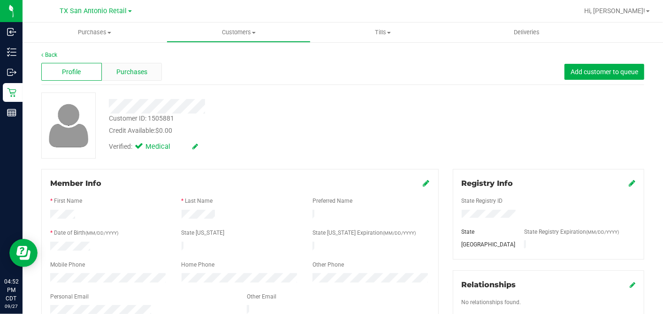
click at [149, 75] on div "Purchases" at bounding box center [132, 72] width 61 height 18
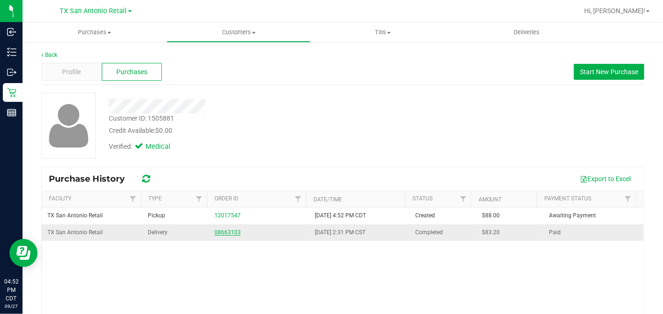
click at [225, 235] on link "08663103" at bounding box center [228, 232] width 26 height 7
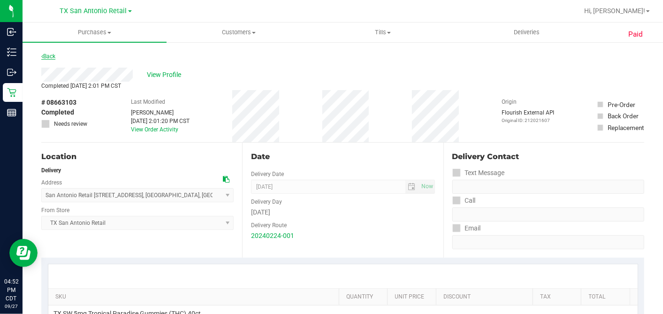
click at [54, 57] on link "Back" at bounding box center [48, 56] width 14 height 7
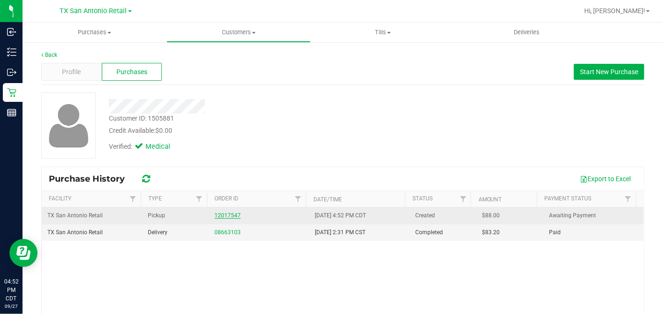
click at [225, 215] on link "12017547" at bounding box center [228, 215] width 26 height 7
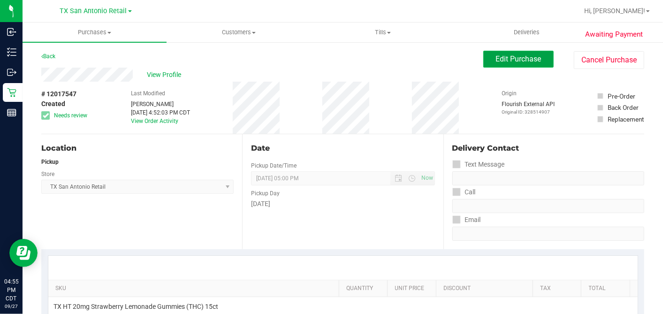
click at [496, 61] on span "Edit Purchase" at bounding box center [519, 58] width 46 height 9
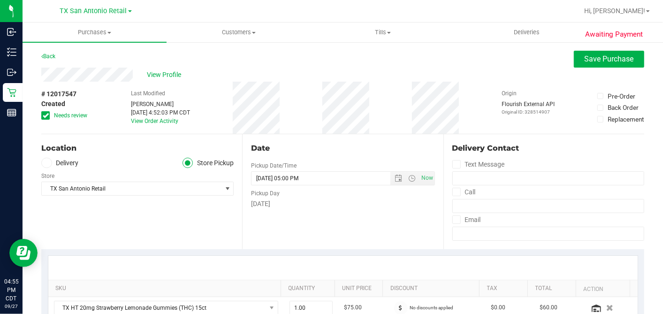
click at [46, 115] on icon at bounding box center [46, 115] width 6 height 0
click at [0, 0] on input "Needs review" at bounding box center [0, 0] width 0 height 0
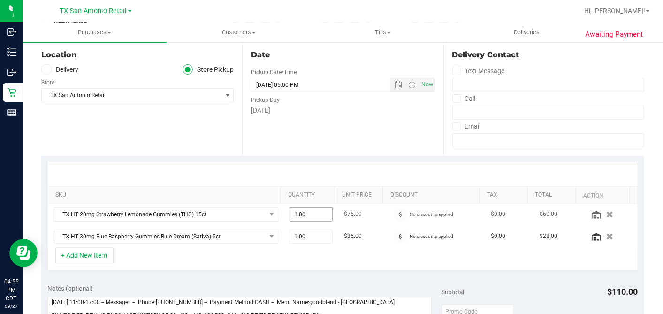
scroll to position [156, 0]
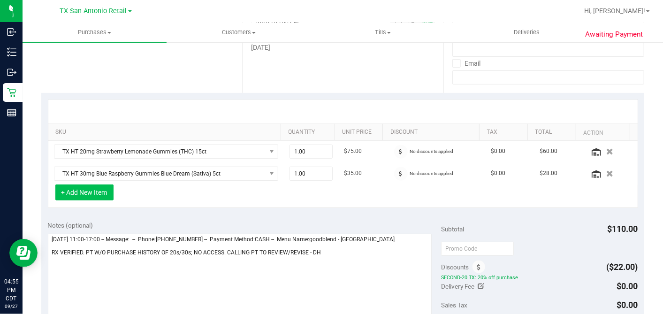
click at [106, 190] on button "+ Add New Item" at bounding box center [84, 192] width 58 height 16
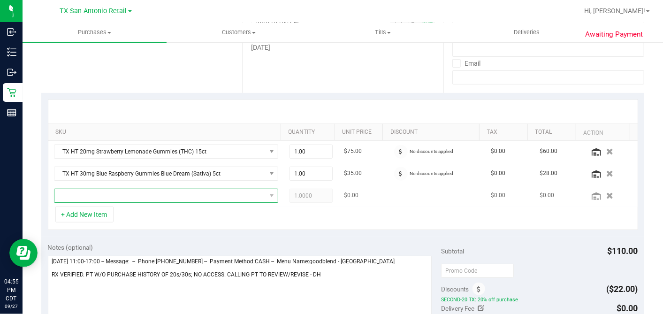
click at [150, 198] on span "NO DATA FOUND" at bounding box center [160, 195] width 212 height 13
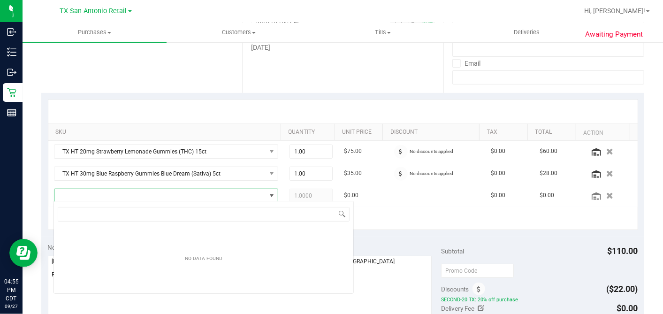
scroll to position [14, 215]
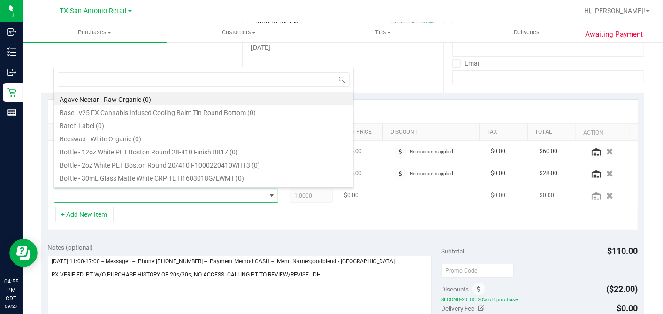
type input "A"
type input "GREEN DREAM"
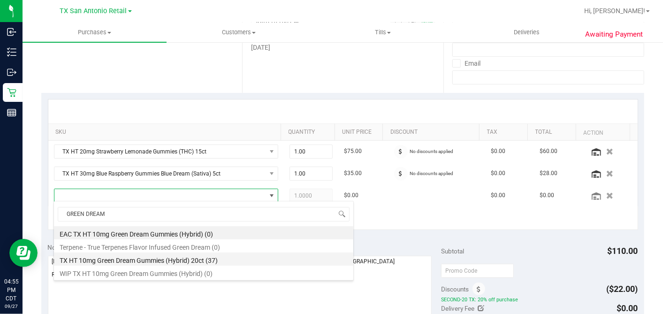
click at [159, 261] on li "TX HT 10mg Green Dream Gummies (Hybrid) 20ct (37)" at bounding box center [203, 259] width 299 height 13
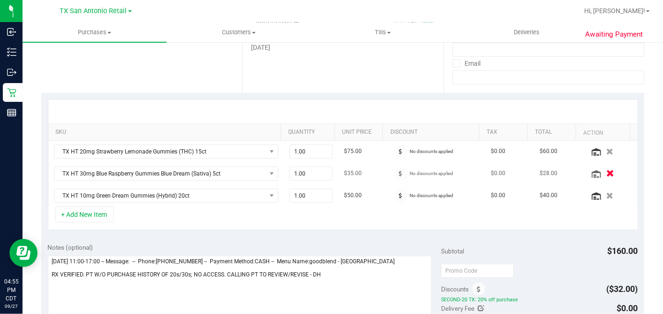
click at [607, 170] on icon "button" at bounding box center [611, 173] width 8 height 7
click at [607, 151] on icon "button" at bounding box center [611, 151] width 8 height 7
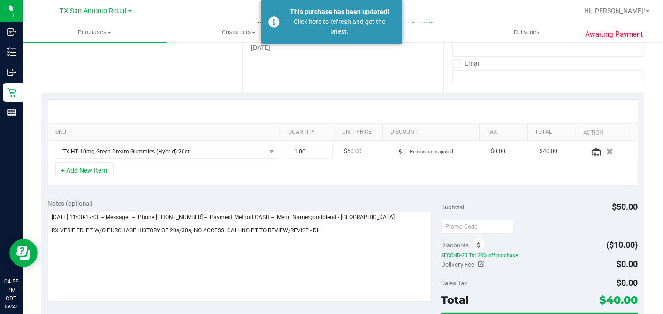
click at [230, 166] on div "+ Add New Item" at bounding box center [343, 173] width 591 height 23
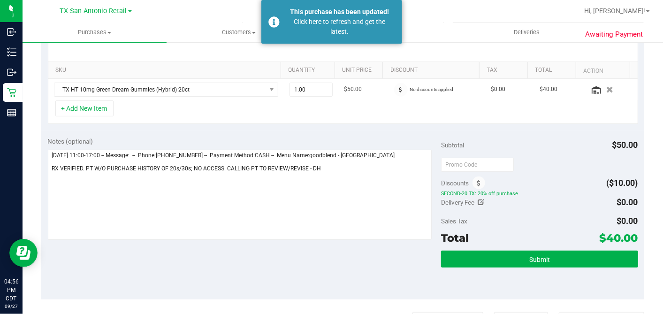
scroll to position [156, 0]
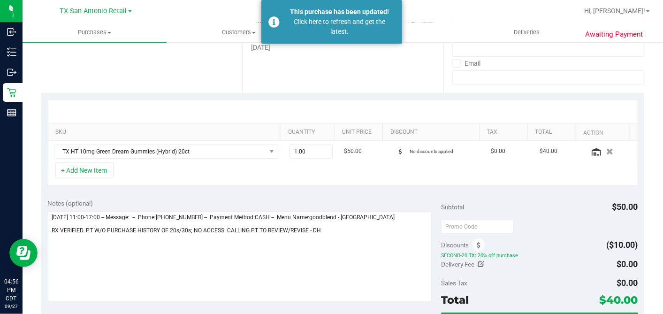
click at [547, 196] on div "Notes (optional) Subtotal $50.00 Discounts ($10.00) SECOND-20 TX: 20% off purch…" at bounding box center [342, 276] width 603 height 169
click at [308, 150] on span "1.00 1" at bounding box center [311, 152] width 43 height 14
drag, startPoint x: 308, startPoint y: 150, endPoint x: 252, endPoint y: 150, distance: 55.9
click at [253, 150] on tr "TX HT 10mg Green Dream Gummies (Hybrid) 20ct 1.00 1 $50.00 No discounts applied…" at bounding box center [343, 152] width 590 height 22
type input "3"
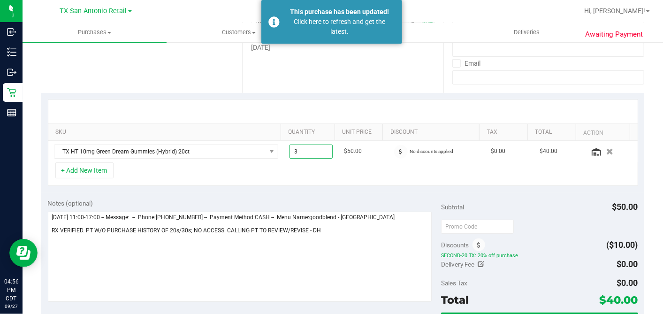
type input "3.00"
drag, startPoint x: 314, startPoint y: 172, endPoint x: 366, endPoint y: 188, distance: 54.4
click at [315, 172] on div "+ Add New Item" at bounding box center [343, 173] width 591 height 23
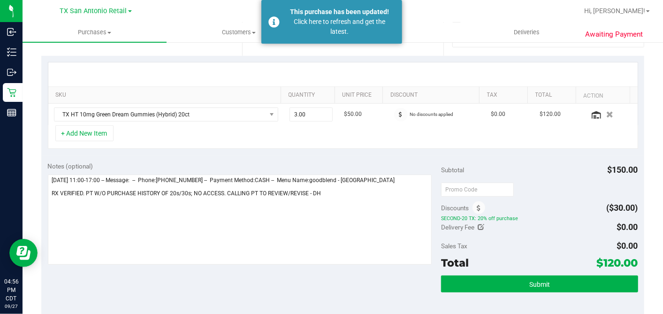
scroll to position [208, 0]
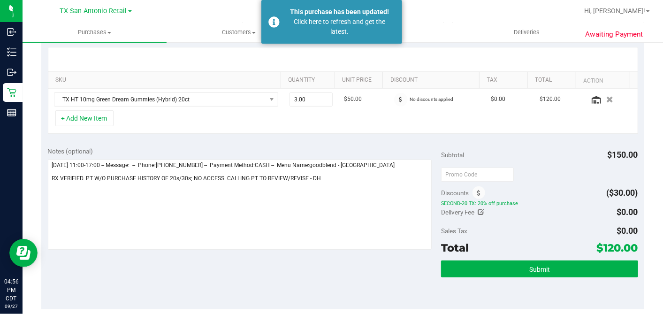
click at [466, 140] on div "Notes (optional) Subtotal $150.00 Discounts ($30.00) SECOND-20 TX: 20% off purc…" at bounding box center [342, 224] width 603 height 169
click at [377, 142] on div "Notes (optional) Subtotal $150.00 Discounts ($30.00) SECOND-20 TX: 20% off purc…" at bounding box center [342, 224] width 603 height 169
click at [358, 22] on div "Click here to refresh and get the latest." at bounding box center [340, 27] width 110 height 20
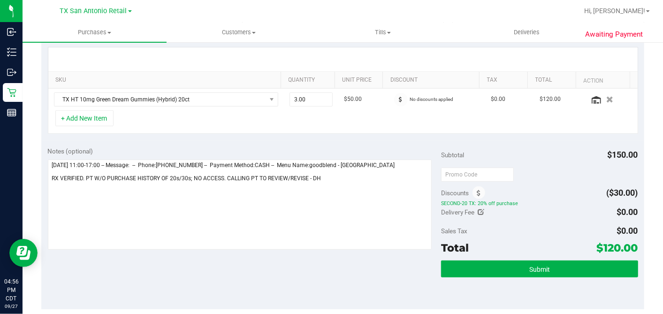
click at [475, 142] on div "Notes (optional) Subtotal $150.00 Discounts ($30.00) SECOND-20 TX: 20% off purc…" at bounding box center [342, 224] width 603 height 169
click at [394, 141] on div "Notes (optional) Subtotal $150.00 Discounts ($30.00) SECOND-20 TX: 20% off purc…" at bounding box center [342, 224] width 603 height 169
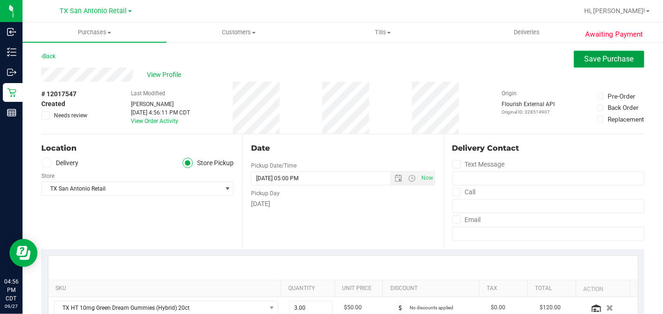
click at [585, 61] on span "Save Purchase" at bounding box center [609, 58] width 49 height 9
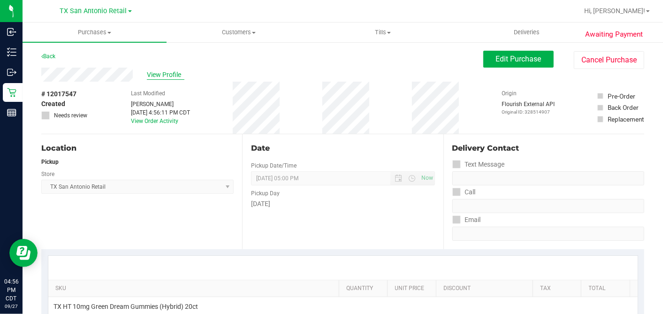
click at [164, 70] on span "View Profile" at bounding box center [166, 75] width 38 height 10
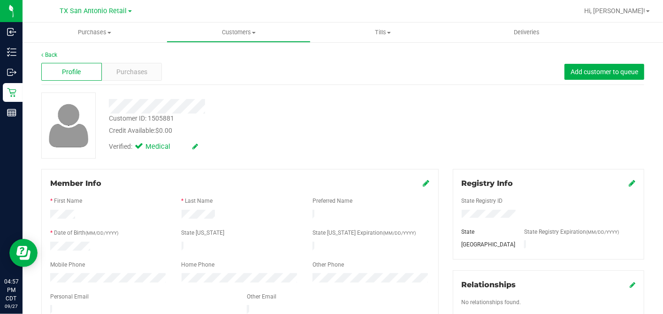
drag, startPoint x: 437, startPoint y: 181, endPoint x: 414, endPoint y: 169, distance: 25.2
click at [437, 180] on div "Member Info * First Name * Last Name Preferred Name * Date of Birth (MM/DD/YYYY…" at bounding box center [240, 312] width 412 height 287
click at [153, 71] on div "Purchases" at bounding box center [132, 72] width 61 height 18
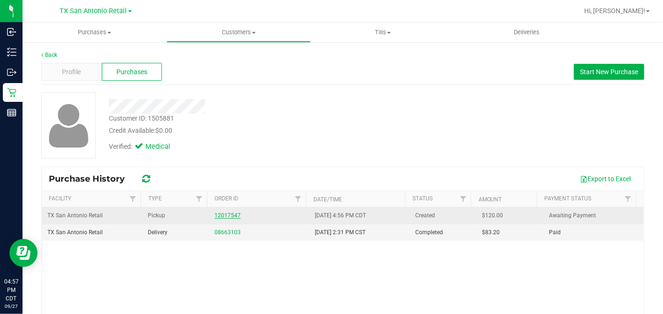
click at [226, 213] on link "12017547" at bounding box center [228, 215] width 26 height 7
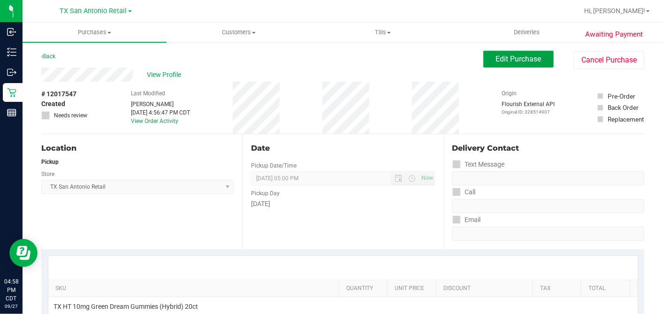
click at [496, 55] on span "Edit Purchase" at bounding box center [519, 58] width 46 height 9
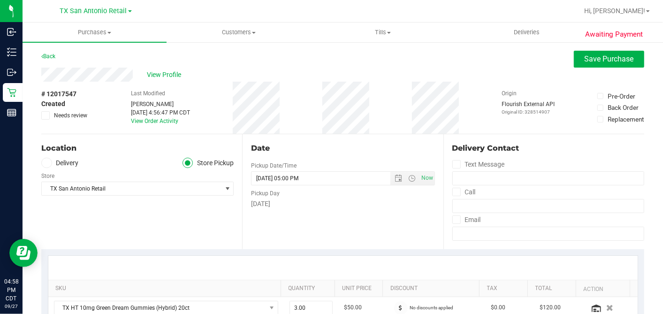
click at [54, 162] on label "Delivery" at bounding box center [60, 163] width 38 height 11
click at [0, 0] on input "Delivery" at bounding box center [0, 0] width 0 height 0
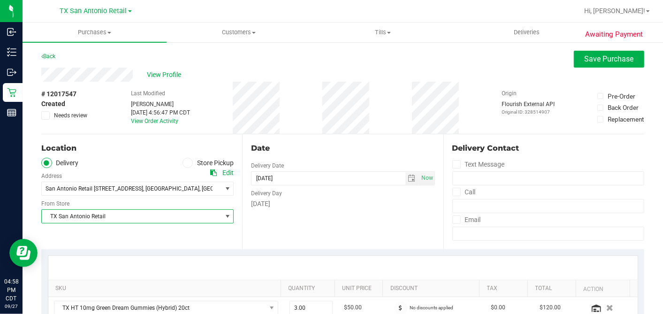
click at [126, 214] on span "TX San Antonio Retail" at bounding box center [132, 216] width 180 height 13
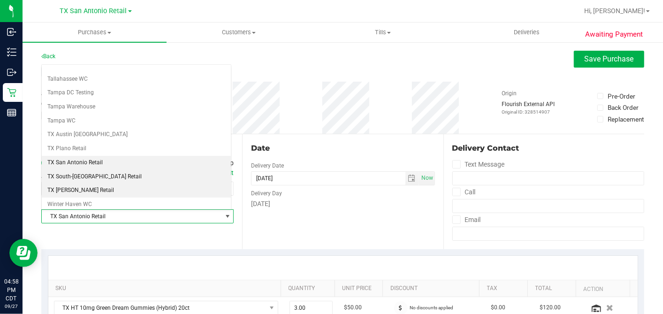
scroll to position [668, 0]
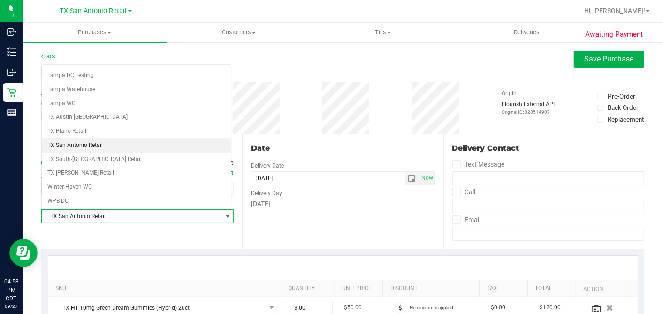
click at [91, 138] on li "TX San Antonio Retail" at bounding box center [136, 145] width 189 height 14
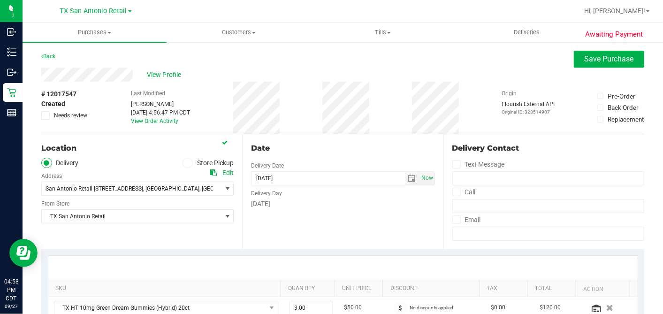
click at [333, 203] on div "[DATE]" at bounding box center [343, 204] width 184 height 10
click at [353, 146] on div "Date" at bounding box center [343, 148] width 184 height 11
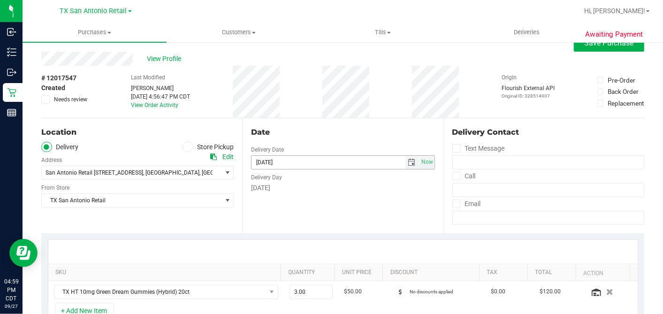
scroll to position [0, 0]
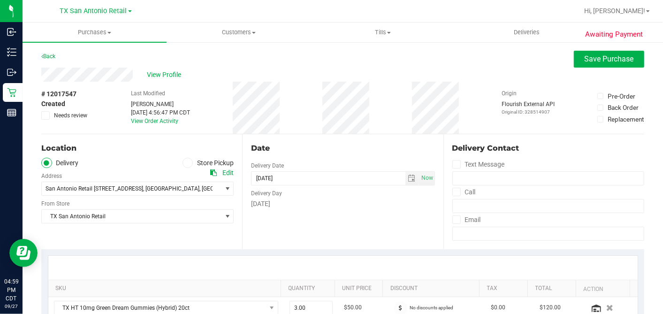
click at [413, 136] on div "Date Delivery Date [DATE] Now [DATE] 05:00 PM Now Delivery Day [DATE]" at bounding box center [342, 191] width 201 height 115
drag, startPoint x: 327, startPoint y: 154, endPoint x: 347, endPoint y: 135, distance: 27.3
click at [328, 153] on div "Date" at bounding box center [343, 148] width 184 height 11
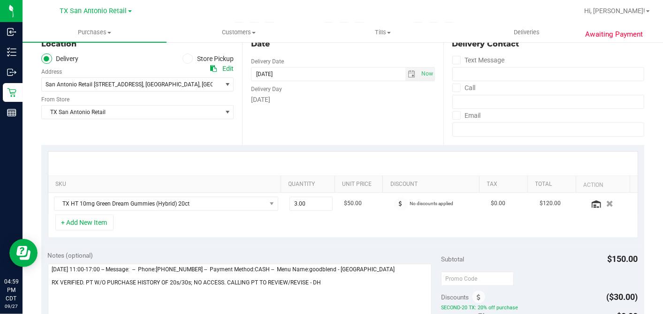
click at [345, 123] on div "Date Delivery Date [DATE] Now [DATE] 05:00 PM Now Delivery Day [DATE]" at bounding box center [342, 87] width 201 height 115
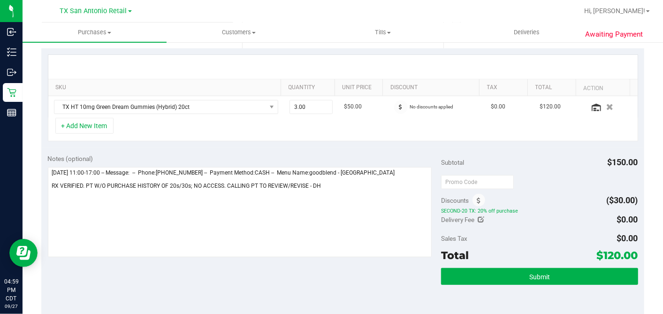
scroll to position [208, 0]
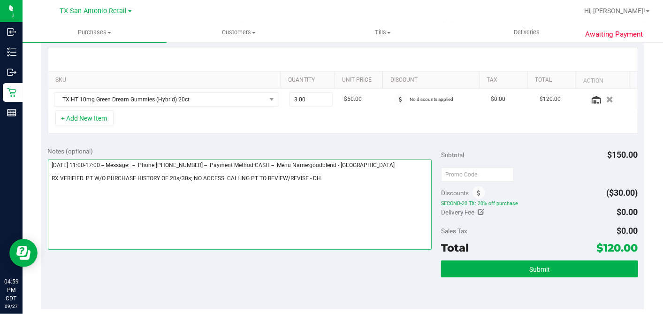
click at [339, 176] on textarea at bounding box center [240, 205] width 384 height 90
drag, startPoint x: 307, startPoint y: 175, endPoint x: 329, endPoint y: 165, distance: 24.4
click at [307, 175] on textarea at bounding box center [240, 205] width 384 height 90
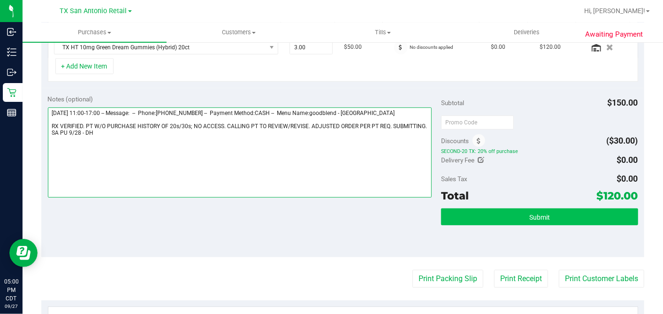
type textarea "Sunday 09/28/2025 11:00-17:00 -- Message: -- Phone:3054342075 -- Payment Method…"
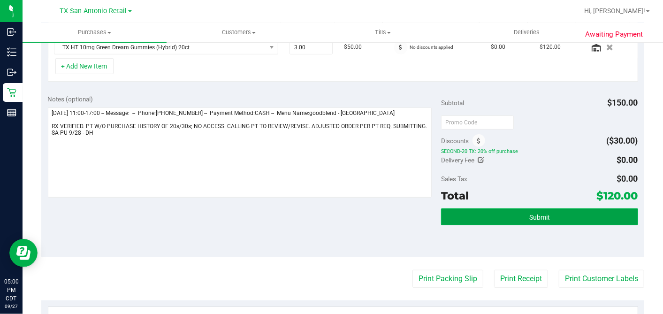
click at [519, 217] on button "Submit" at bounding box center [539, 216] width 197 height 17
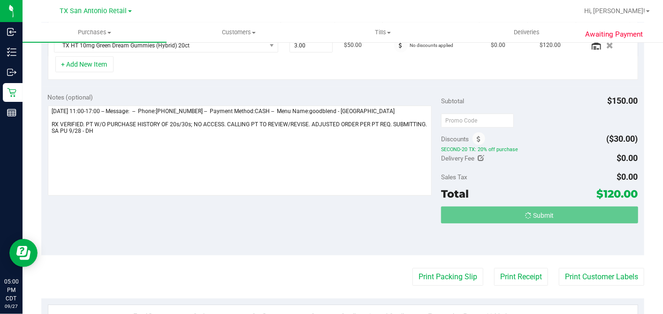
scroll to position [1, 0]
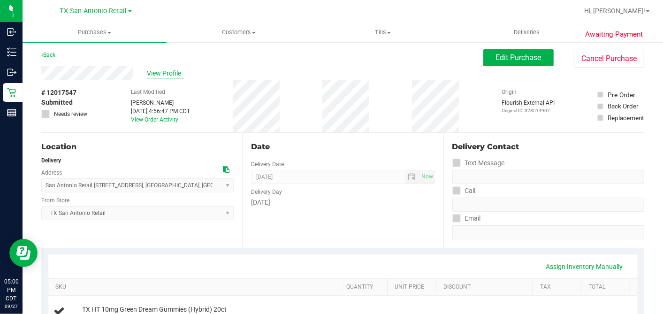
click at [166, 72] on span "View Profile" at bounding box center [166, 74] width 38 height 10
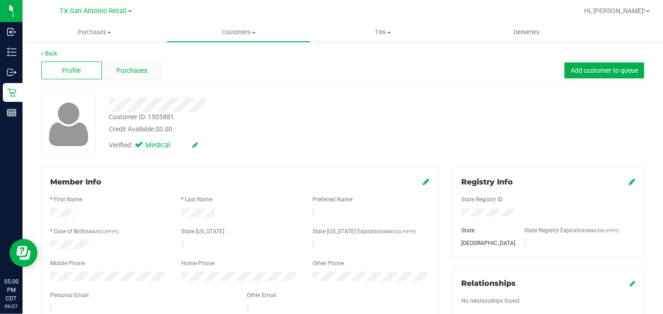
click at [131, 67] on span "Purchases" at bounding box center [131, 71] width 31 height 10
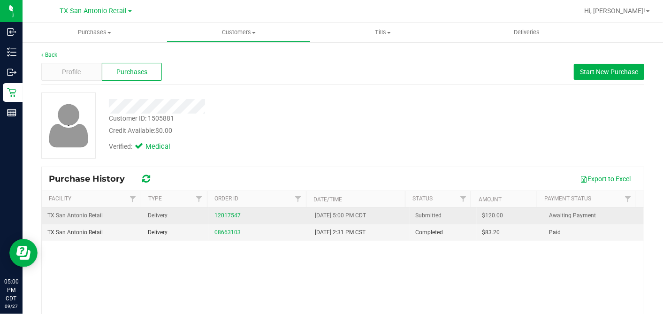
click at [483, 215] on span "$120.00" at bounding box center [493, 215] width 21 height 9
copy span "120.00"
click at [232, 214] on link "12017547" at bounding box center [228, 215] width 26 height 7
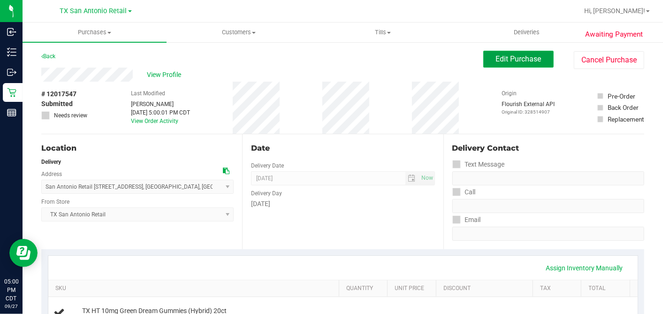
drag, startPoint x: 508, startPoint y: 57, endPoint x: 495, endPoint y: 66, distance: 15.6
click at [508, 57] on span "Edit Purchase" at bounding box center [519, 58] width 46 height 9
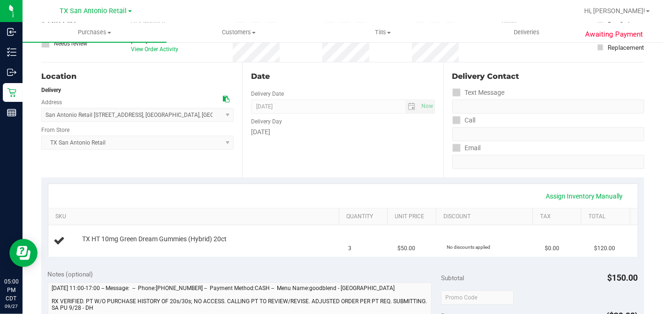
scroll to position [208, 0]
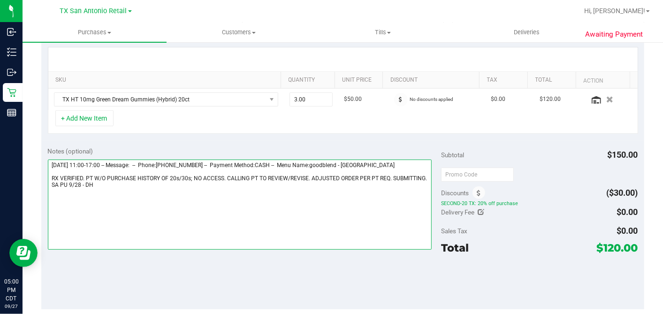
click at [391, 177] on textarea at bounding box center [240, 205] width 384 height 90
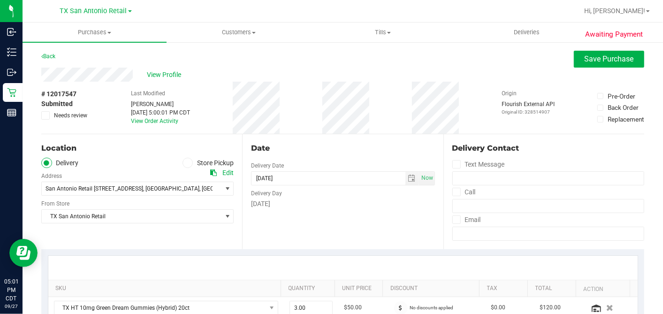
type textarea "Sunday 09/28/2025 11:00-17:00 -- Message: -- Phone:3054342075 -- Payment Method…"
click at [605, 58] on span "Save Purchase" at bounding box center [609, 58] width 49 height 9
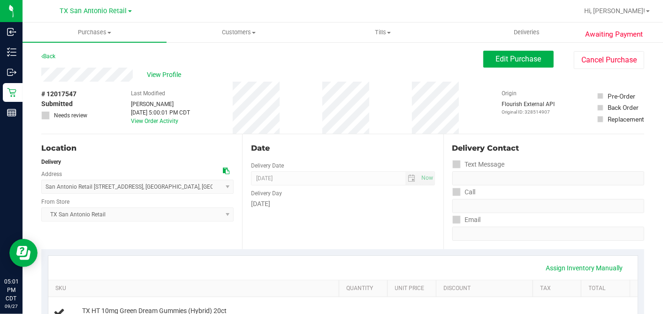
click at [376, 138] on div "Date Delivery Date 09/28/2025 Now 09/28/2025 07:00 AM Now Delivery Day Sunday" at bounding box center [342, 191] width 201 height 115
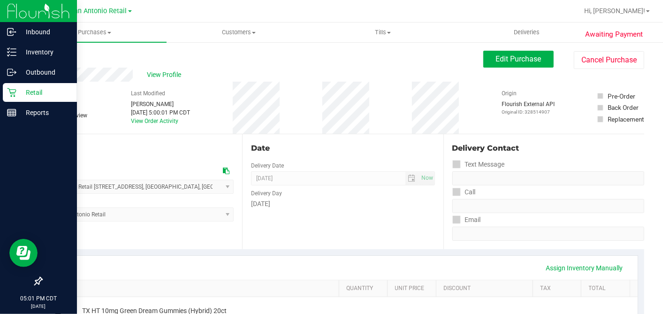
click at [11, 92] on icon at bounding box center [11, 92] width 9 height 9
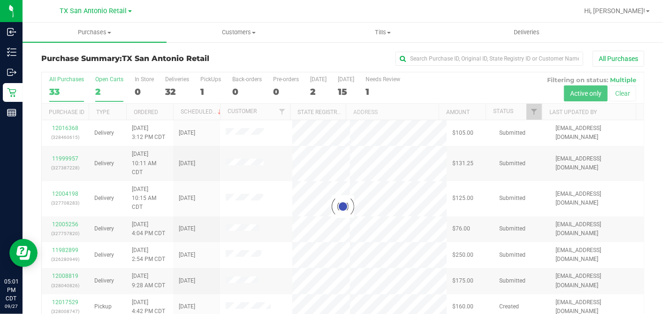
click at [101, 91] on div "2" at bounding box center [109, 91] width 28 height 11
click at [0, 0] on input "Open Carts 2" at bounding box center [0, 0] width 0 height 0
